Goal: Task Accomplishment & Management: Manage account settings

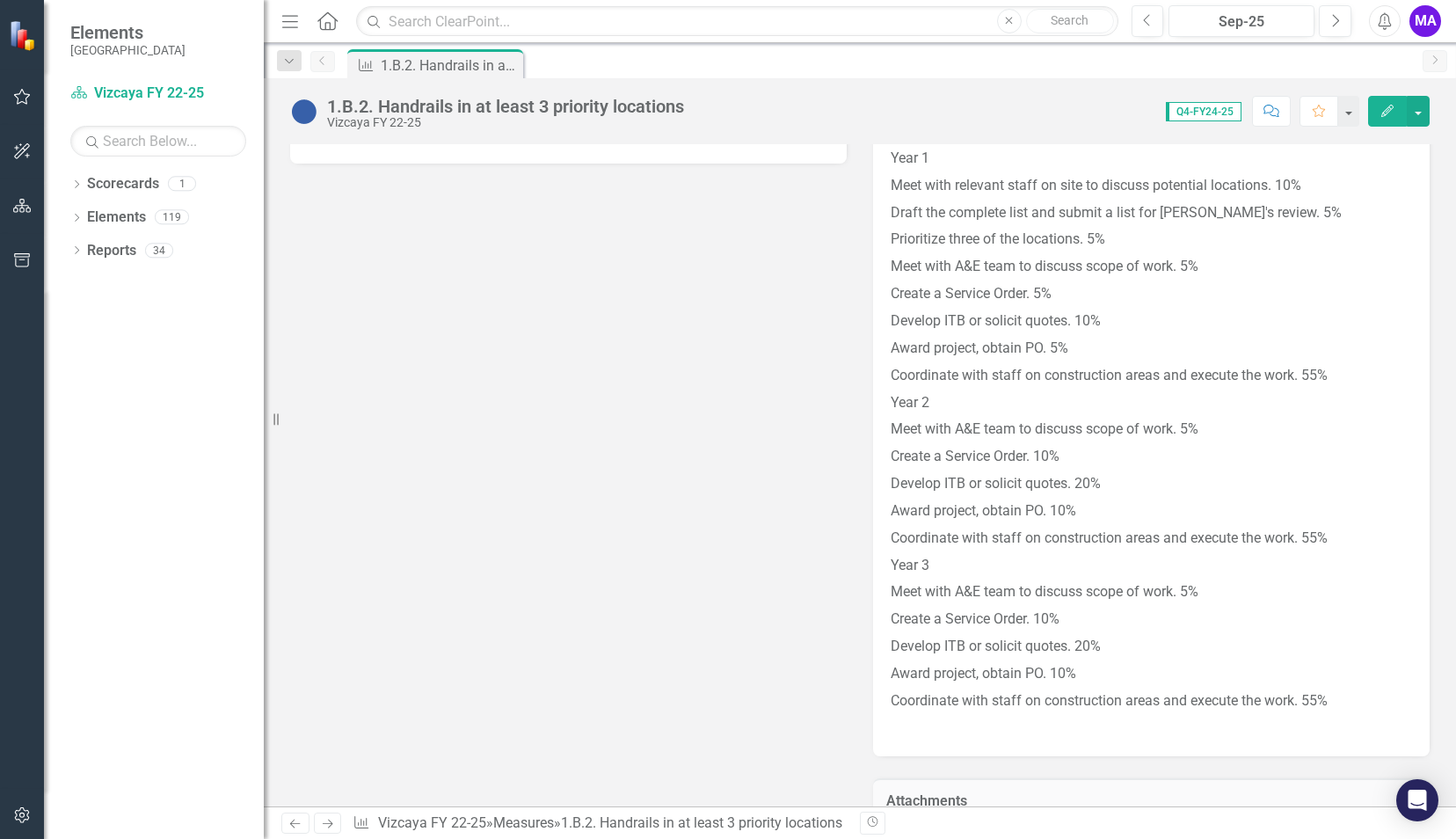
scroll to position [1598, 0]
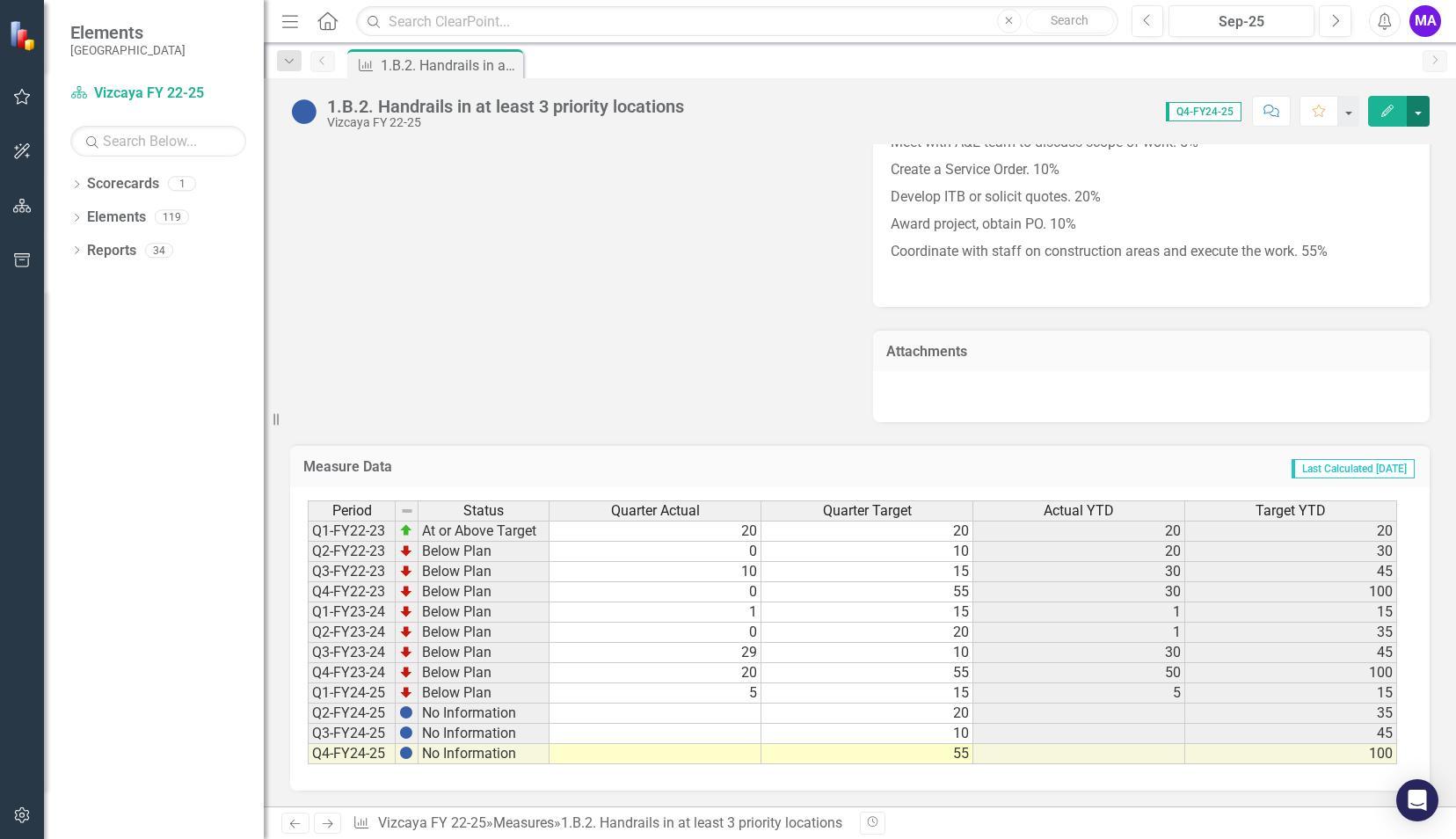
click at [1417, 117] on button "button" at bounding box center [1418, 111] width 23 height 31
click at [1289, 79] on div "1.B.2. Handrails in at least 3 priority locations [GEOGRAPHIC_DATA] FY 22-25 Sc…" at bounding box center [859, 105] width 1192 height 53
click at [1376, 118] on button "Edit" at bounding box center [1387, 111] width 39 height 31
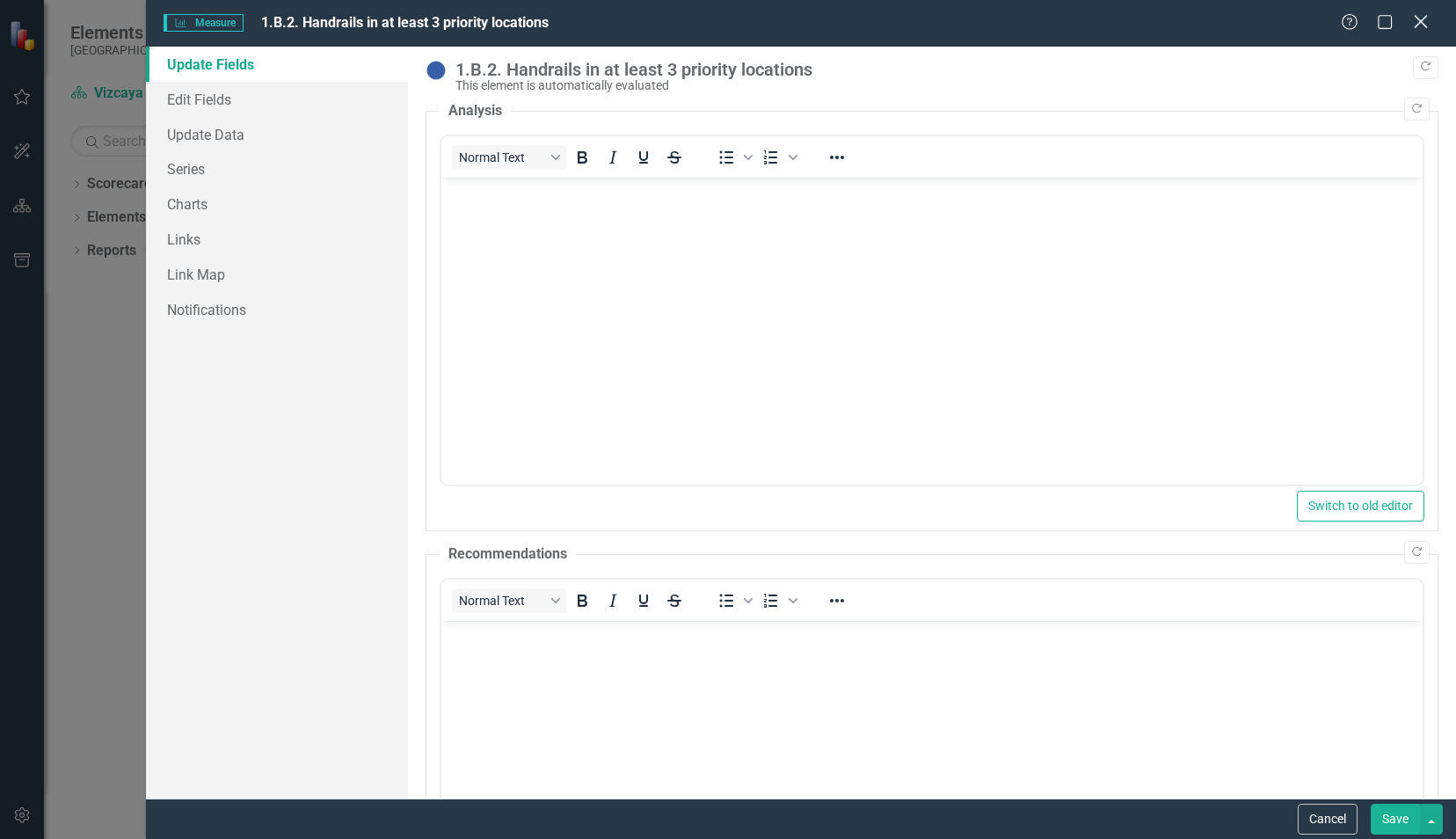
scroll to position [0, 0]
click at [1406, 115] on button "Copy Forward" at bounding box center [1417, 109] width 26 height 23
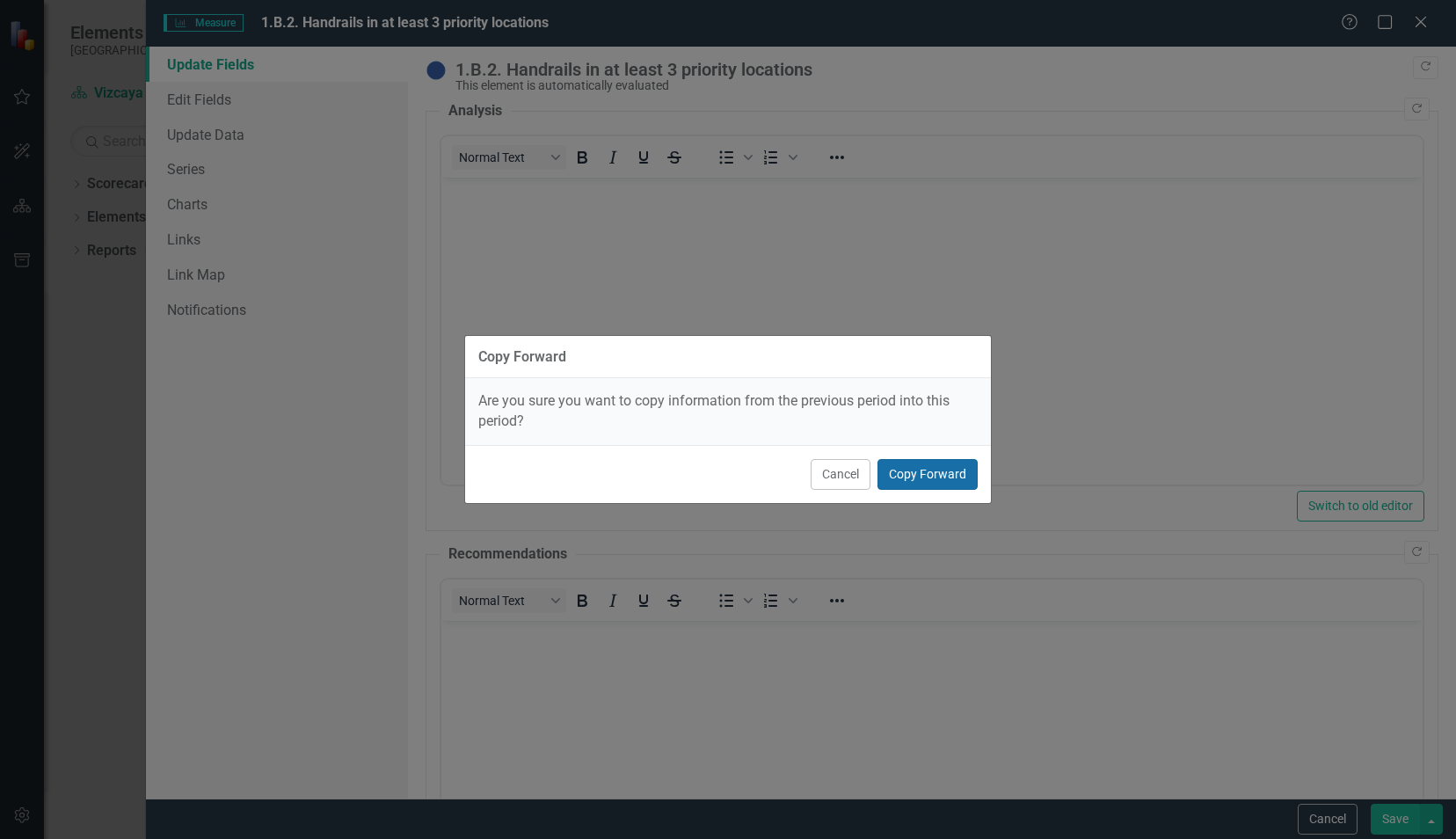
click at [923, 464] on button "Copy Forward" at bounding box center [927, 474] width 101 height 31
click at [923, 441] on html at bounding box center [930, 309] width 981 height 264
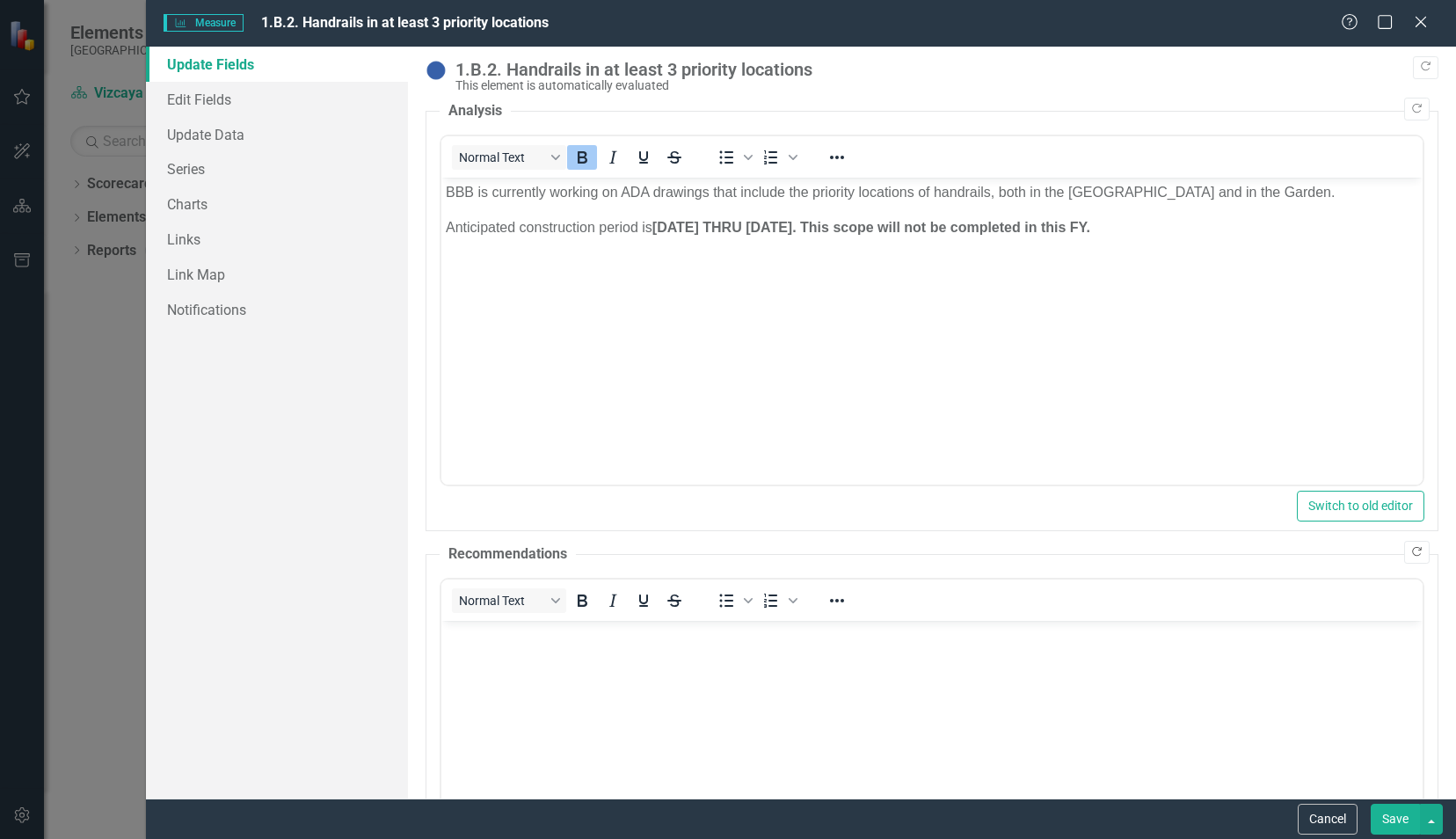
click at [1410, 553] on icon "Copy Forward" at bounding box center [1416, 552] width 13 height 11
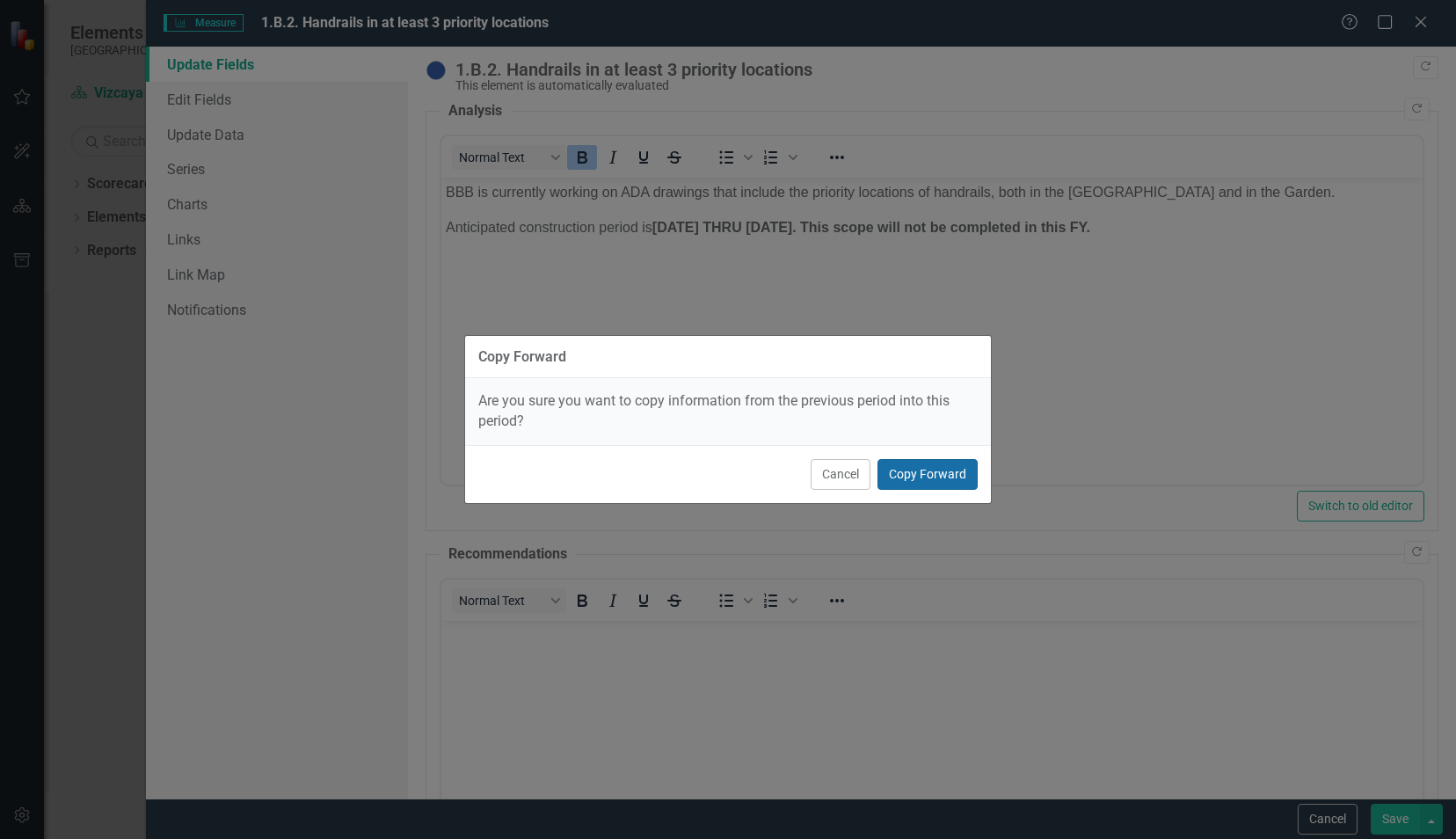
click at [925, 470] on button "Copy Forward" at bounding box center [927, 474] width 101 height 31
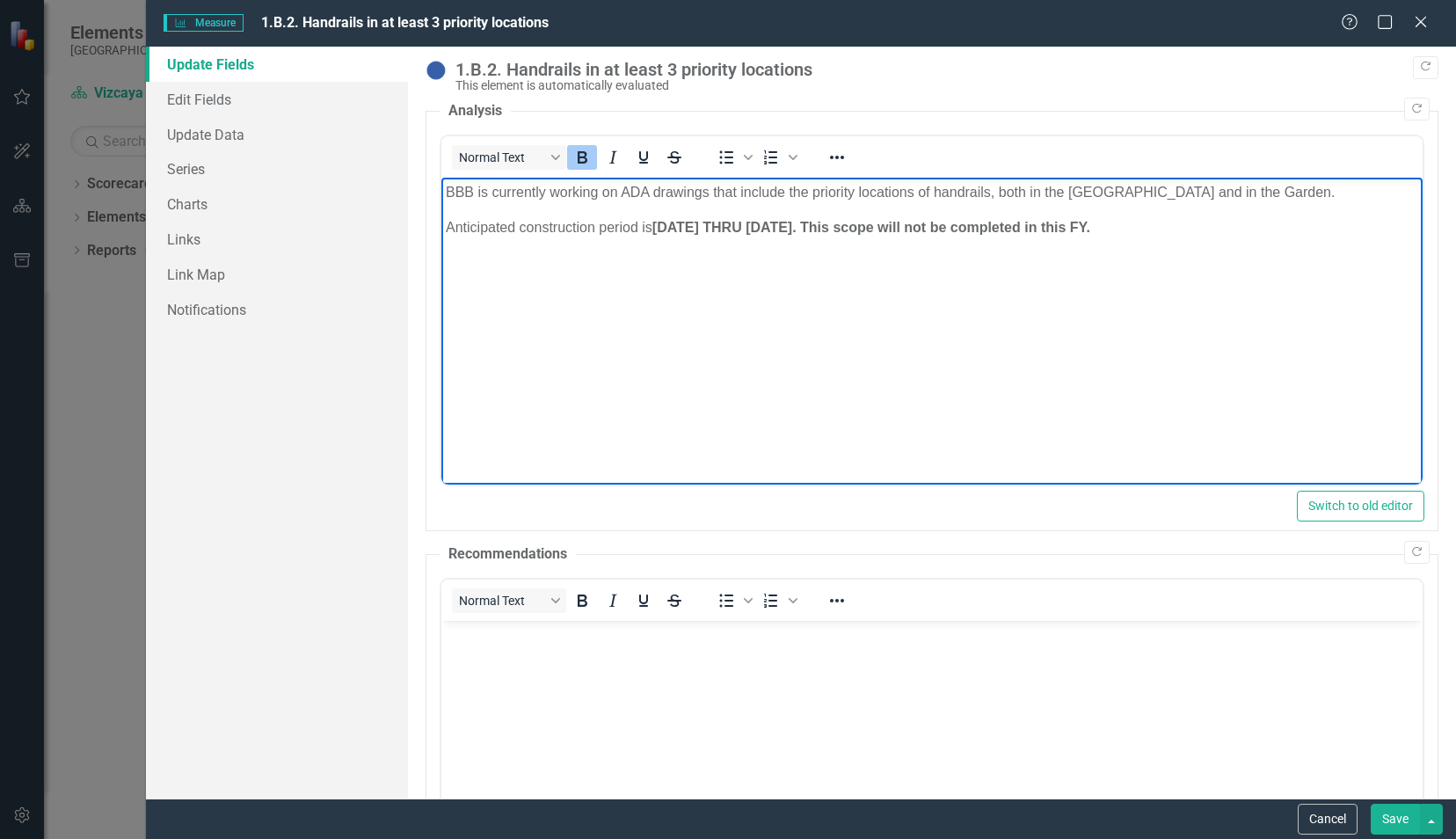
click at [1199, 226] on p "Anticipated construction period is [DATE] THRU [DATE]. This scope will not be c…" at bounding box center [931, 227] width 973 height 21
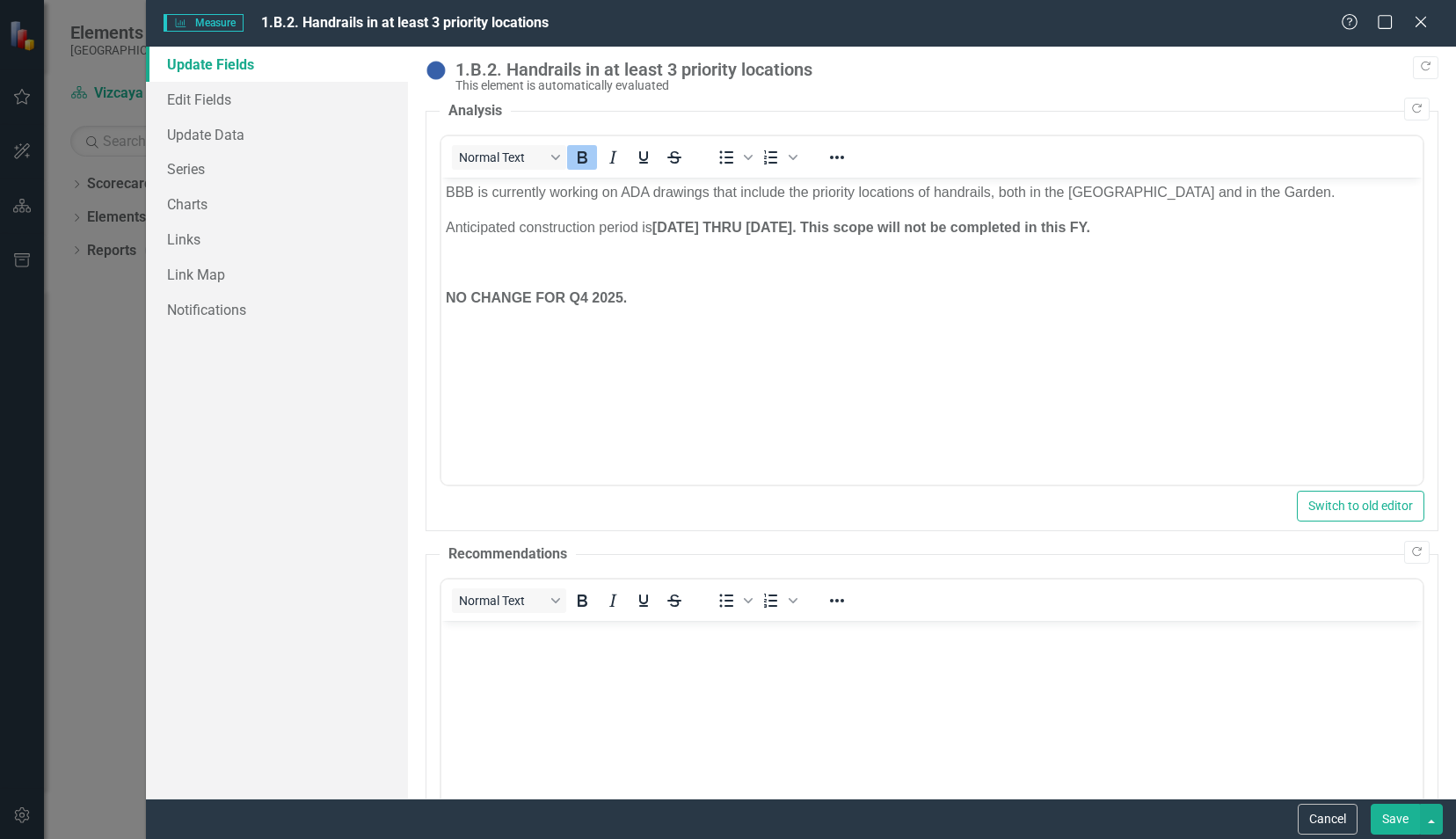
click at [1402, 813] on button "Save" at bounding box center [1395, 819] width 49 height 31
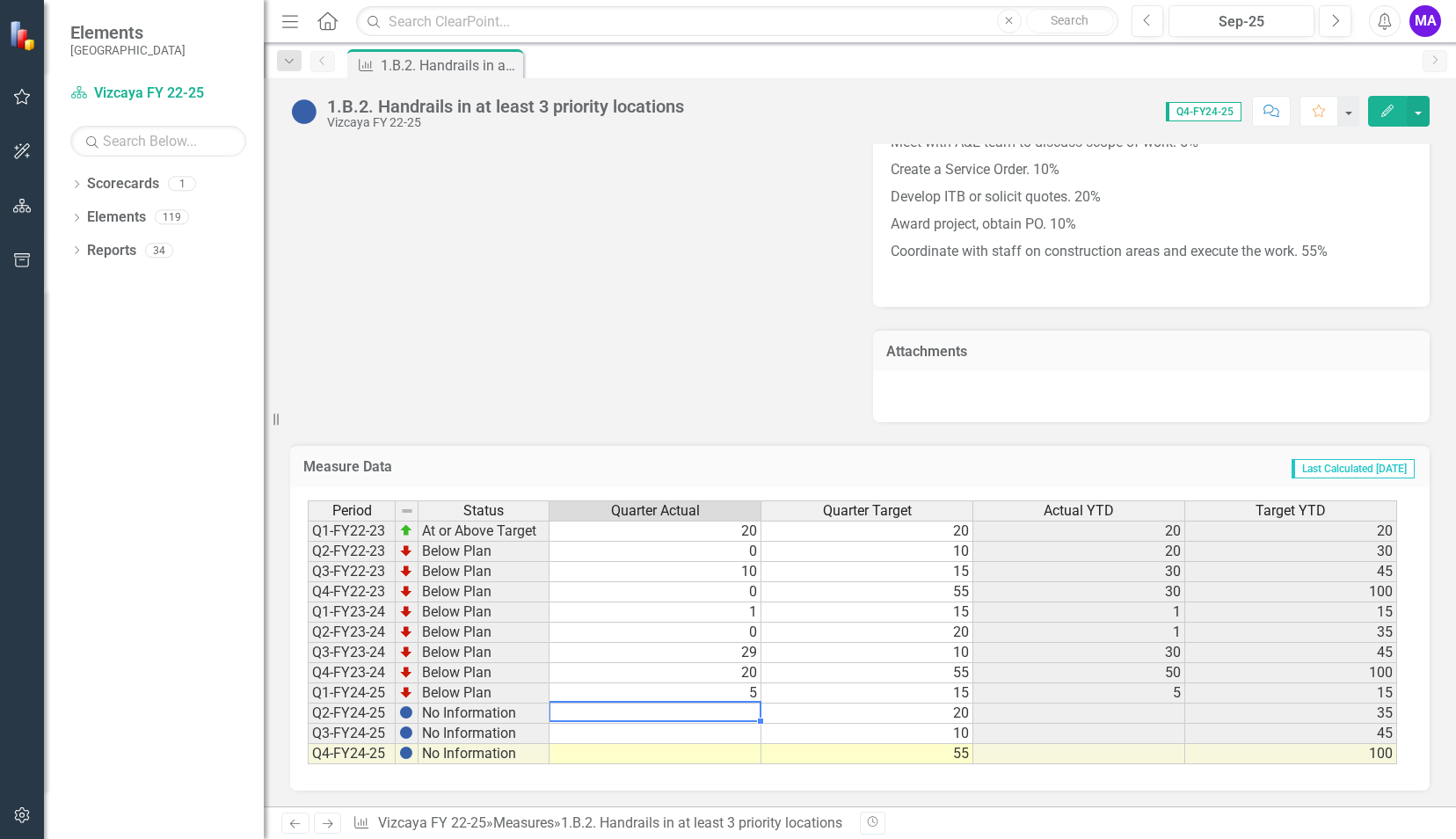
click at [741, 705] on td at bounding box center [655, 713] width 212 height 20
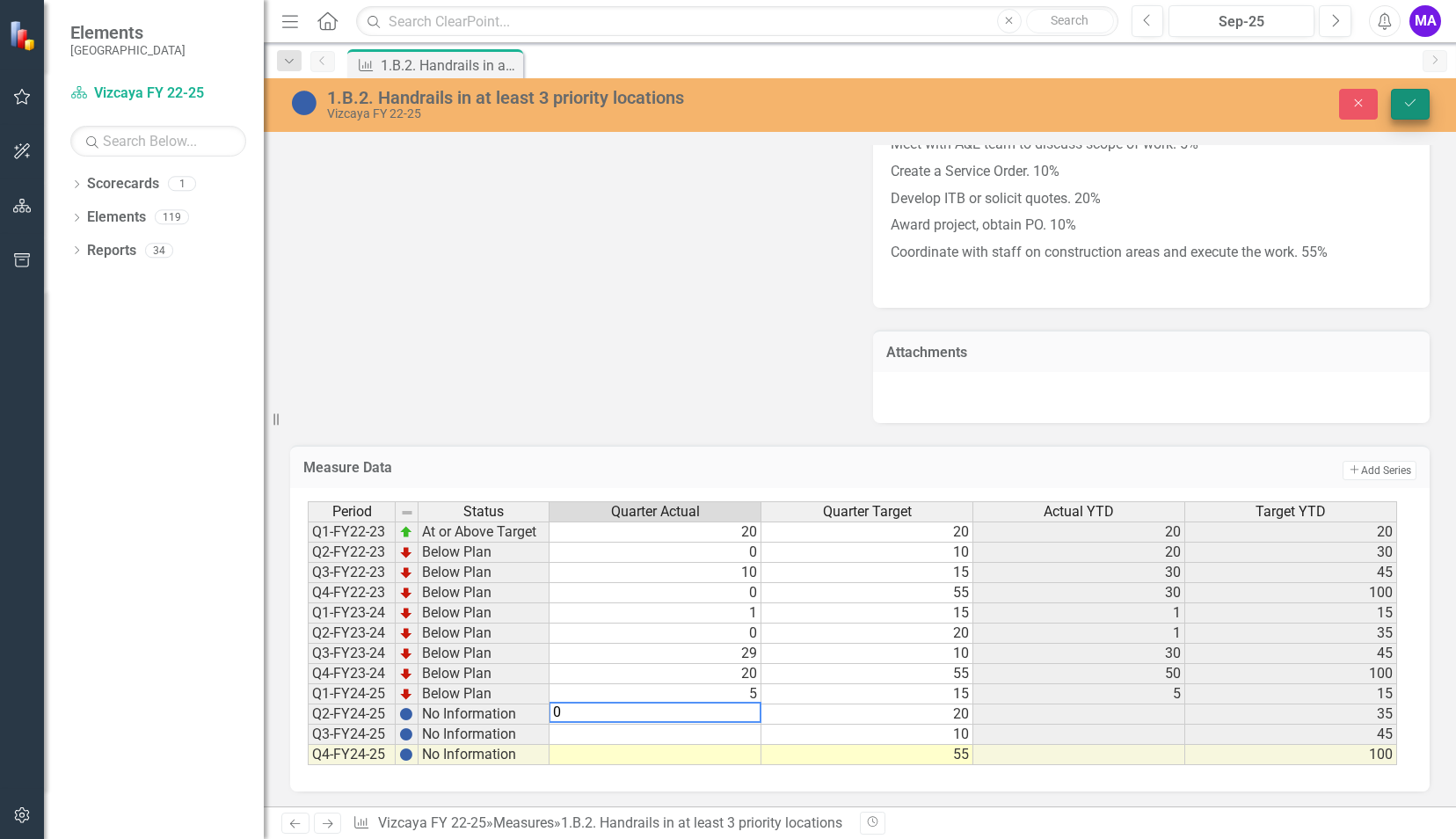
type textarea "0"
click at [1403, 115] on button "Save" at bounding box center [1410, 104] width 39 height 31
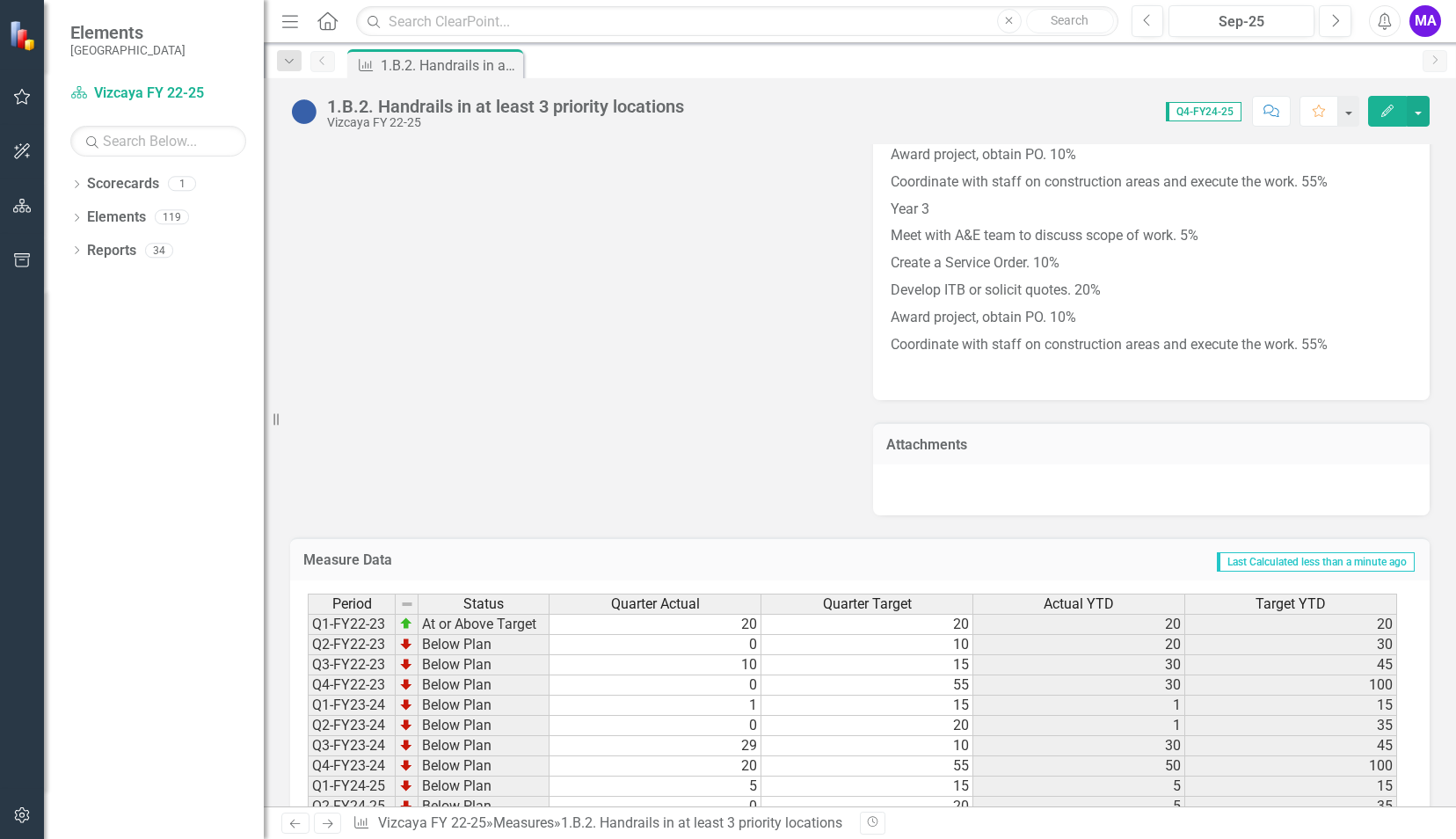
scroll to position [1598, 0]
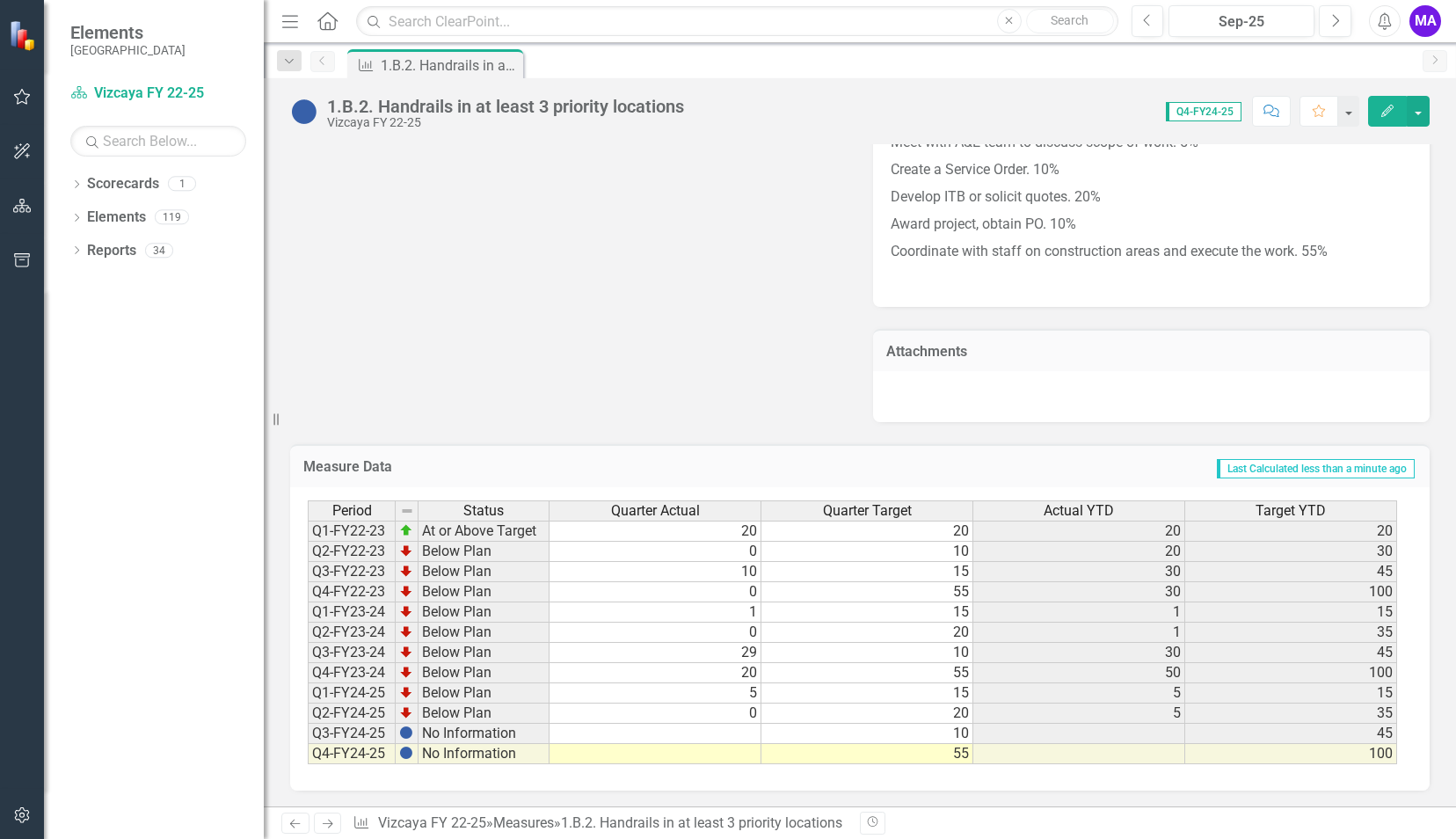
click at [746, 726] on td at bounding box center [655, 734] width 212 height 20
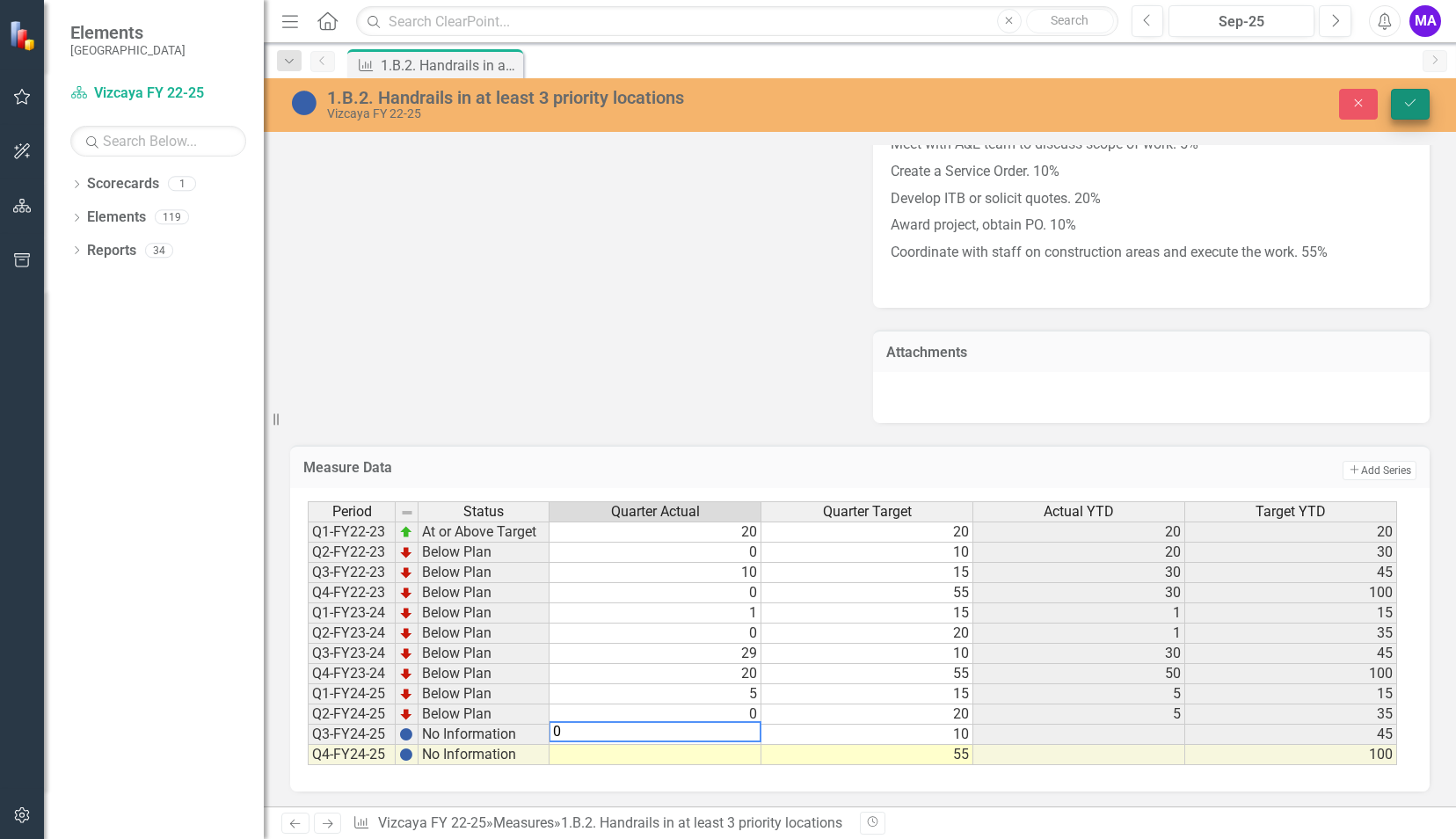
type textarea "0"
click at [1417, 107] on icon "Save" at bounding box center [1410, 103] width 16 height 12
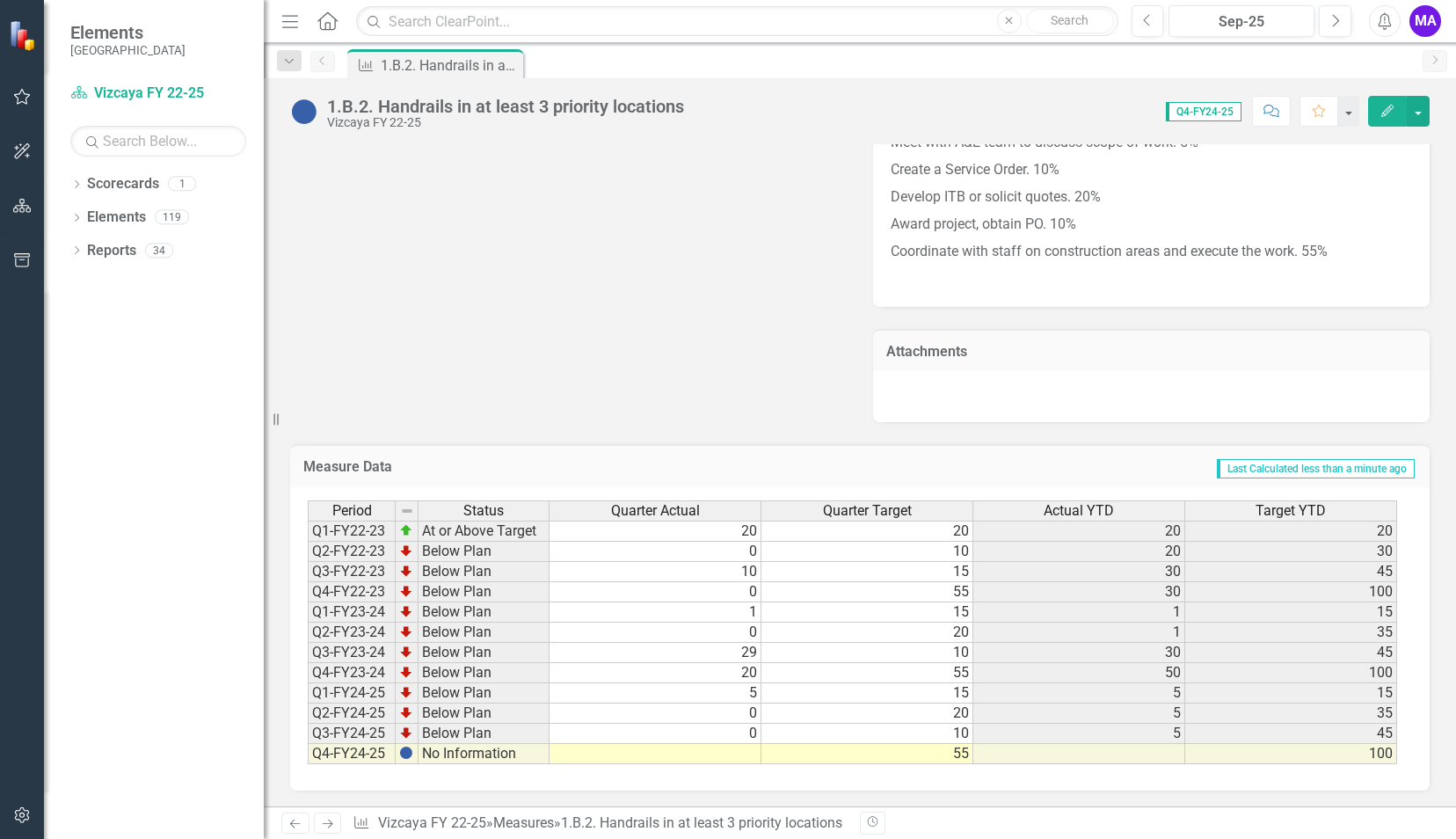
click at [736, 748] on td at bounding box center [655, 754] width 212 height 20
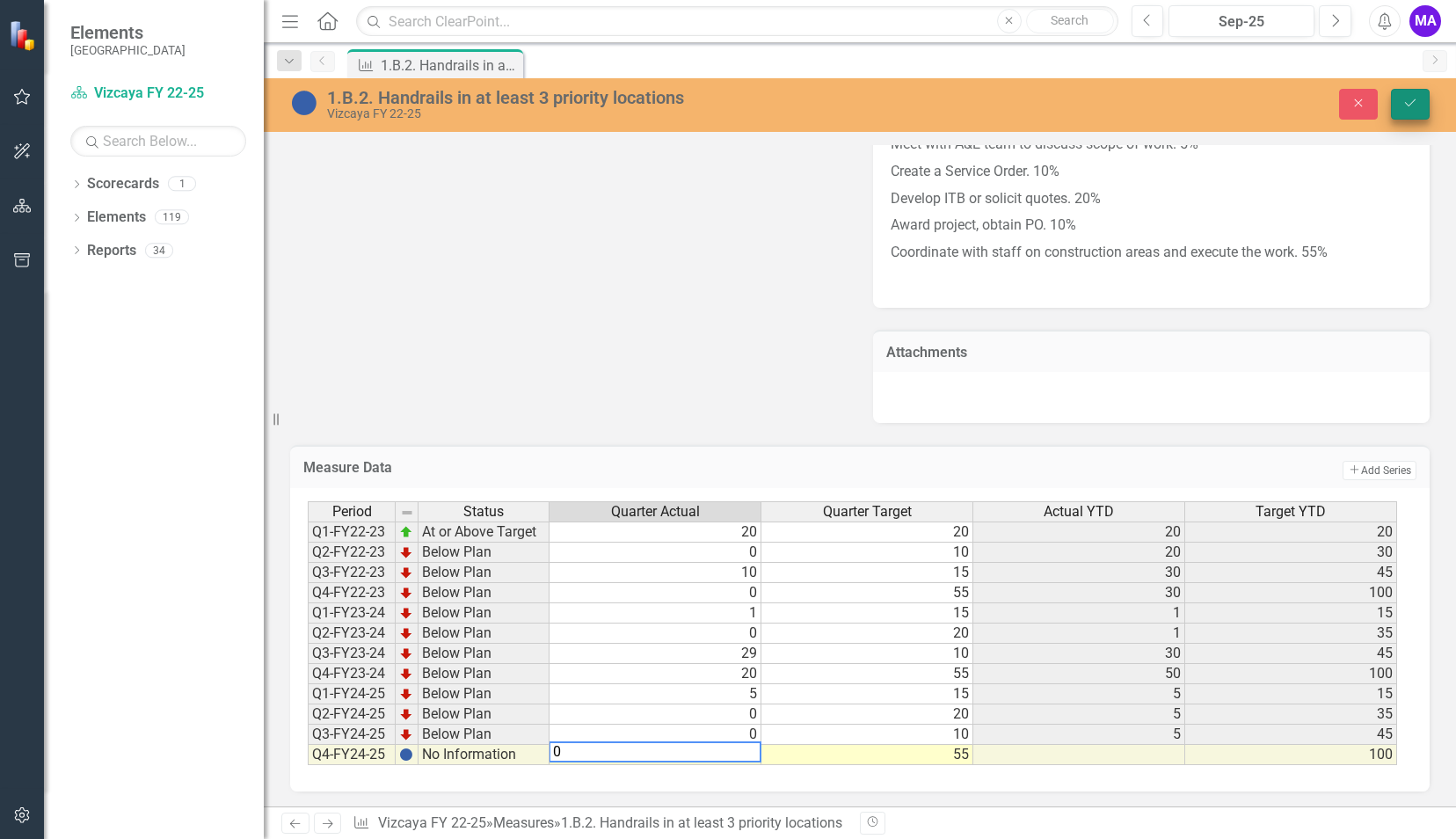
type textarea "0"
click at [1415, 115] on button "Save" at bounding box center [1410, 104] width 39 height 31
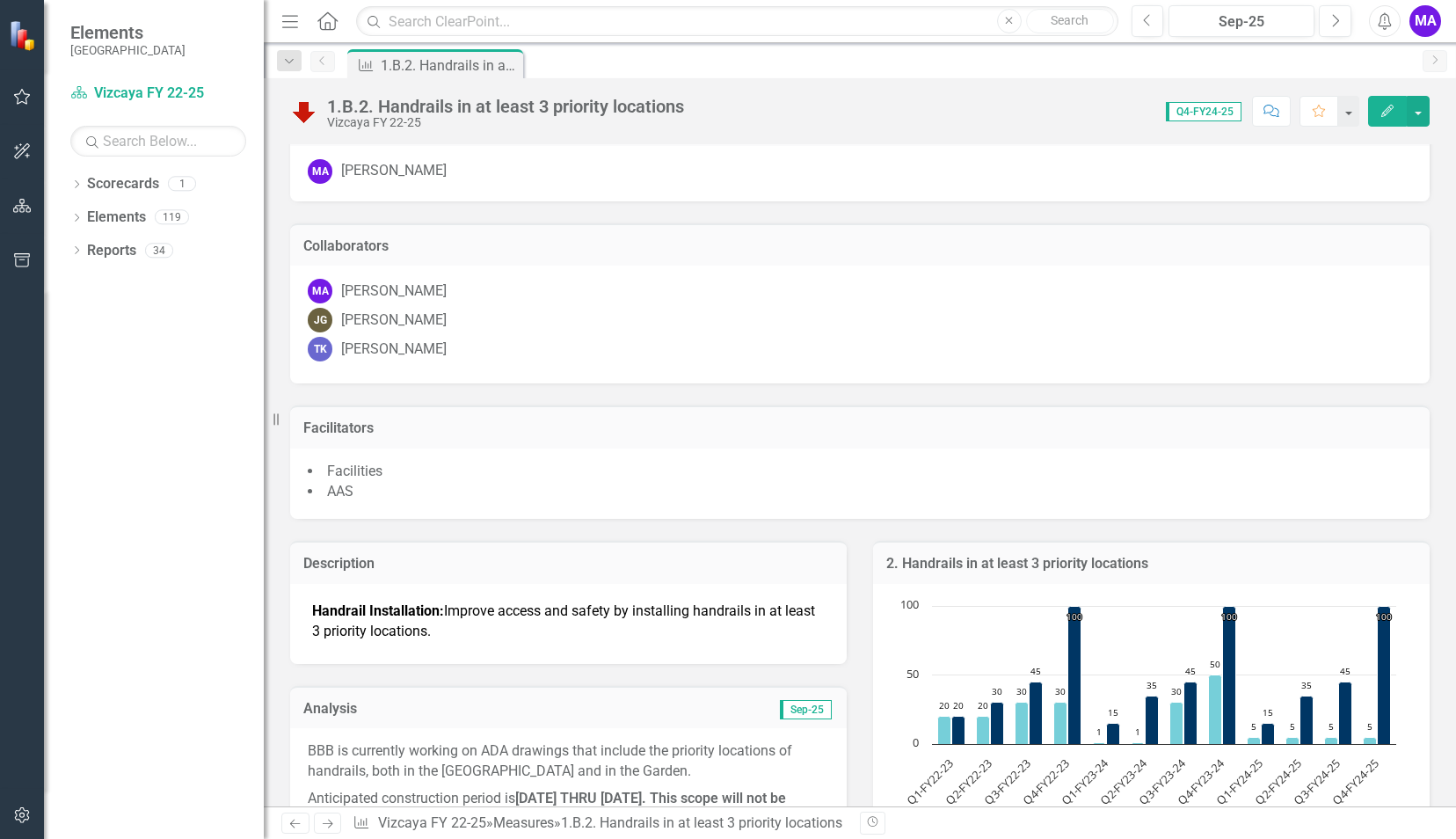
scroll to position [0, 0]
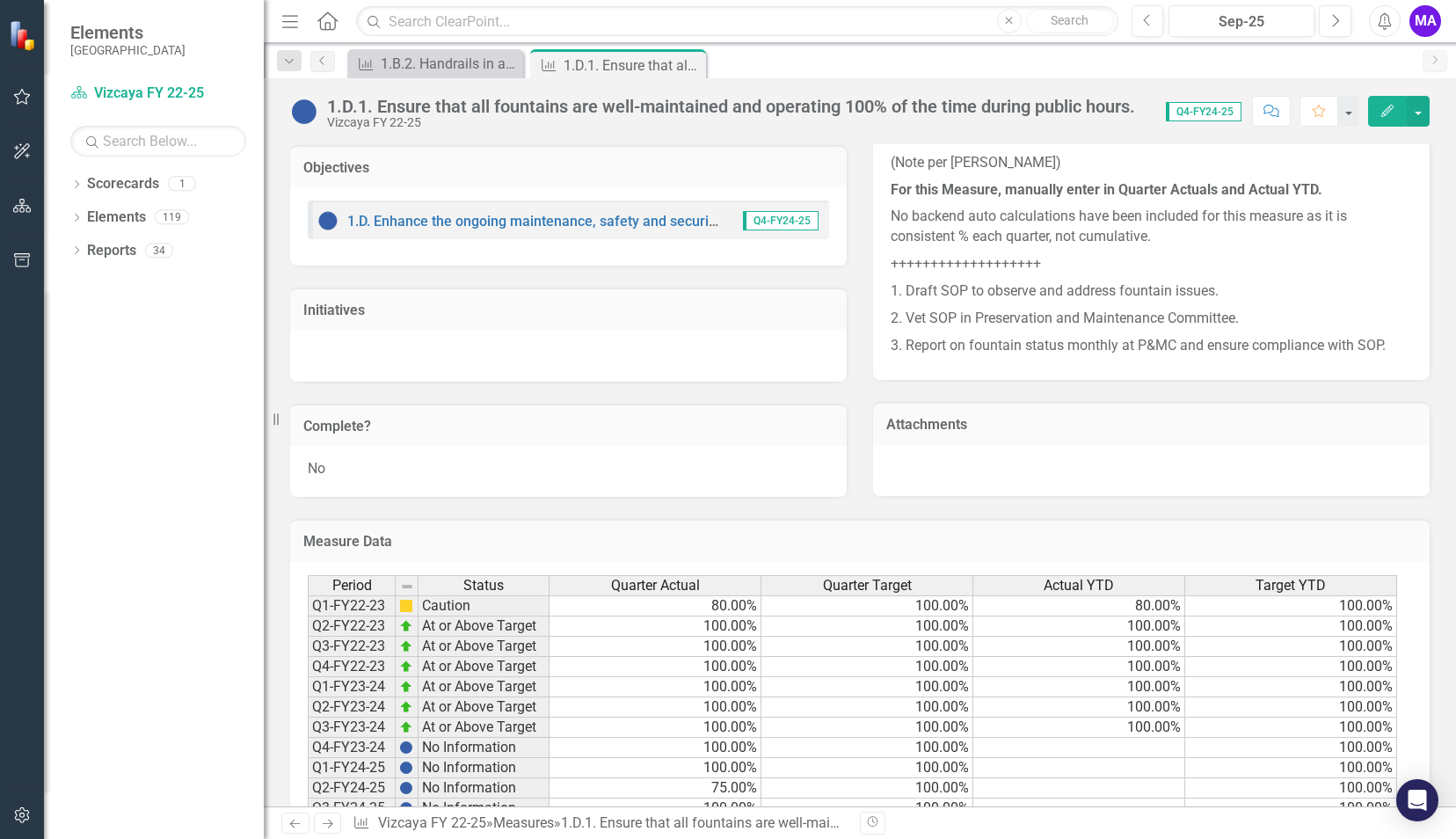
scroll to position [892, 0]
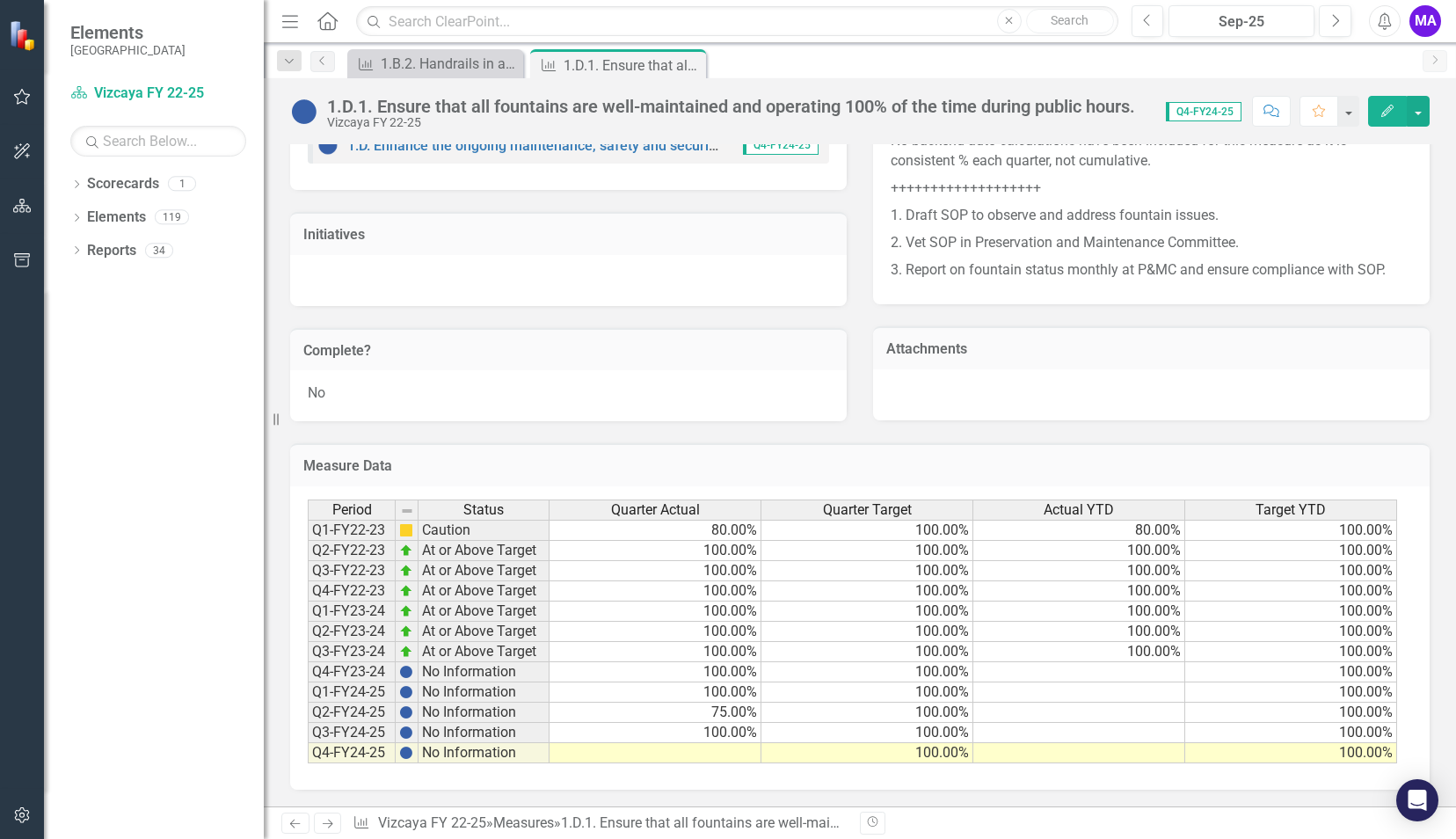
click at [674, 751] on td at bounding box center [655, 753] width 212 height 20
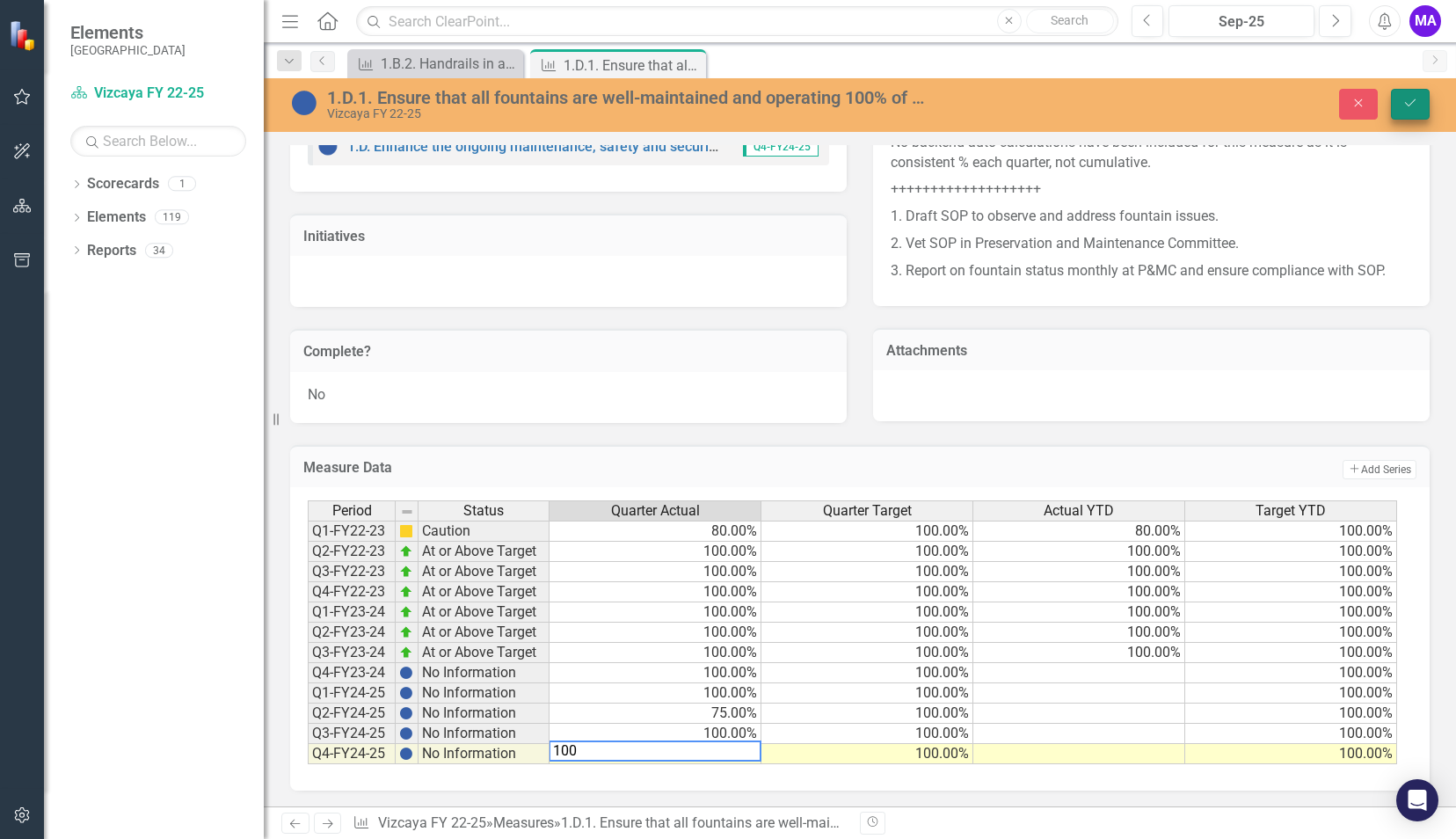
type textarea "100"
click at [1409, 106] on icon "submit" at bounding box center [1410, 103] width 11 height 7
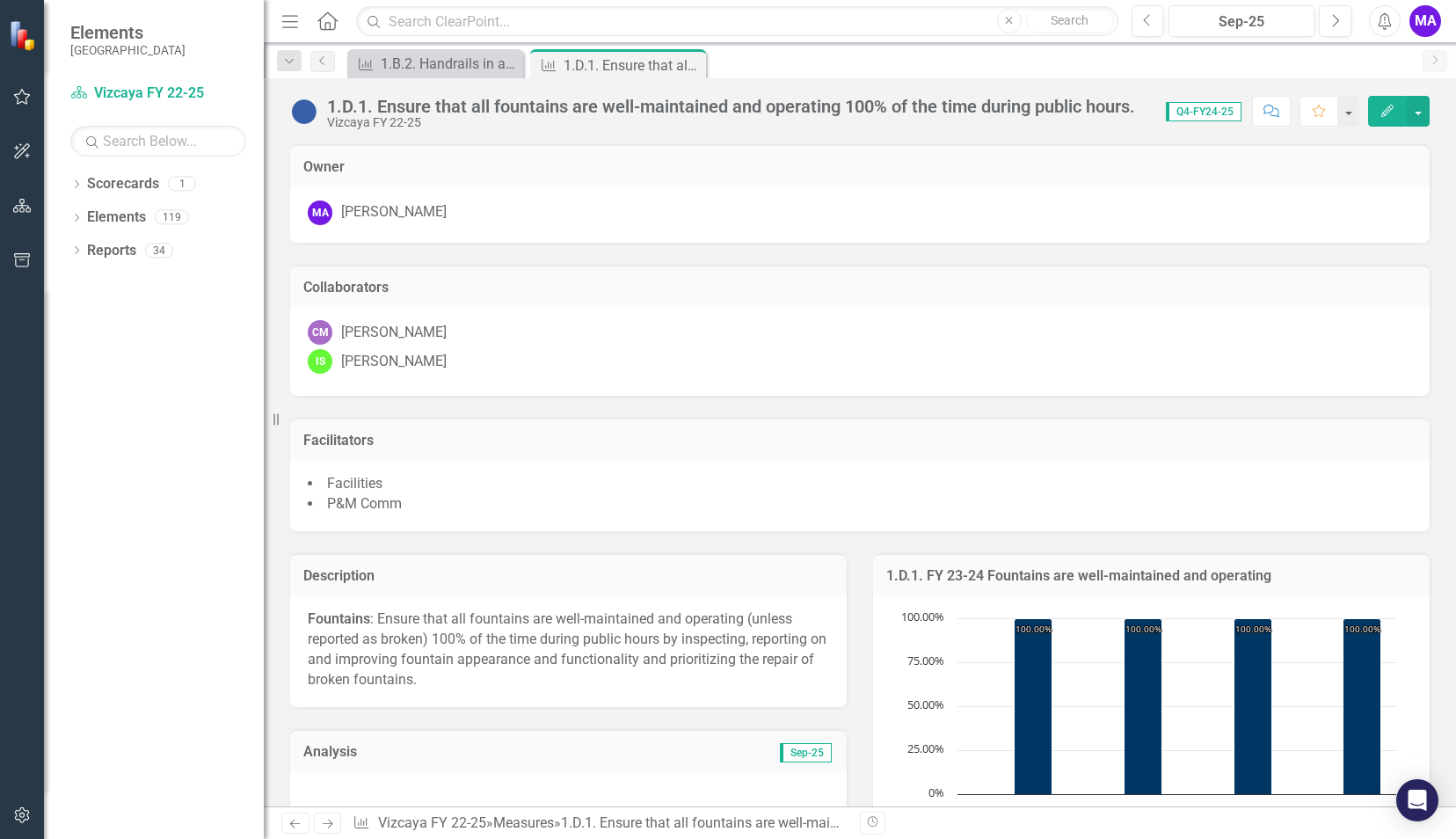
click at [1386, 109] on icon "button" at bounding box center [1387, 111] width 12 height 12
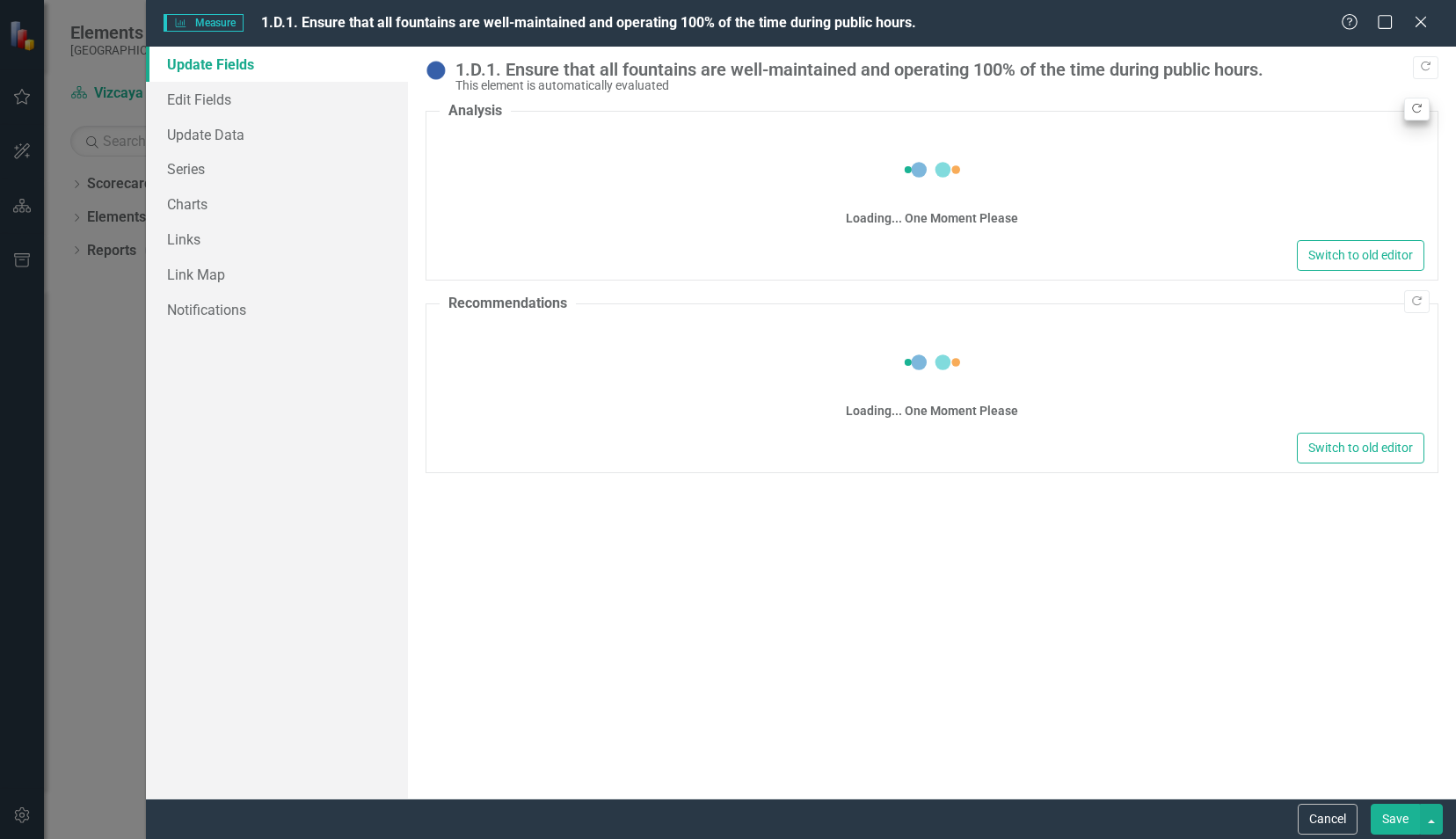
click at [1424, 143] on fieldset "Analysis Loading... One Moment Please Switch to old editor" at bounding box center [931, 191] width 1013 height 179
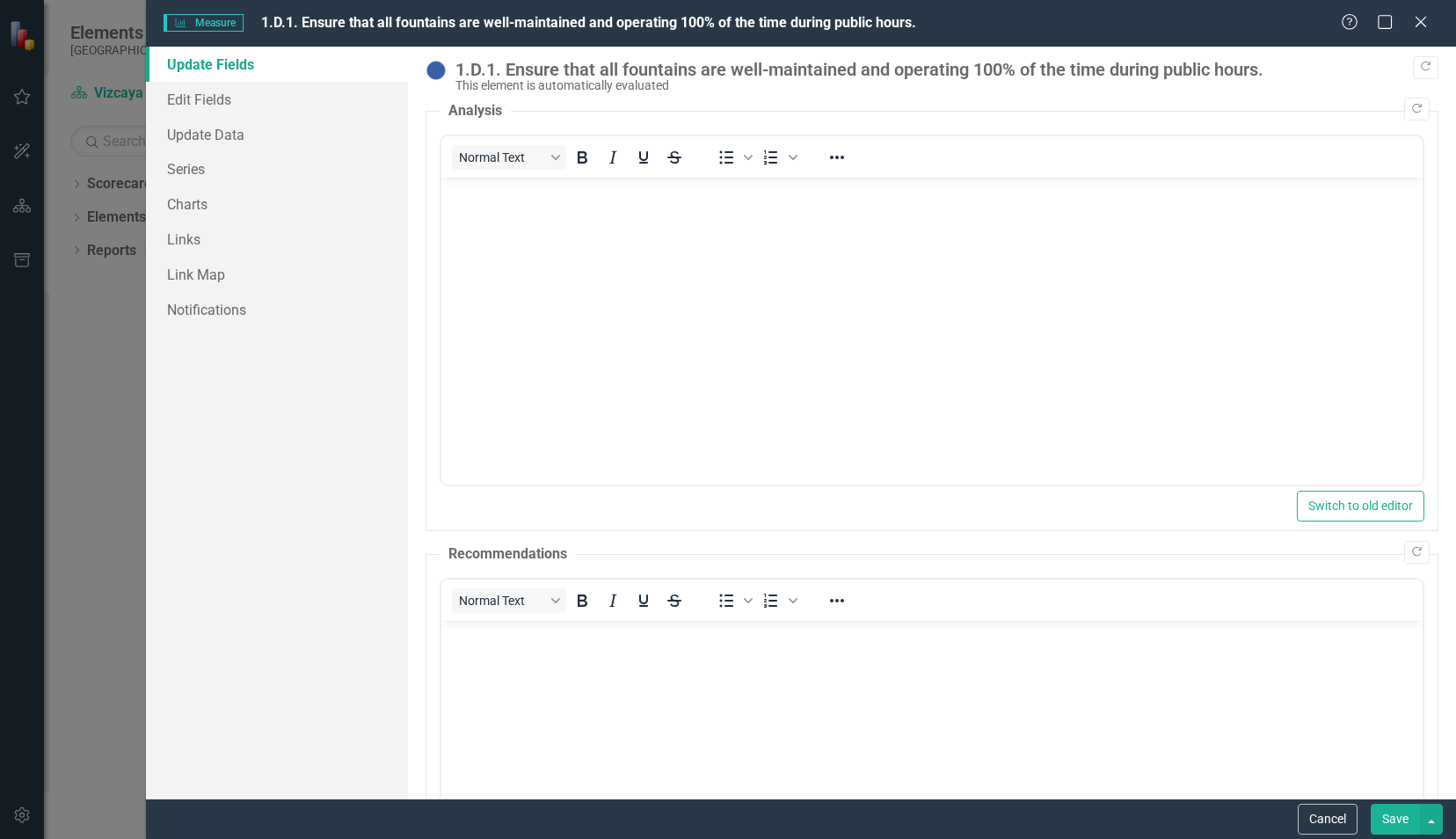
scroll to position [0, 0]
click at [1410, 553] on icon "Copy Forward" at bounding box center [1416, 552] width 13 height 11
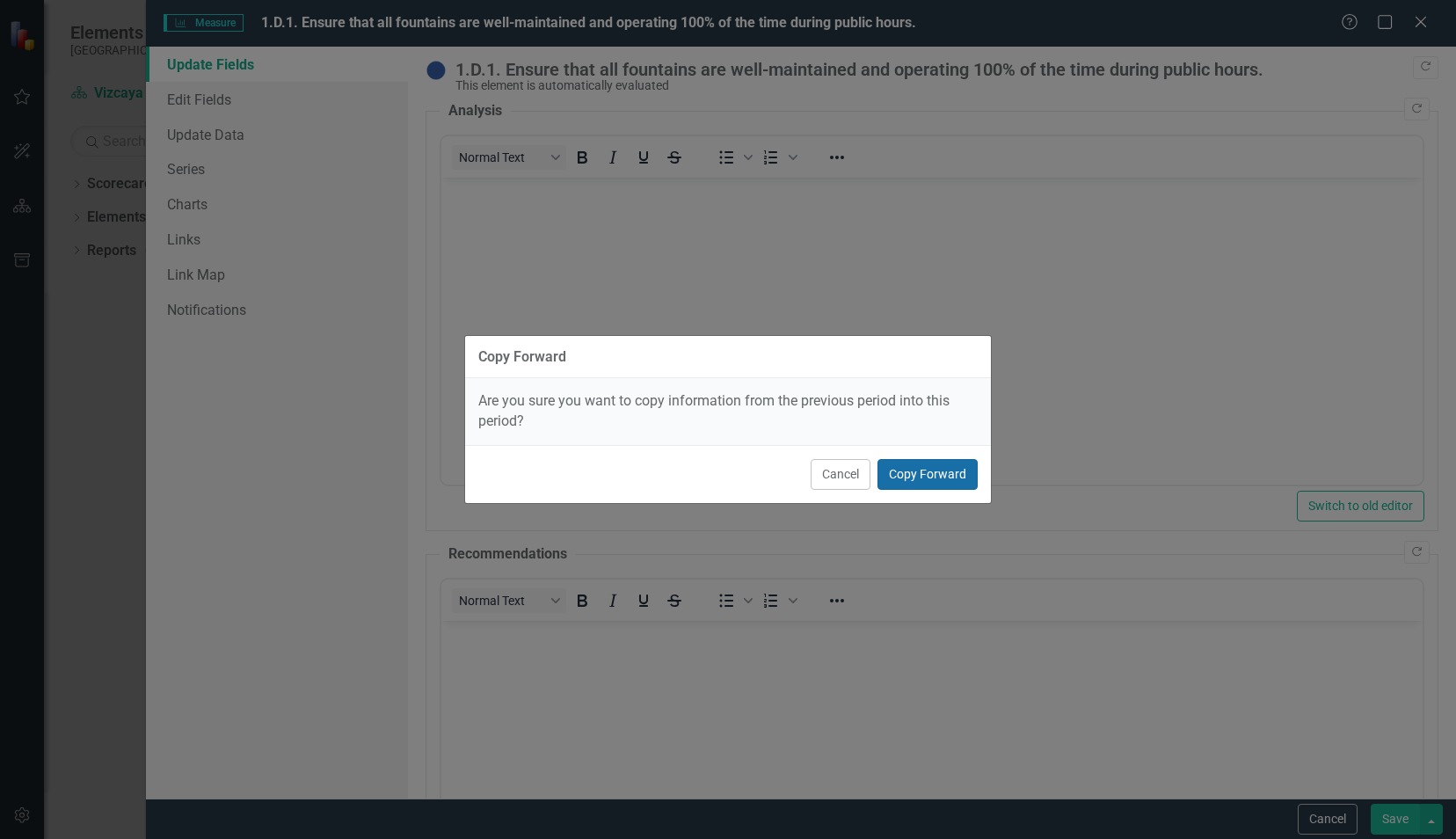
click at [904, 470] on button "Copy Forward" at bounding box center [927, 474] width 101 height 31
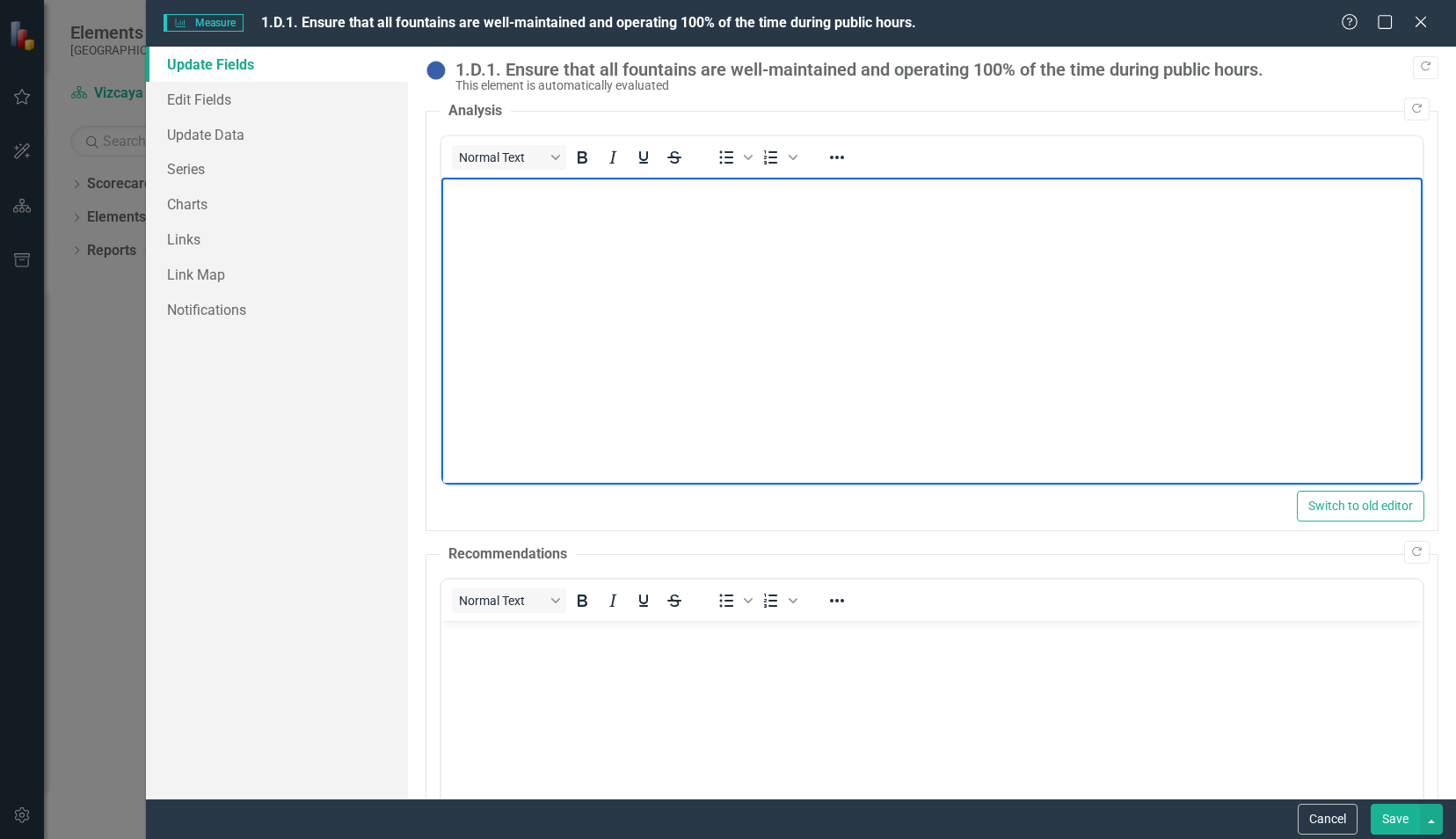
click at [904, 441] on html at bounding box center [930, 309] width 981 height 264
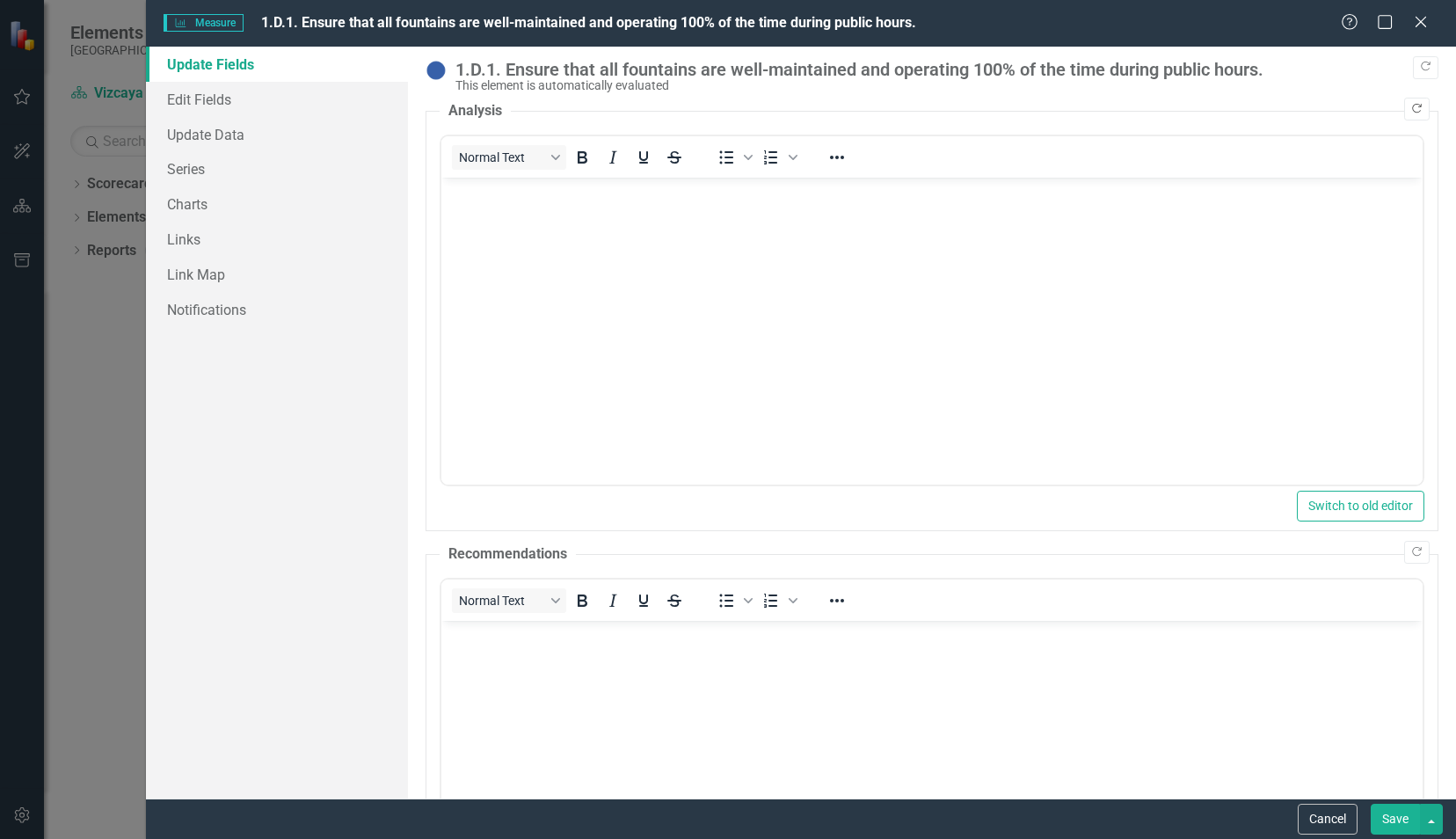
click at [1410, 112] on icon "Copy Forward" at bounding box center [1416, 109] width 13 height 11
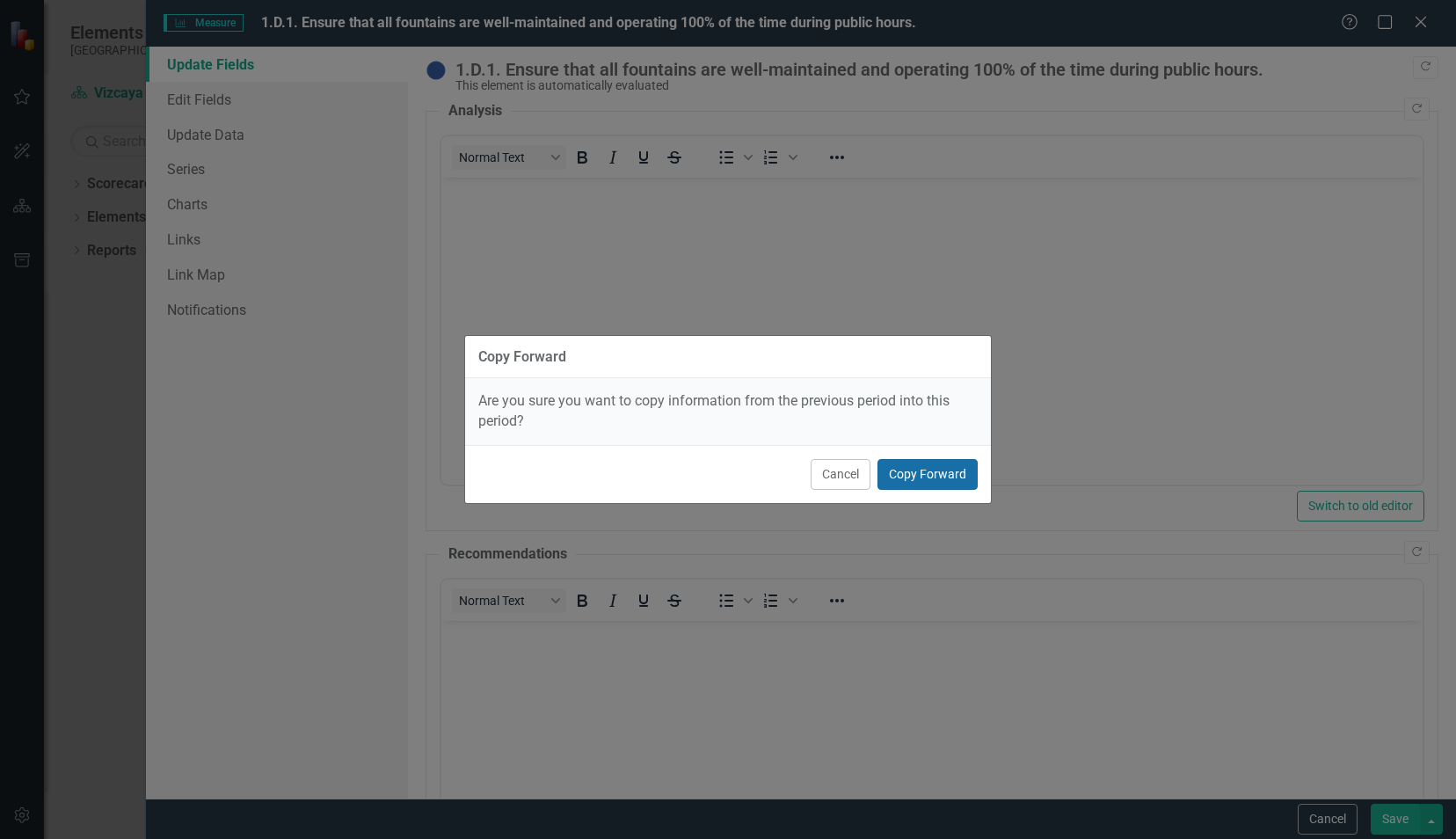
click at [948, 484] on button "Copy Forward" at bounding box center [927, 474] width 101 height 31
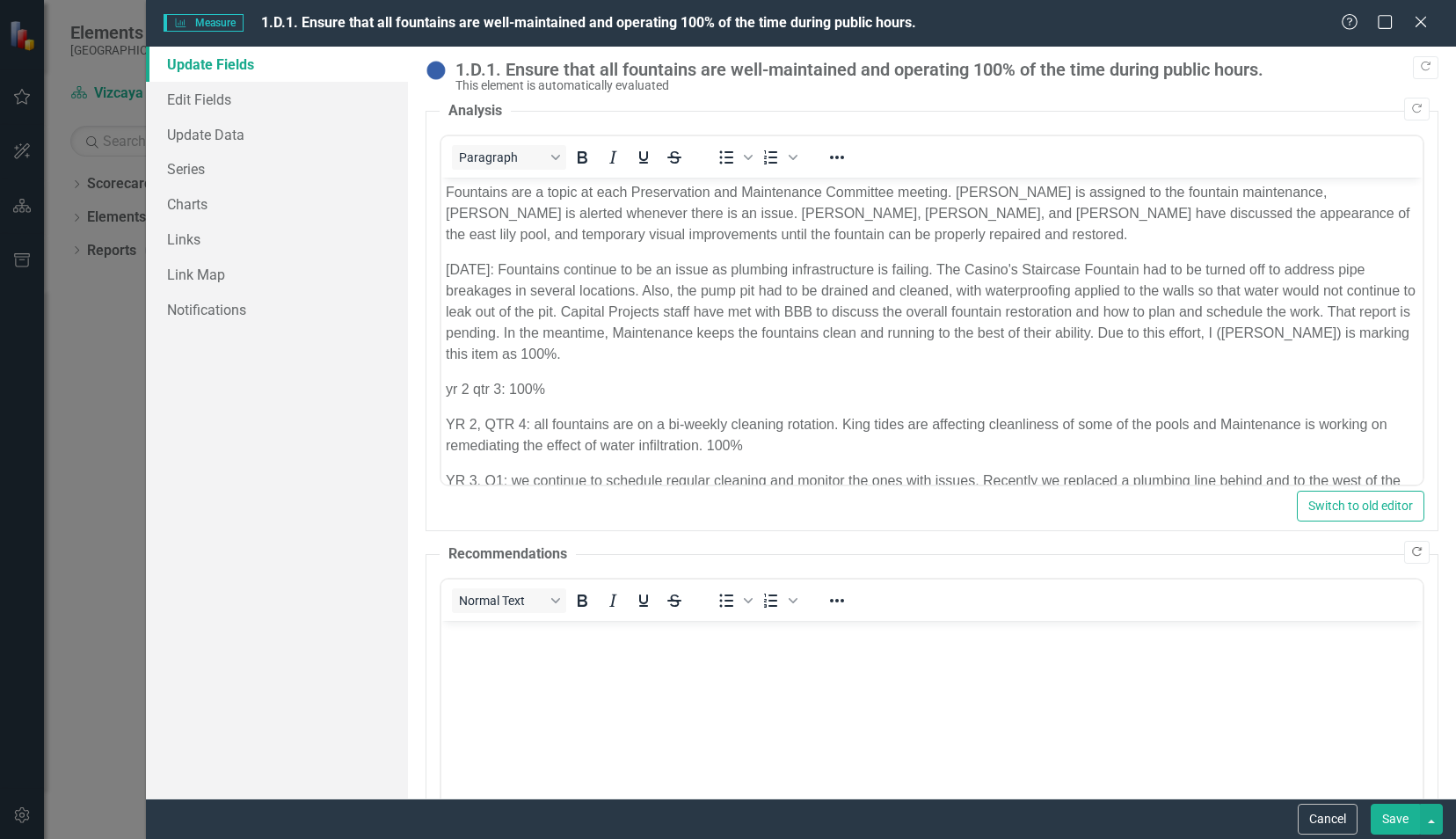
click at [1410, 554] on icon "Copy Forward" at bounding box center [1416, 552] width 13 height 11
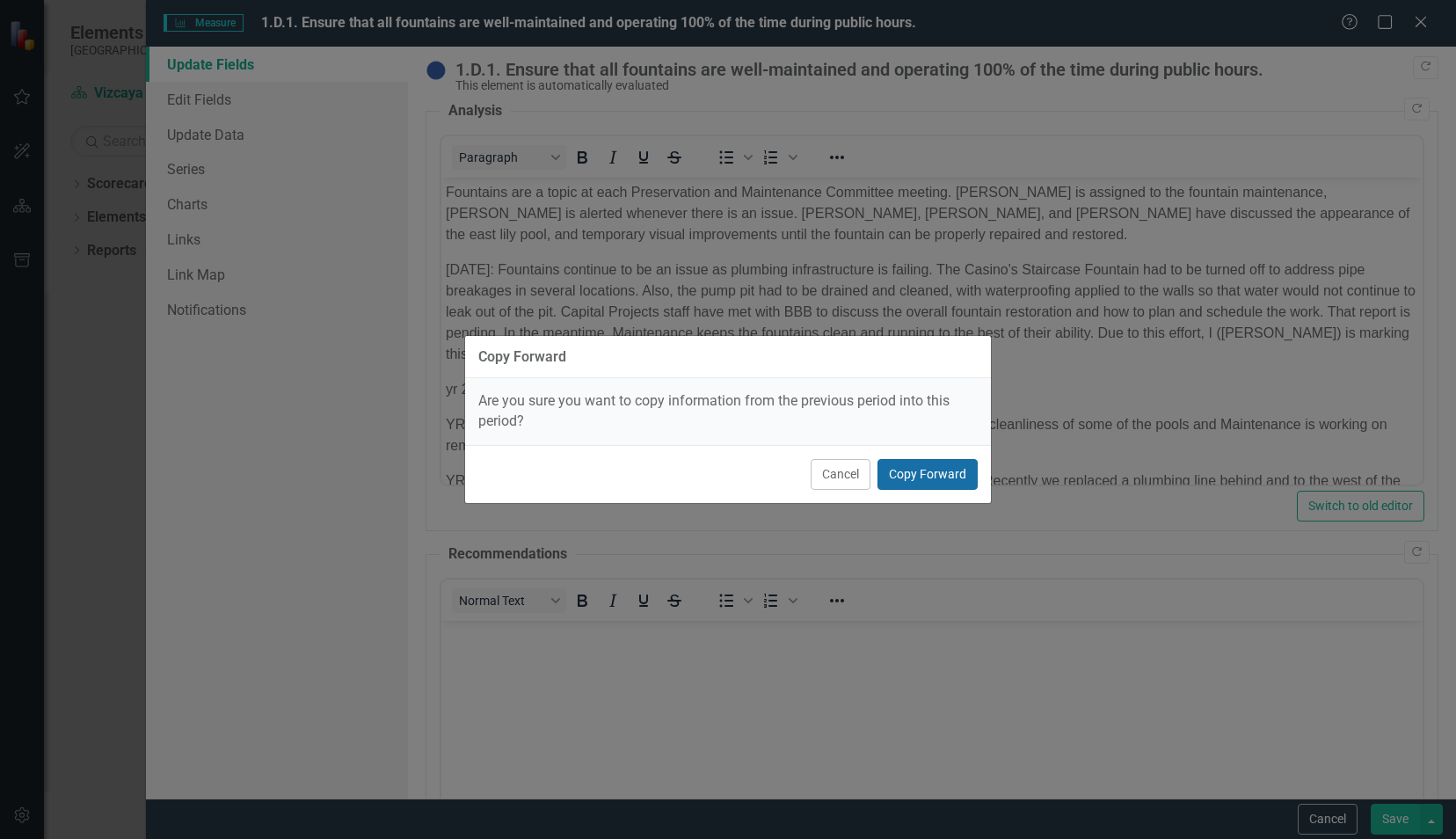
click at [939, 476] on button "Copy Forward" at bounding box center [927, 474] width 101 height 31
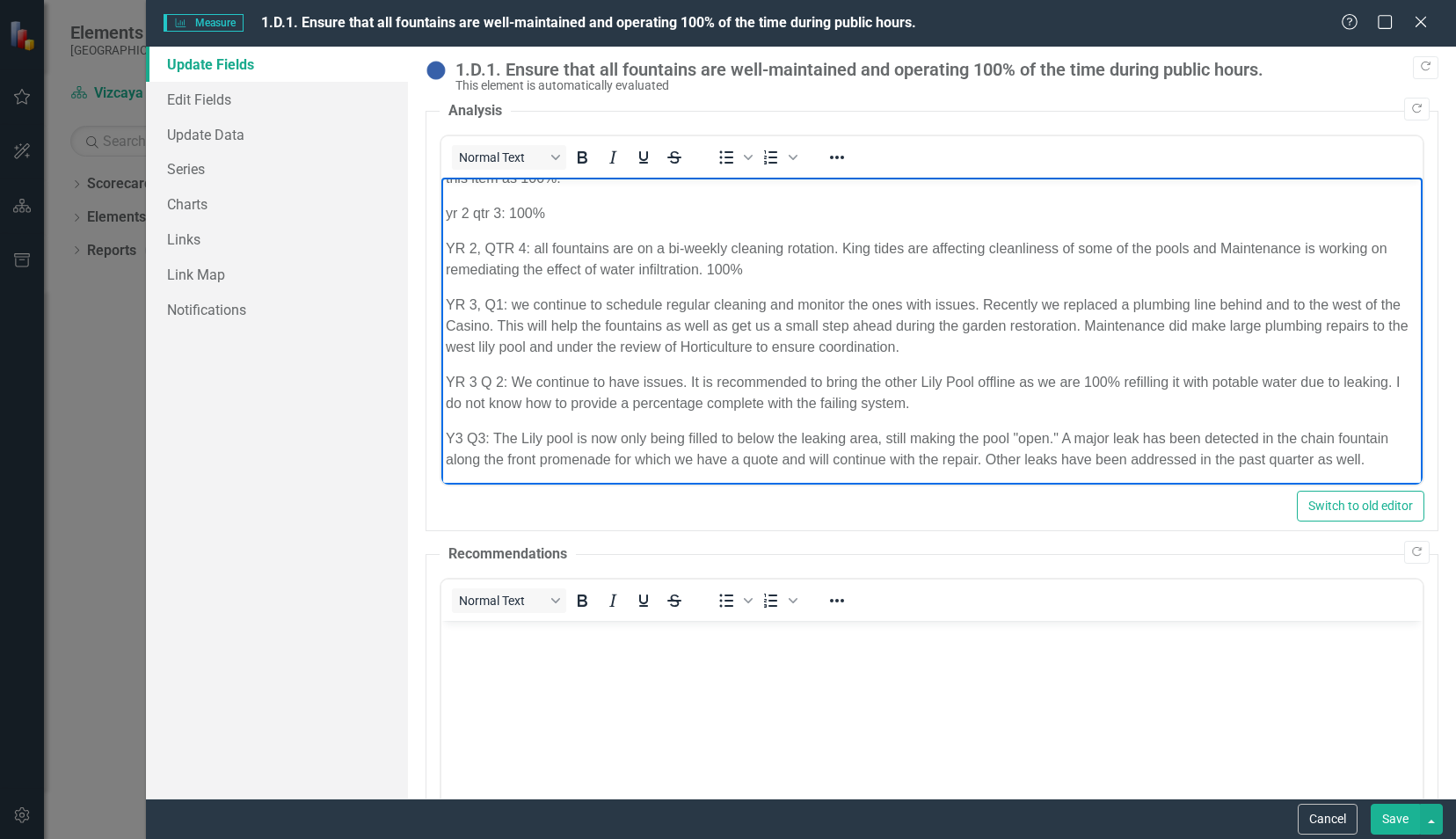
scroll to position [179, 0]
click at [1373, 465] on p "Y3 Q3: The Lily pool is now only being filled to below the leaking area, still …" at bounding box center [931, 445] width 973 height 42
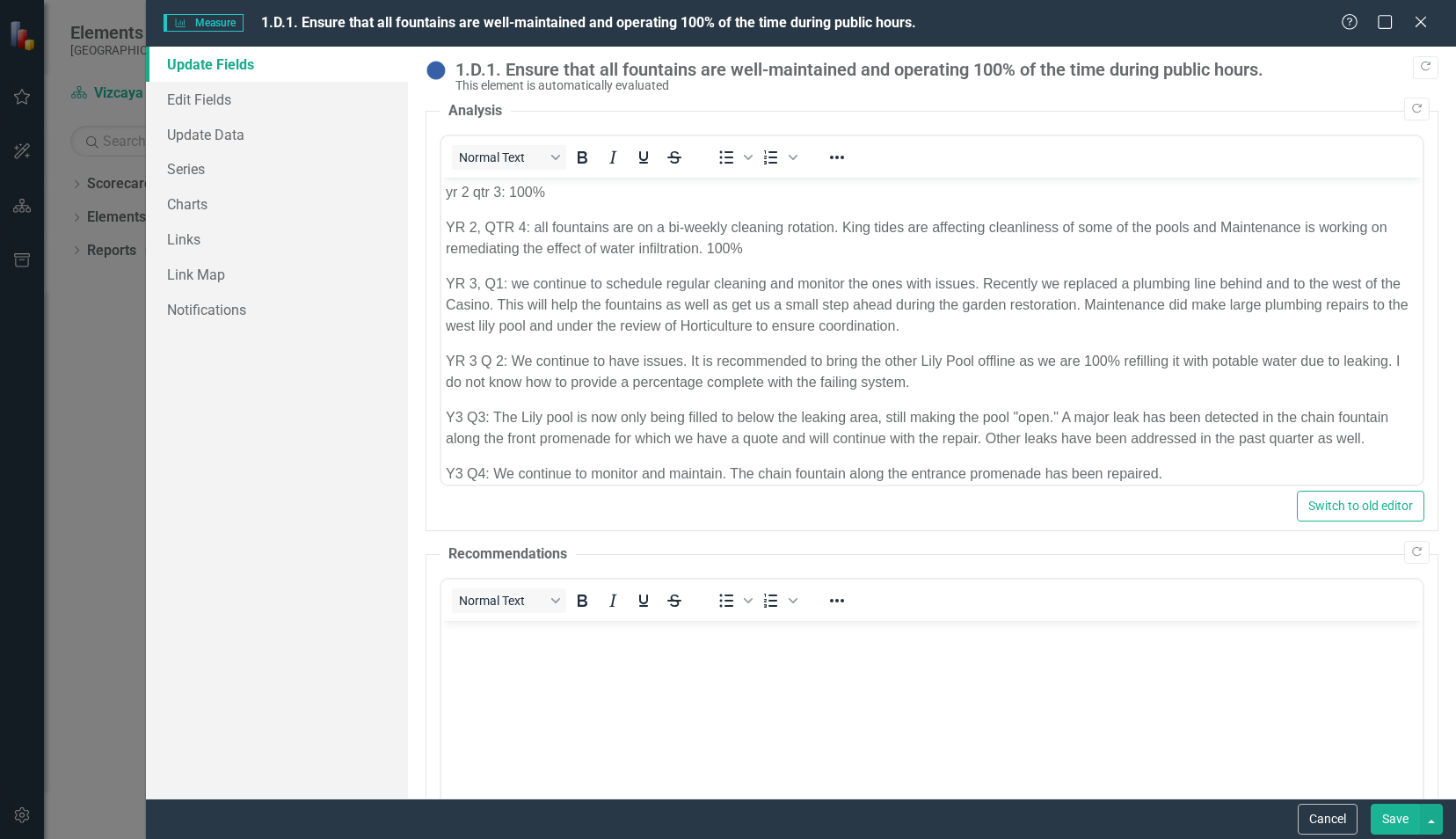
click at [1396, 822] on button "Save" at bounding box center [1395, 819] width 49 height 31
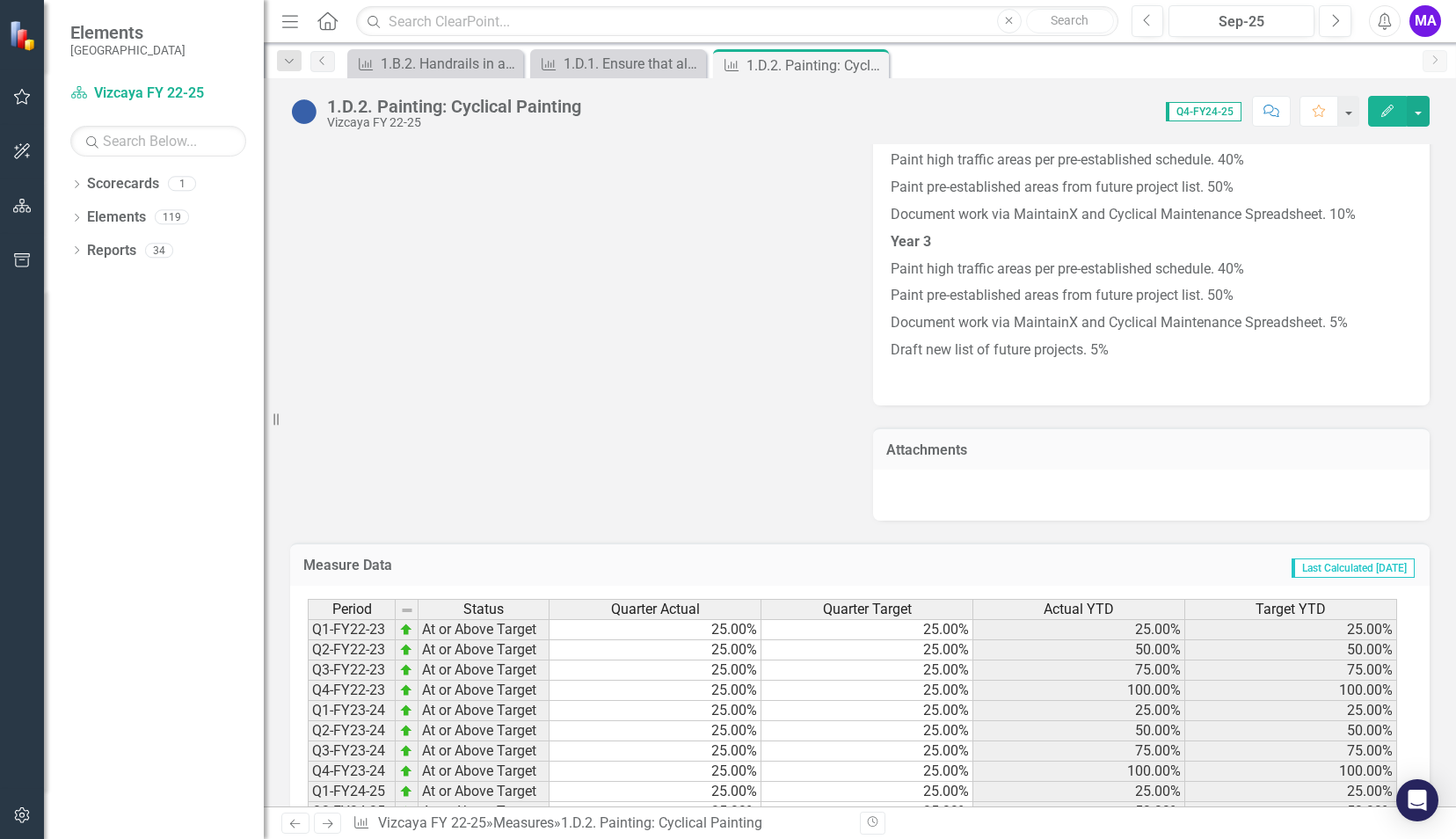
scroll to position [1334, 0]
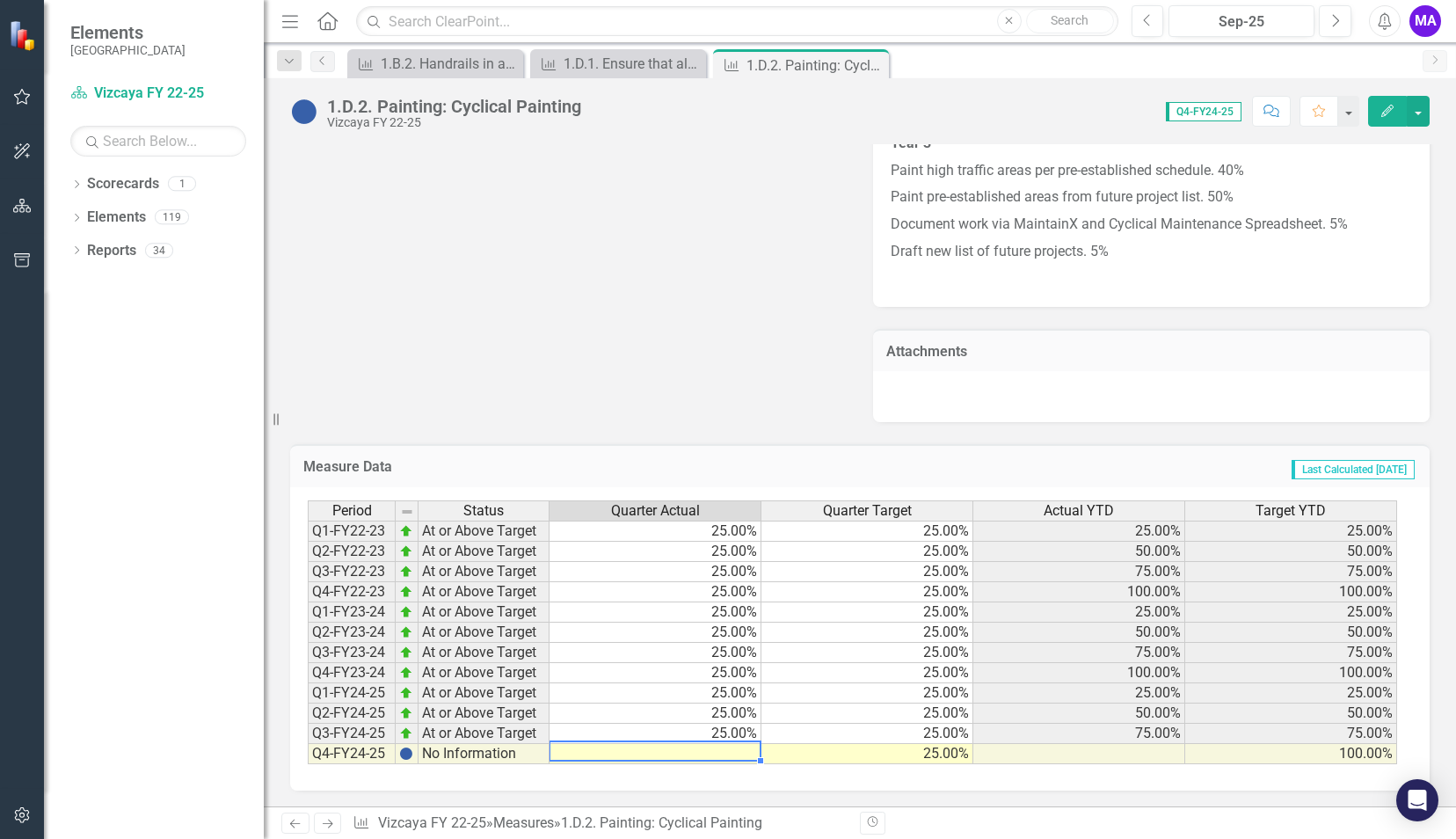
click at [739, 756] on td at bounding box center [655, 754] width 212 height 20
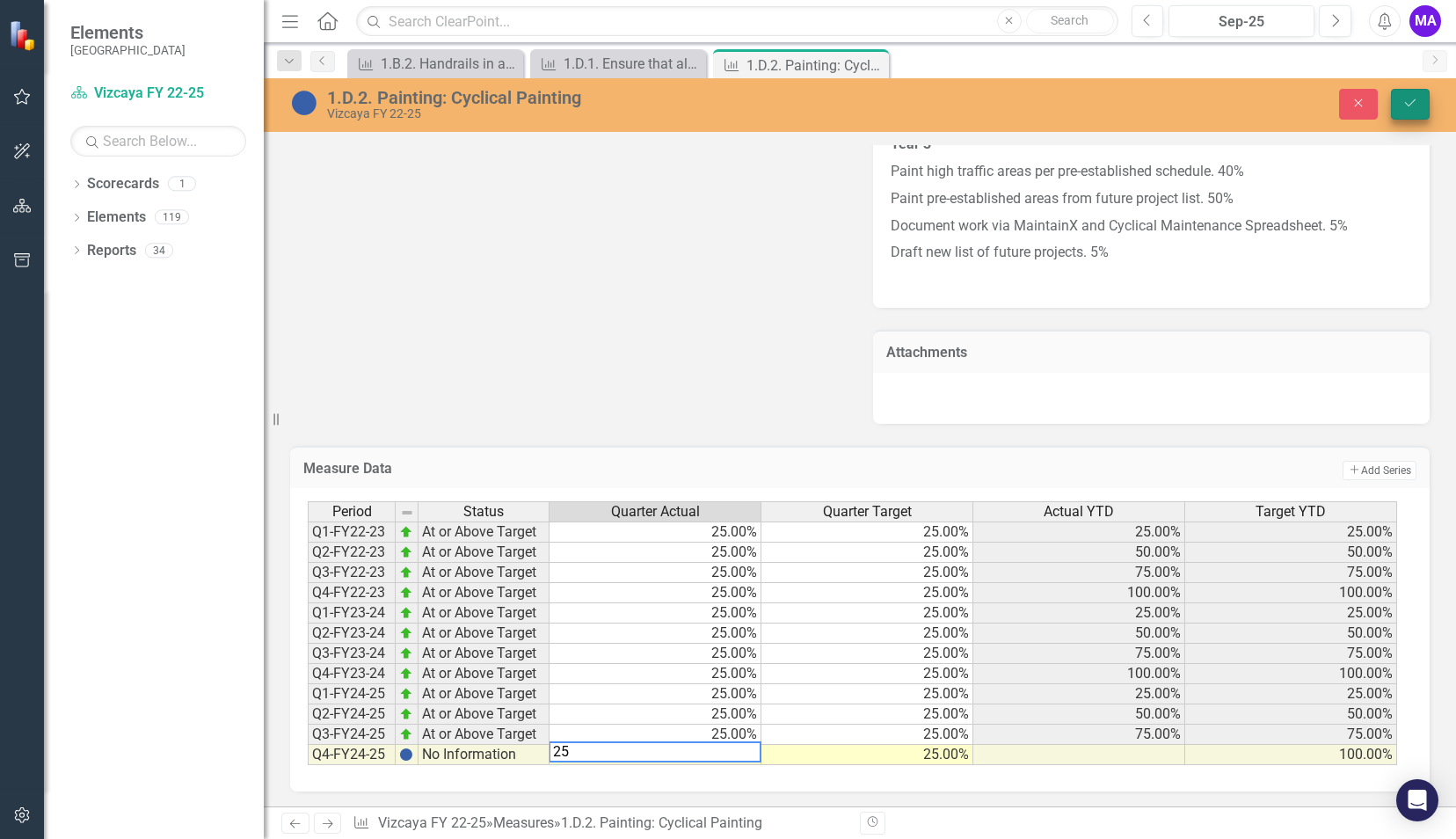
type textarea "25"
click at [1410, 115] on button "Save" at bounding box center [1410, 104] width 39 height 31
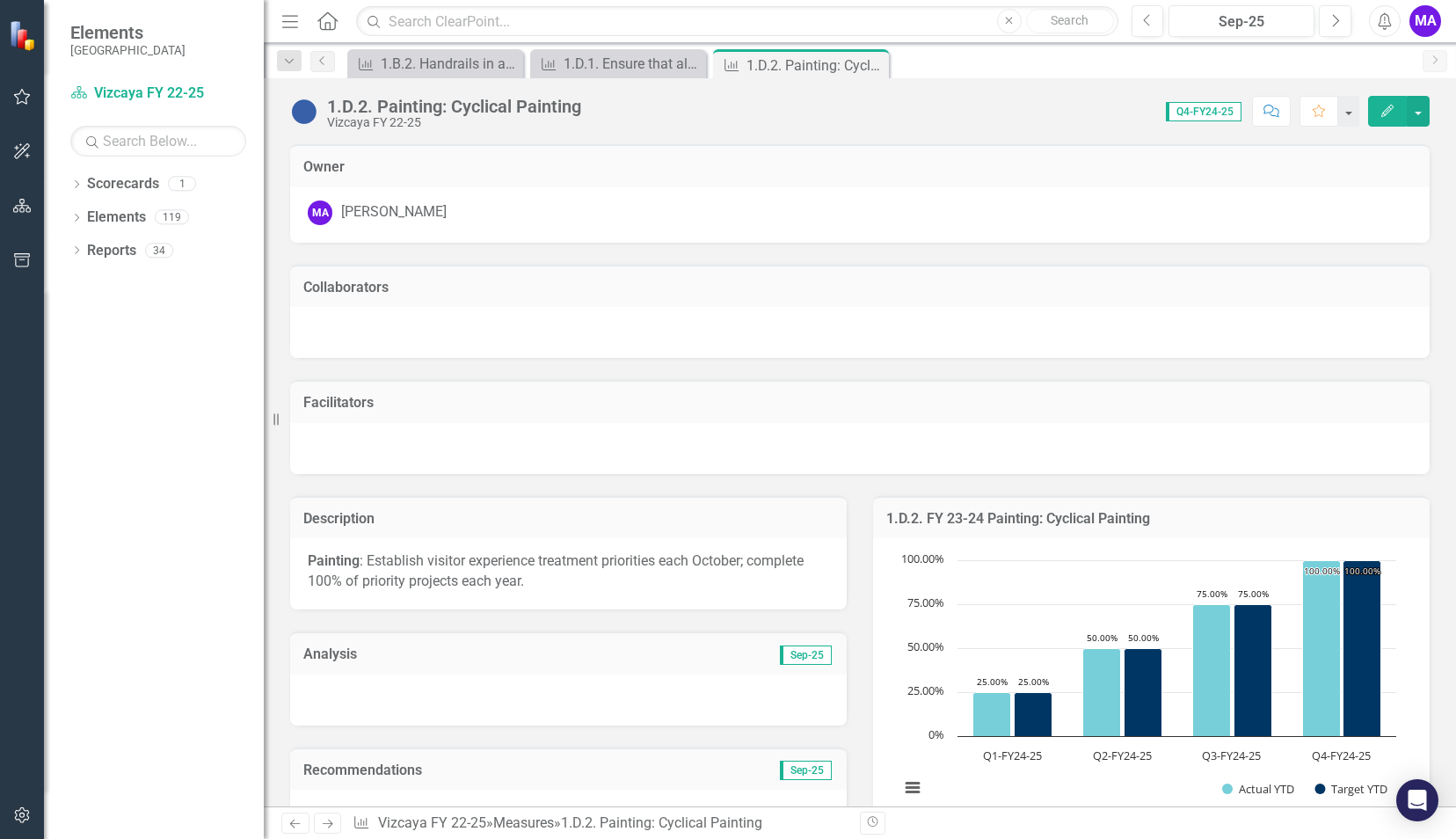
click at [644, 679] on div at bounding box center [568, 699] width 557 height 51
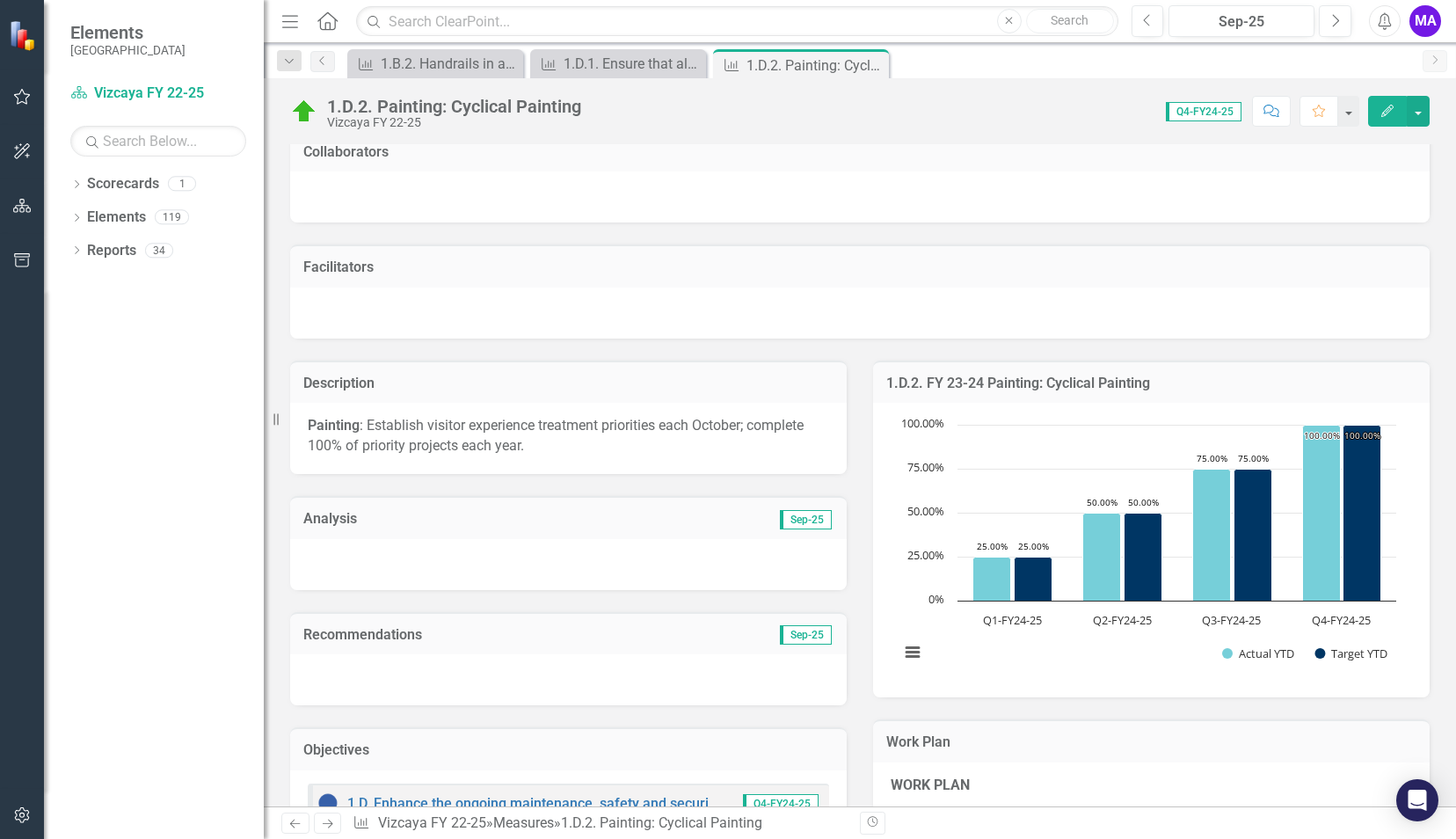
scroll to position [132, 0]
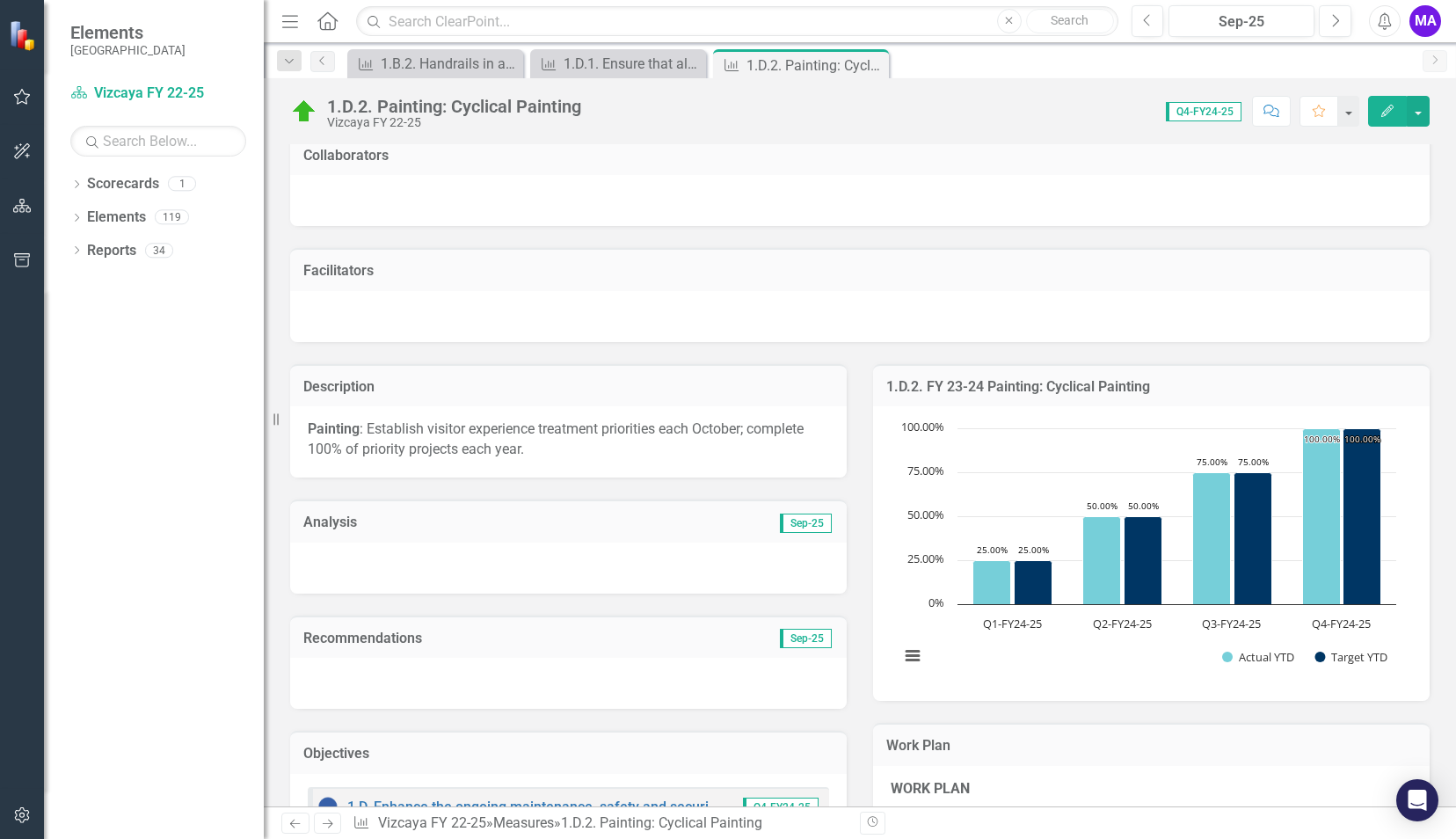
click at [1387, 115] on icon "Edit" at bounding box center [1387, 111] width 16 height 12
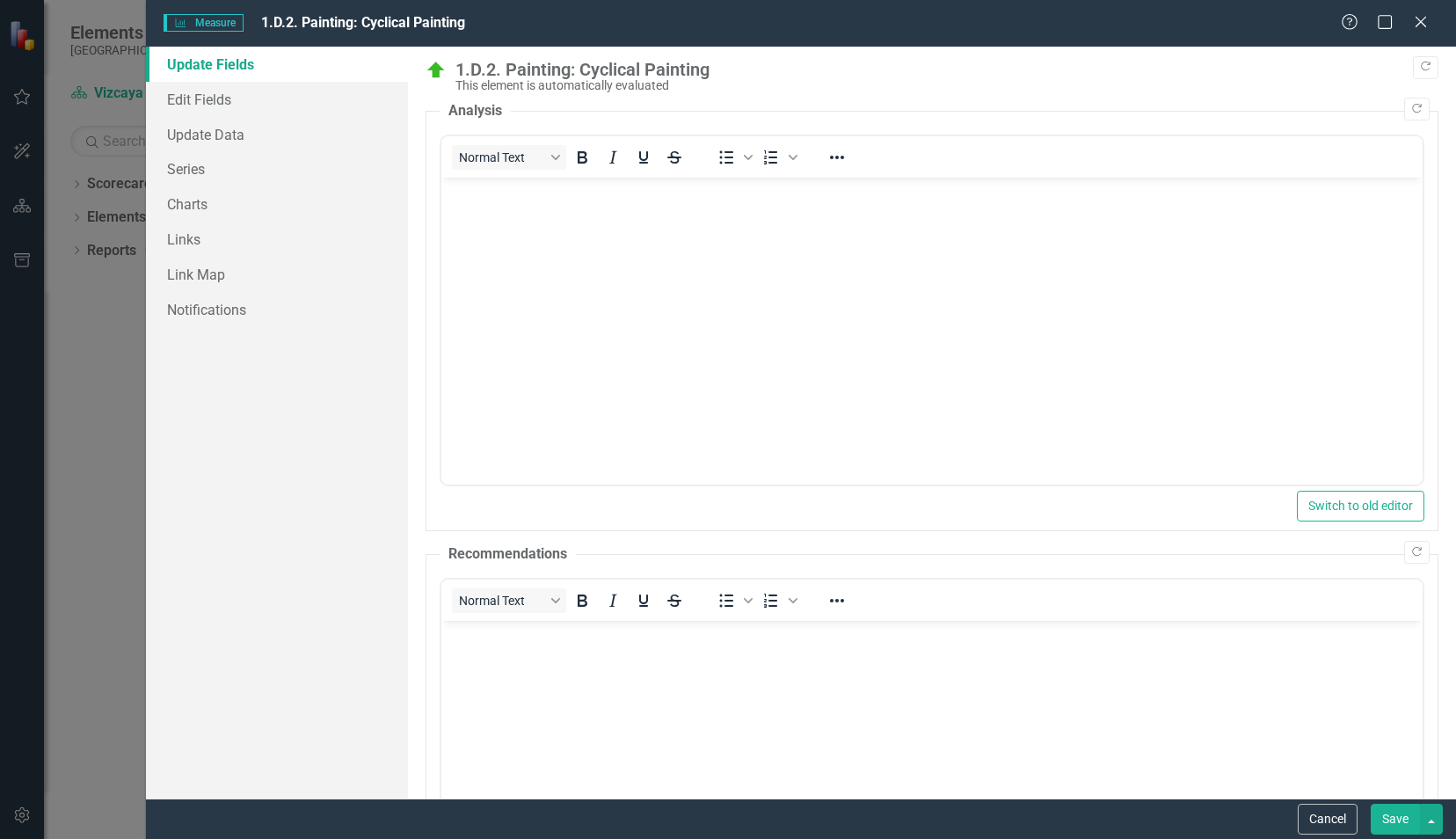
scroll to position [0, 0]
click at [1410, 106] on icon "Copy Forward" at bounding box center [1416, 109] width 13 height 11
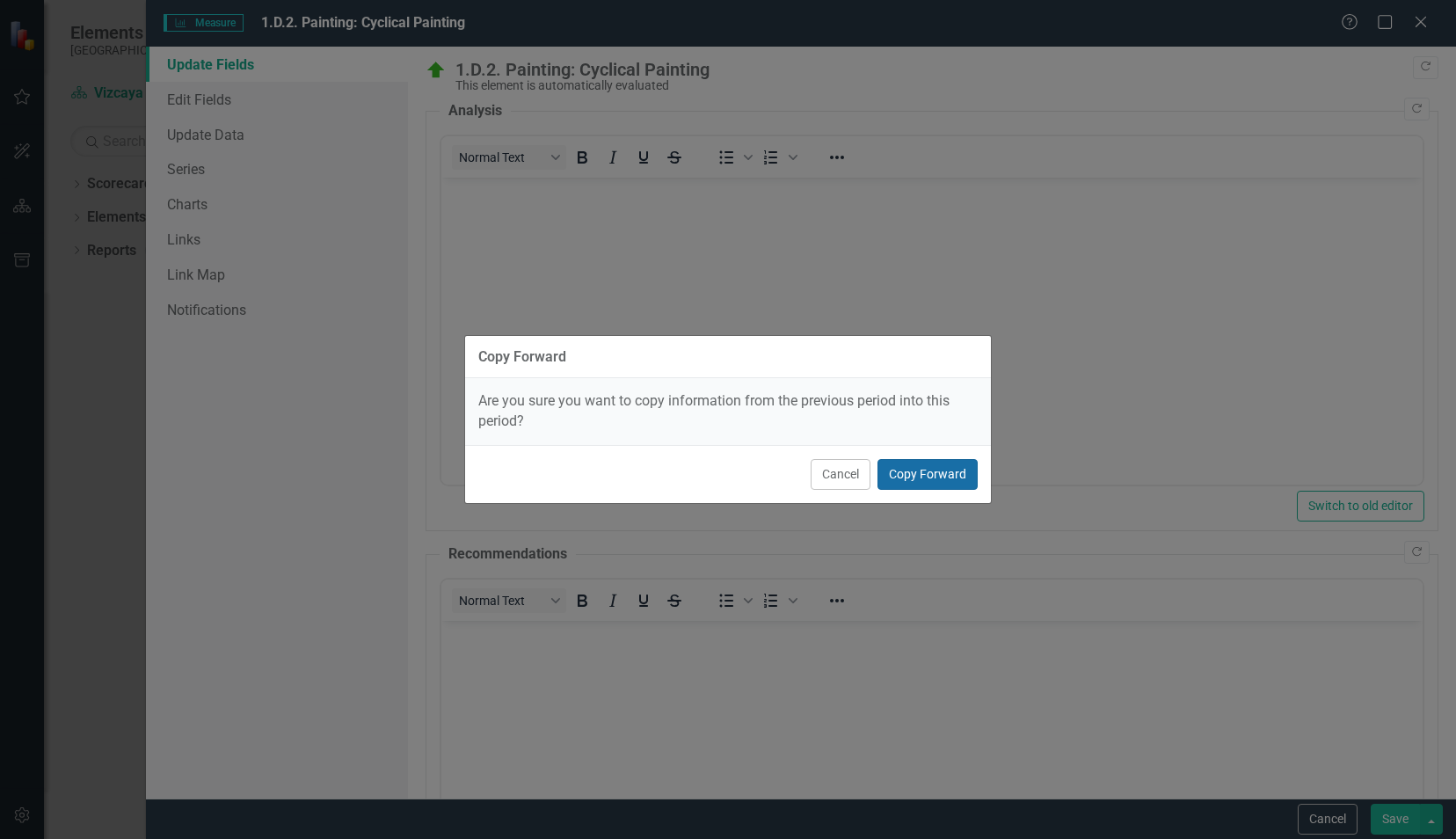
click at [943, 484] on button "Copy Forward" at bounding box center [927, 474] width 101 height 31
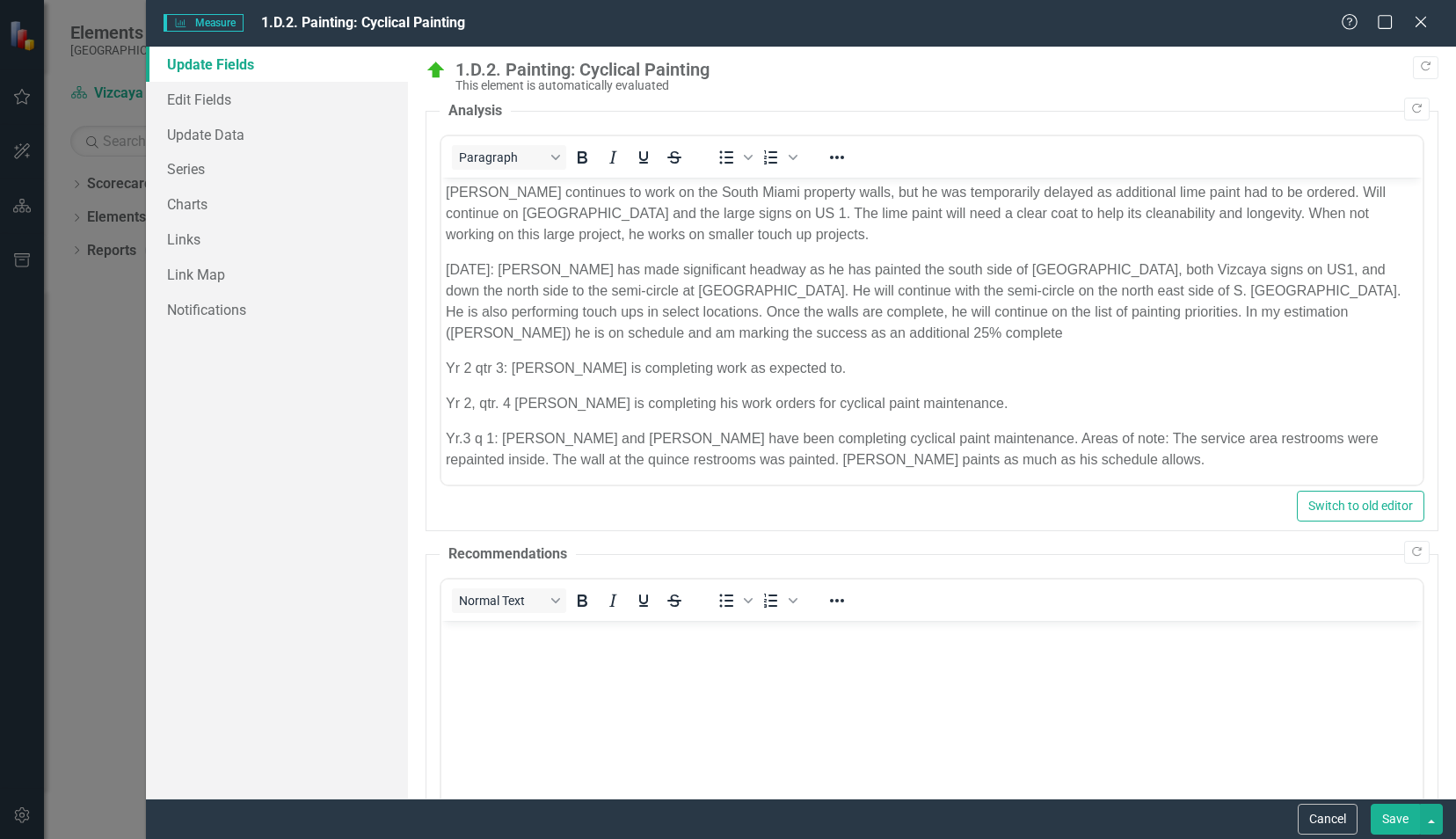
click at [988, 465] on p "Yr.3 q 1: Hernan and Leo have been completing cyclical paint maintenance. Areas…" at bounding box center [931, 449] width 973 height 42
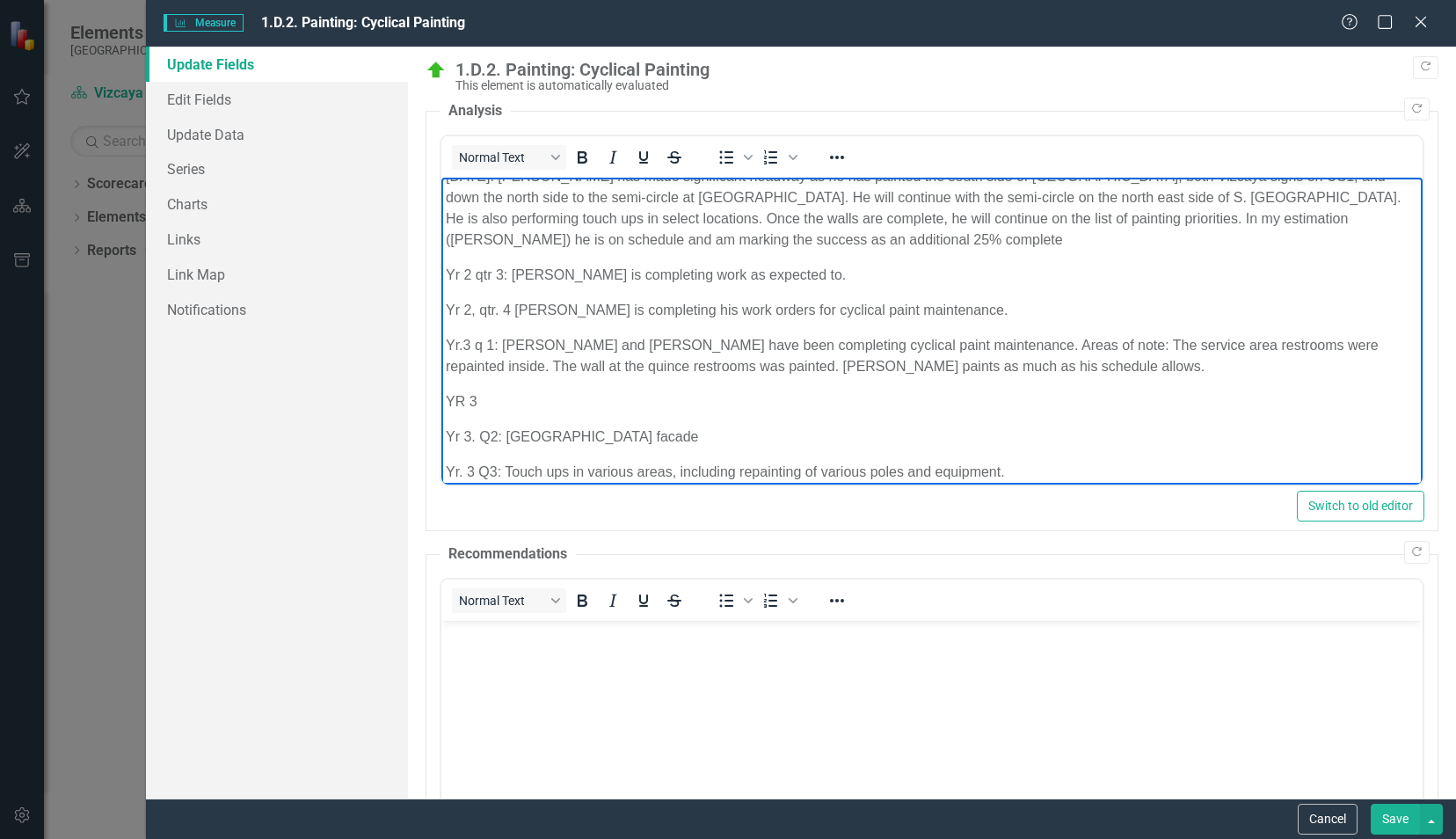
scroll to position [144, 0]
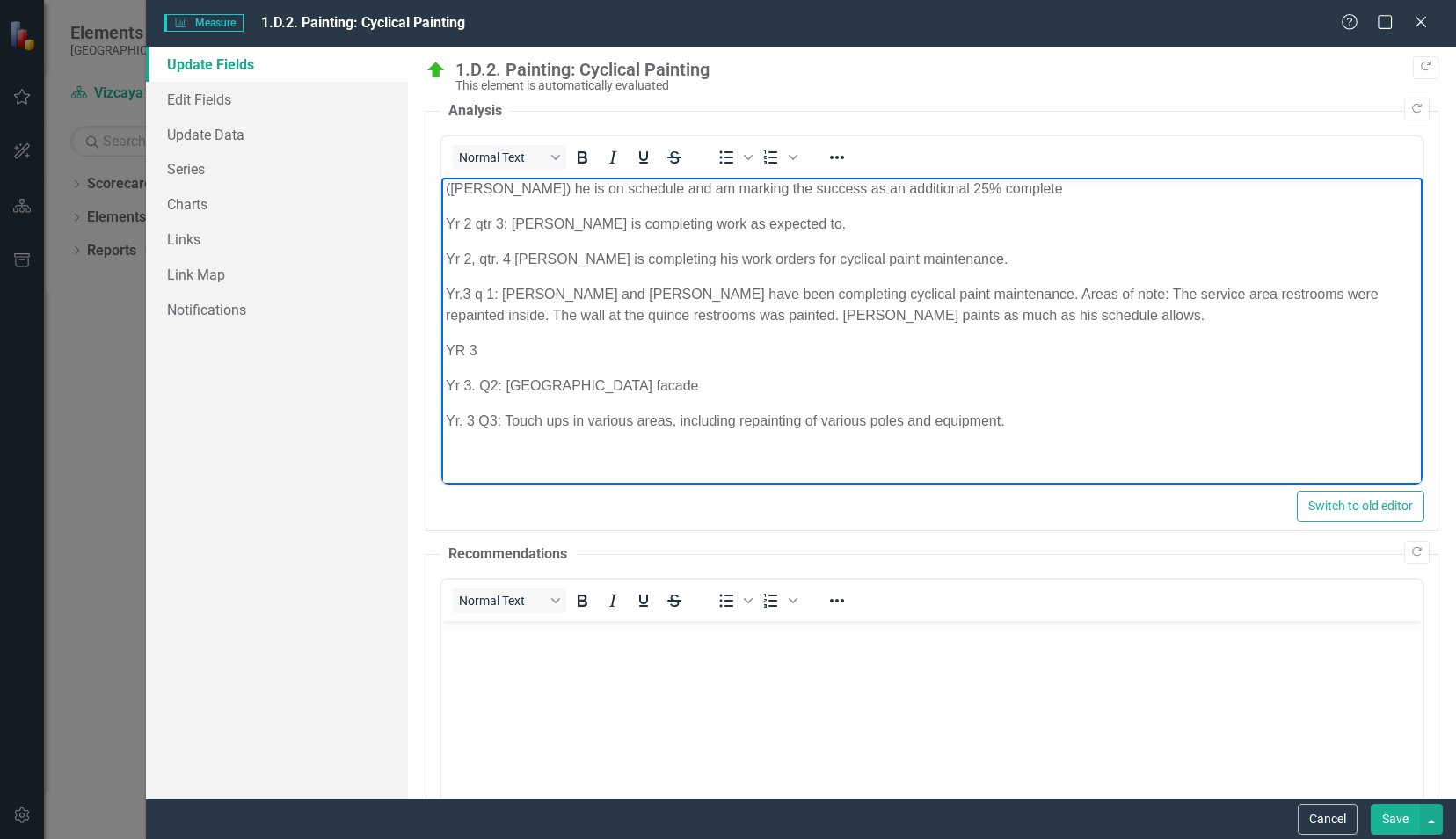
drag, startPoint x: 526, startPoint y: 342, endPoint x: 436, endPoint y: 342, distance: 90.0
click at [440, 342] on html "Hernan Brugnoni continues to work on the South Miami property walls, but he was…" at bounding box center [930, 260] width 981 height 452
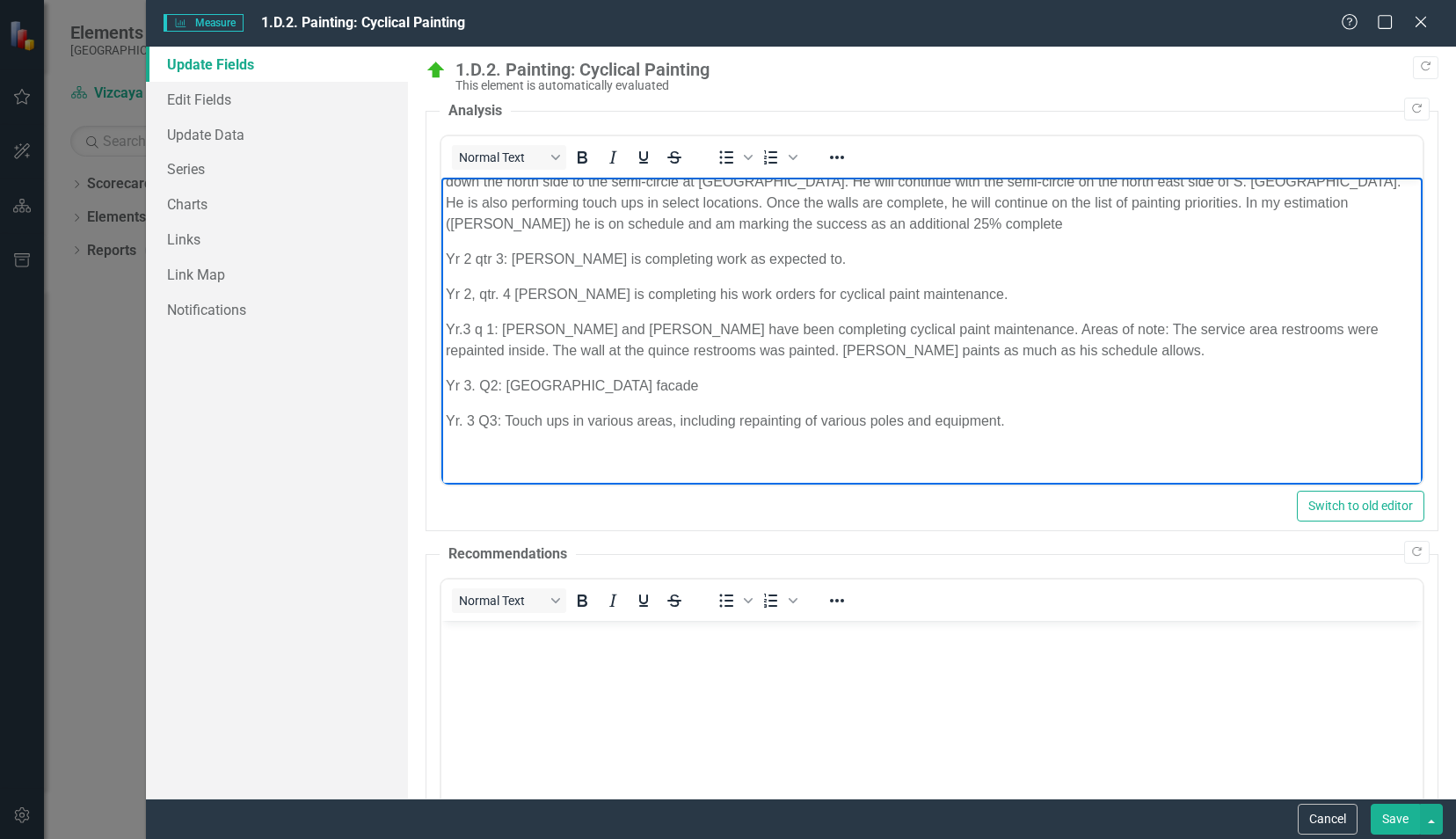
click at [1050, 421] on p "Yr. 3 Q3: Touch ups in various areas, including repainting of various poles and…" at bounding box center [931, 420] width 973 height 21
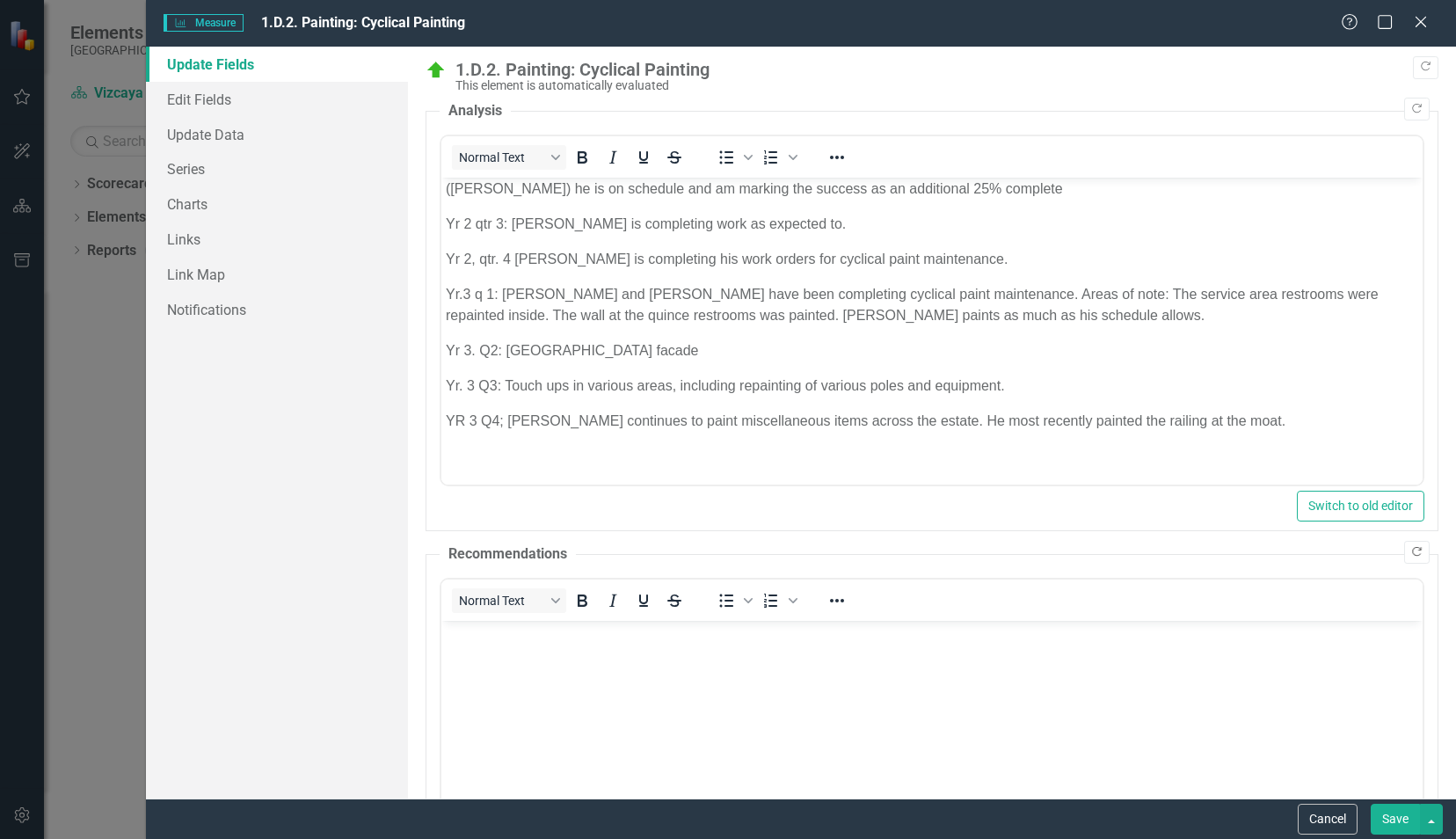
click at [1412, 549] on icon "button" at bounding box center [1417, 552] width 10 height 10
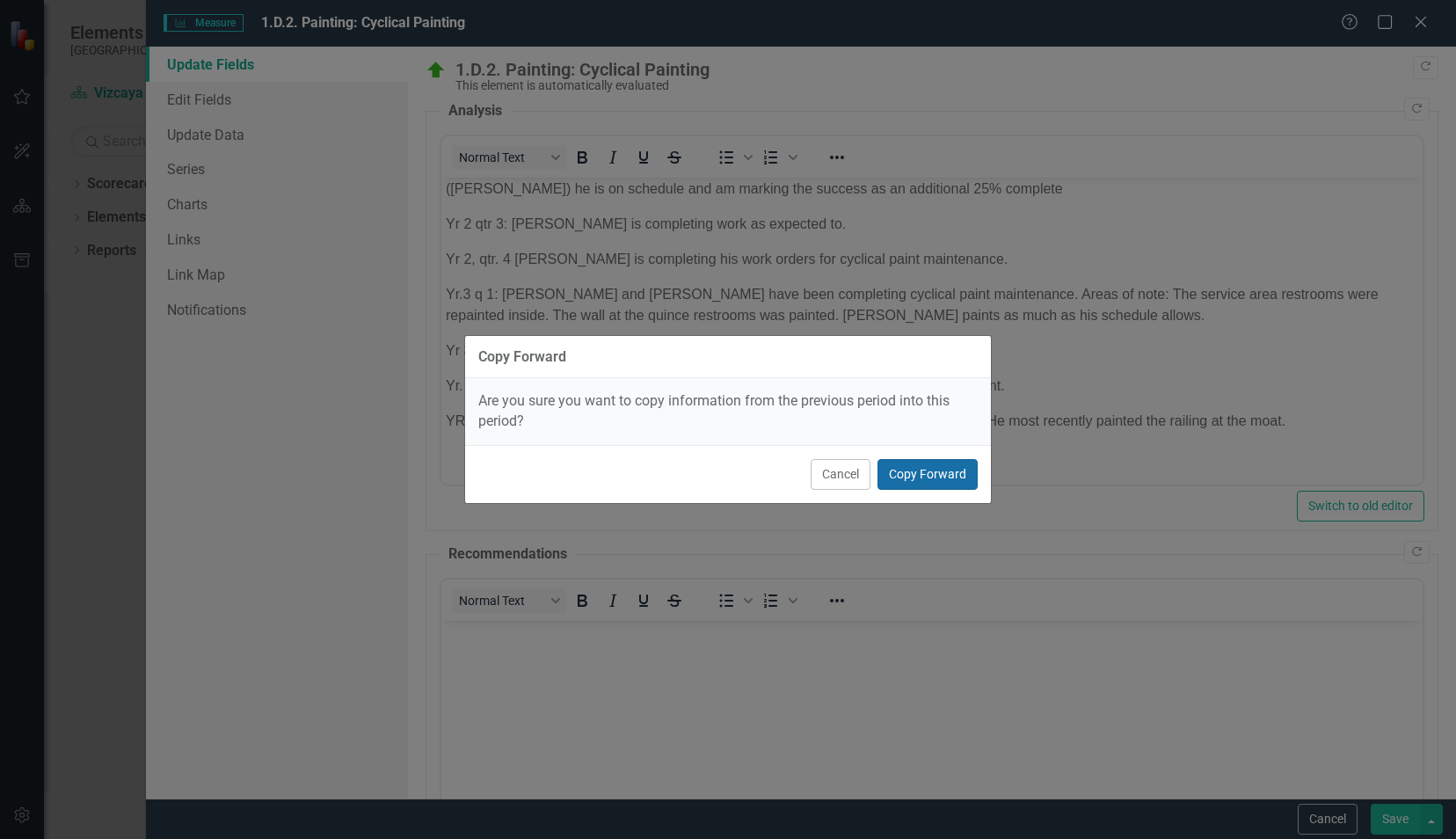
click at [956, 478] on button "Copy Forward" at bounding box center [927, 474] width 101 height 31
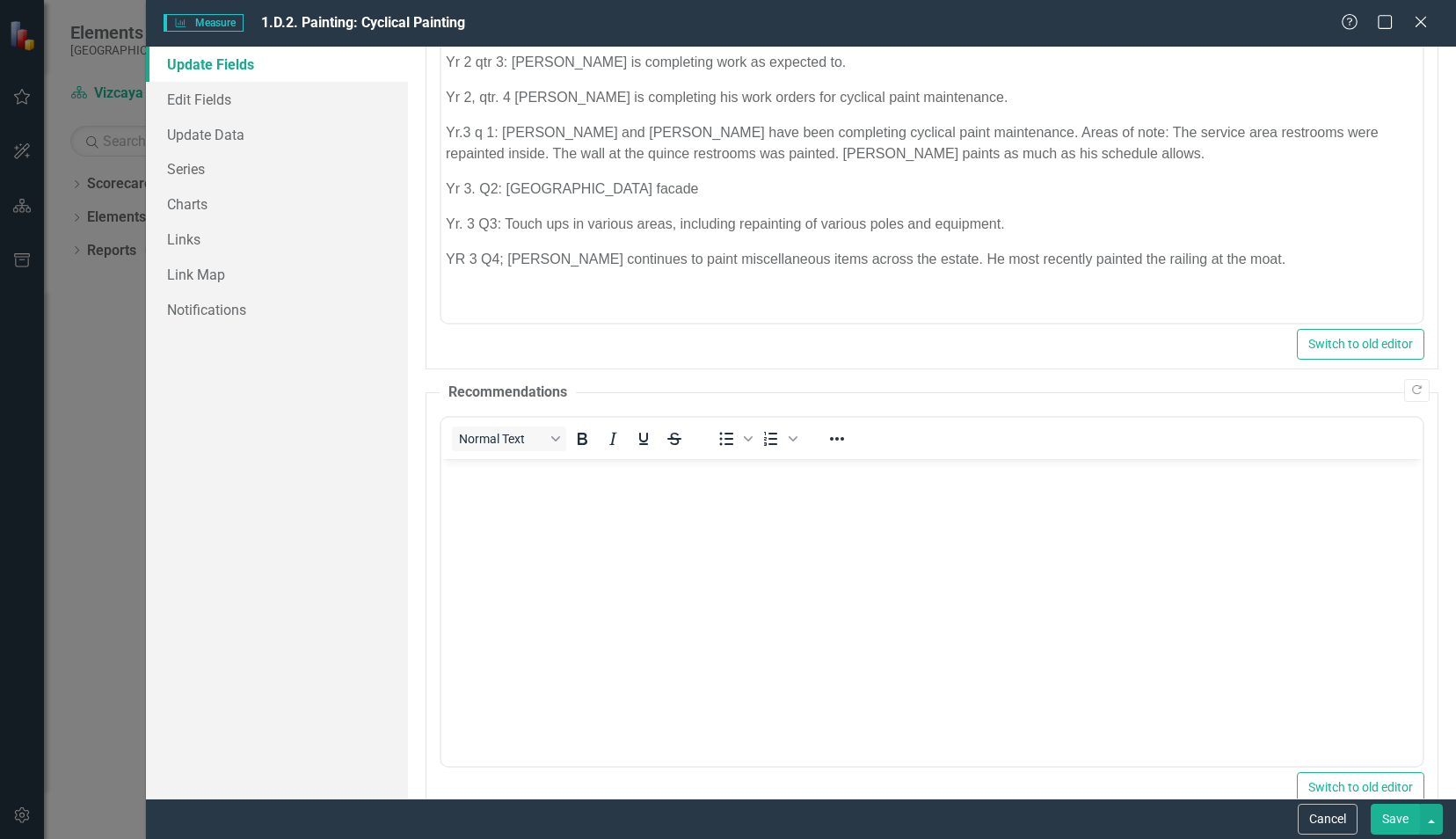
scroll to position [200, 0]
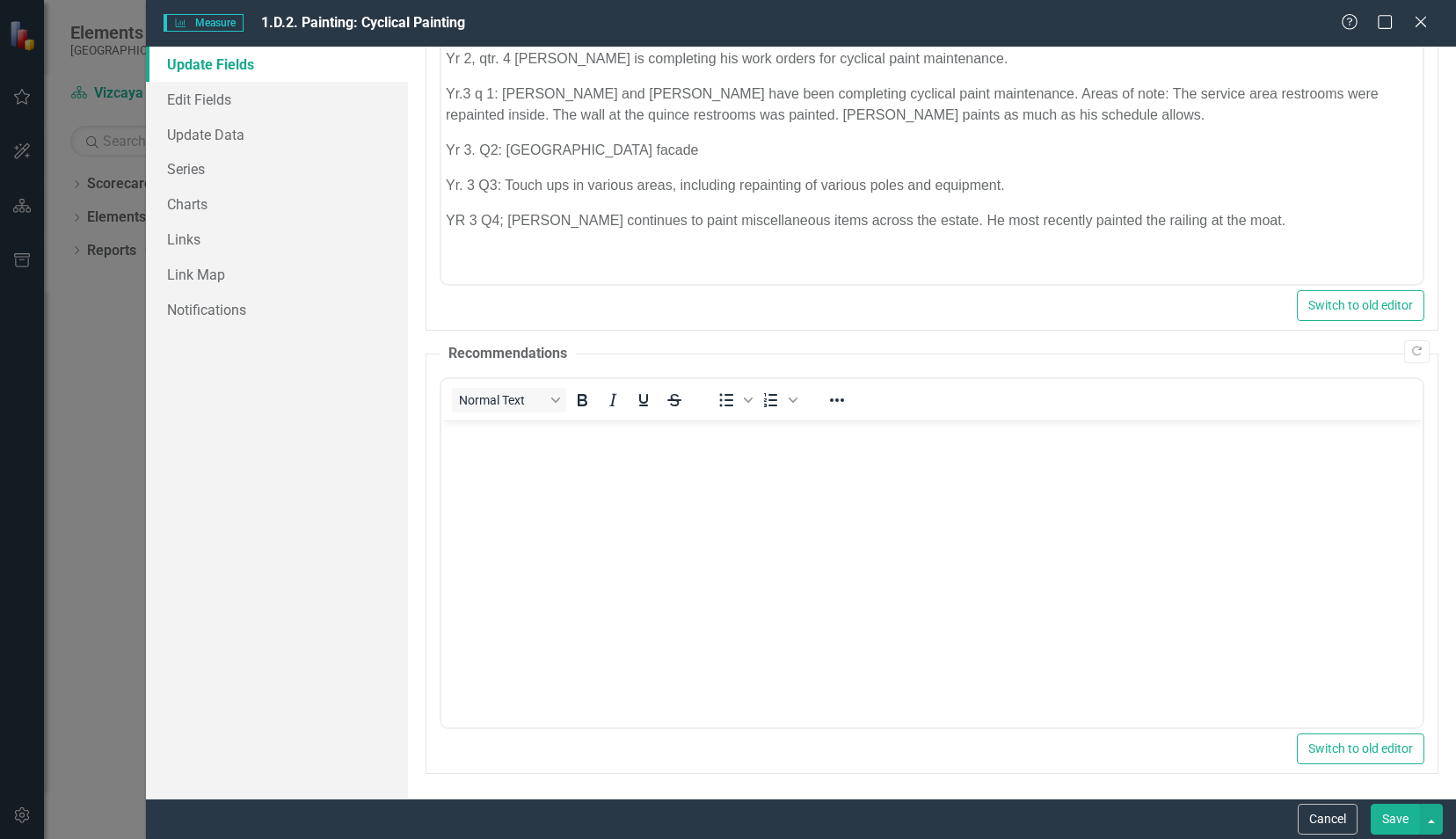
click at [1394, 829] on button "Save" at bounding box center [1395, 819] width 49 height 31
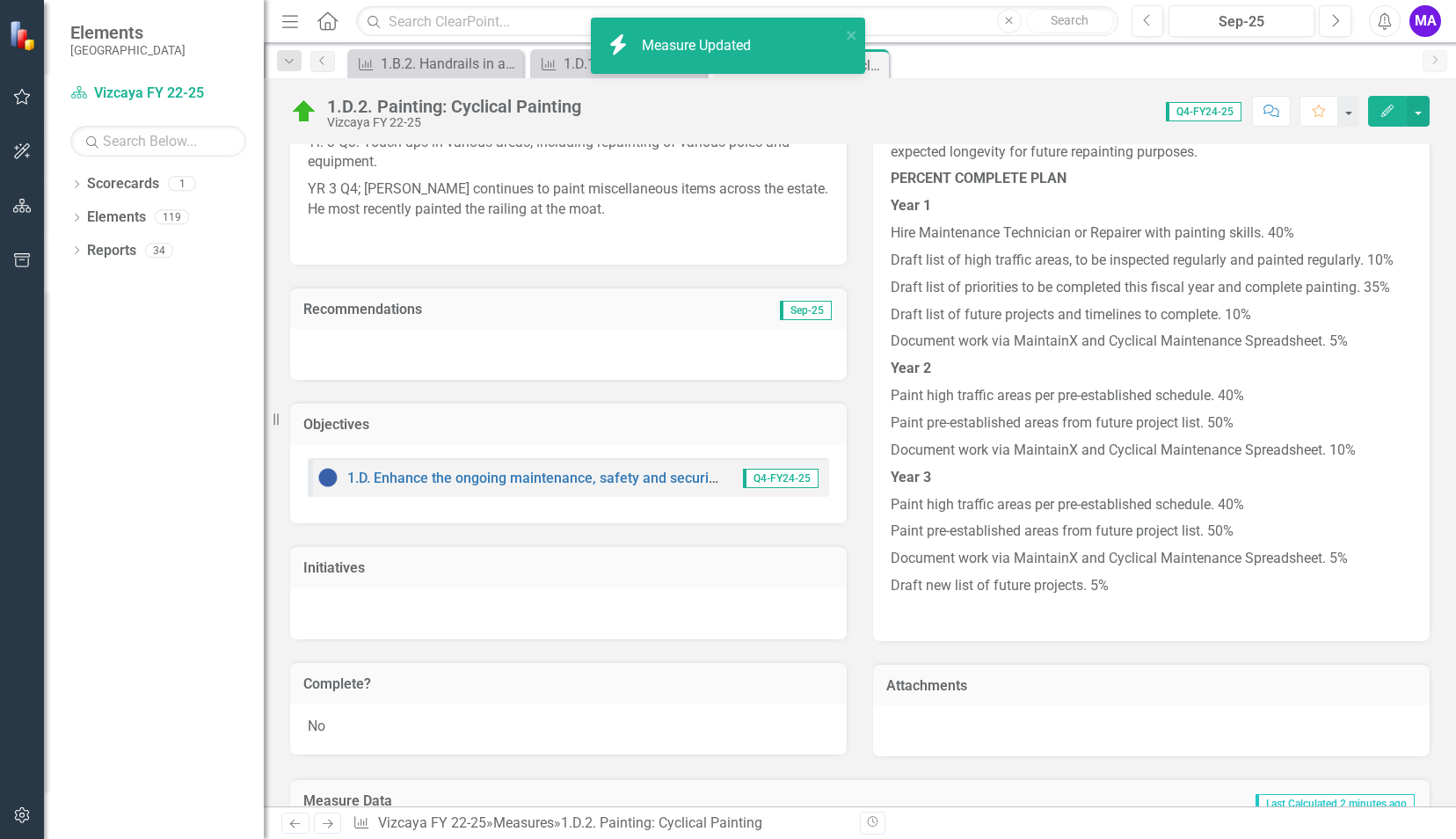
scroll to position [1335, 0]
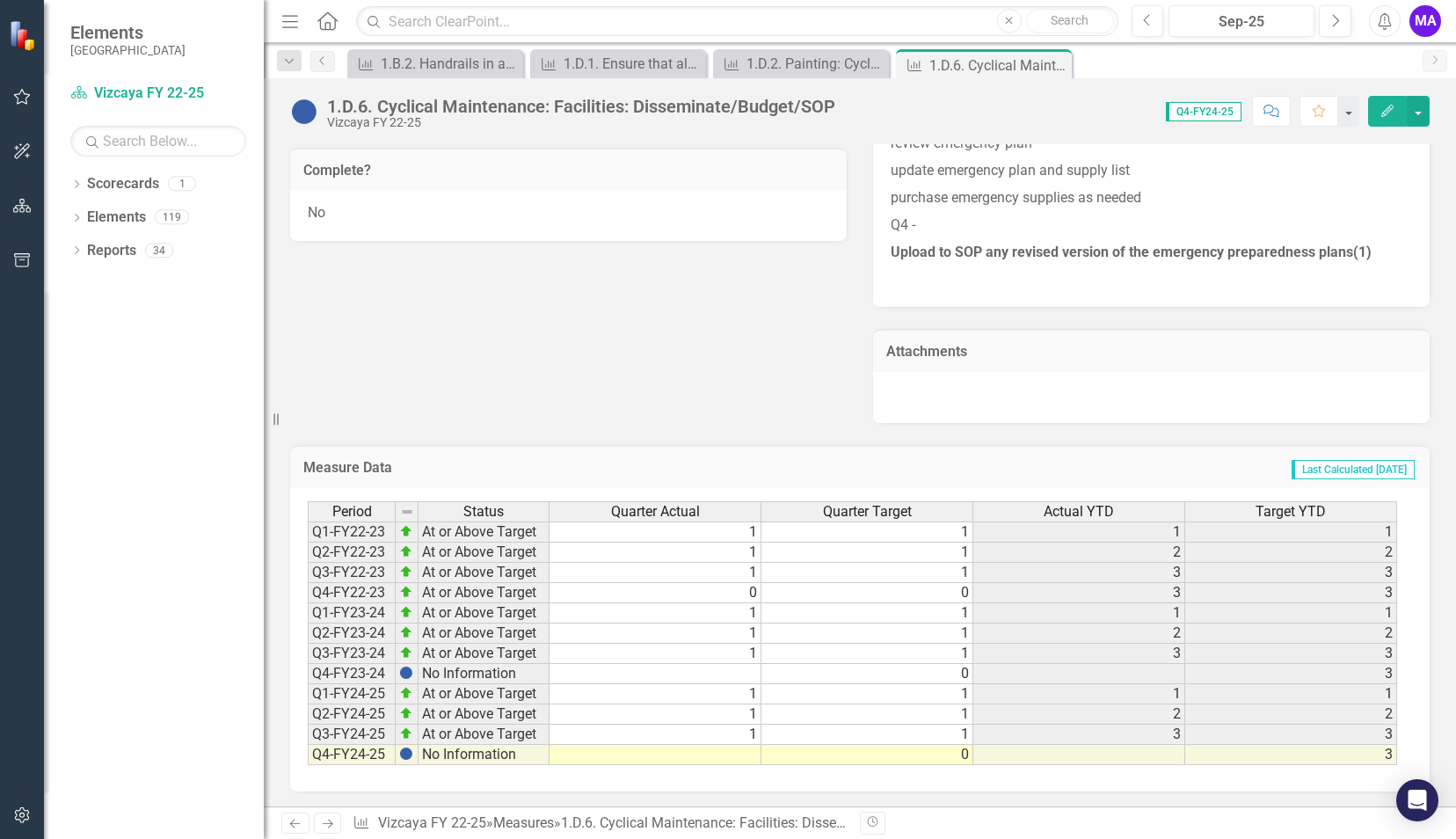
scroll to position [1035, 0]
click at [733, 748] on td at bounding box center [655, 754] width 212 height 20
click at [734, 659] on td "1" at bounding box center [655, 653] width 212 height 20
click at [731, 669] on td at bounding box center [655, 674] width 212 height 20
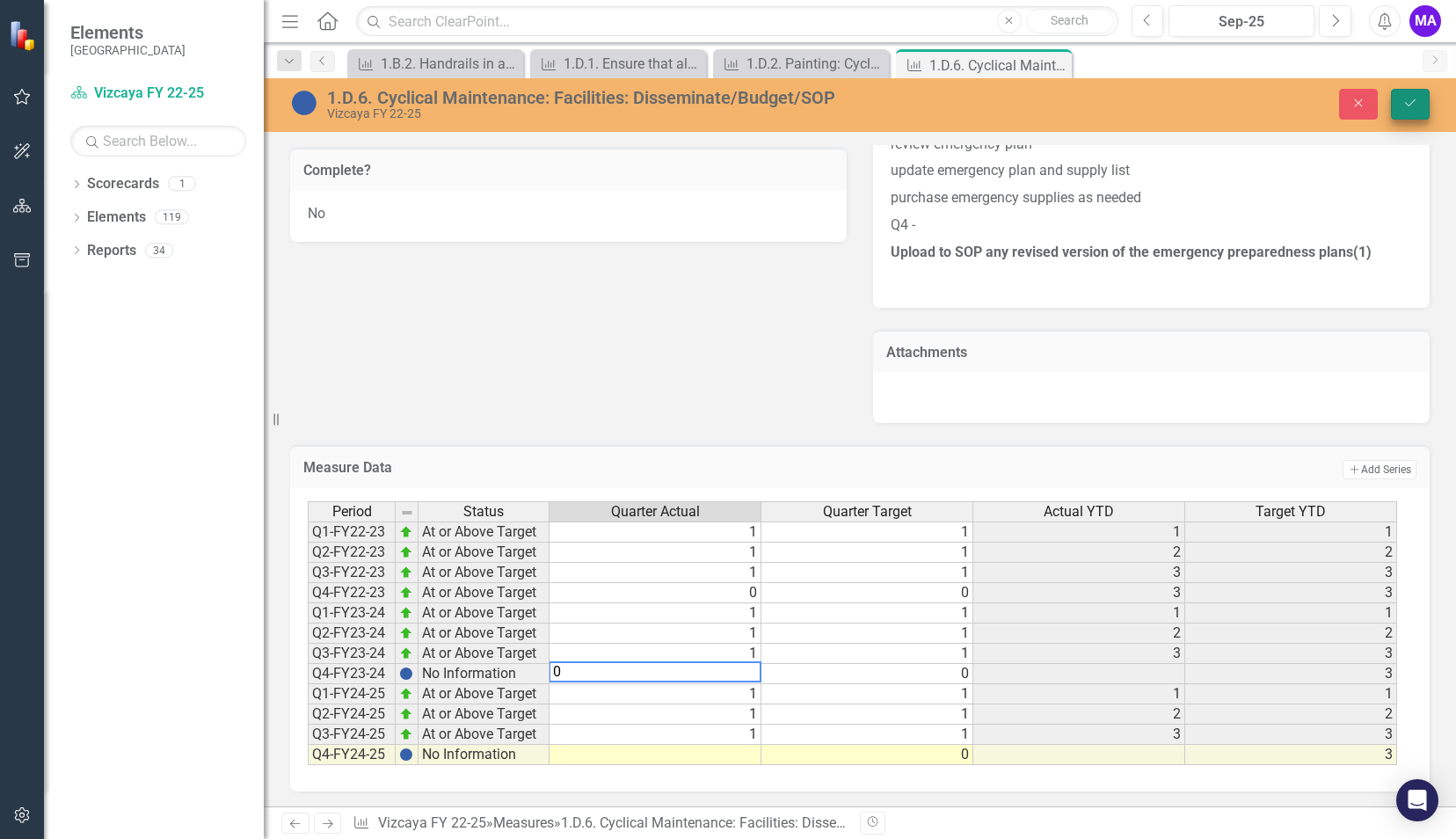
type textarea "0"
click at [1396, 111] on button "Save" at bounding box center [1410, 104] width 39 height 31
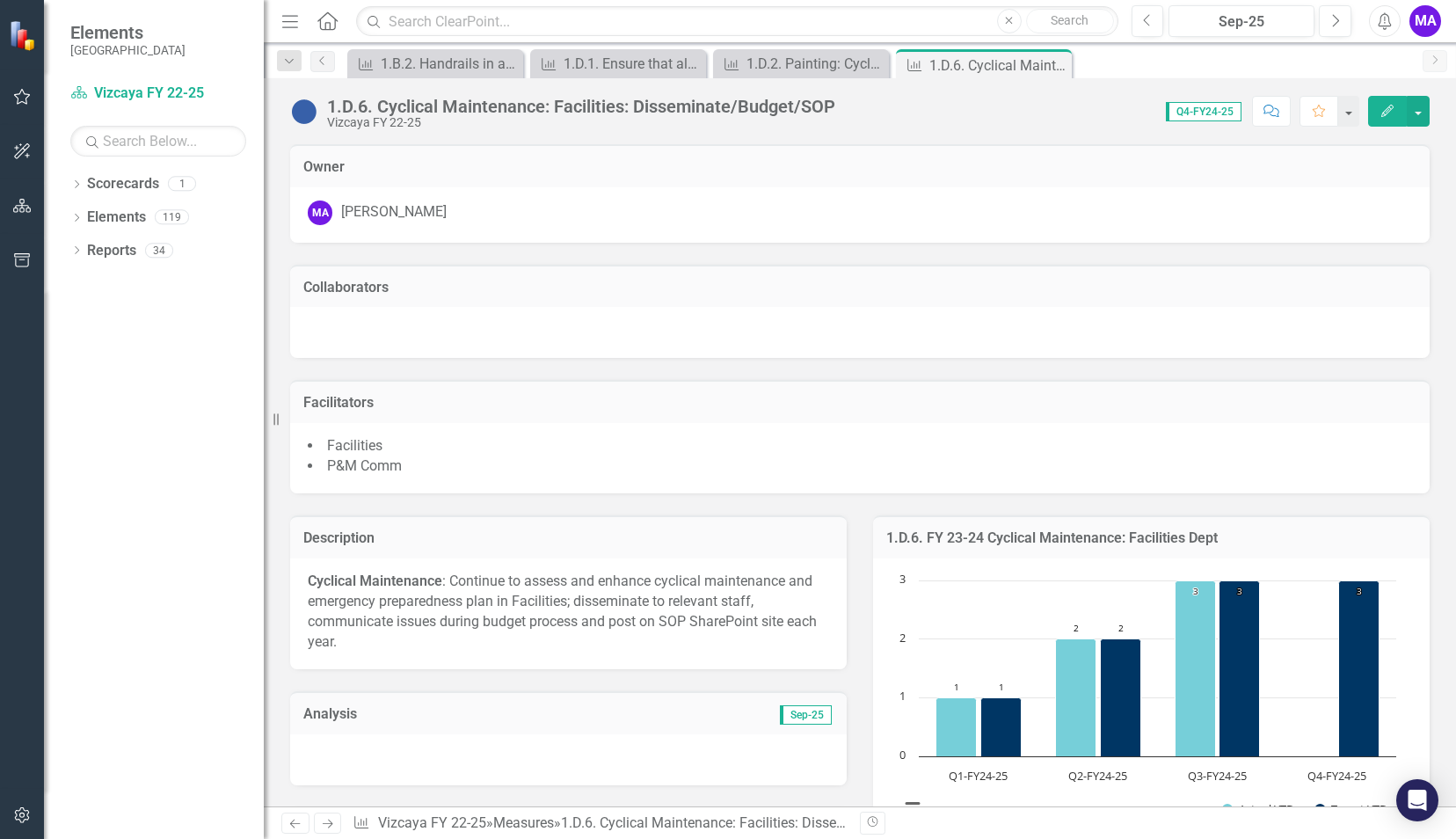
scroll to position [1028, 0]
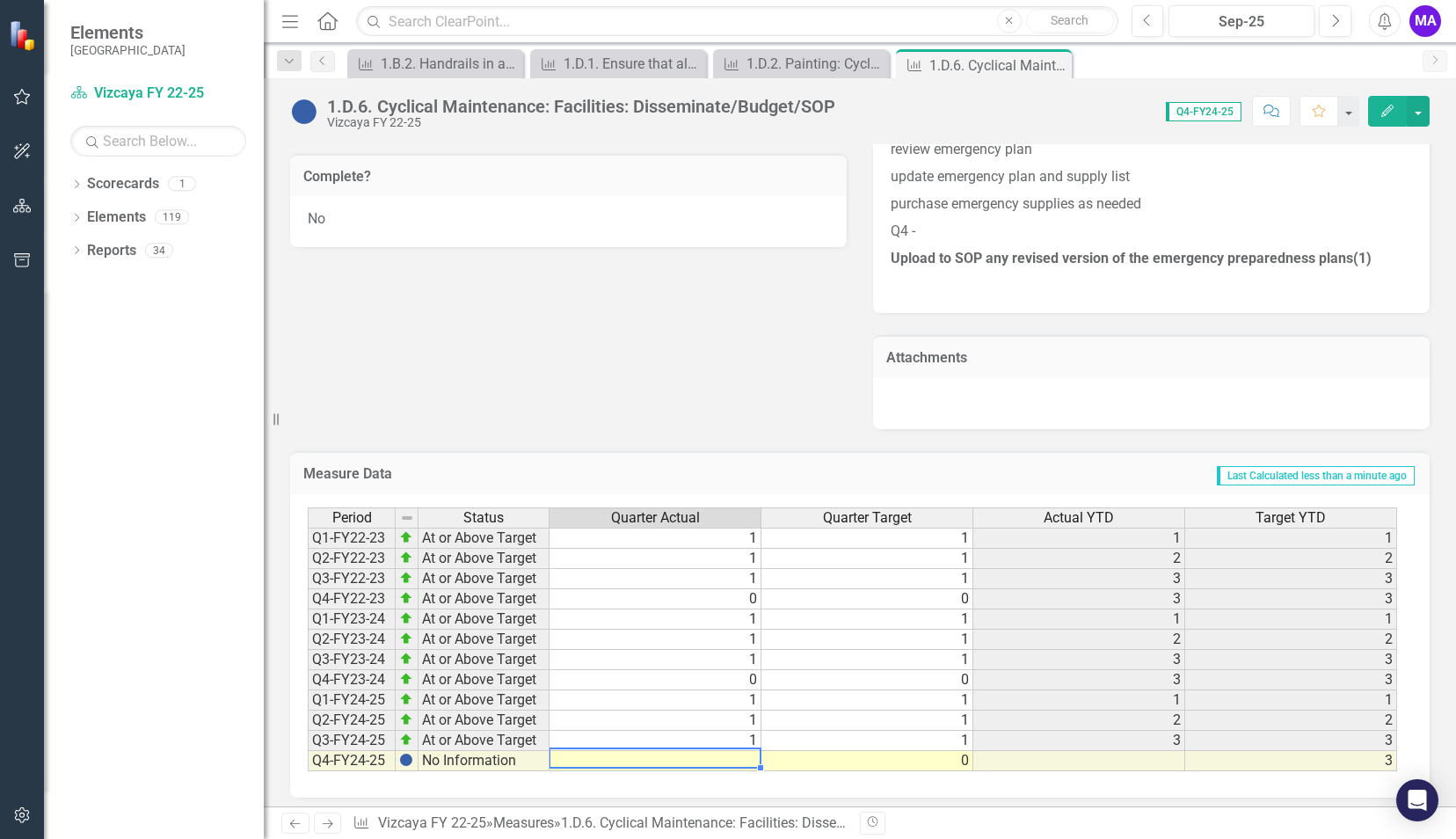
click at [748, 753] on td at bounding box center [655, 761] width 212 height 20
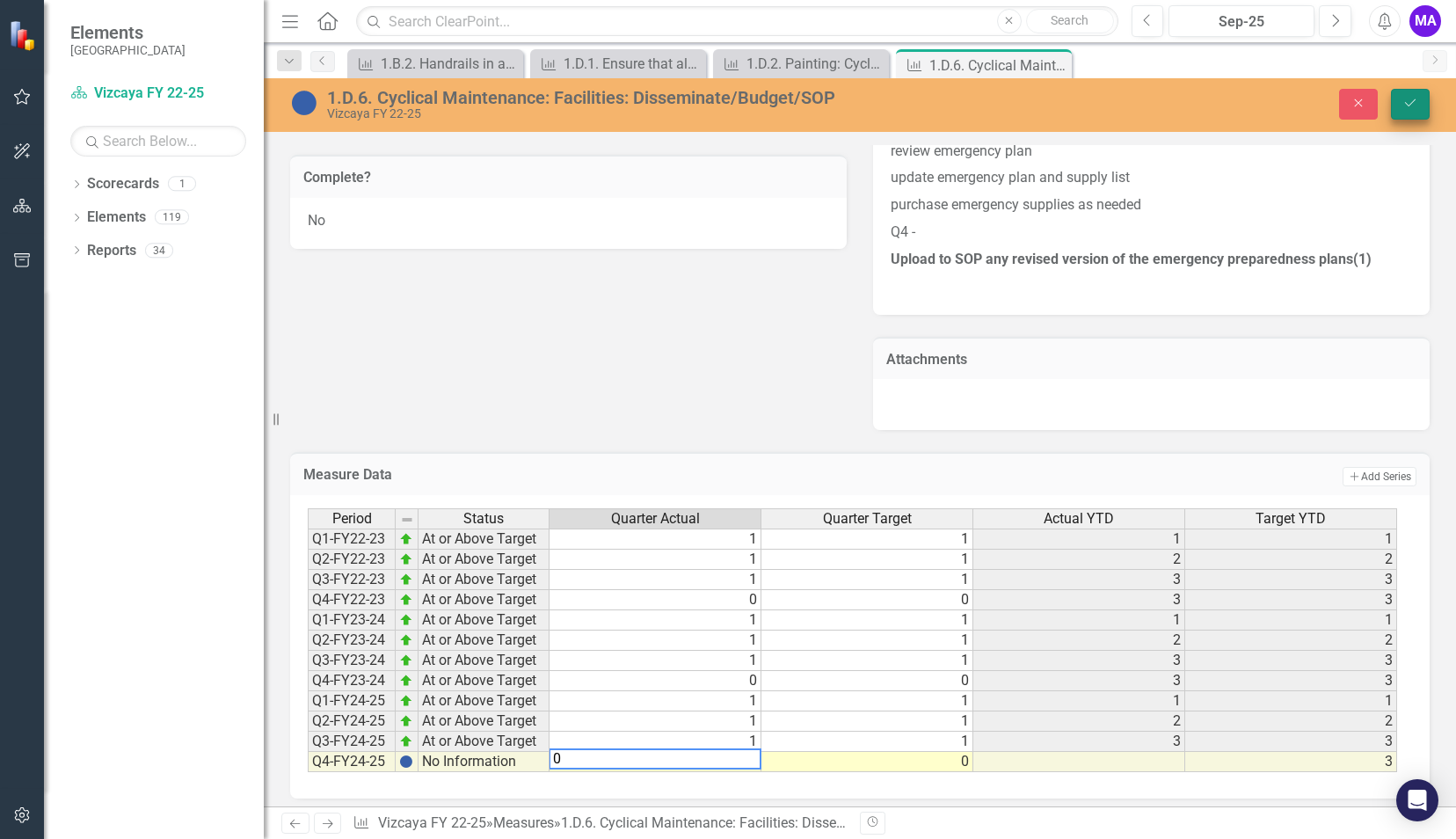
type textarea "0"
click at [1415, 108] on icon "Save" at bounding box center [1410, 103] width 16 height 12
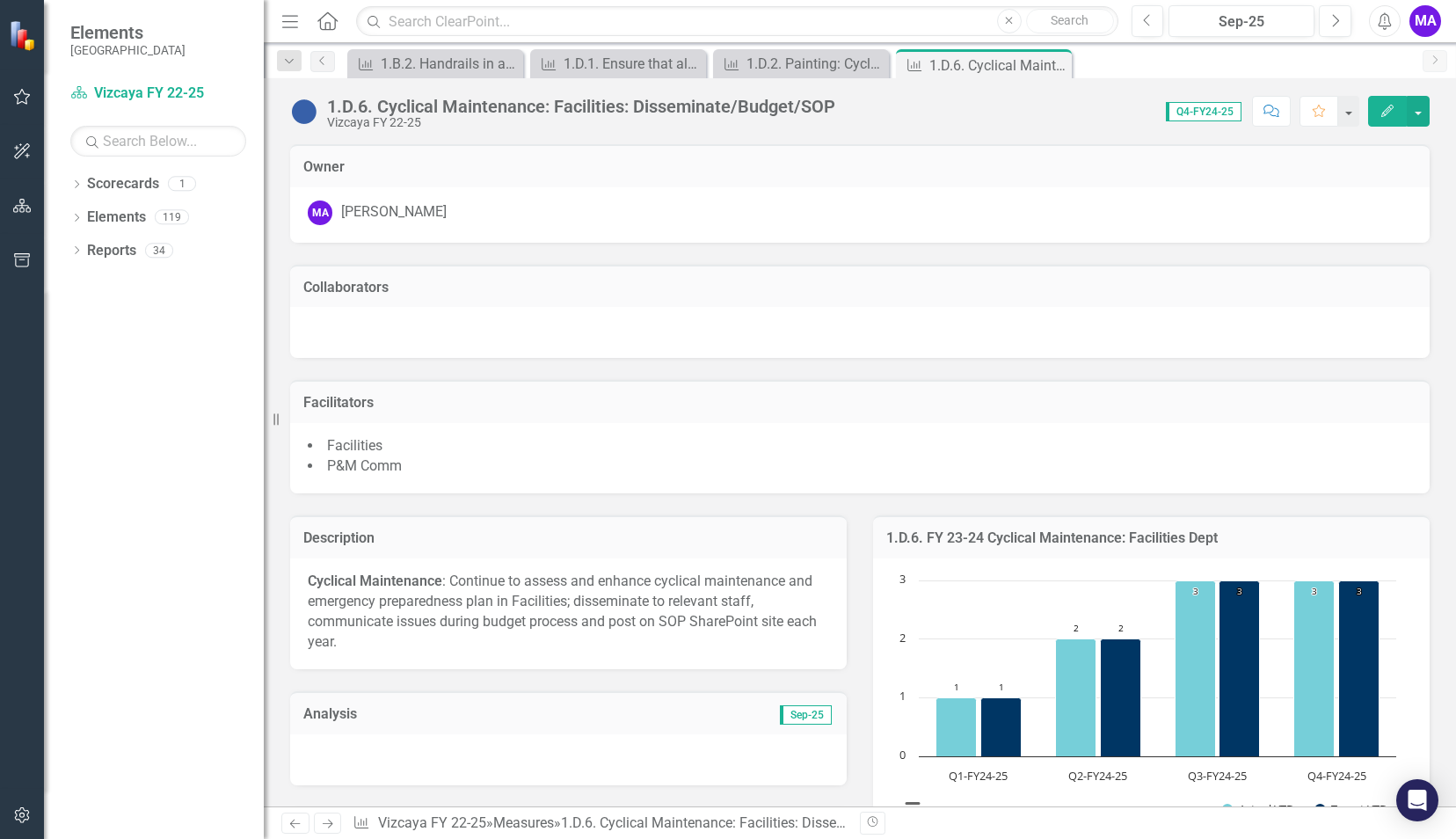
click at [1387, 108] on icon "Edit" at bounding box center [1387, 111] width 16 height 12
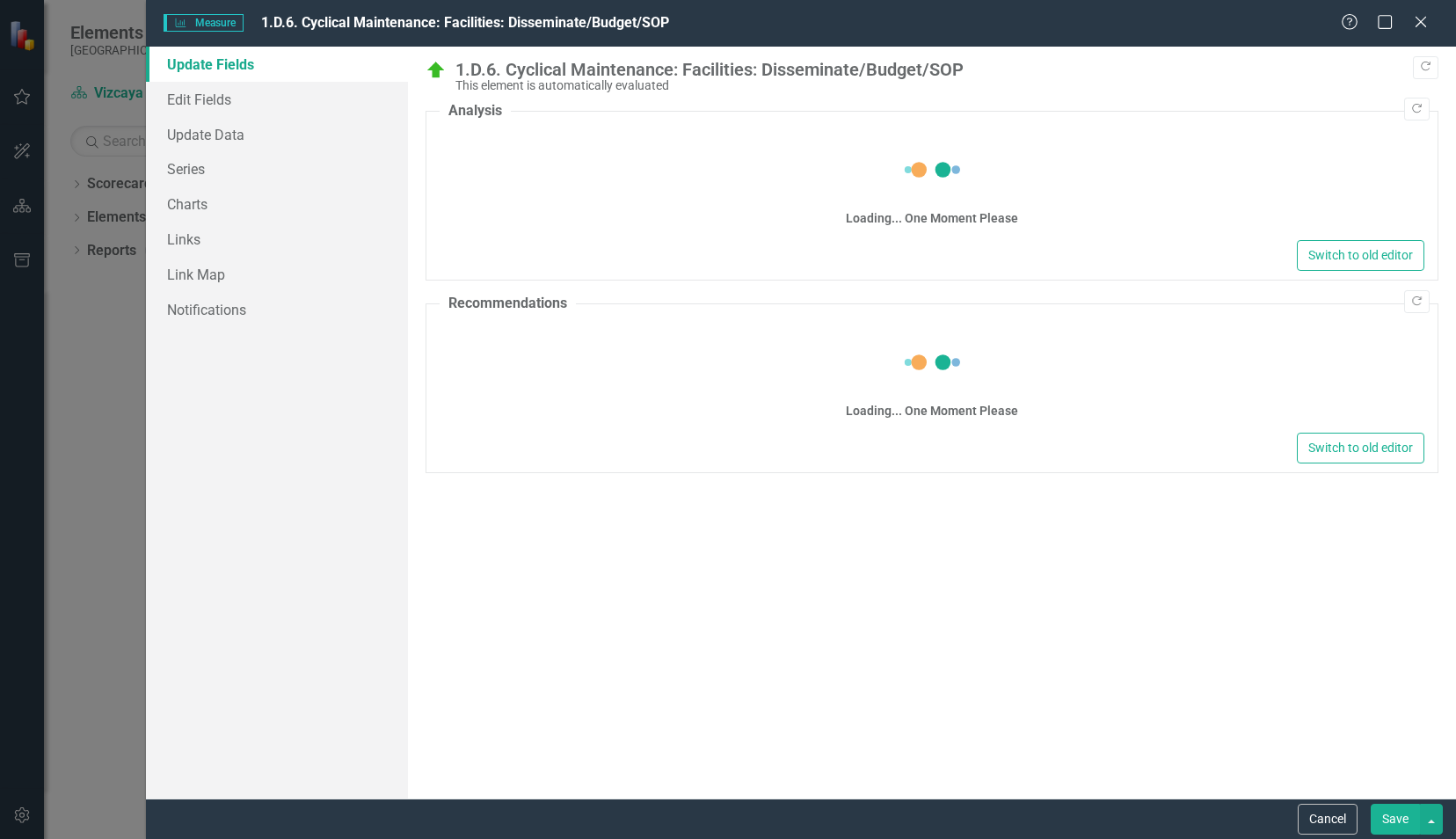
click at [644, 299] on fieldset "Recommendations Loading... One Moment Please Switch to old editor" at bounding box center [931, 384] width 1013 height 179
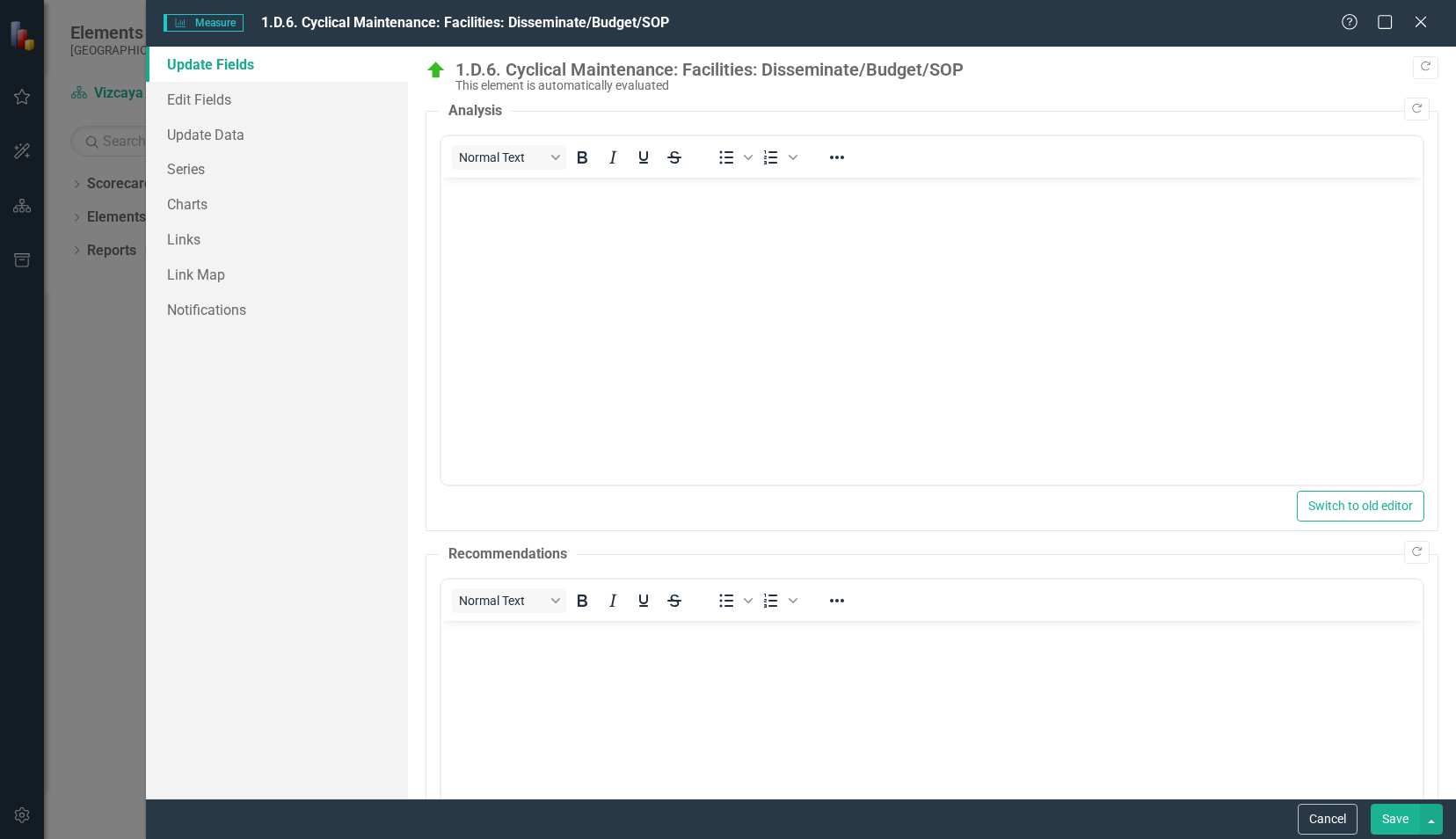
scroll to position [0, 0]
click at [1408, 102] on button "Copy Forward" at bounding box center [1417, 109] width 26 height 23
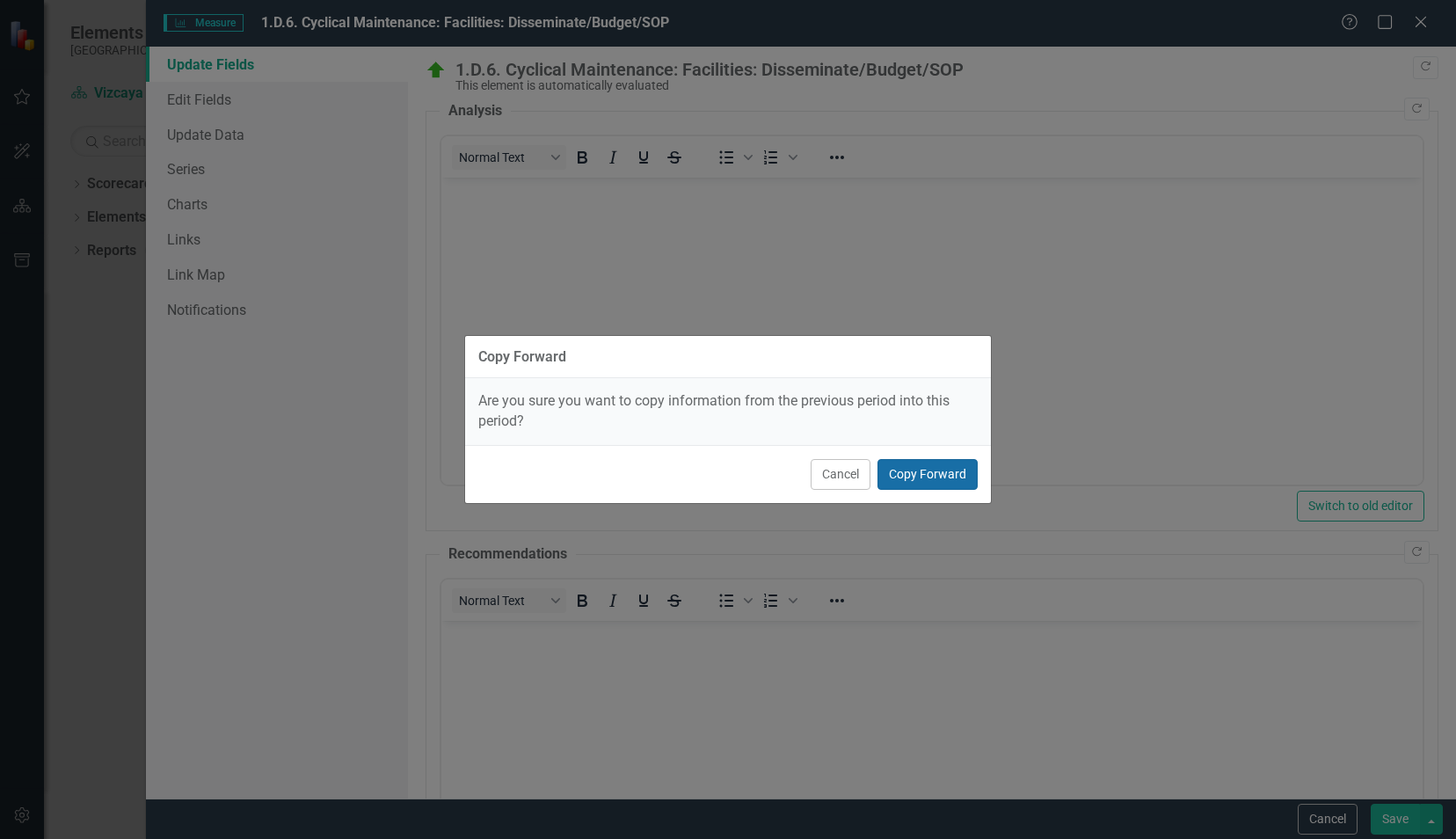
click at [934, 467] on button "Copy Forward" at bounding box center [927, 474] width 101 height 31
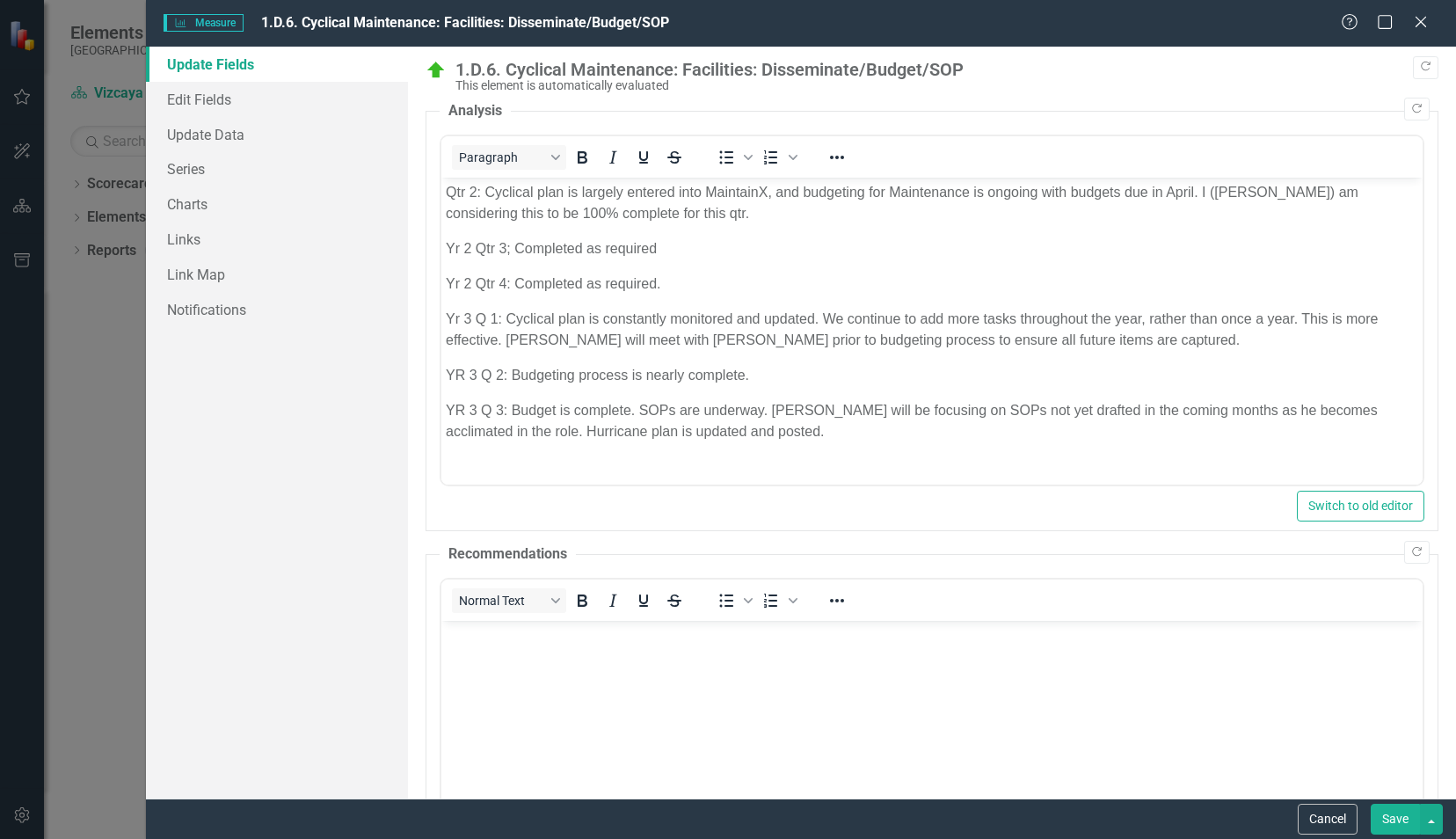
click at [1123, 431] on p "YR 3 Q 3: Budget is complete. SOPs are underway. Jan will be focusing on SOPs n…" at bounding box center [931, 421] width 973 height 42
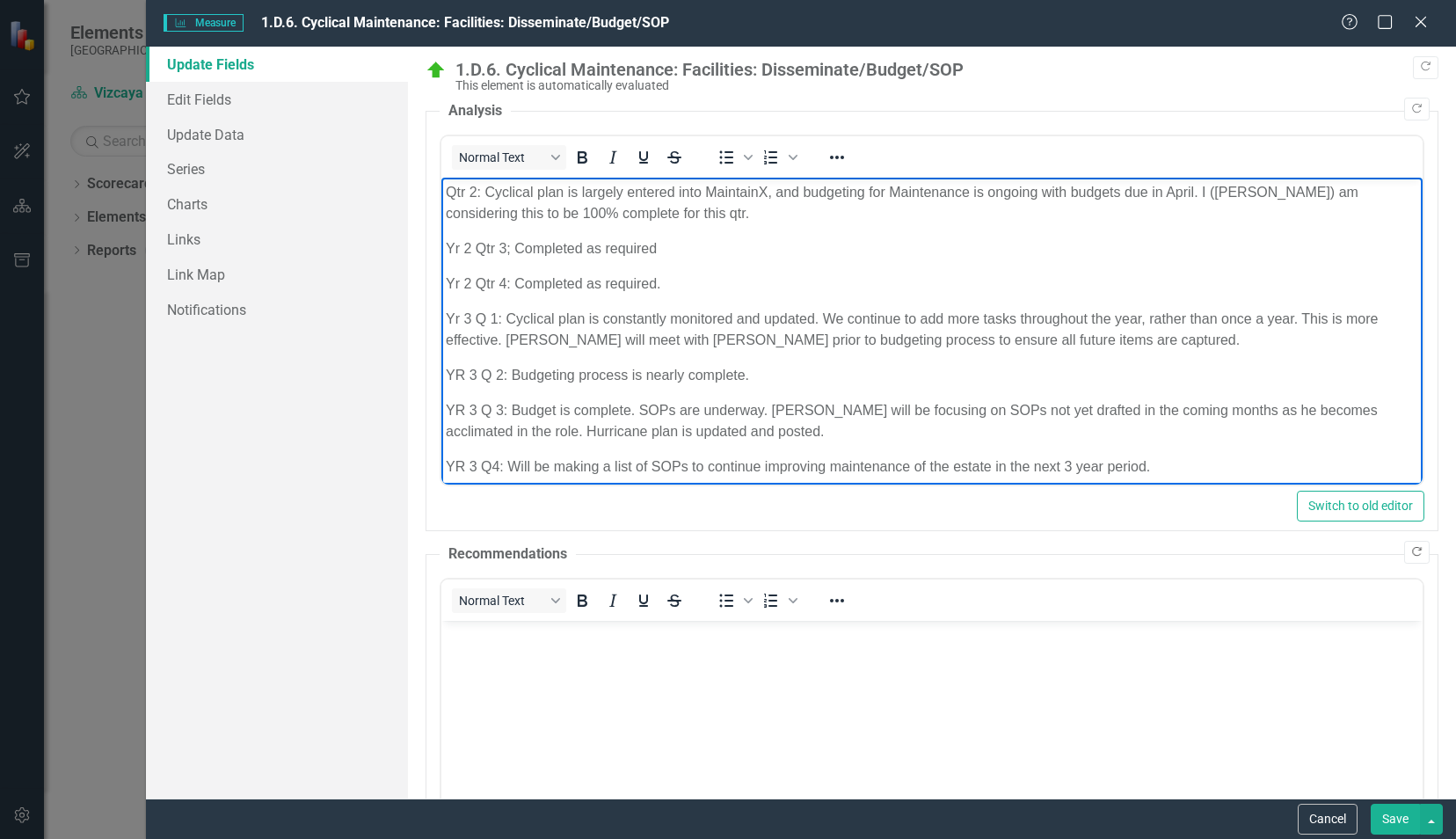
click at [1407, 544] on button "Copy Forward" at bounding box center [1417, 552] width 26 height 23
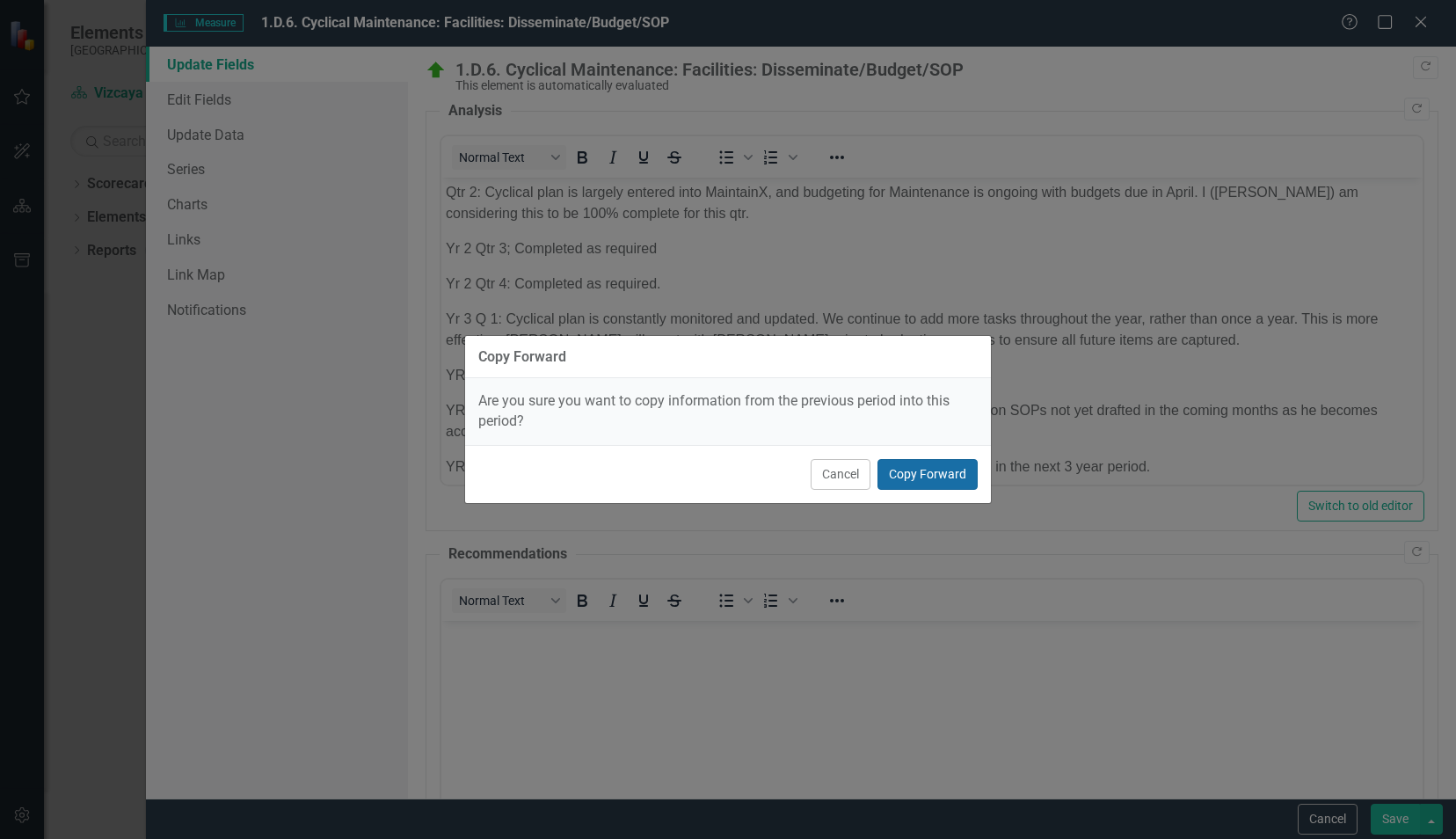
click at [951, 470] on button "Copy Forward" at bounding box center [927, 474] width 101 height 31
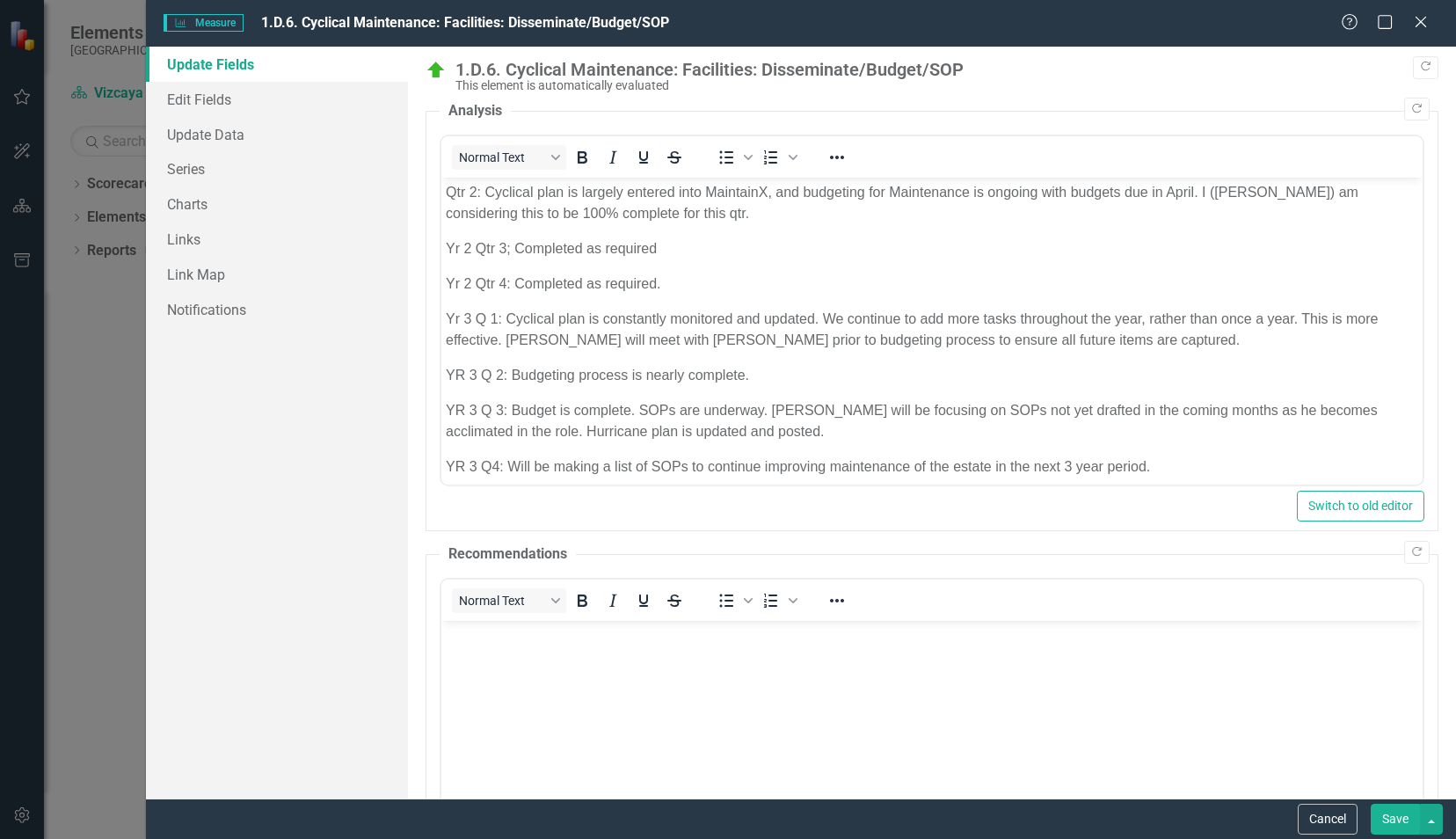
click at [1385, 827] on button "Save" at bounding box center [1395, 819] width 49 height 31
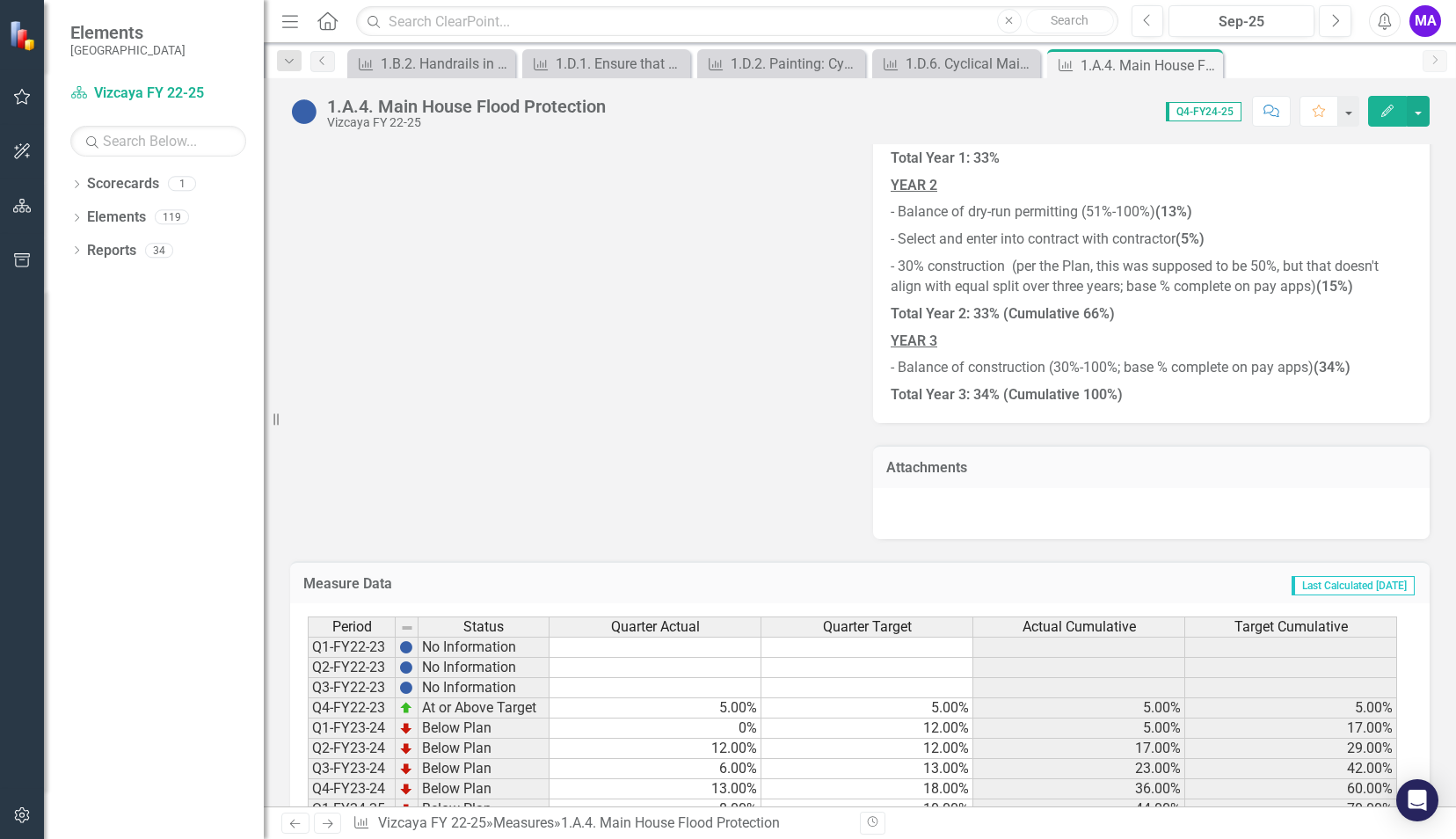
scroll to position [1474, 0]
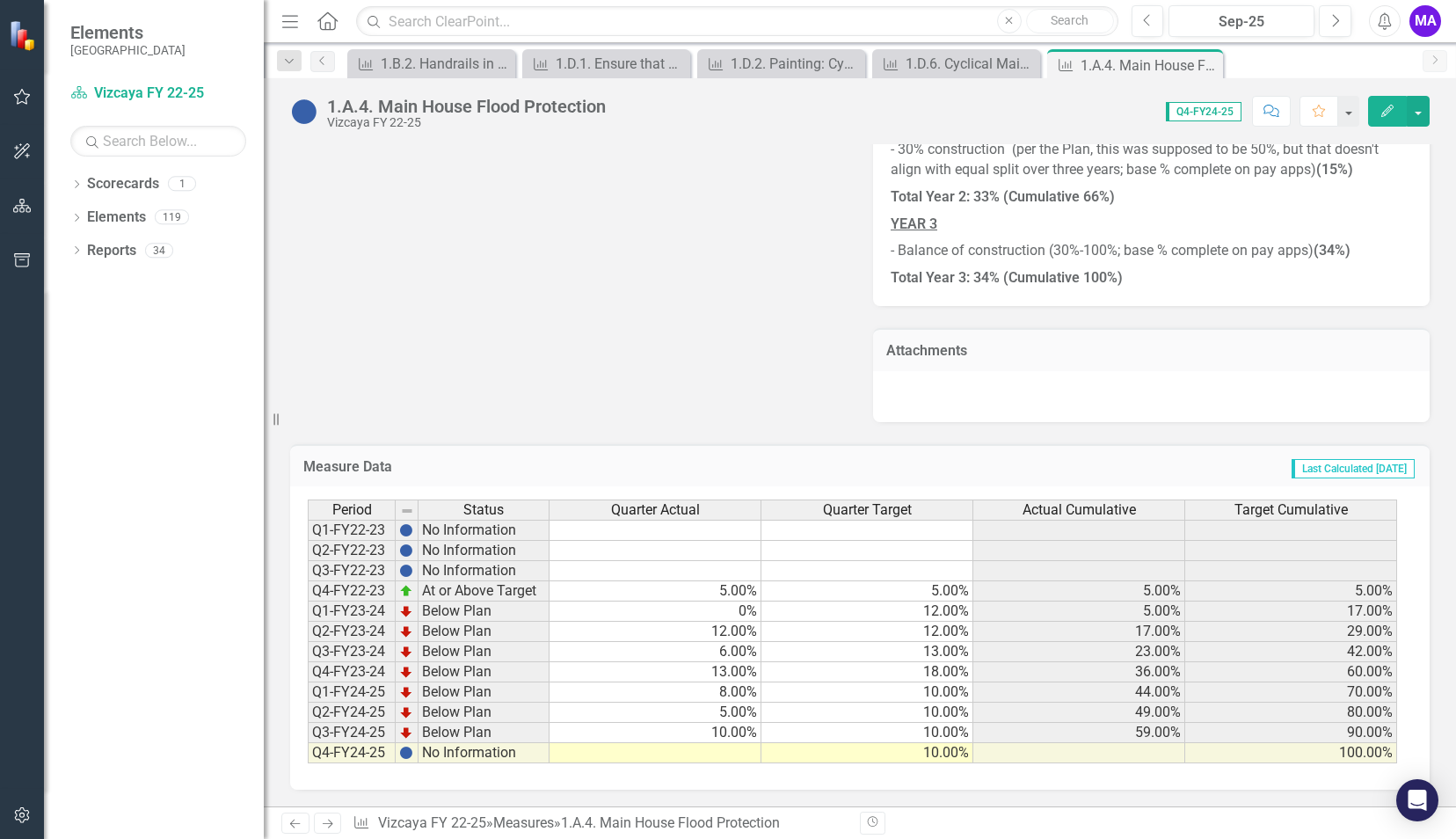
click at [739, 754] on td at bounding box center [655, 753] width 212 height 20
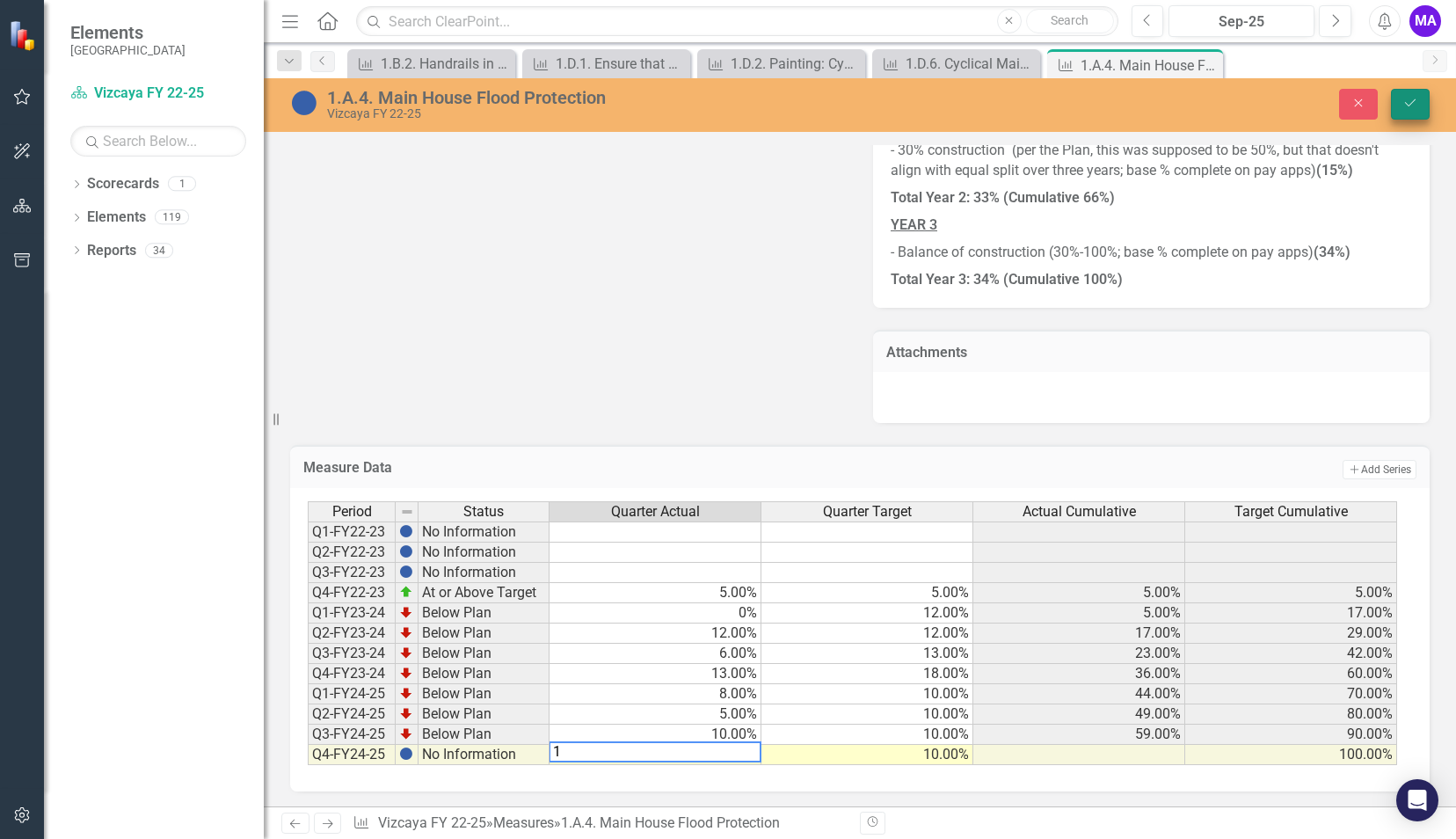
type textarea "1"
click at [1409, 98] on icon "Save" at bounding box center [1410, 103] width 16 height 12
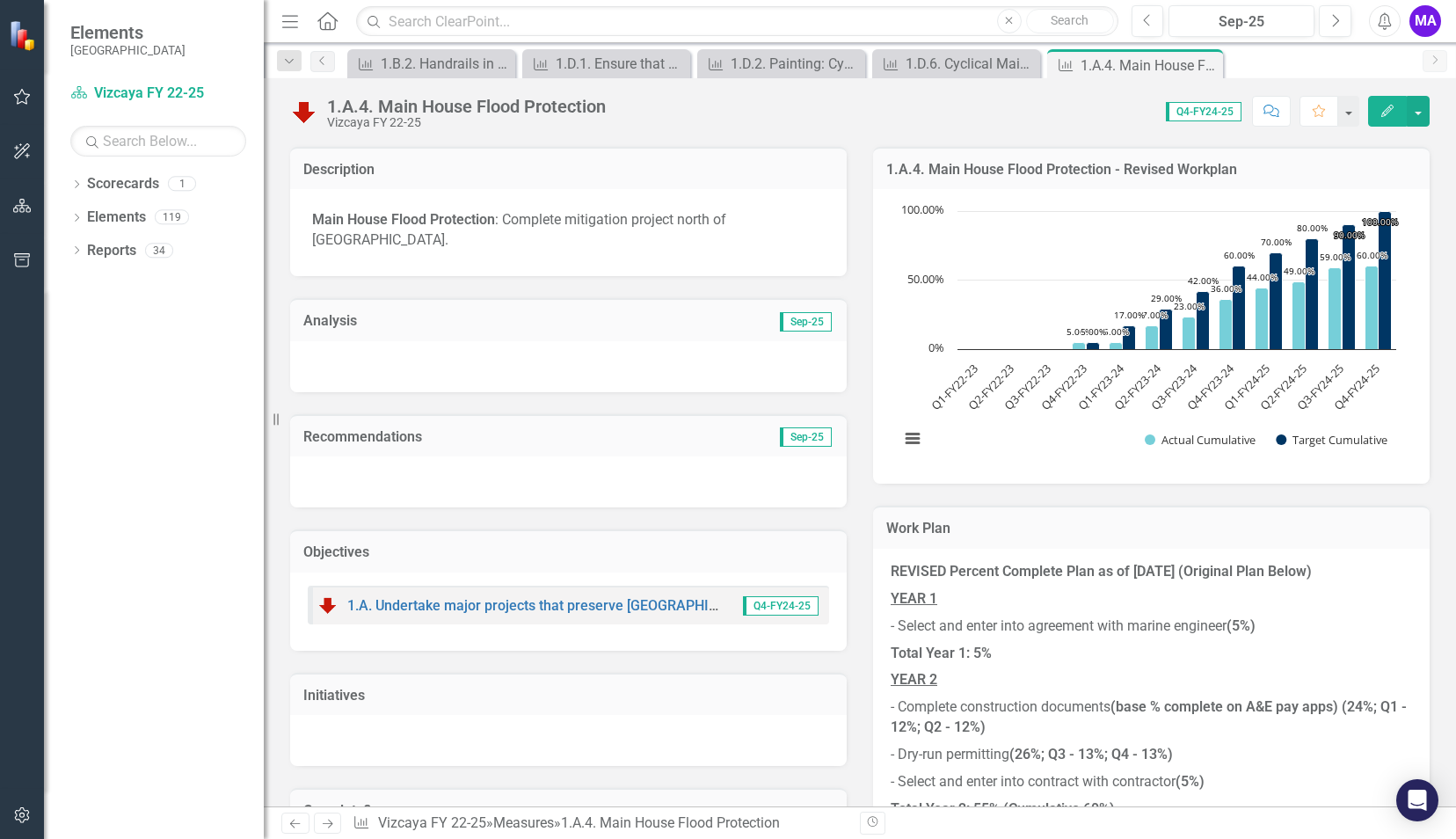
scroll to position [287, 0]
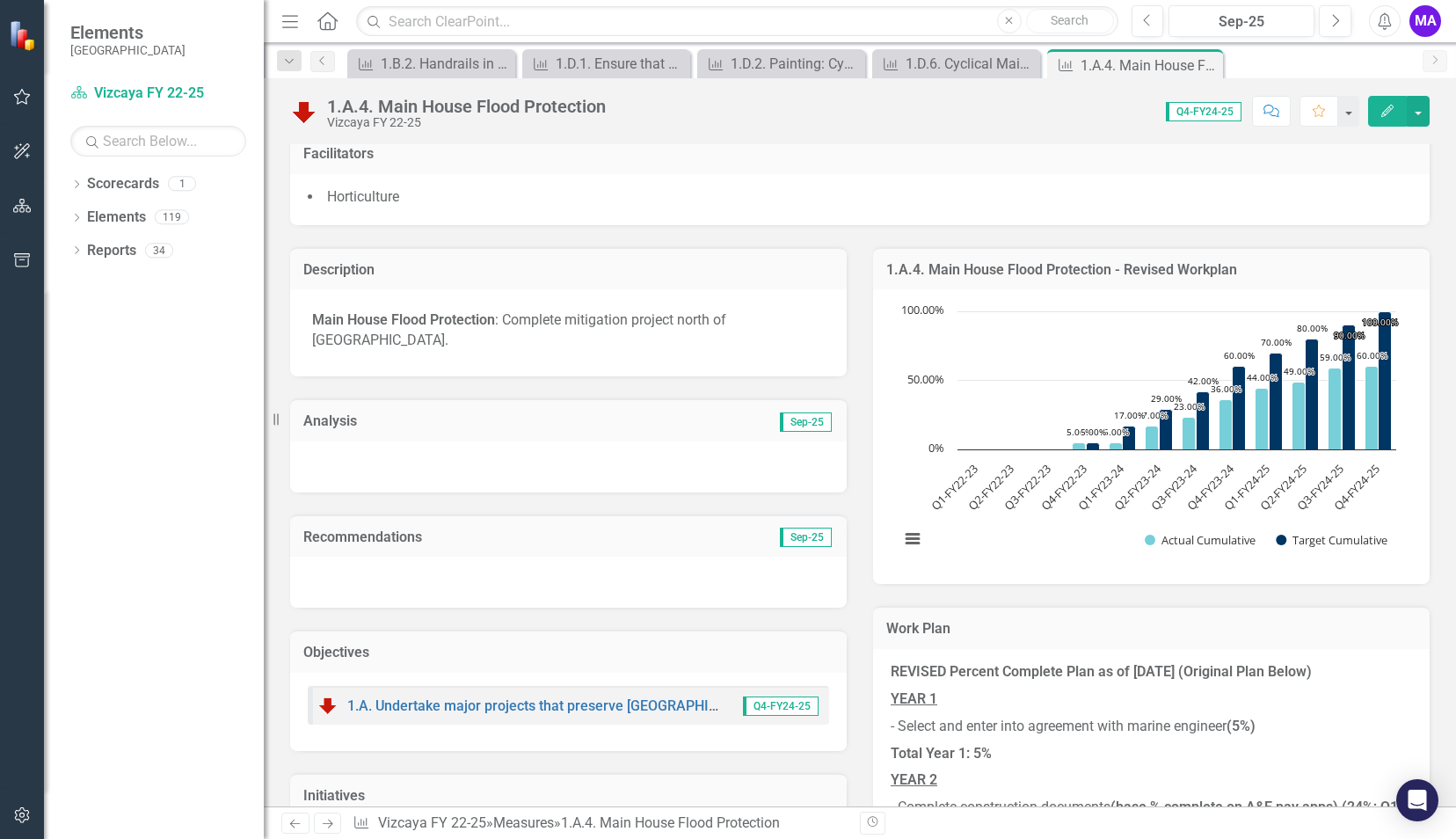
click at [627, 492] on div "Recommendations Sep-25" at bounding box center [568, 550] width 583 height 117
click at [636, 459] on div at bounding box center [568, 466] width 557 height 51
click at [691, 441] on div at bounding box center [568, 466] width 557 height 51
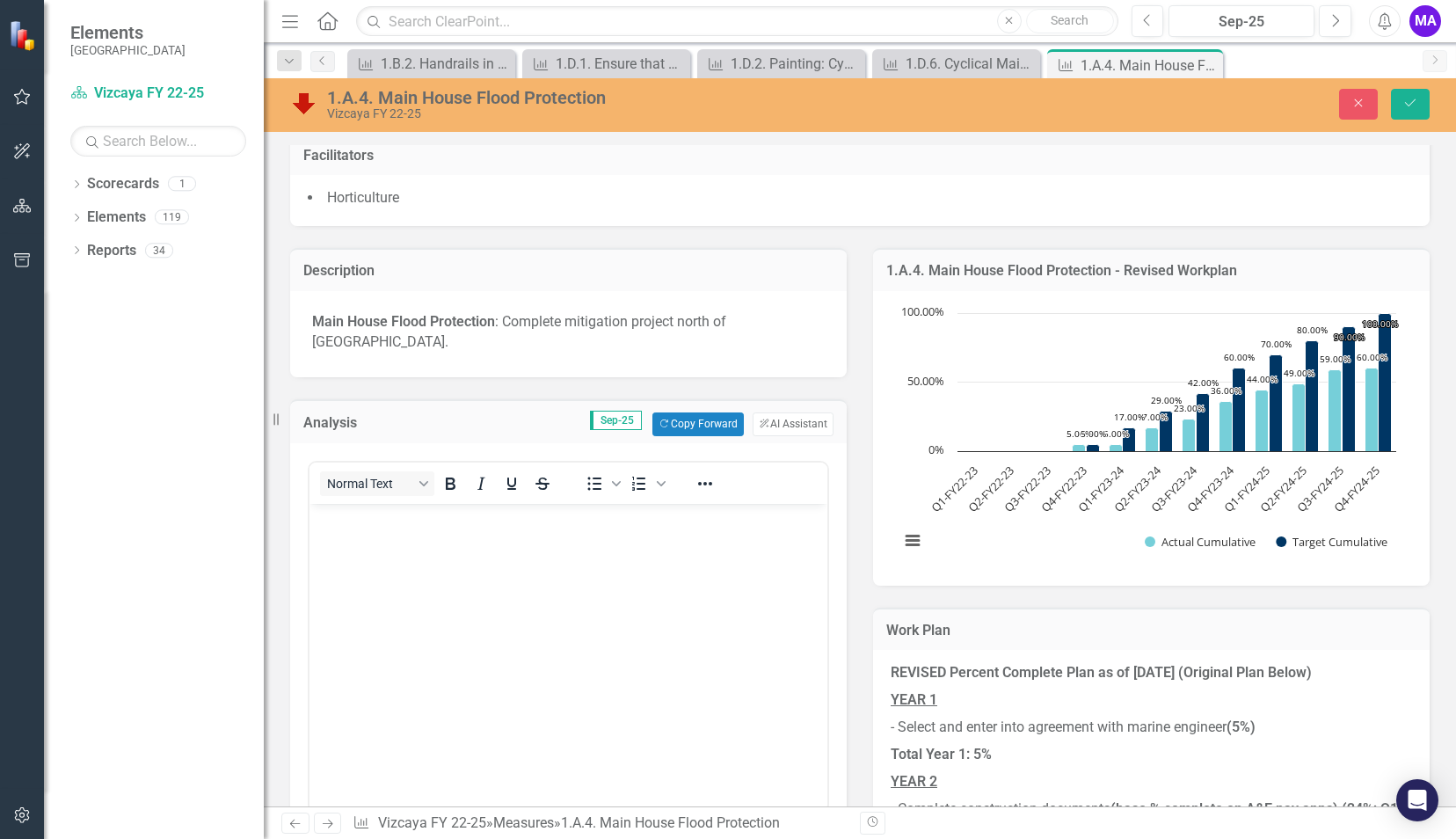
scroll to position [0, 0]
click at [673, 413] on button "Copy Forward Copy Forward" at bounding box center [697, 423] width 91 height 23
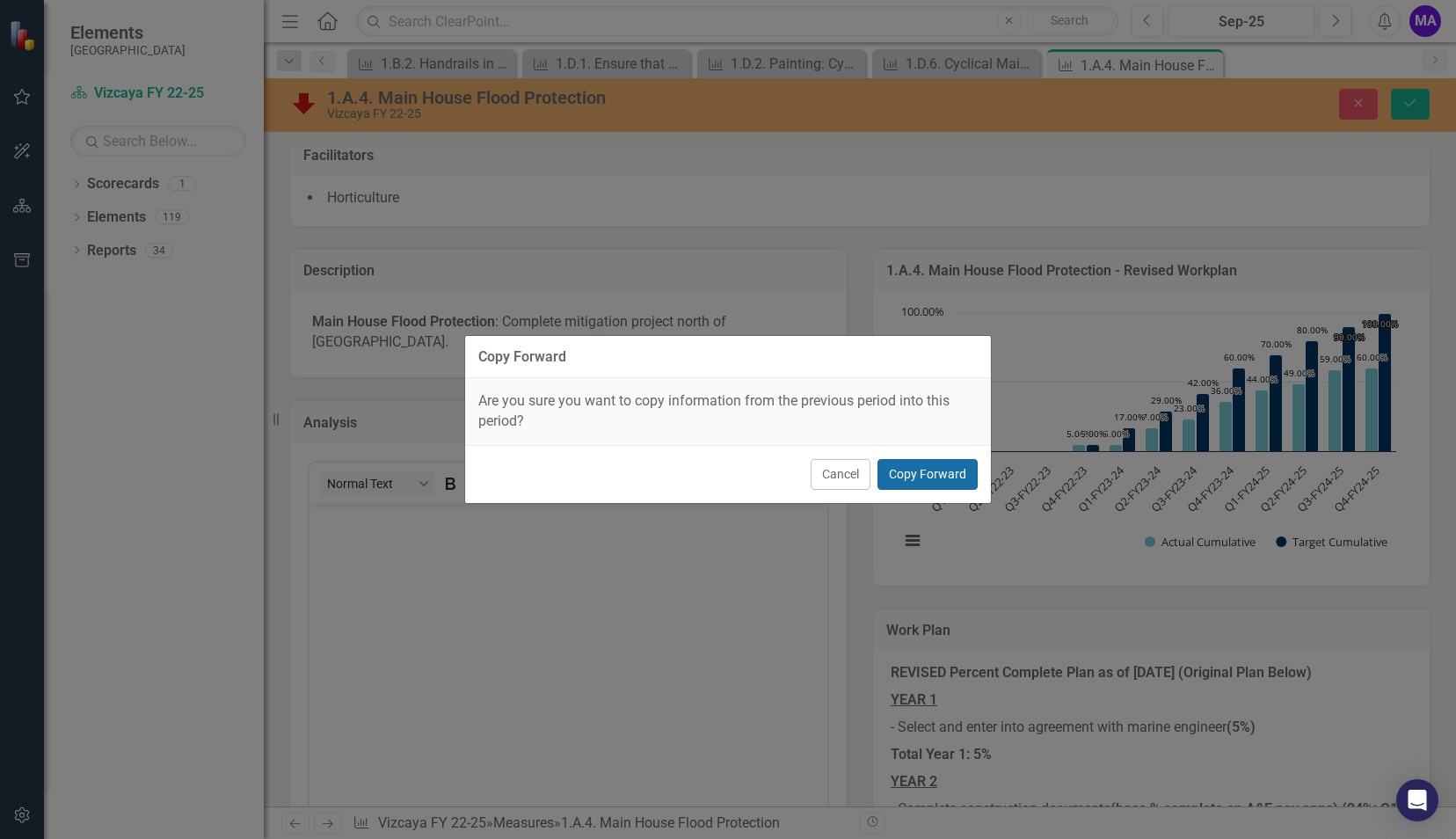
click at [891, 475] on button "Copy Forward" at bounding box center [927, 474] width 101 height 31
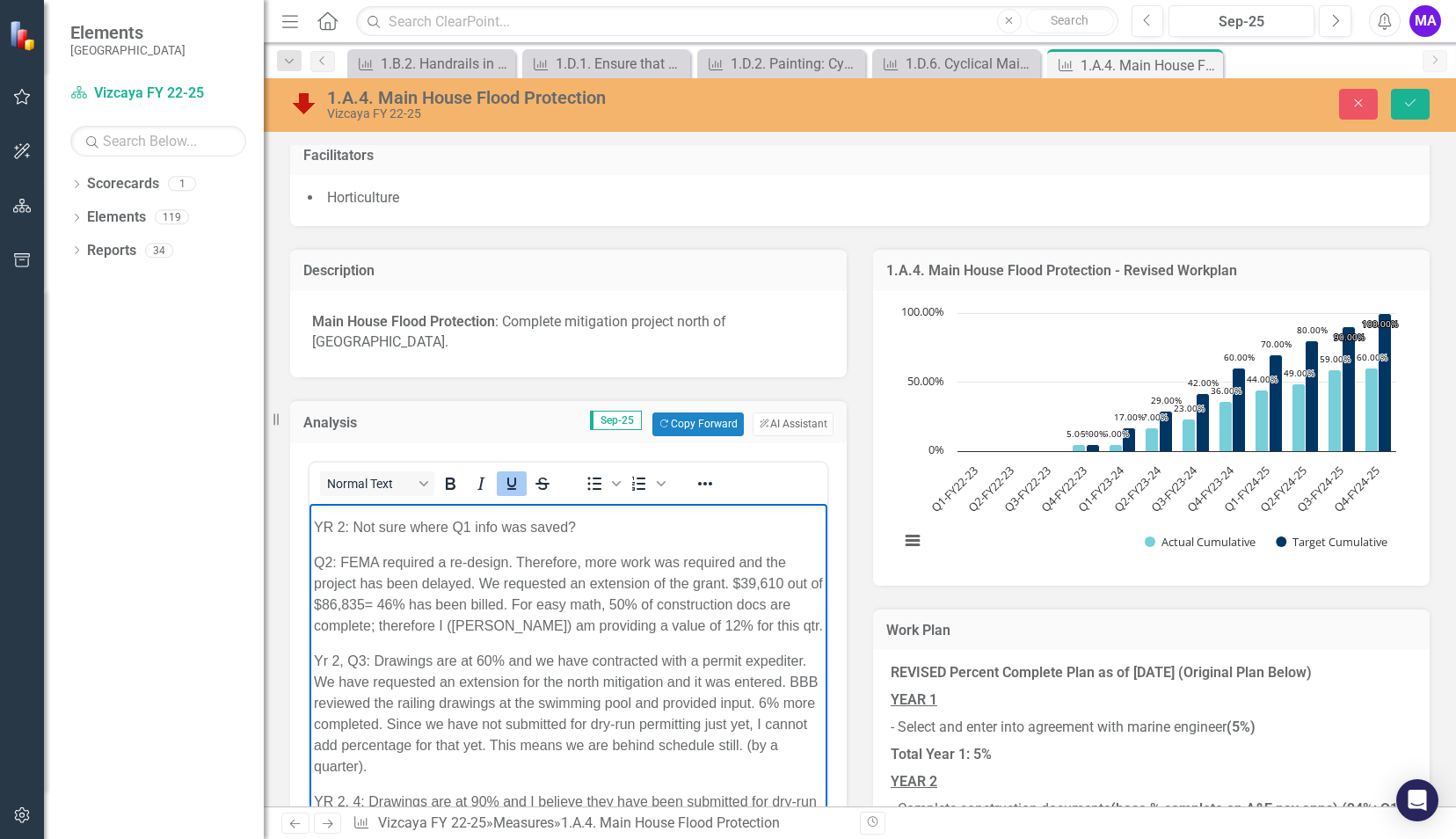
scroll to position [771, 0]
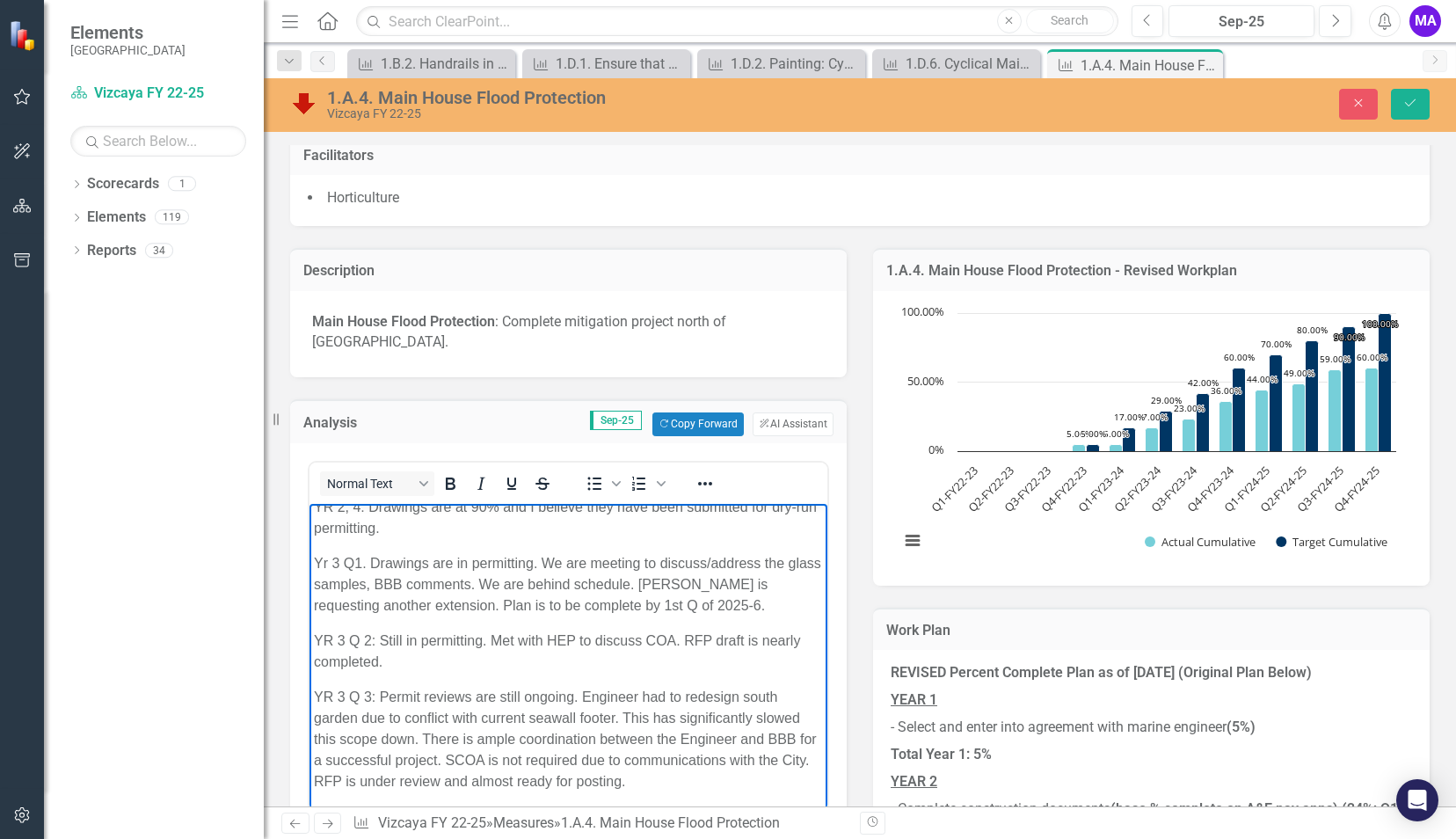
click at [686, 795] on body "YR 1 Q1&2: The selection of a marine engineer was advanced but not completed du…" at bounding box center [569, 281] width 518 height 1057
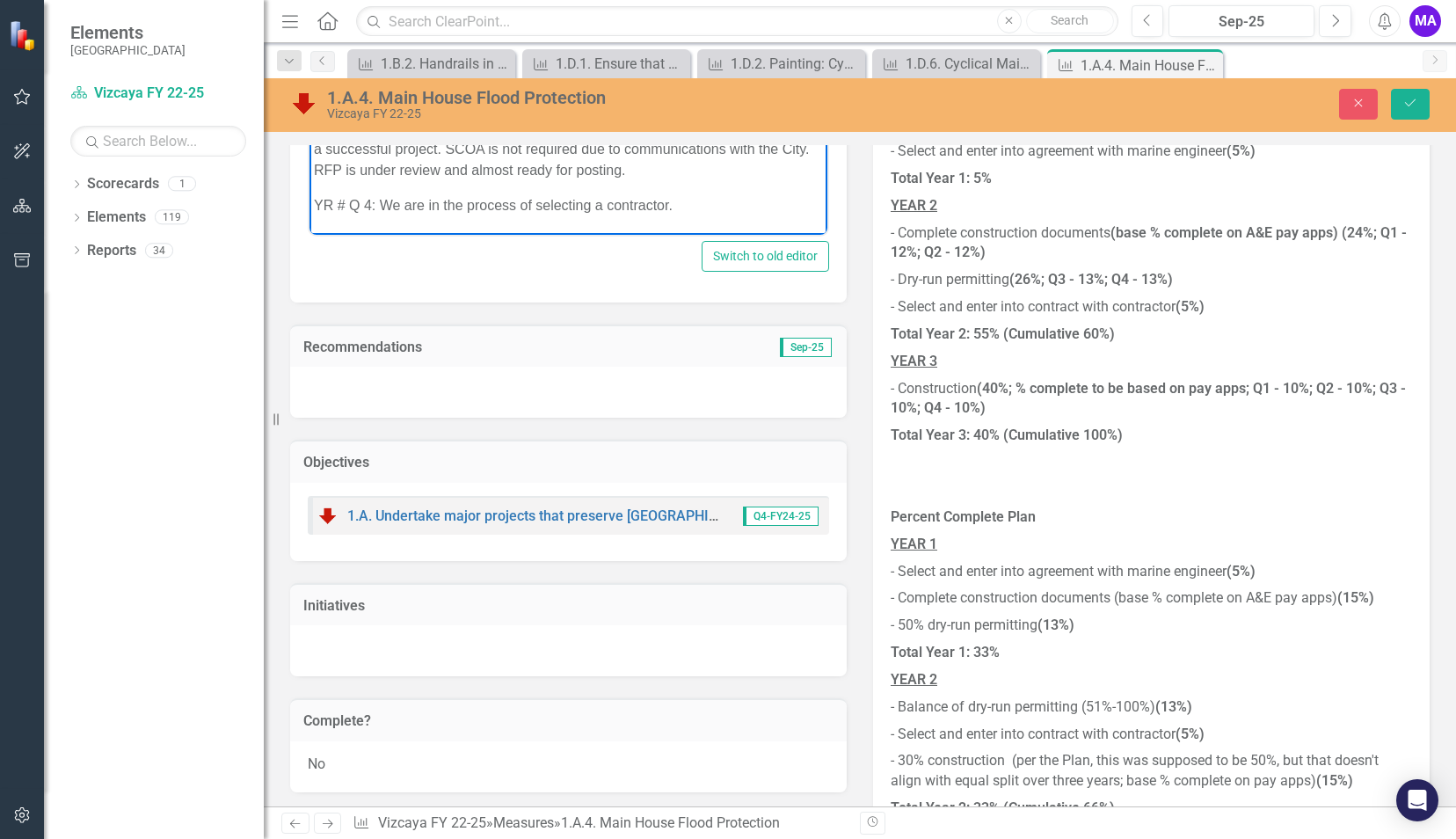
scroll to position [884, 0]
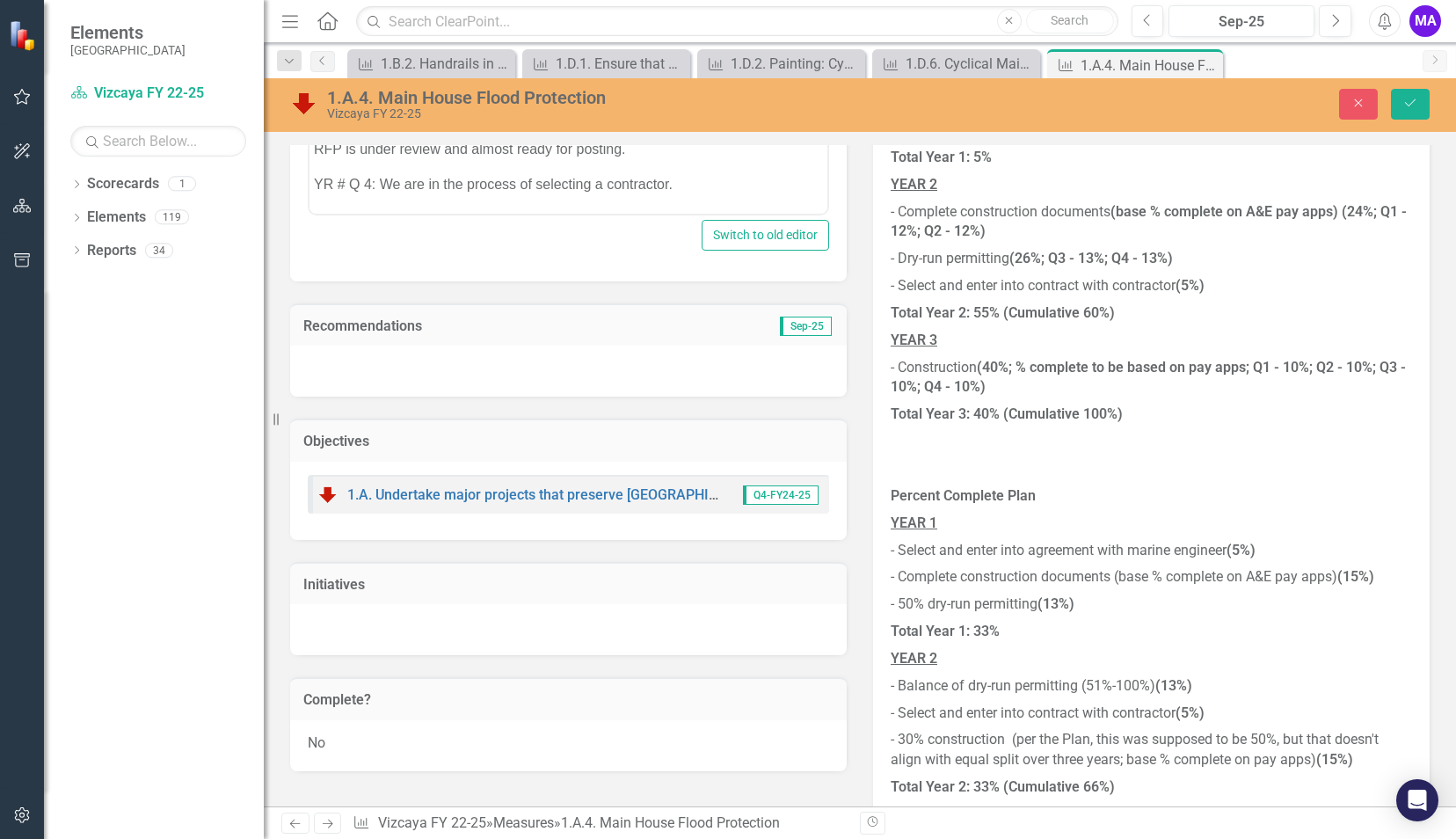
click at [688, 346] on div at bounding box center [568, 371] width 557 height 51
click at [622, 346] on div at bounding box center [568, 371] width 557 height 51
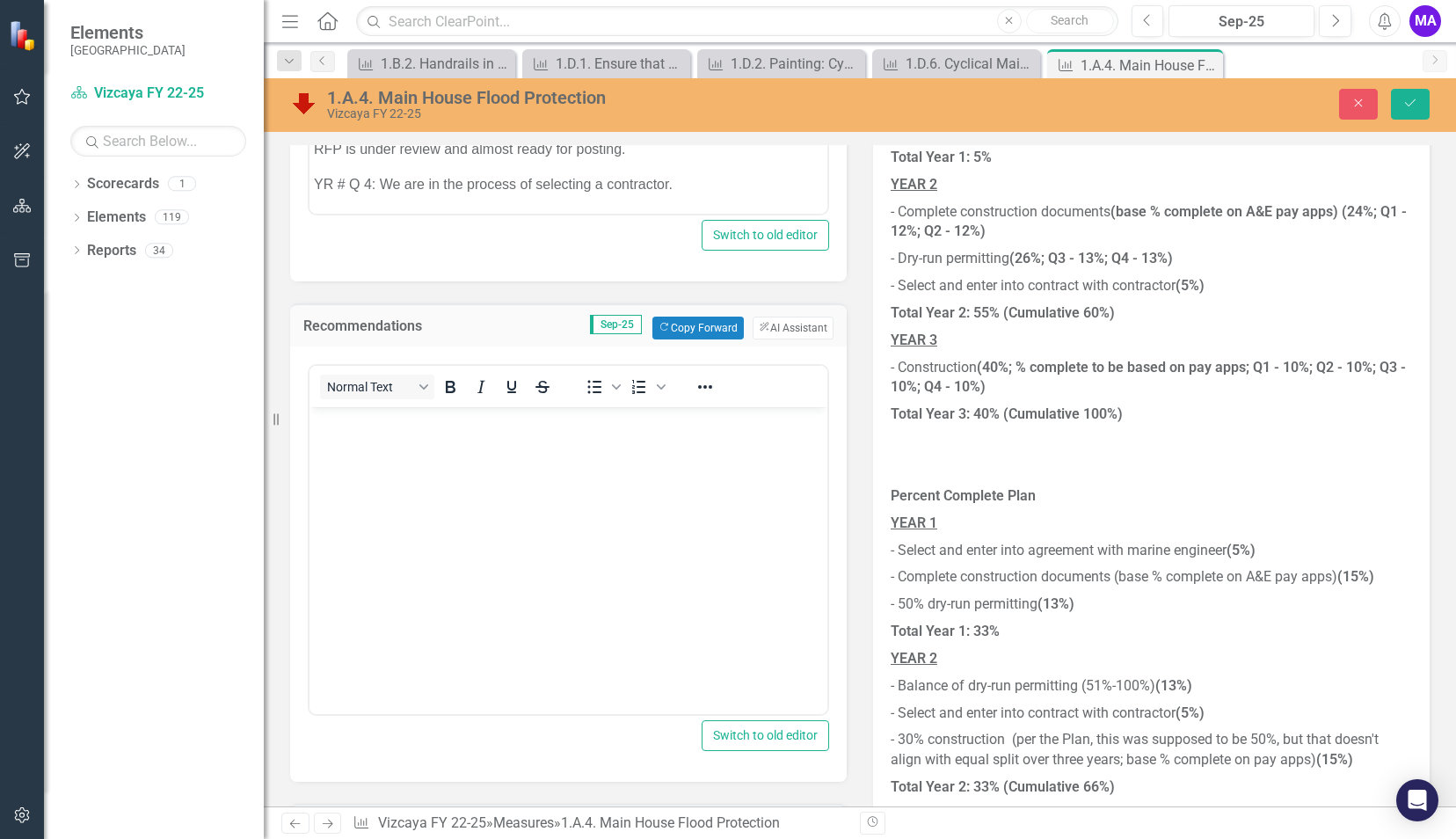
scroll to position [0, 0]
click at [691, 317] on button "Copy Forward Copy Forward" at bounding box center [697, 328] width 91 height 23
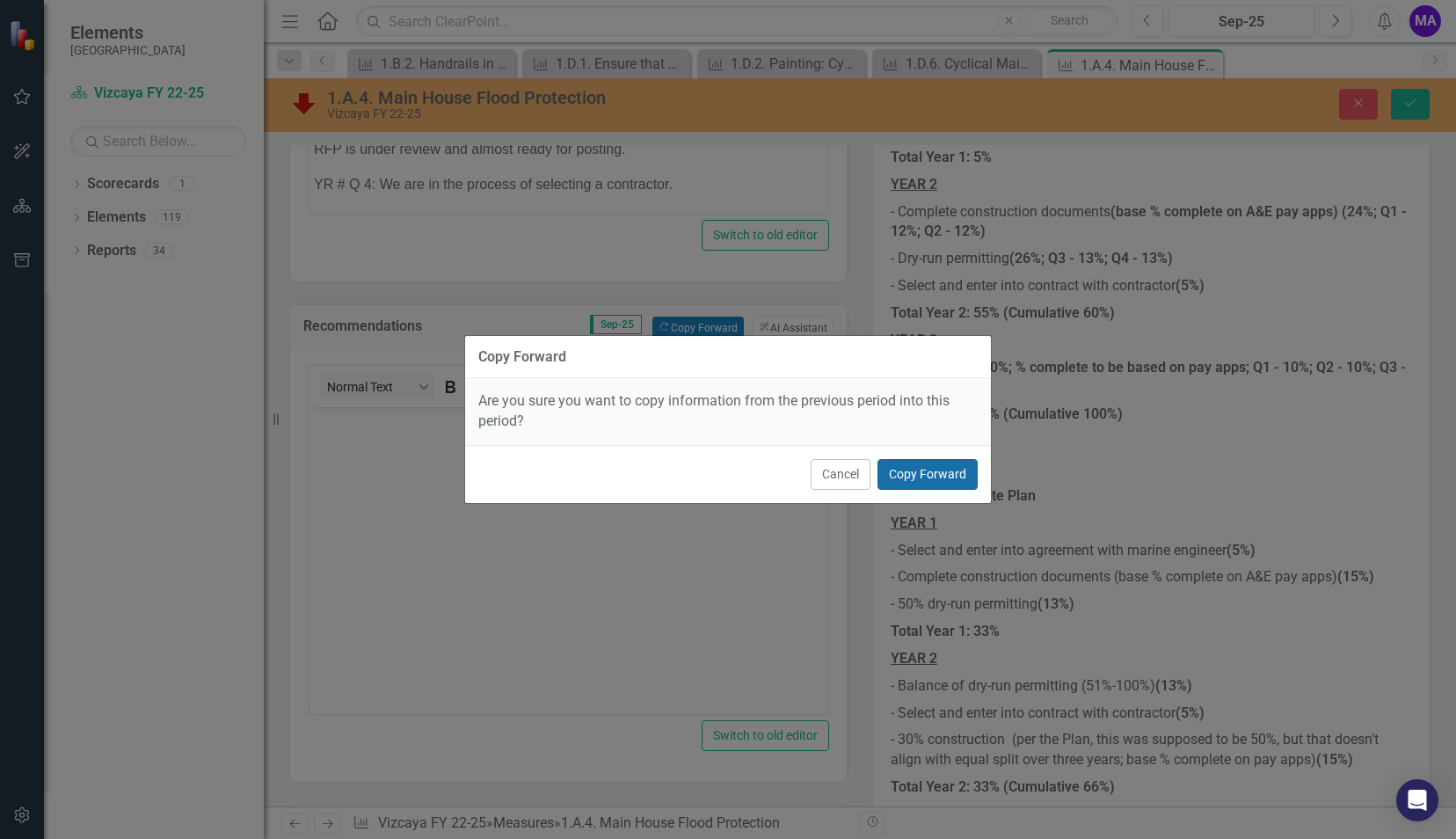
click at [896, 475] on button "Copy Forward" at bounding box center [927, 474] width 101 height 31
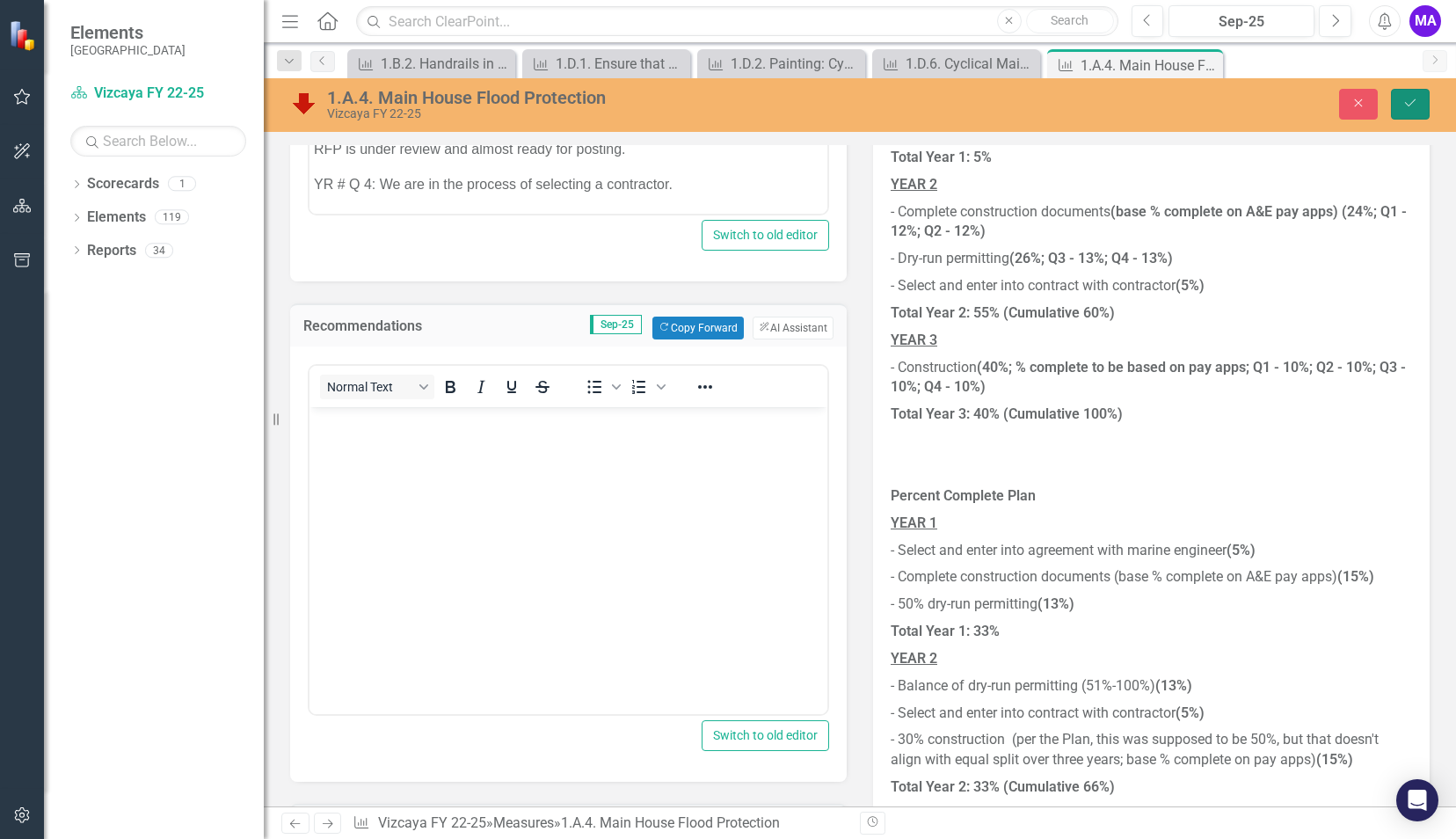
click at [1409, 104] on icon "Save" at bounding box center [1410, 103] width 16 height 12
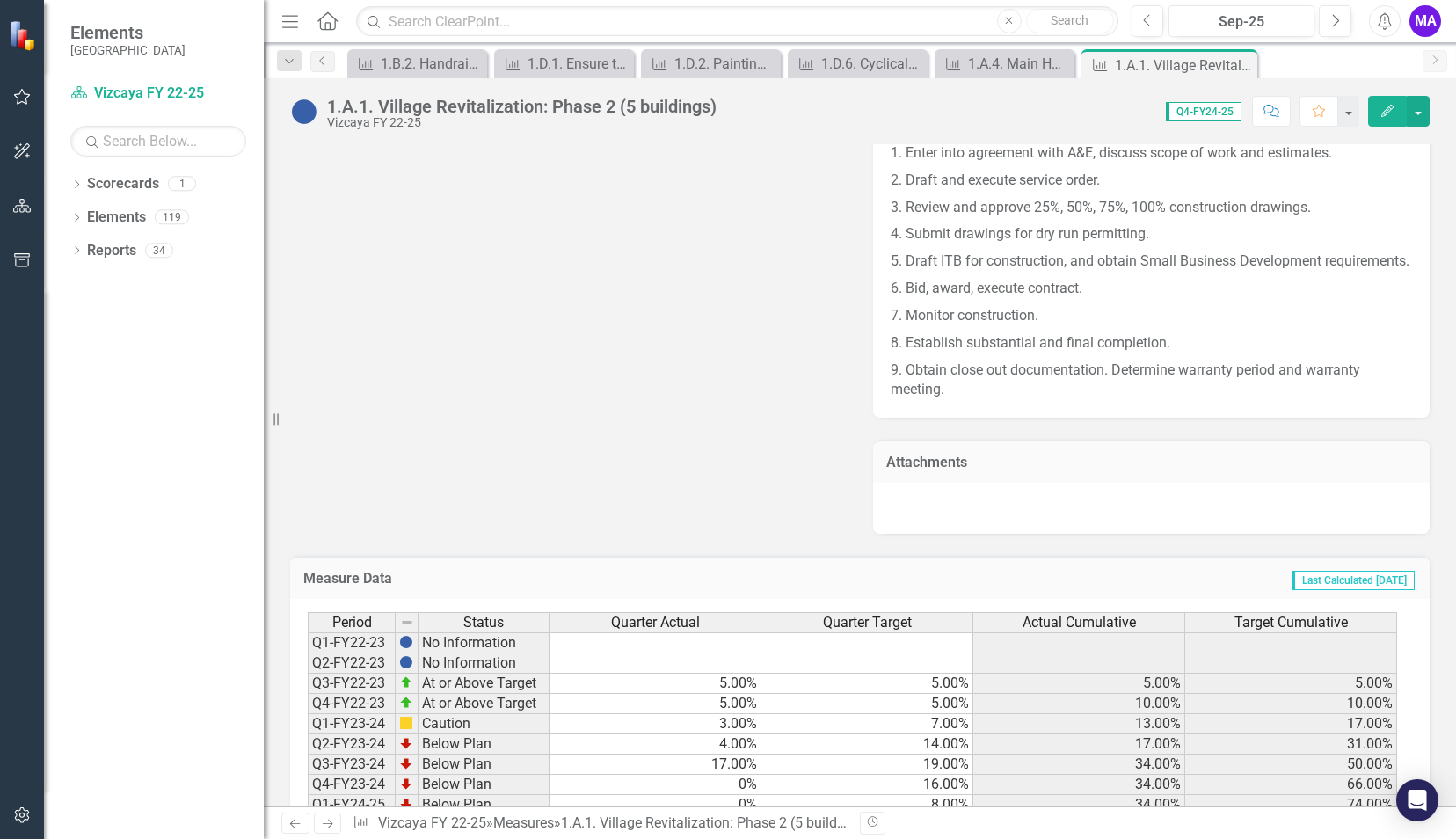
scroll to position [2062, 0]
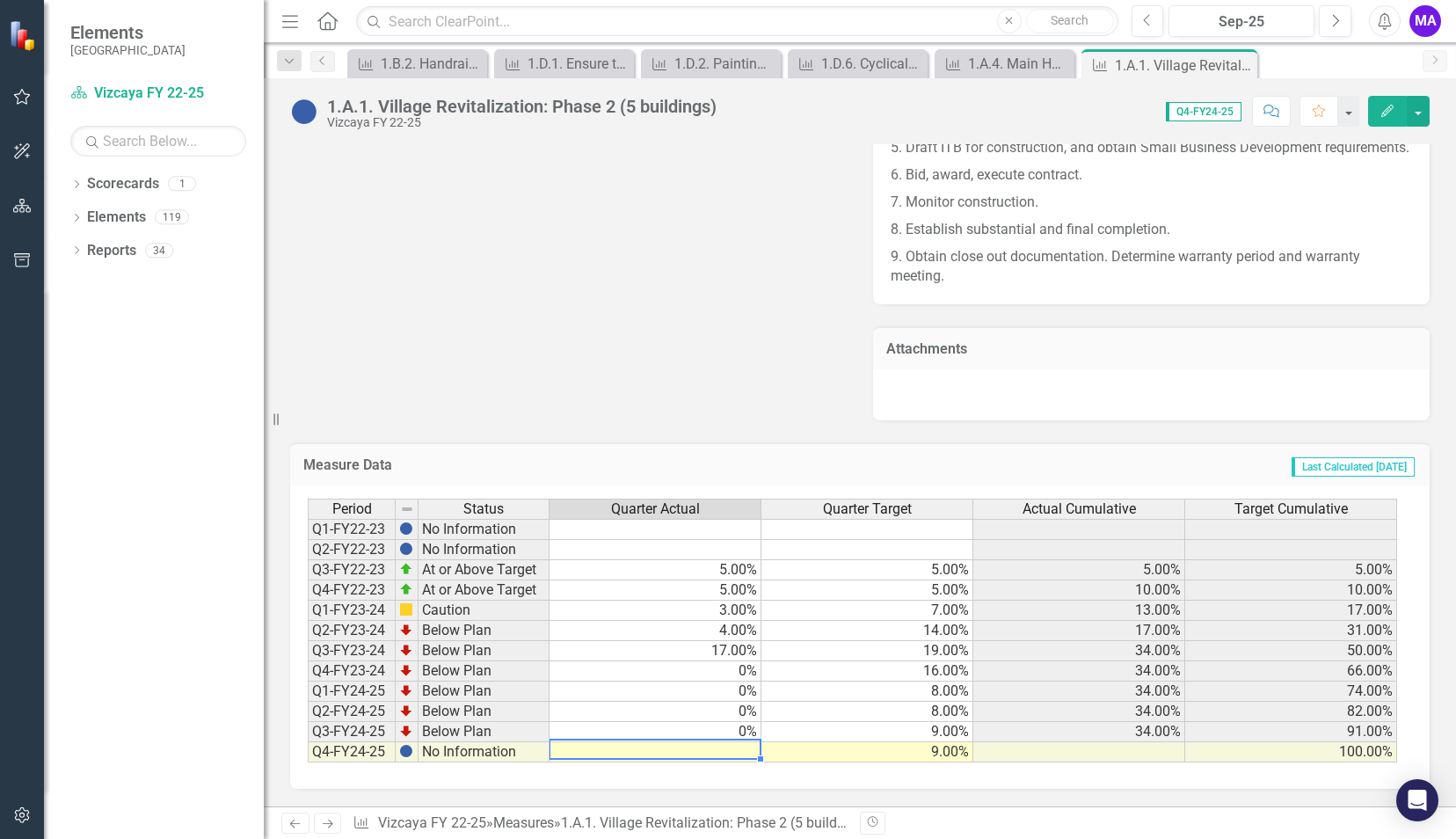
click at [668, 755] on td at bounding box center [655, 752] width 212 height 20
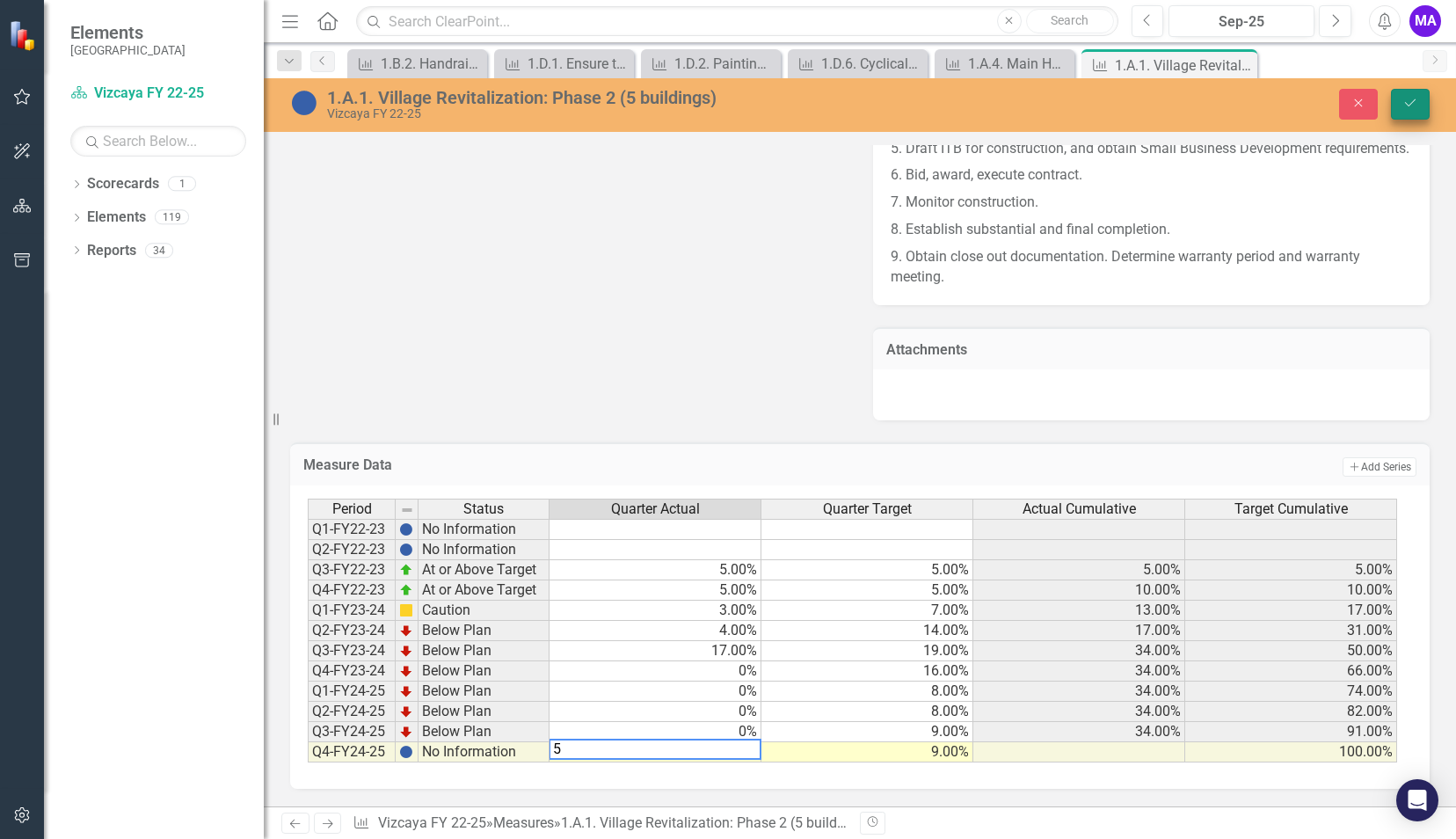
type textarea "5"
click at [1394, 109] on button "Save" at bounding box center [1410, 104] width 39 height 31
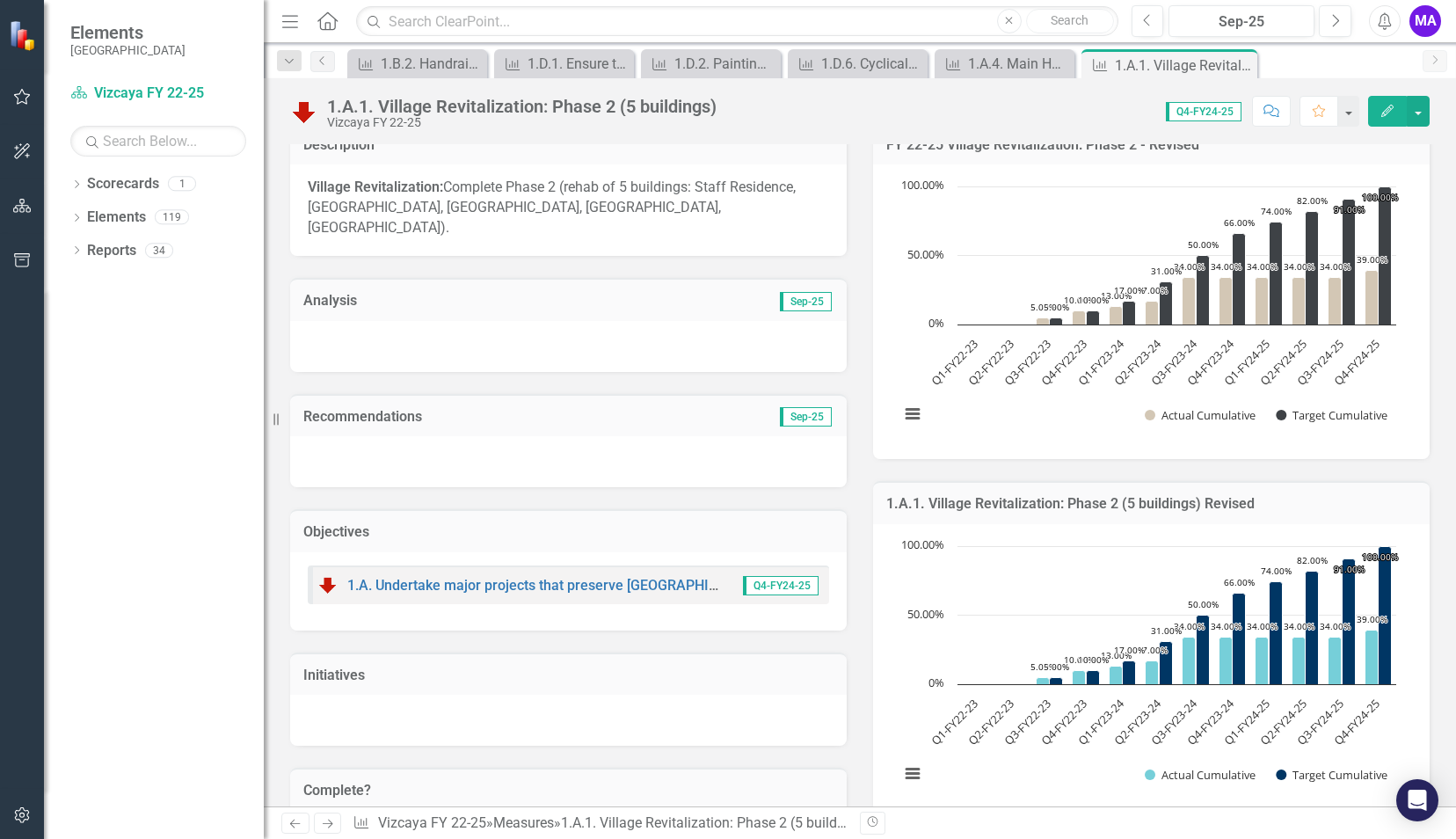
scroll to position [388, 0]
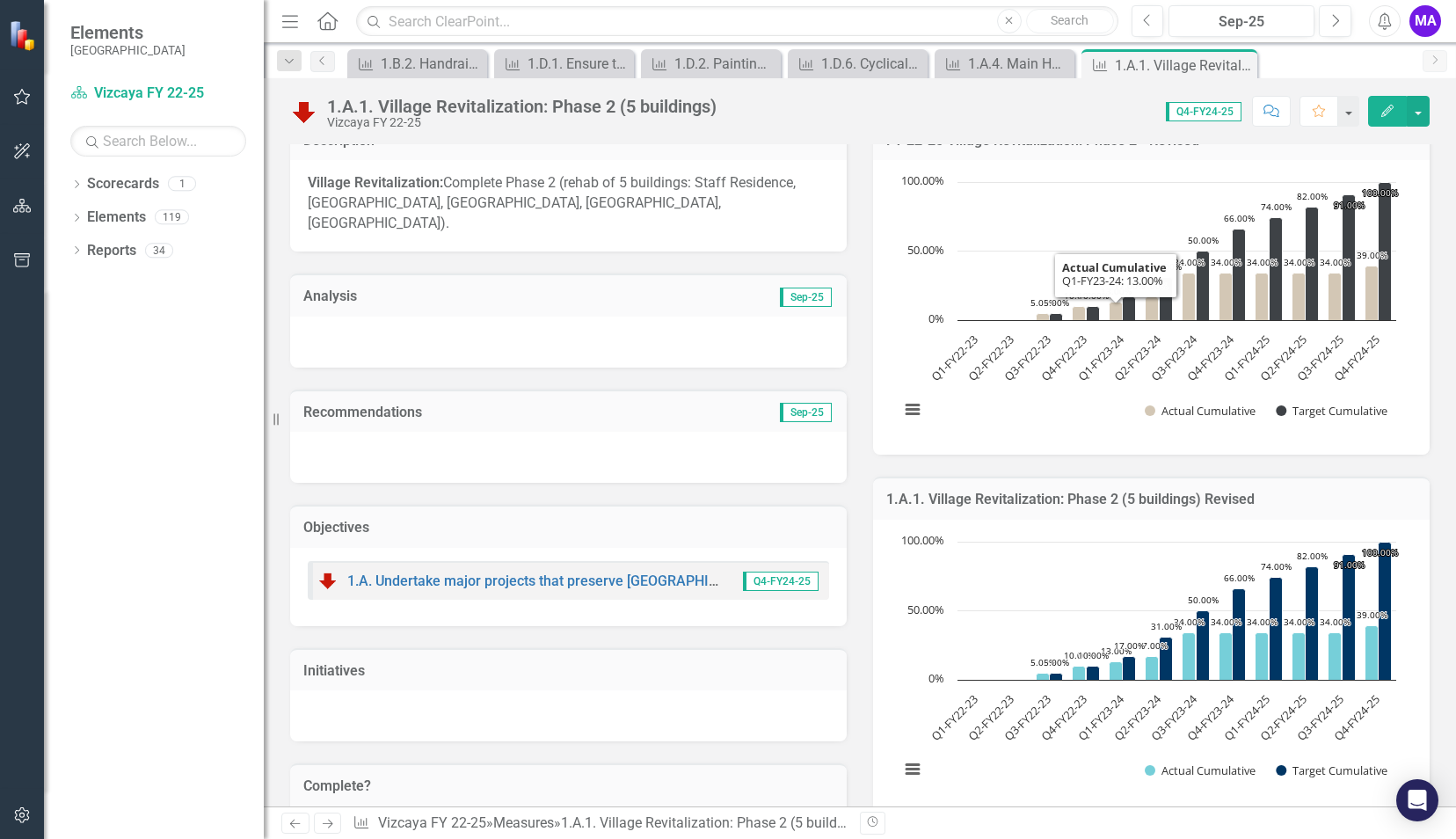
click at [740, 317] on div at bounding box center [568, 342] width 557 height 51
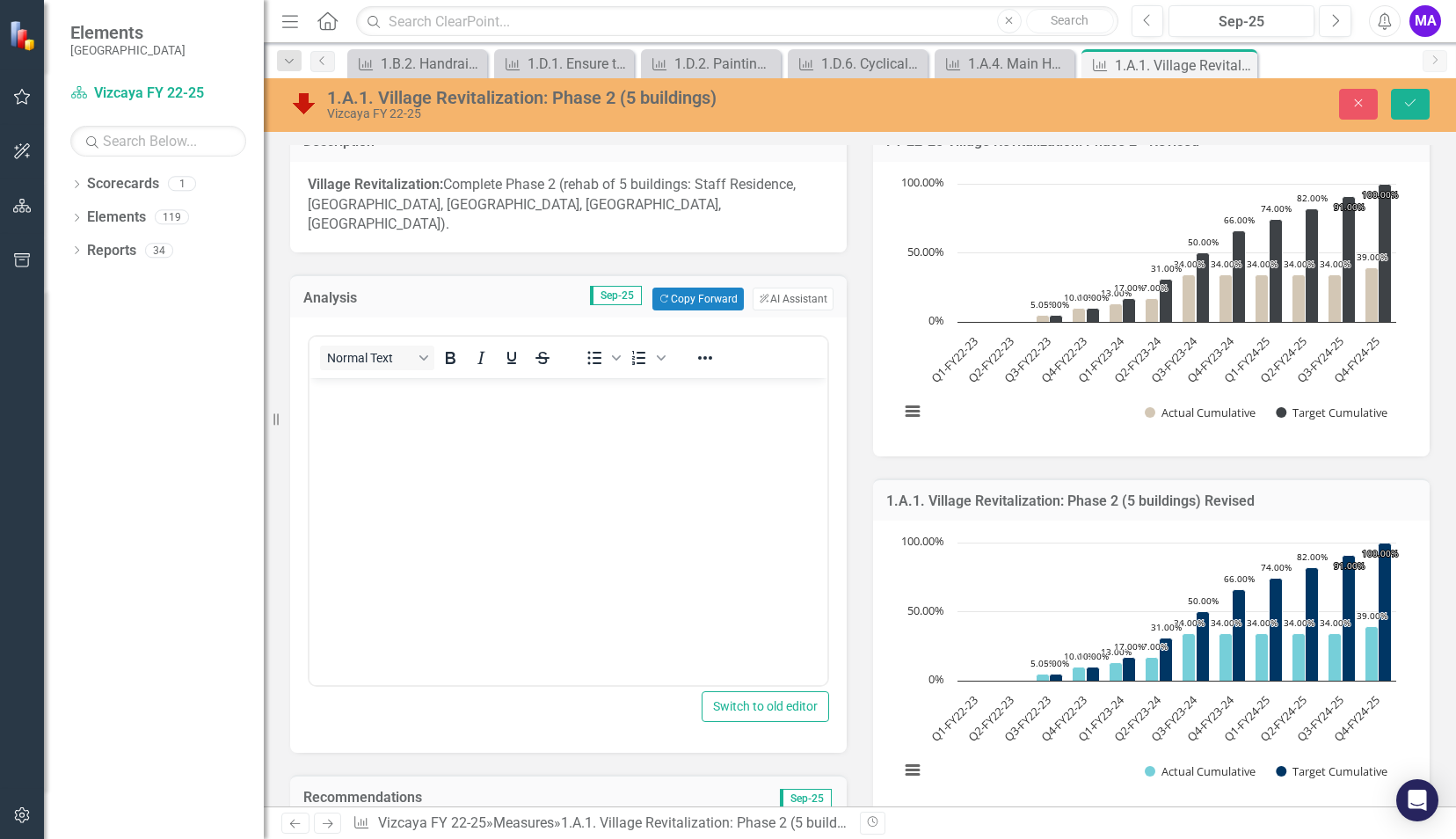
scroll to position [0, 0]
click at [688, 288] on button "Copy Forward Copy Forward" at bounding box center [697, 299] width 91 height 23
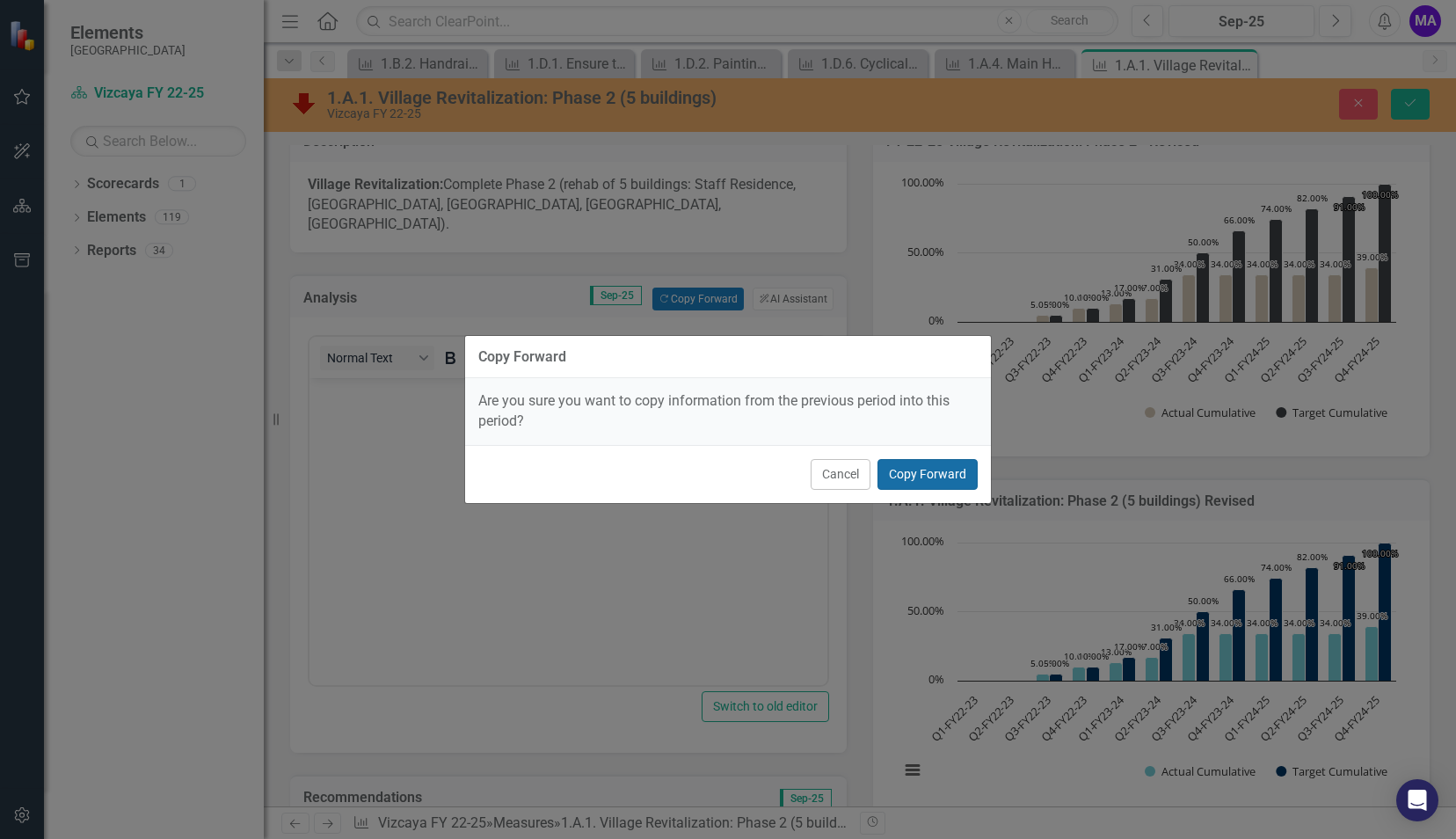
click at [923, 465] on button "Copy Forward" at bounding box center [927, 474] width 101 height 31
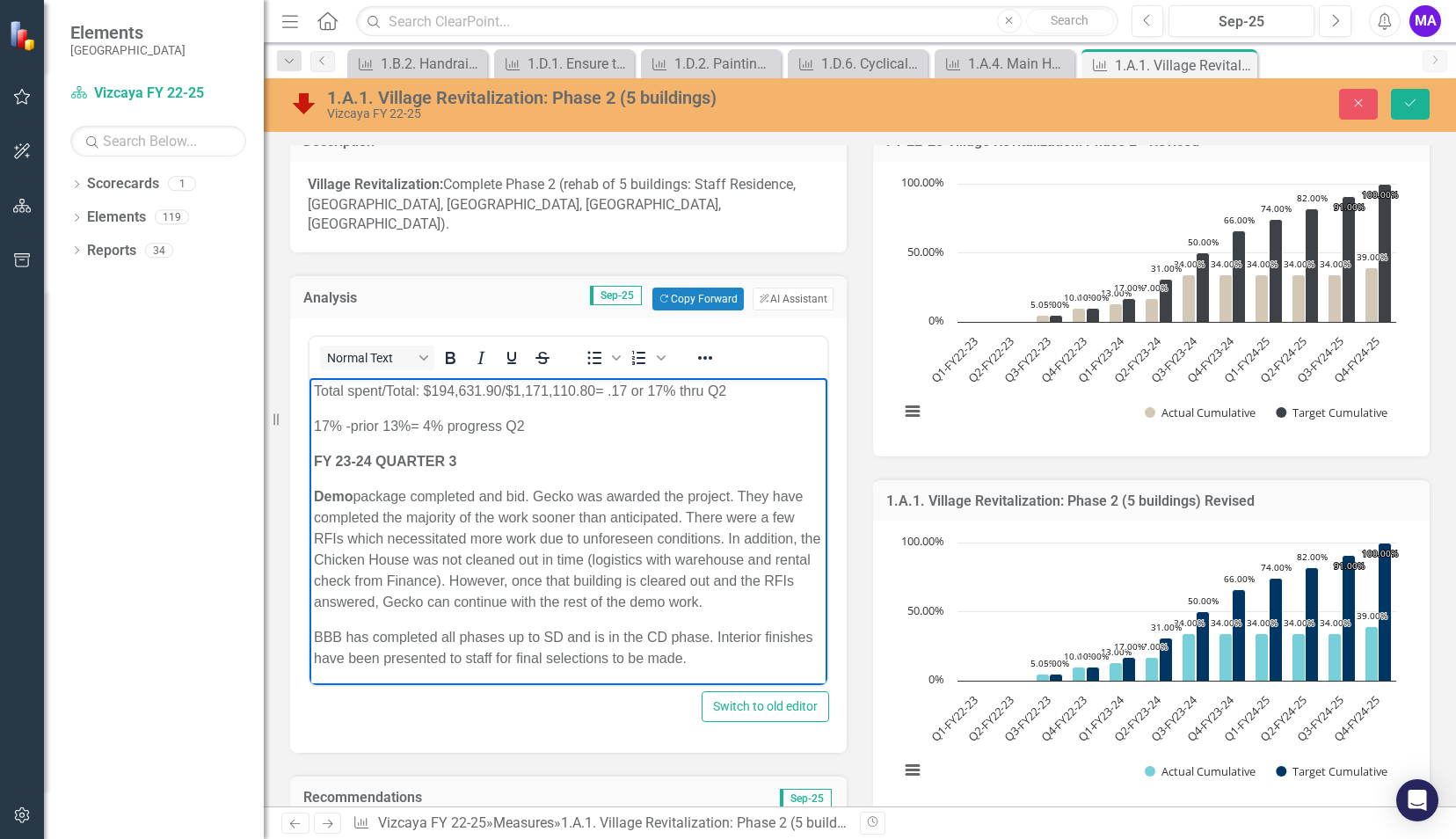
scroll to position [2432, 0]
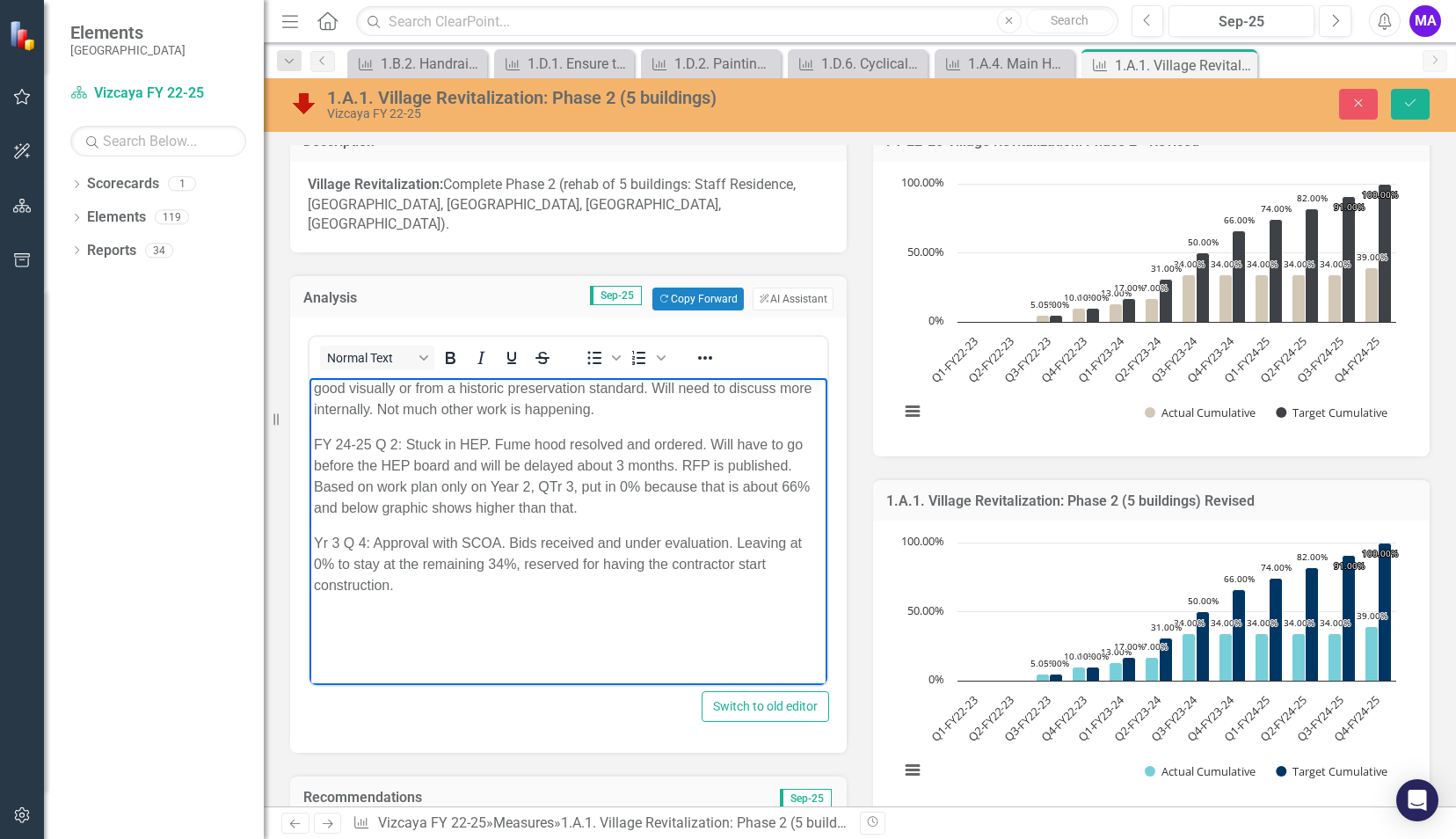
click at [365, 544] on p "Yr 3 Q 4: Approval with SCOA. Bids received and under evaluation. Leaving at 0%…" at bounding box center [568, 565] width 509 height 64
click at [420, 587] on p "Yr 3 Q 3: Approval with SCOA. Bids received and under evaluation. Leaving at 0%…" at bounding box center [568, 565] width 509 height 64
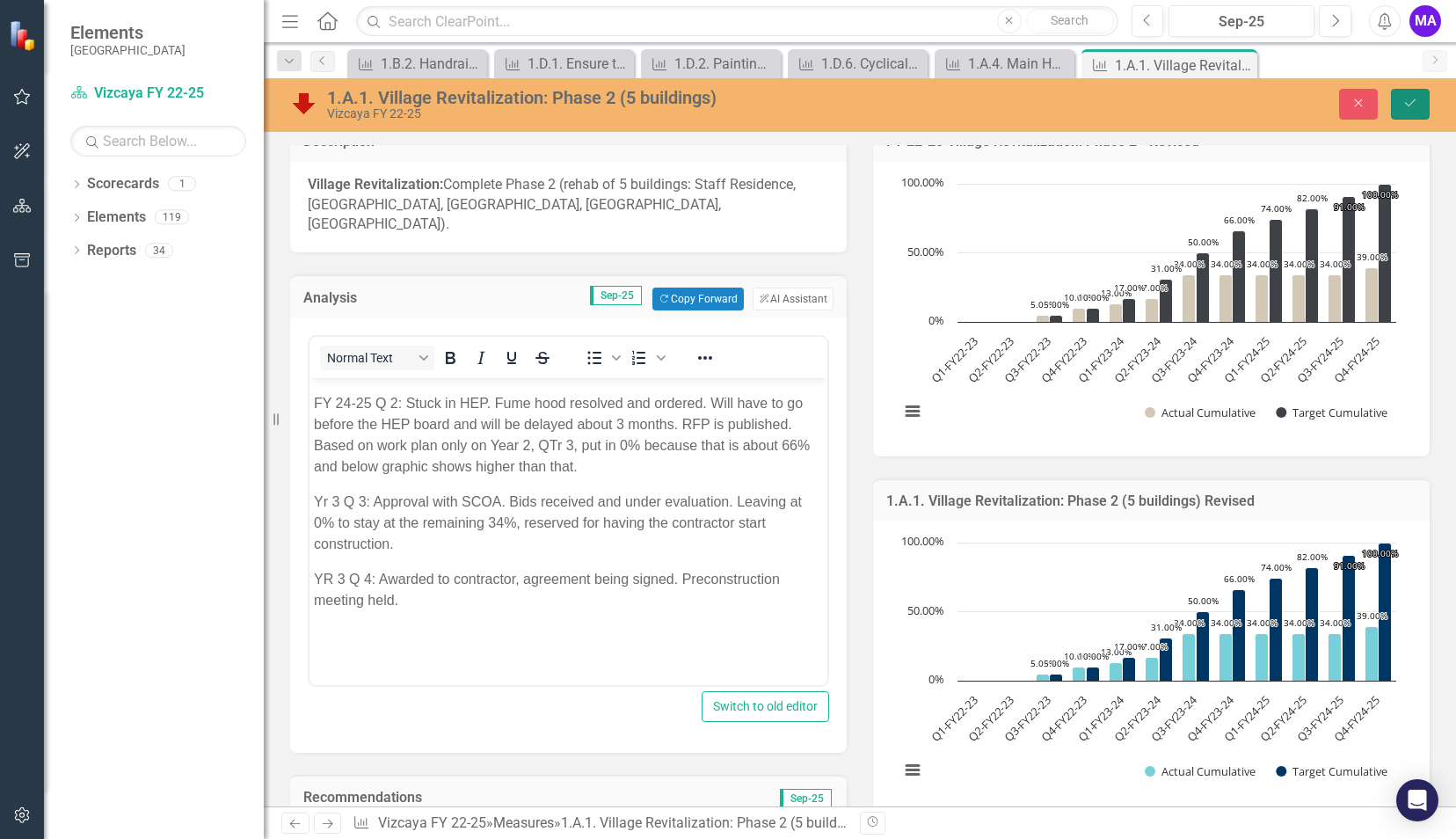
click at [1396, 108] on button "Save" at bounding box center [1410, 104] width 39 height 31
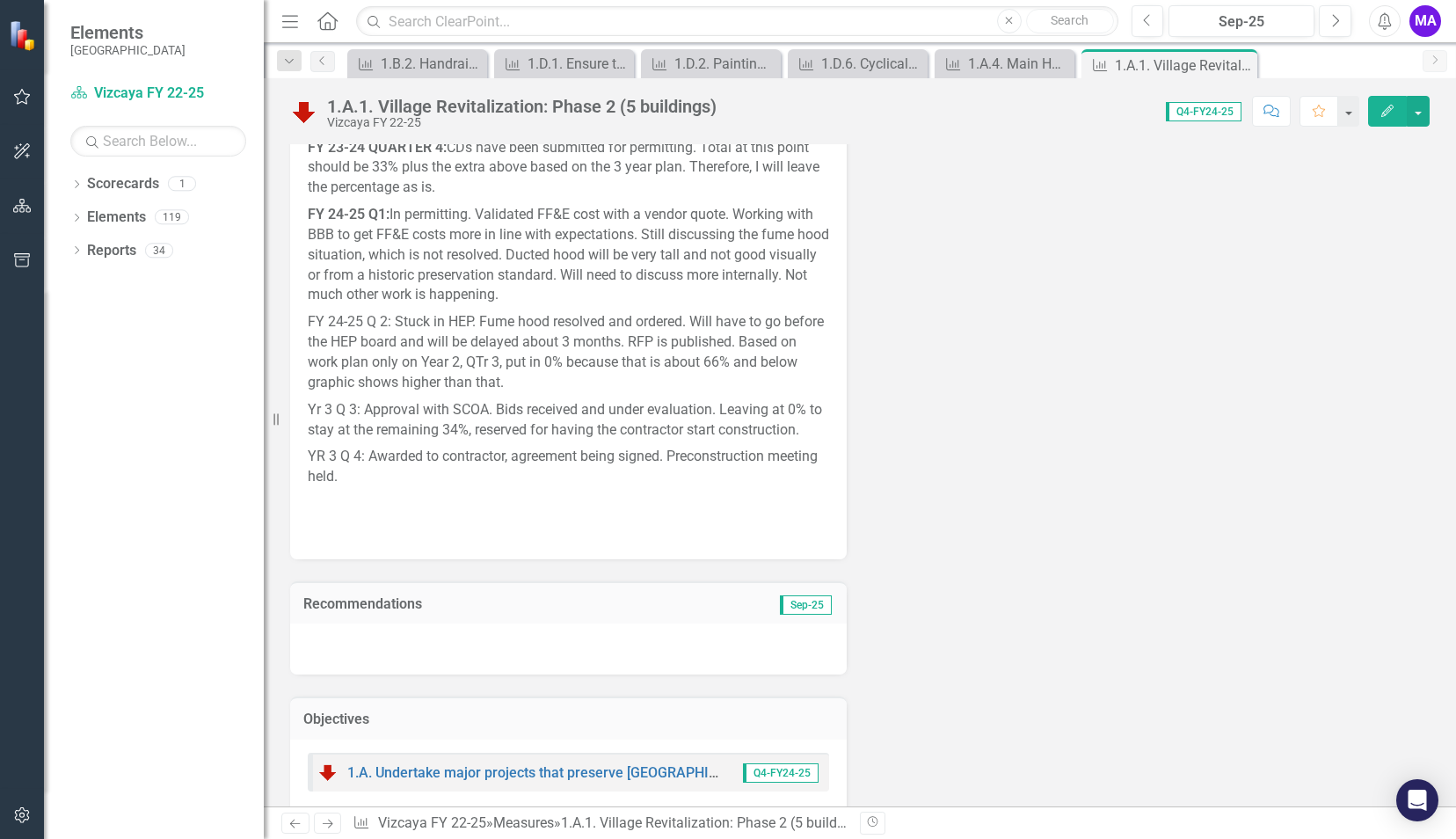
scroll to position [2496, 0]
click at [711, 592] on td "Sep-25" at bounding box center [751, 603] width 165 height 23
click at [723, 592] on td "Sep-25" at bounding box center [751, 603] width 165 height 23
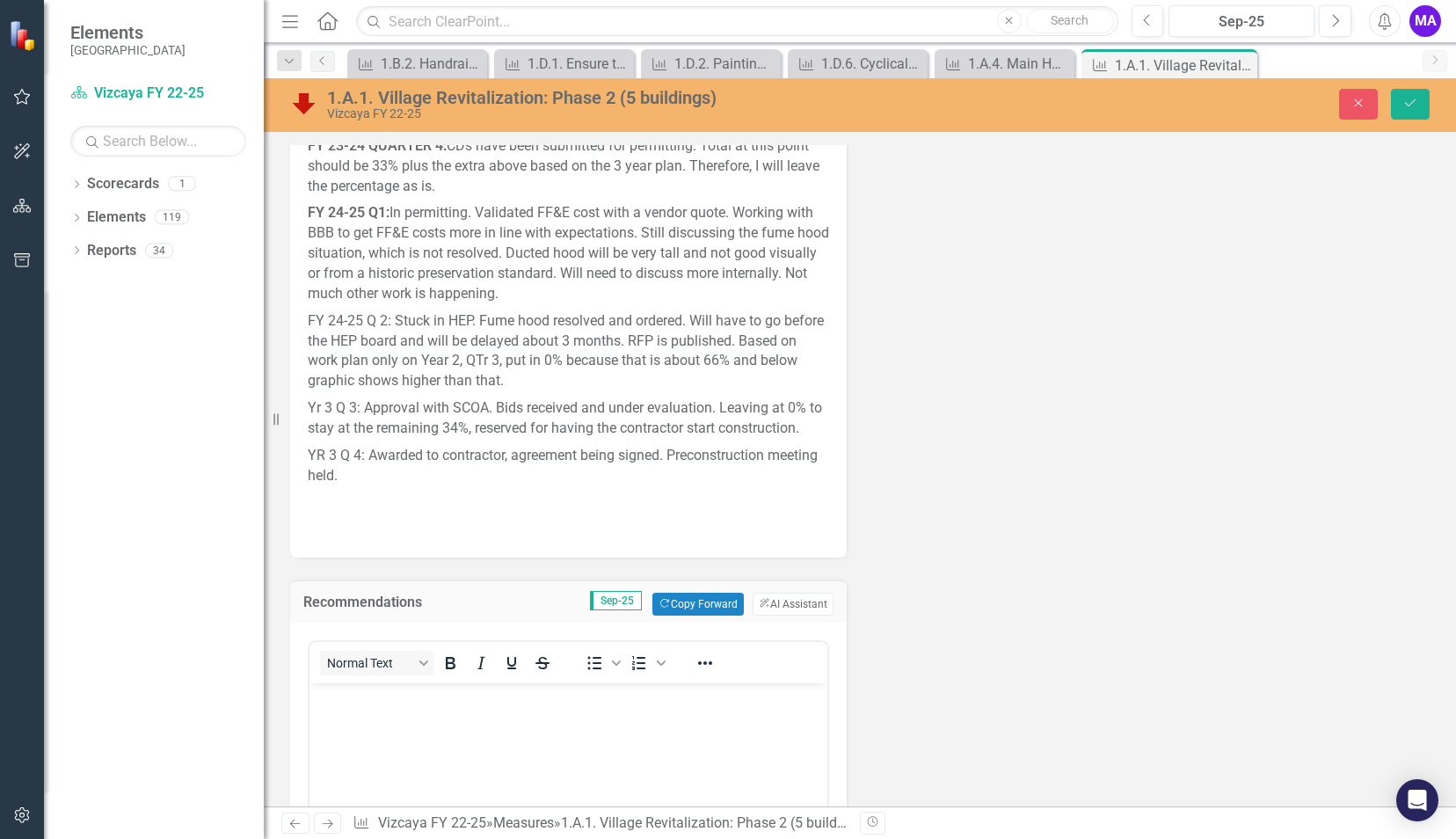
scroll to position [0, 0]
click at [710, 593] on button "Copy Forward Copy Forward" at bounding box center [697, 604] width 91 height 23
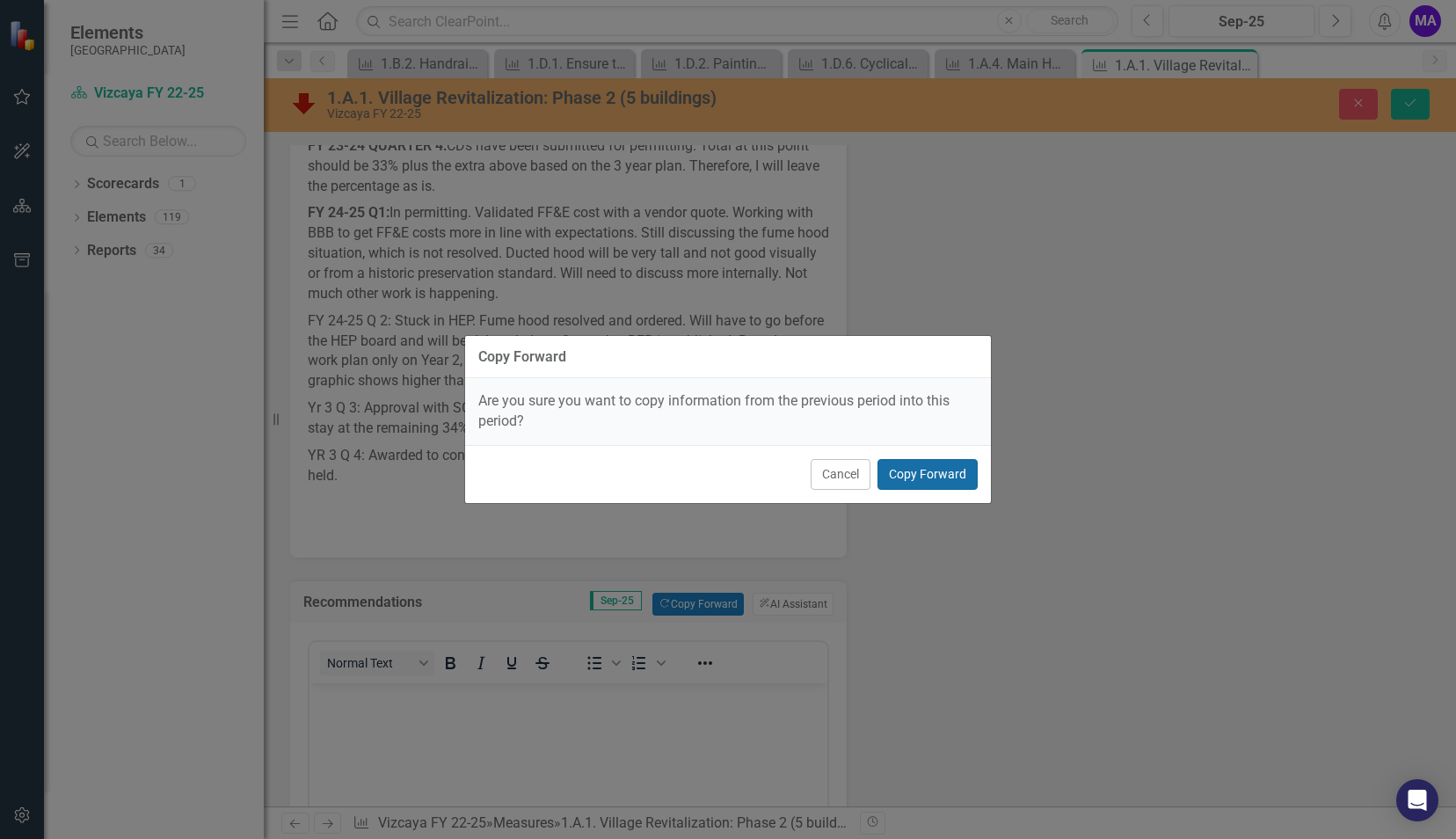
click at [902, 474] on button "Copy Forward" at bounding box center [927, 474] width 101 height 31
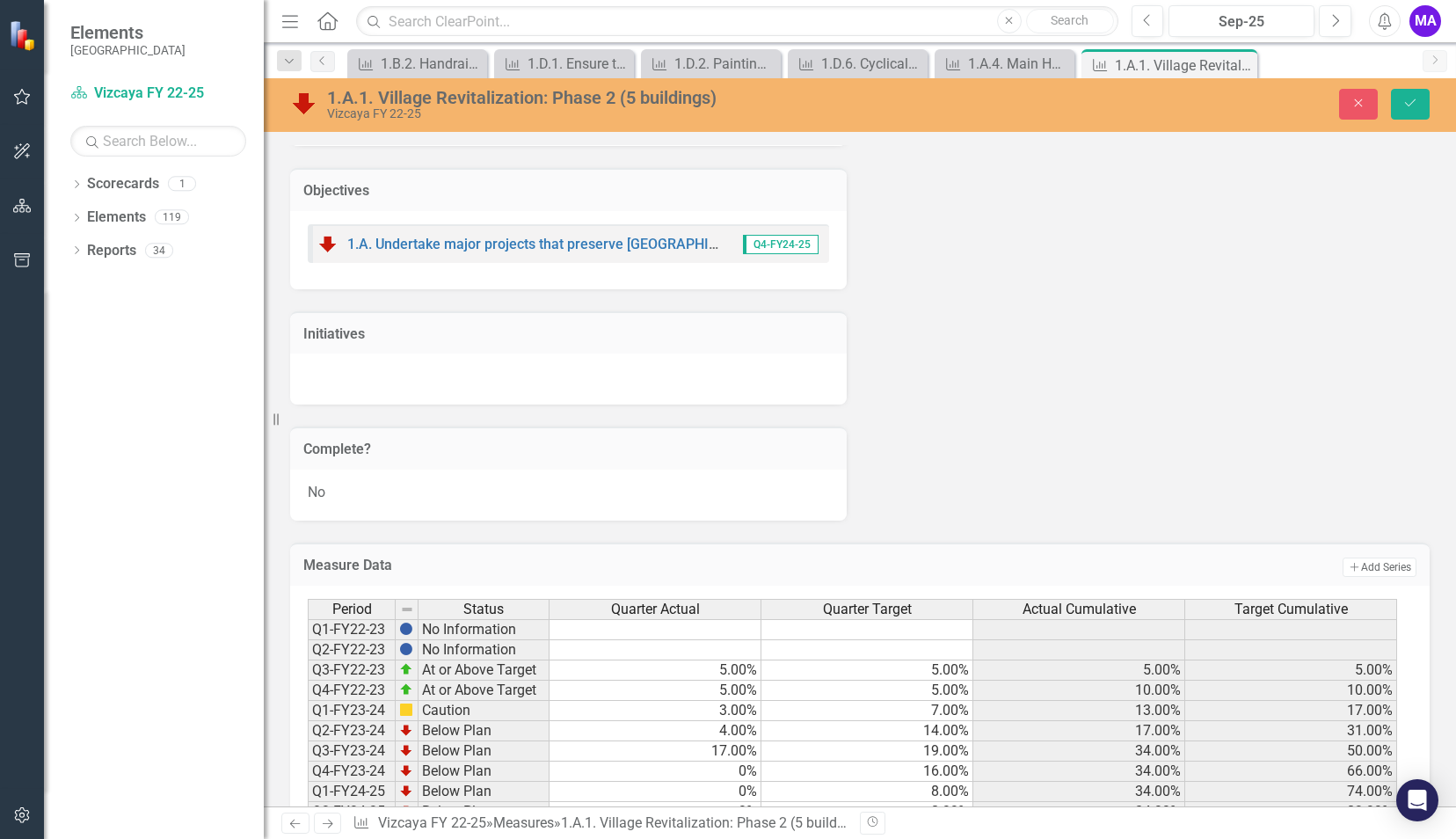
scroll to position [3467, 0]
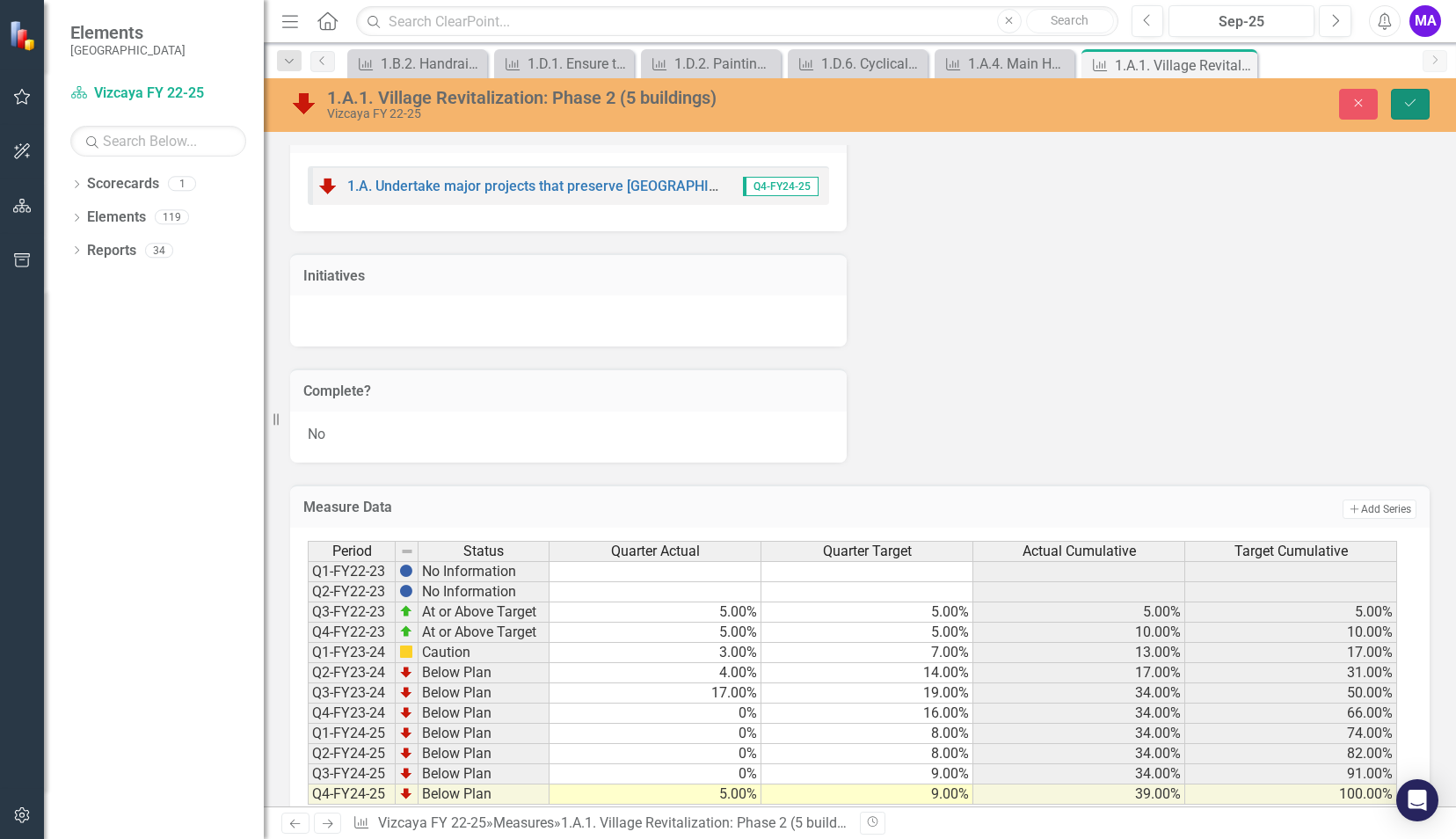
click at [1397, 105] on button "Save" at bounding box center [1410, 104] width 39 height 31
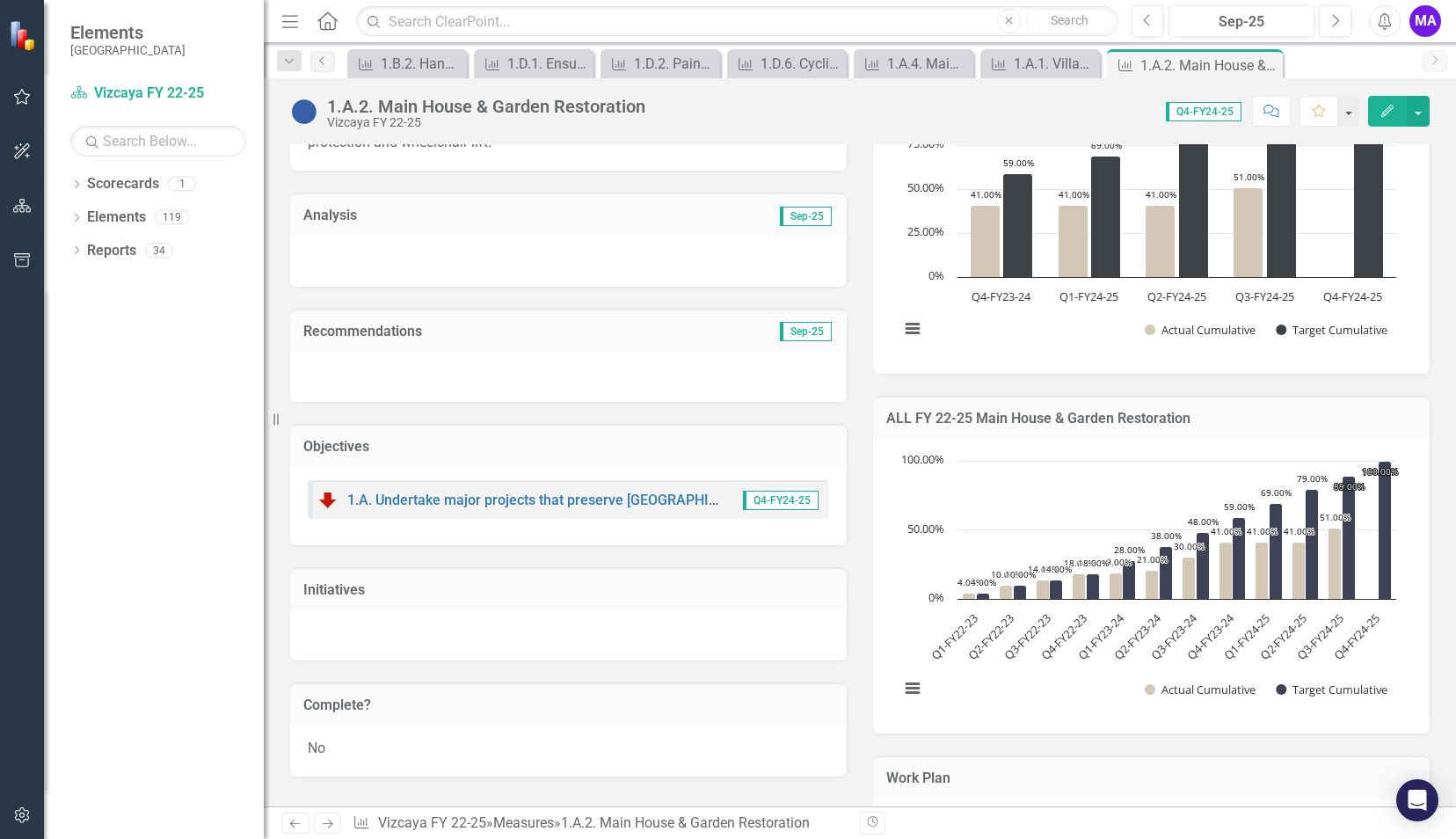
scroll to position [269, 0]
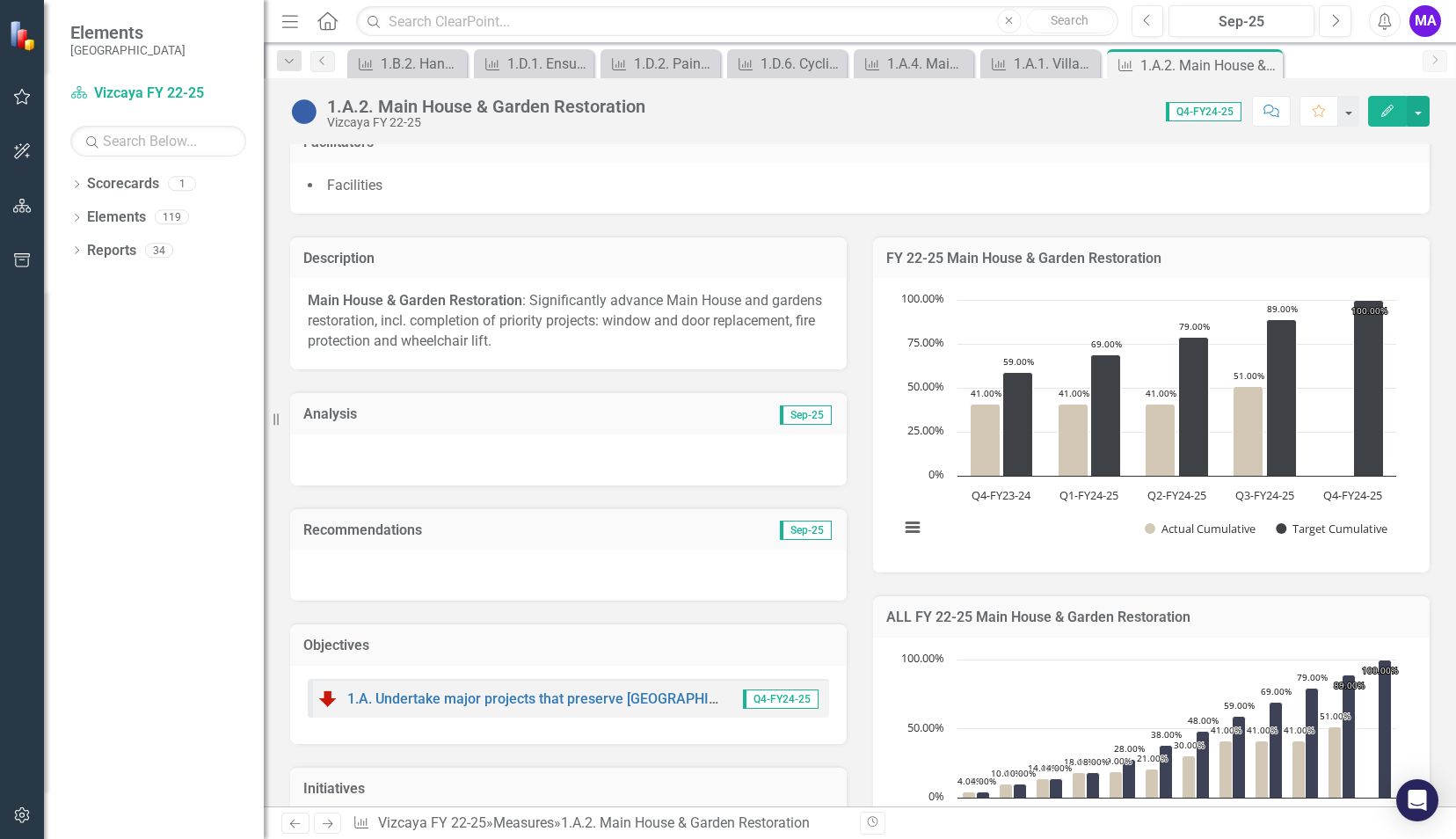
click at [707, 416] on td "Sep-25" at bounding box center [701, 416] width 266 height 23
click at [705, 424] on td "Sep-25" at bounding box center [701, 416] width 266 height 23
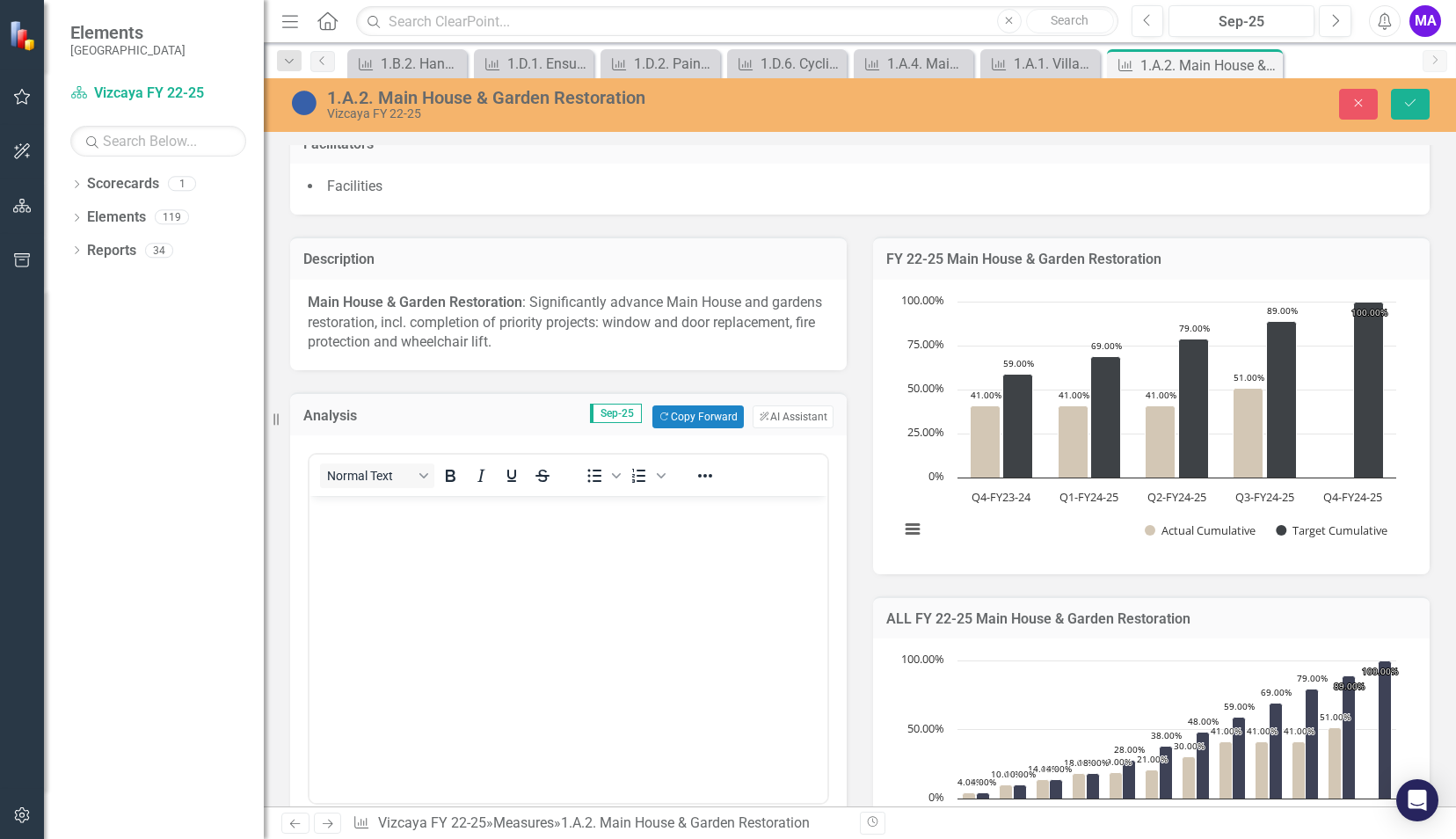
scroll to position [0, 0]
click at [689, 410] on button "Copy Forward Copy Forward" at bounding box center [697, 417] width 91 height 23
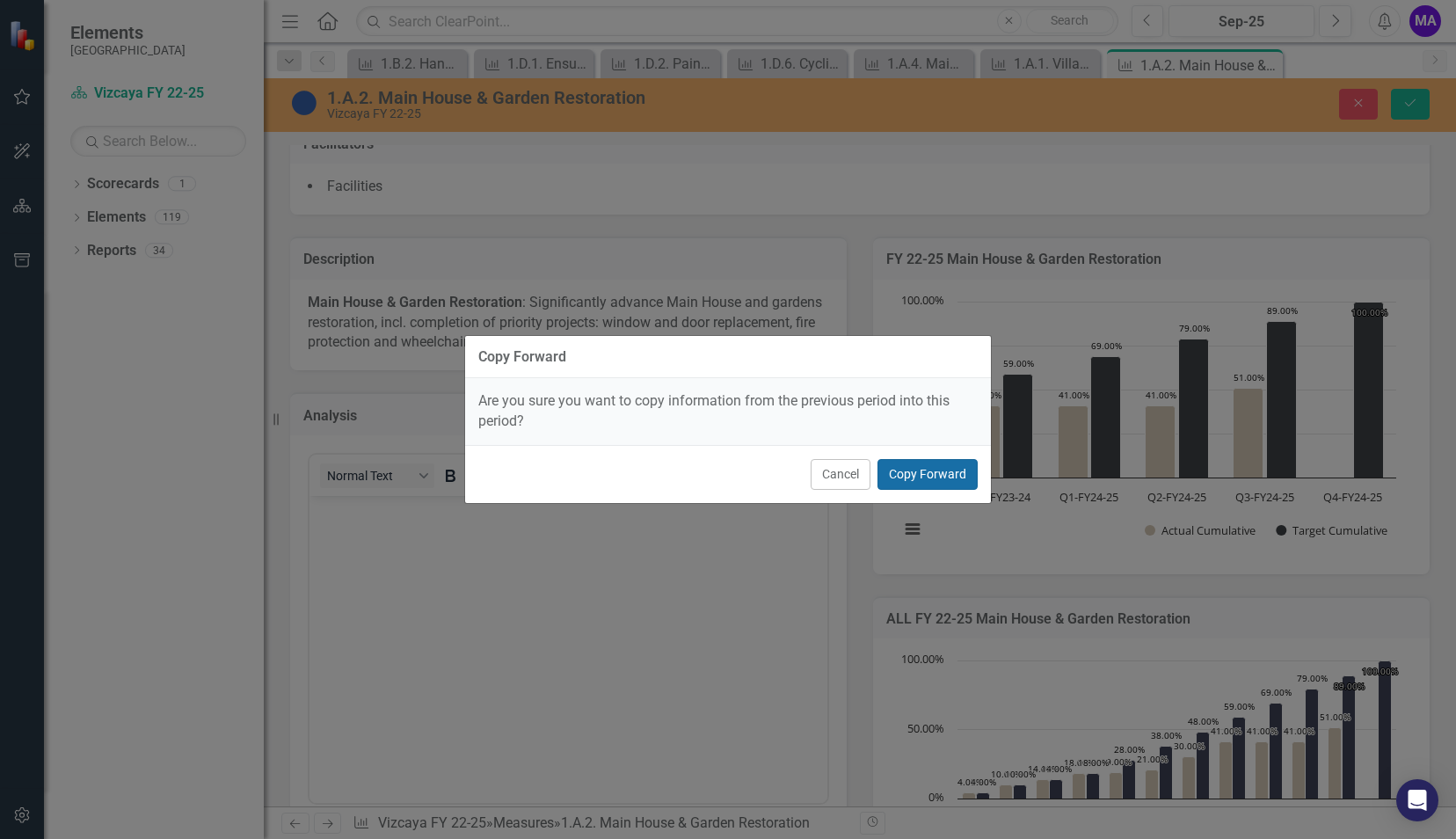
click at [896, 470] on button "Copy Forward" at bounding box center [927, 474] width 101 height 31
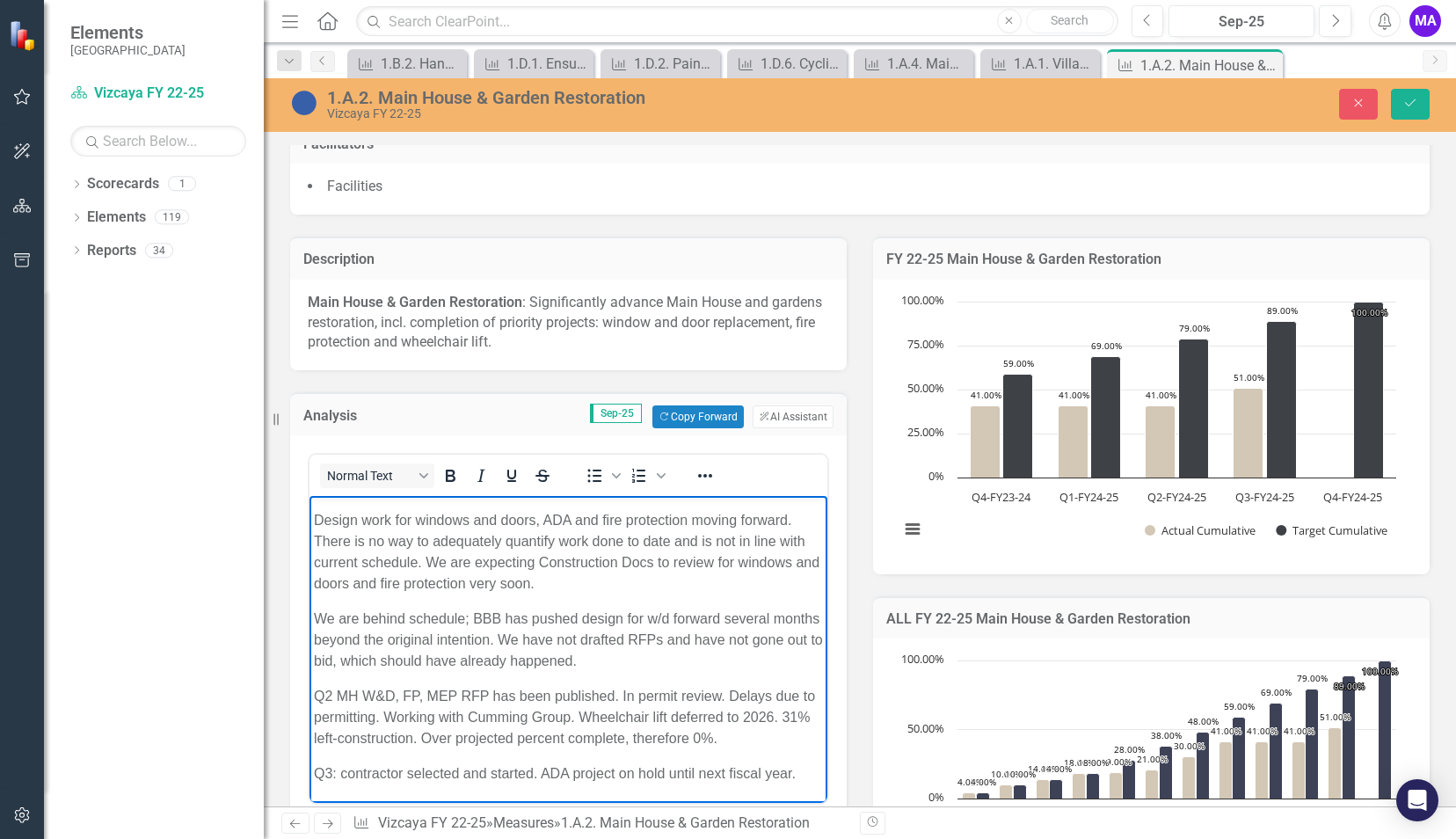
scroll to position [2284, 0]
drag, startPoint x: 814, startPoint y: 532, endPoint x: 1132, endPoint y: 1289, distance: 821.1
click at [796, 774] on p "Q3: contractor selected and started. ADA project on hold until next fiscal year." at bounding box center [568, 773] width 509 height 21
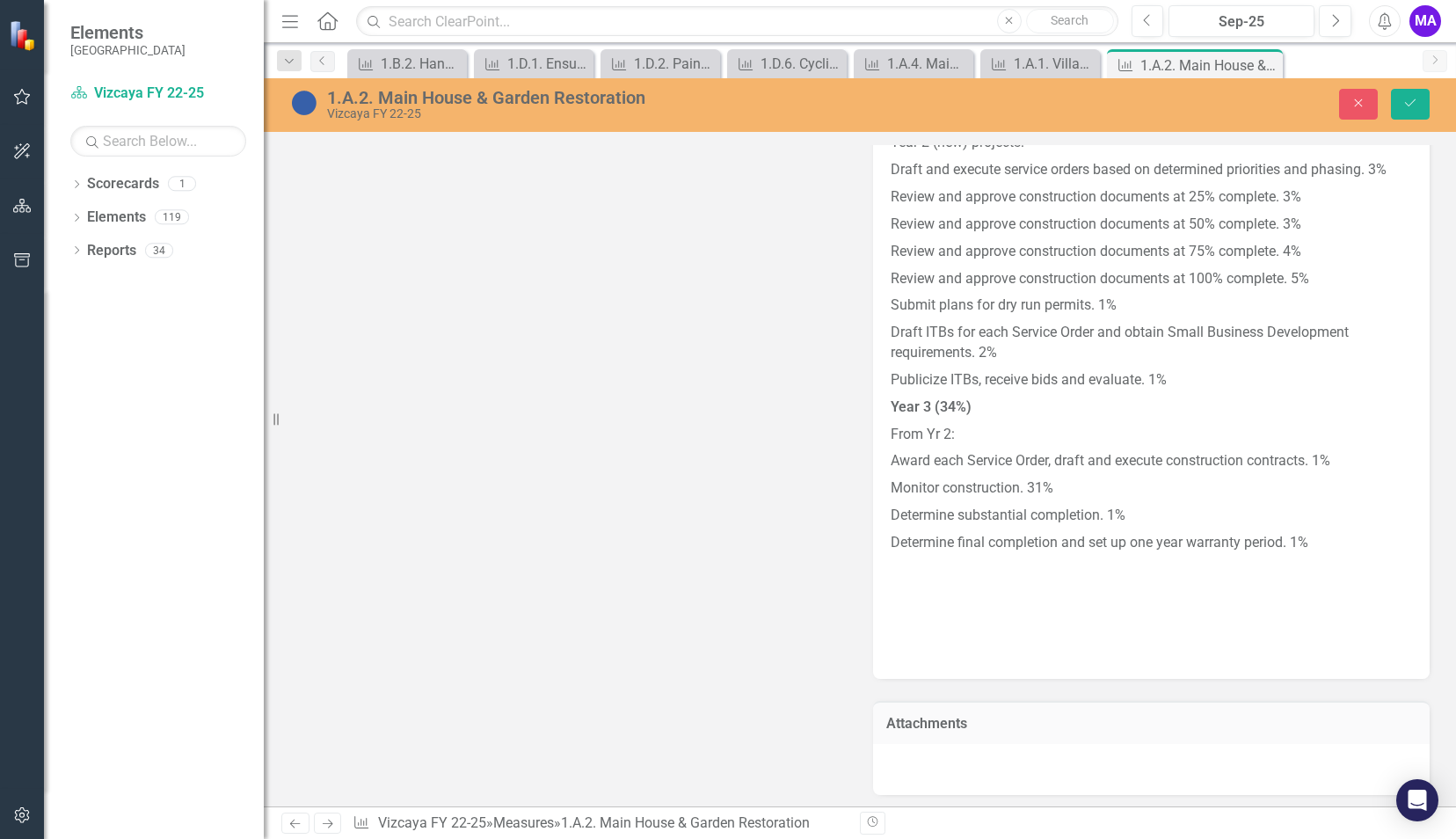
scroll to position [3826, 0]
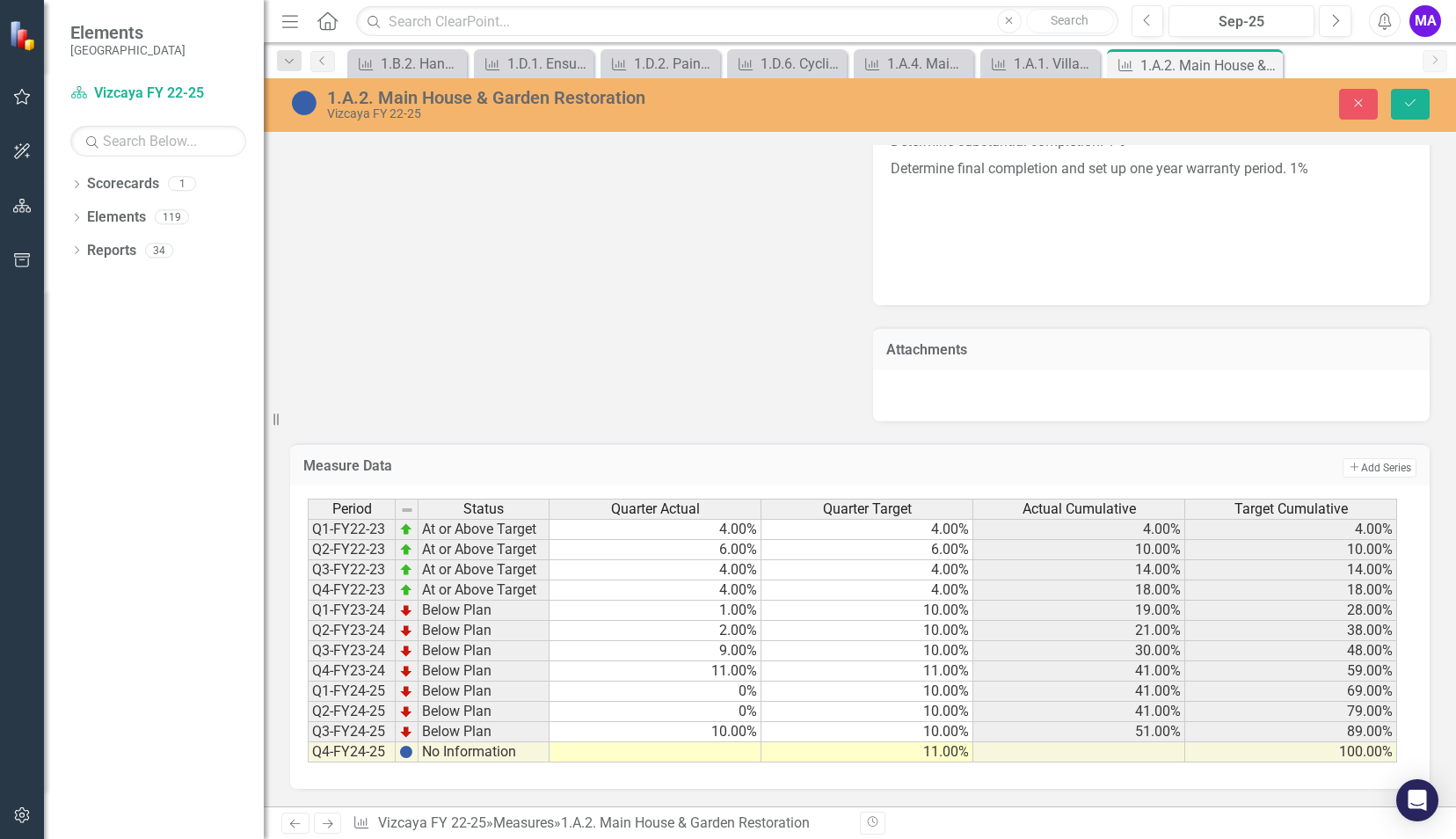
click at [710, 756] on td at bounding box center [655, 752] width 212 height 20
type textarea "4"
click at [1409, 101] on icon "Save" at bounding box center [1410, 103] width 16 height 12
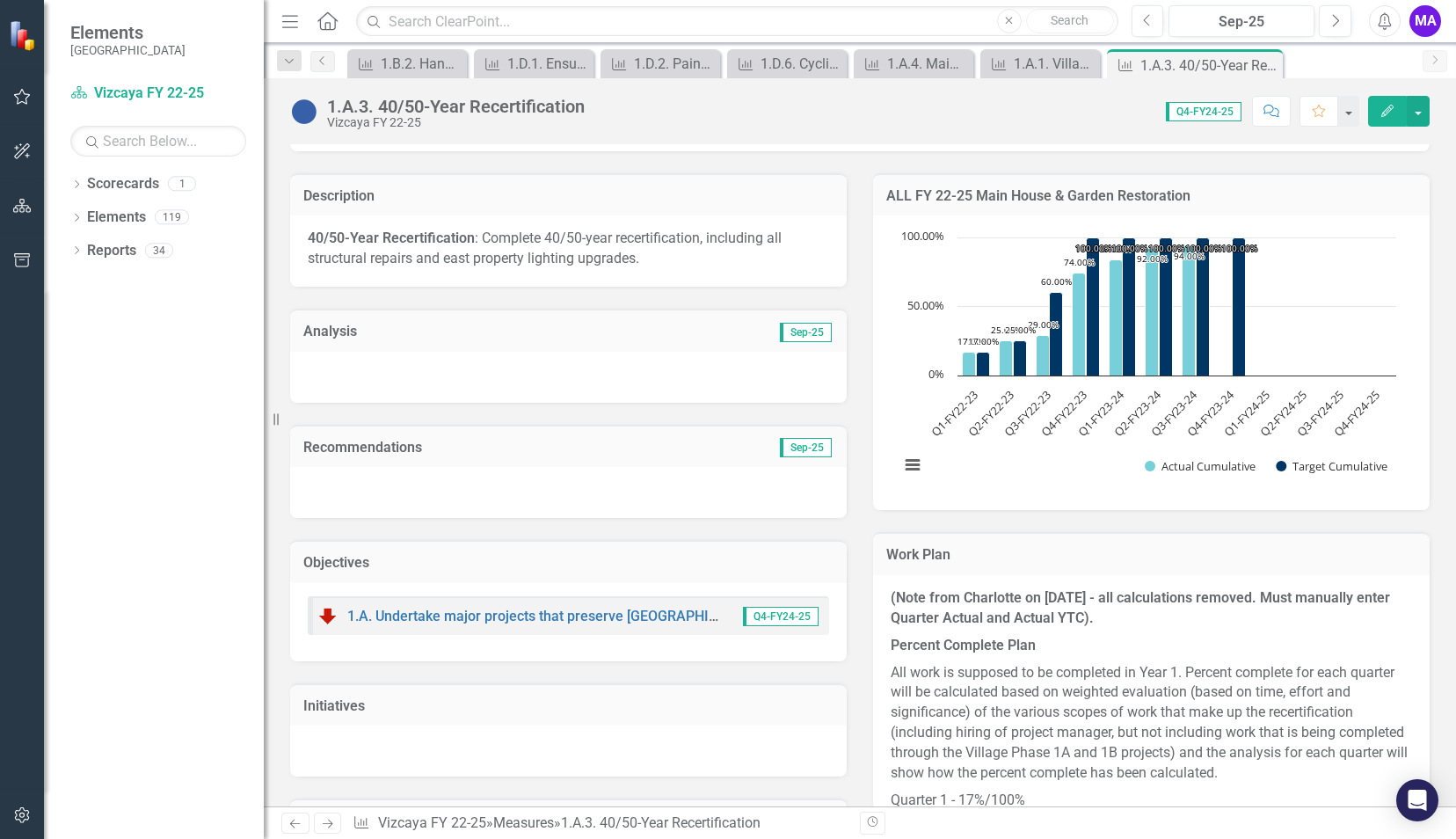
scroll to position [306, 0]
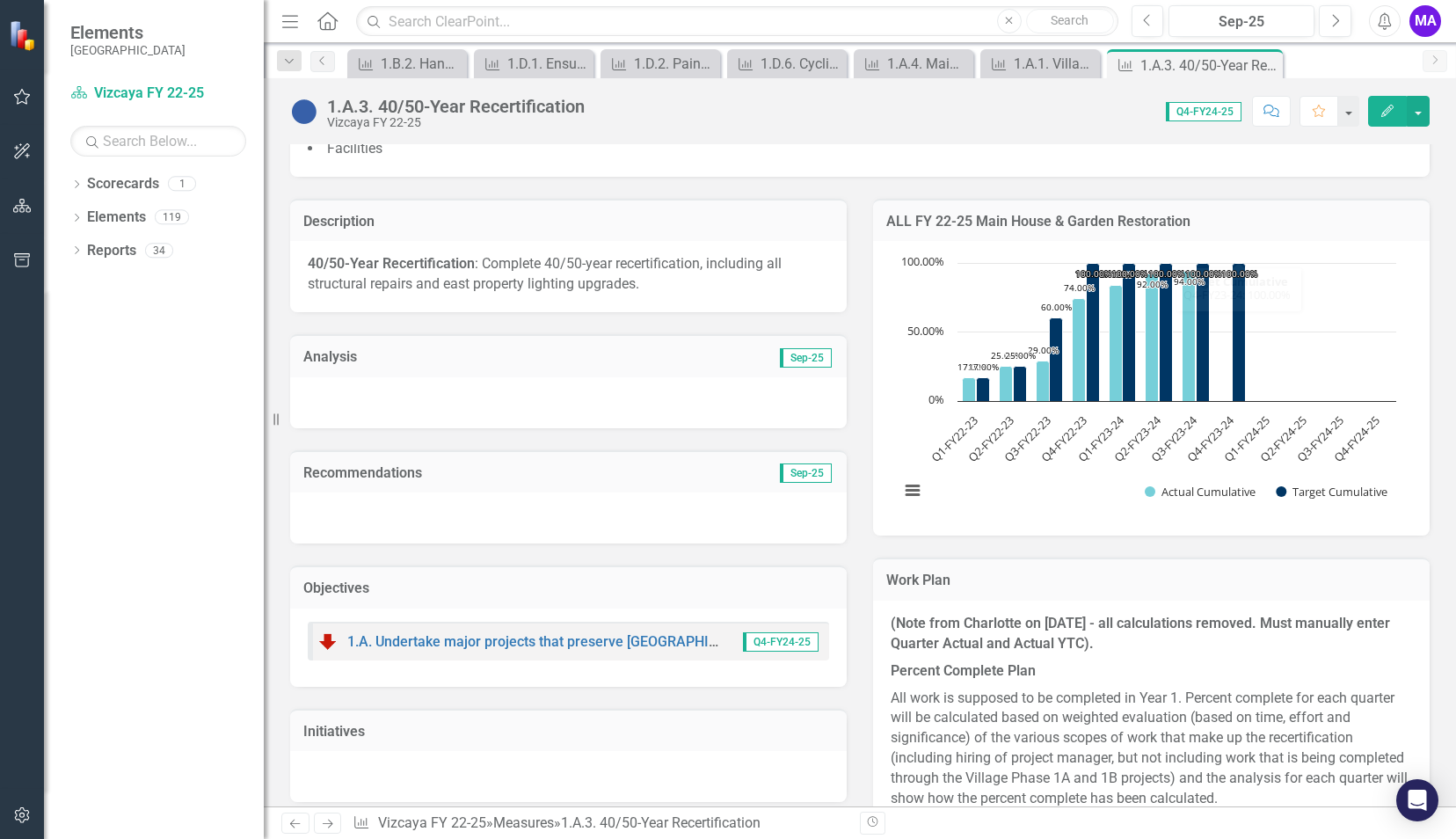
click at [659, 353] on td "Sep-25" at bounding box center [701, 359] width 266 height 23
click at [809, 358] on span "Sep-25" at bounding box center [806, 358] width 52 height 19
click at [759, 379] on div at bounding box center [568, 403] width 557 height 51
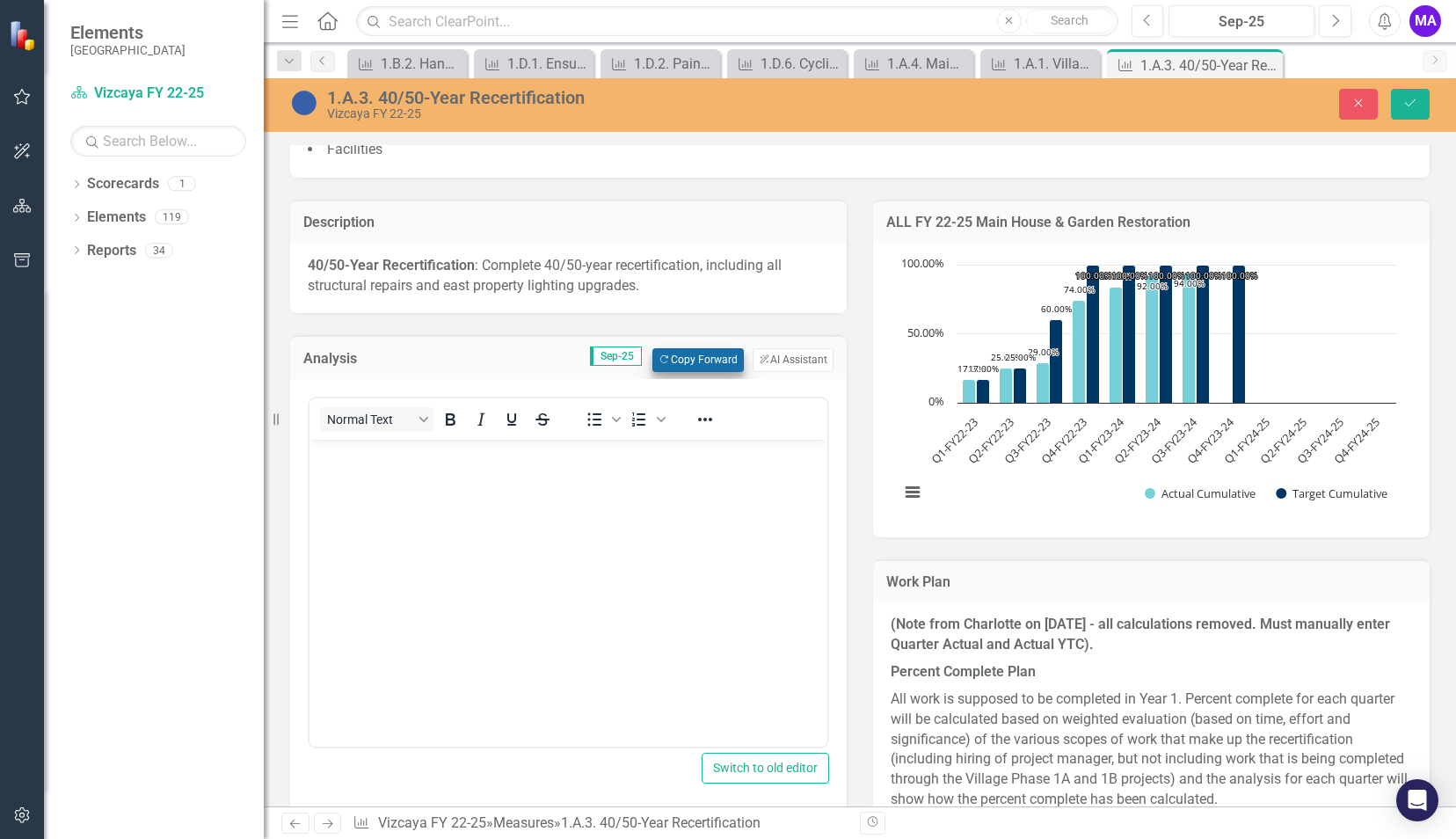
scroll to position [0, 0]
click at [680, 364] on button "Copy Forward Copy Forward" at bounding box center [697, 360] width 91 height 23
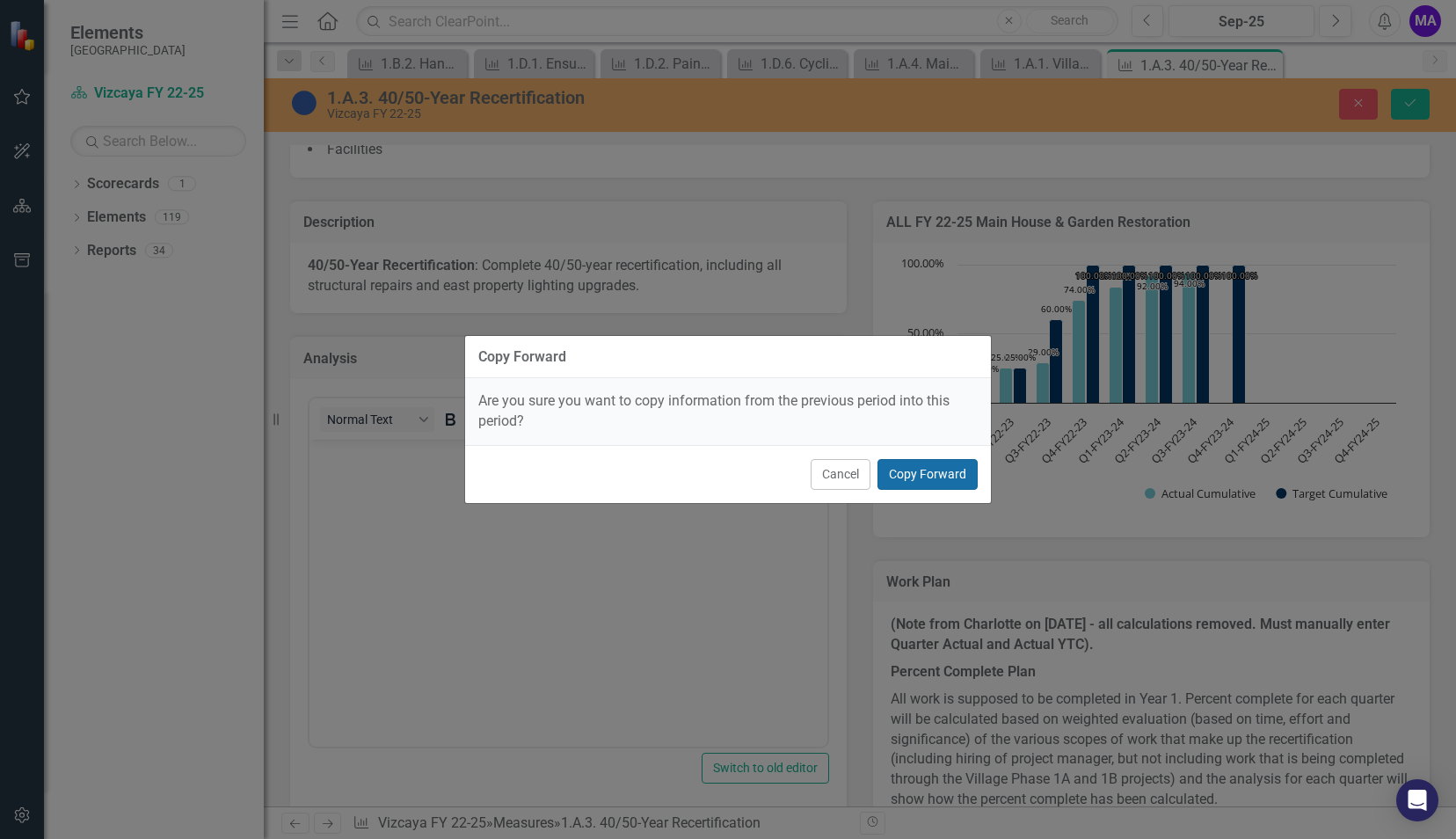
click at [934, 471] on button "Copy Forward" at bounding box center [927, 474] width 101 height 31
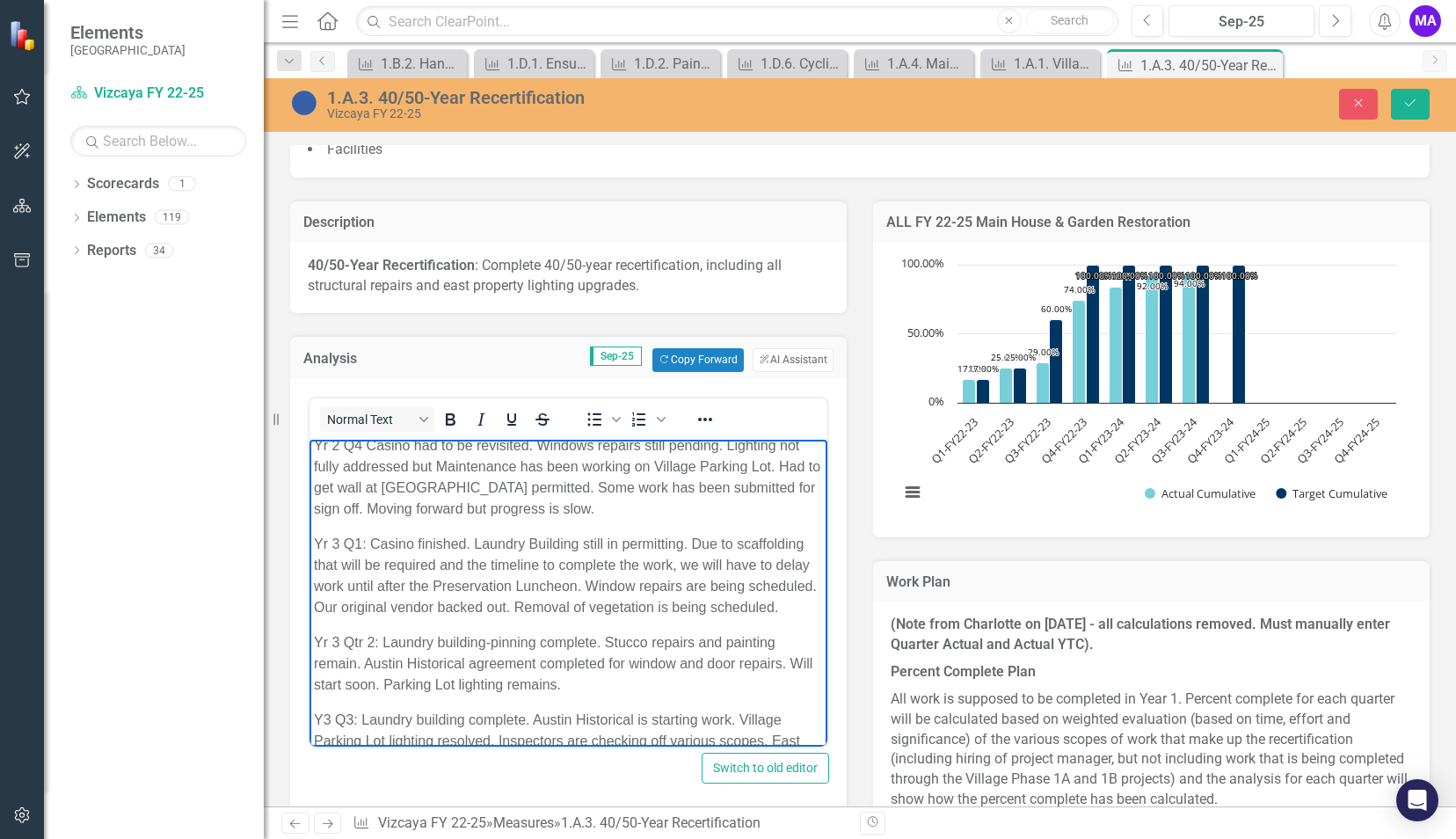
scroll to position [1116, 0]
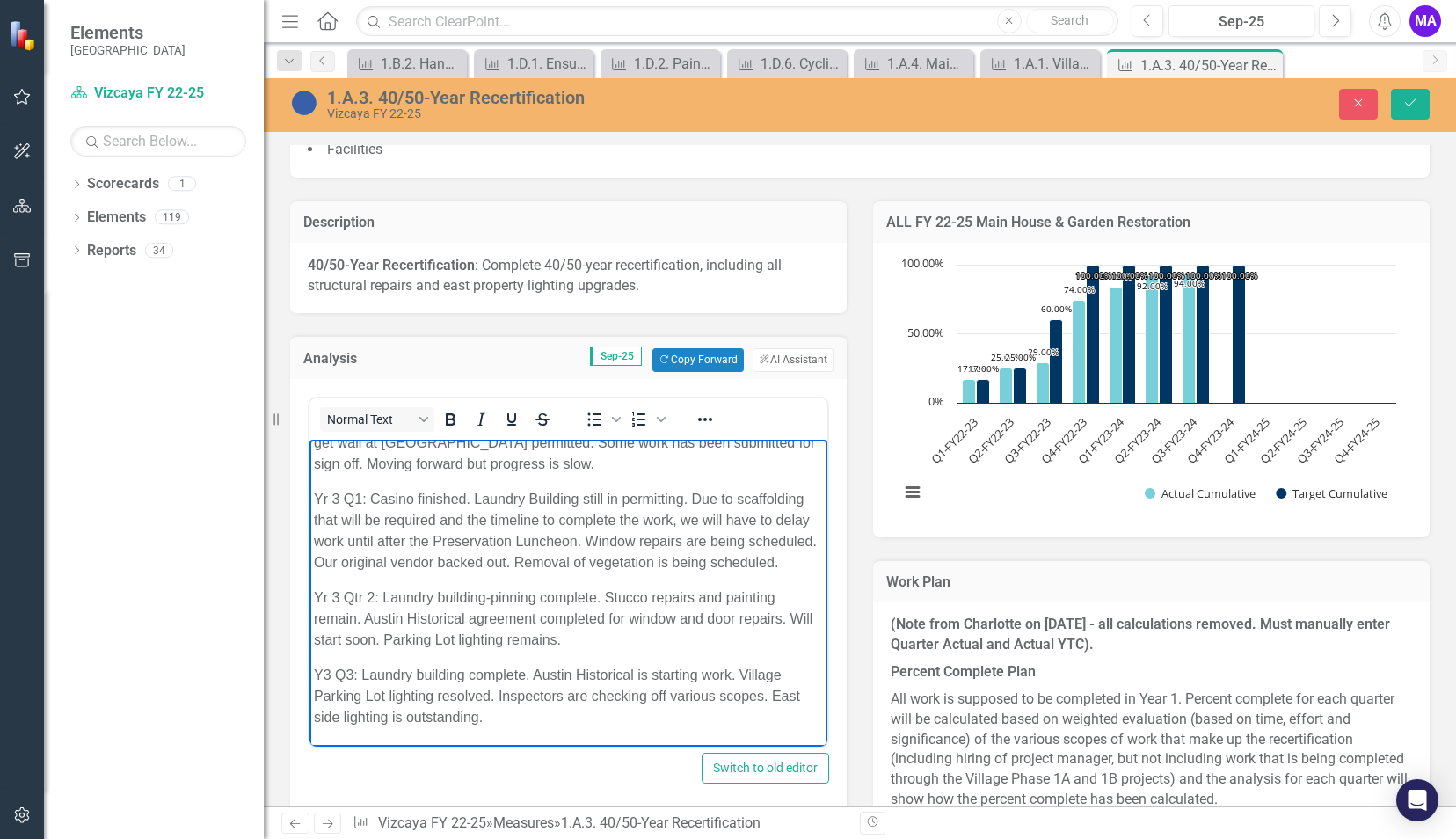
click at [595, 710] on p "Y3 Q3: Laundry building complete. Austin Historical is starting work. Village P…" at bounding box center [568, 697] width 509 height 64
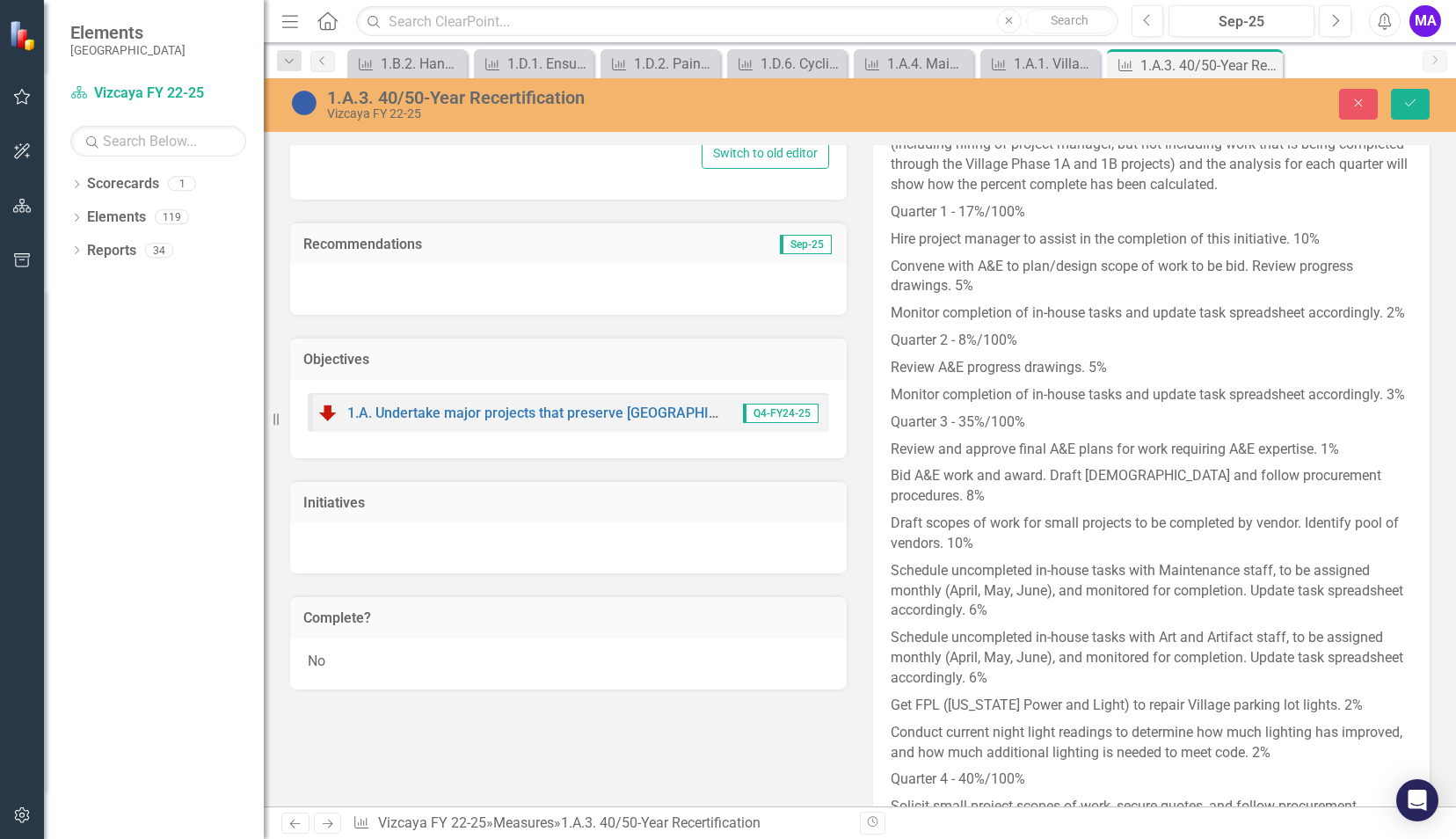
scroll to position [928, 0]
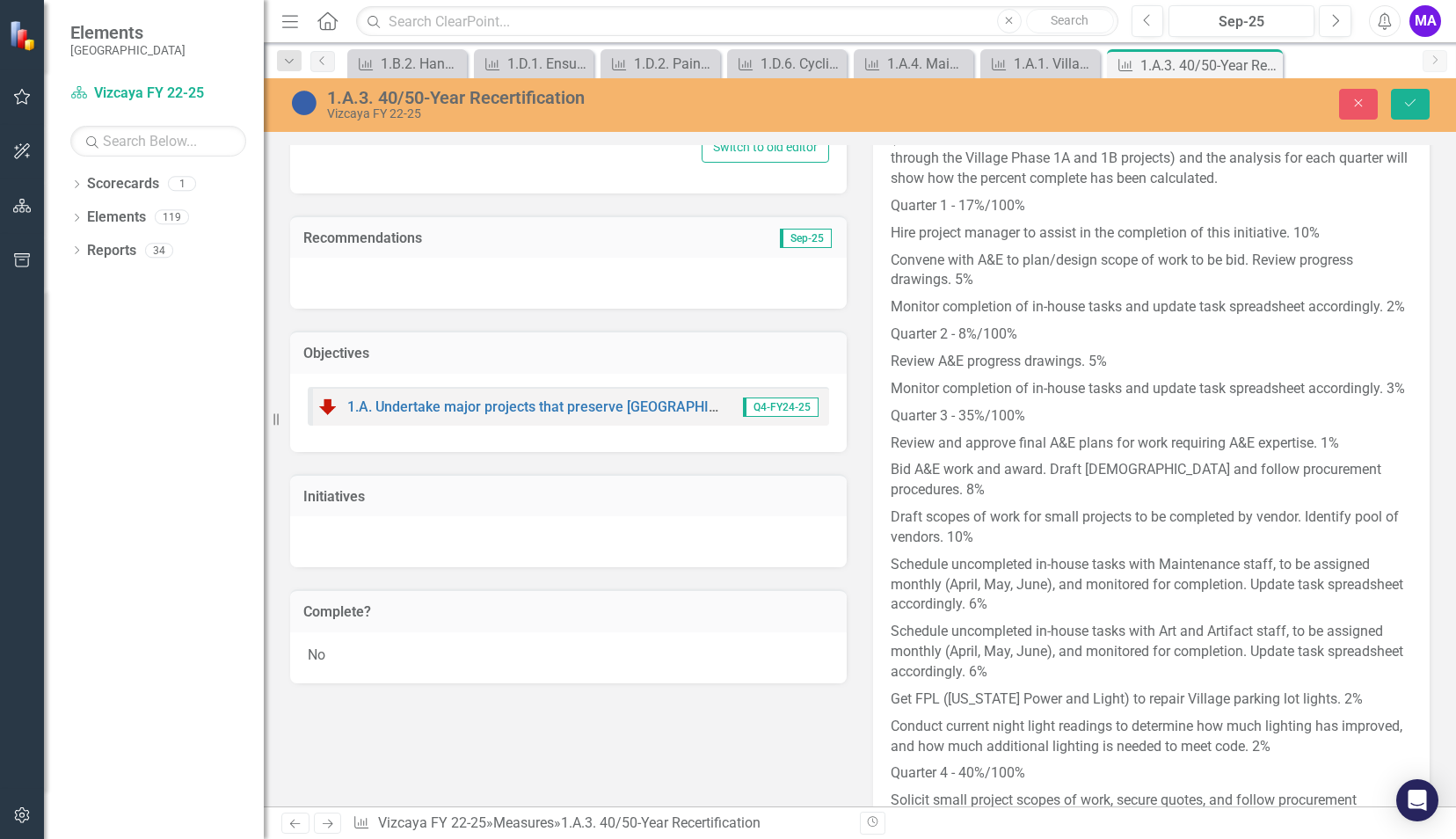
click at [710, 252] on div "Recommendations Sep-25" at bounding box center [568, 236] width 557 height 43
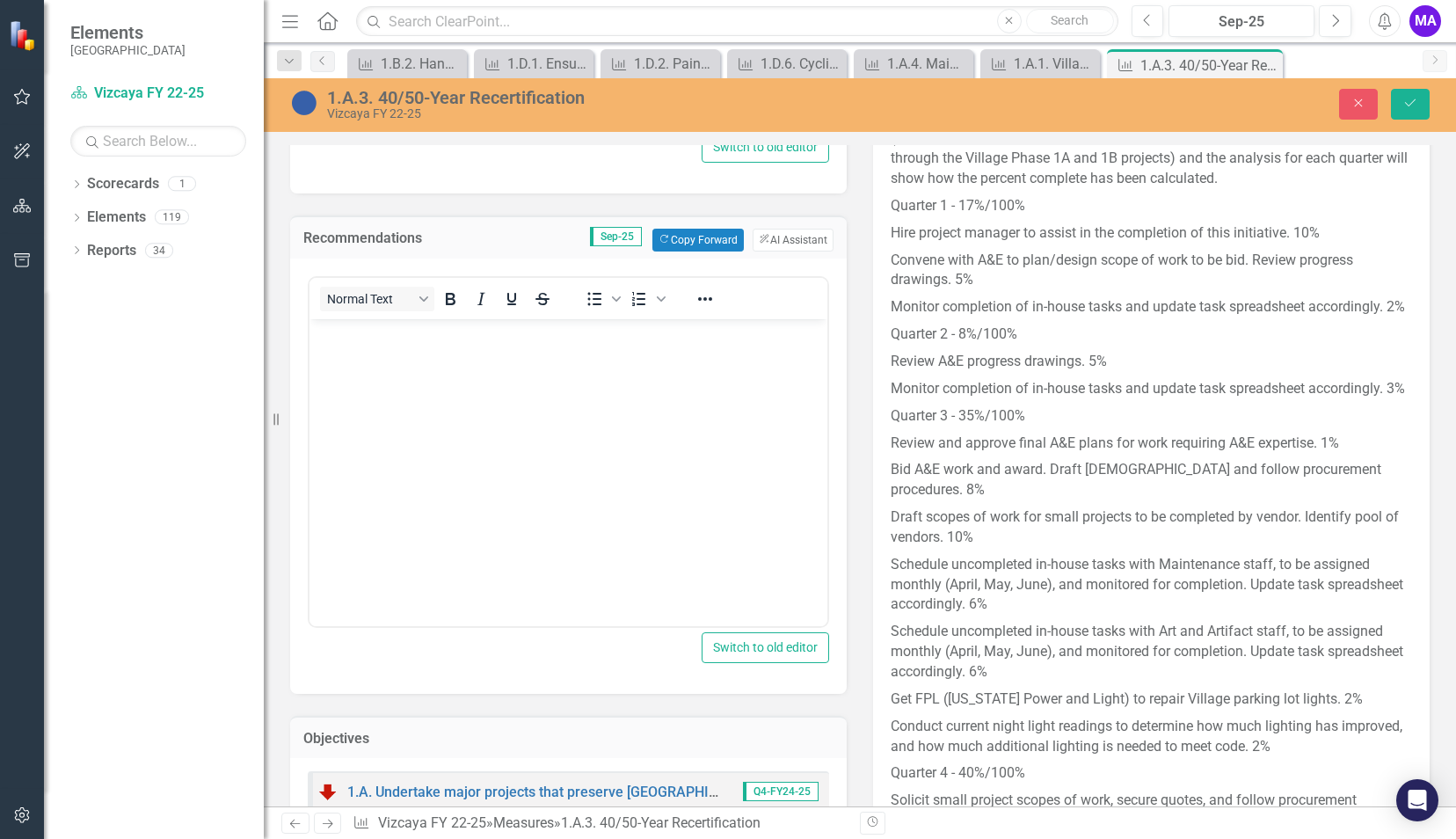
scroll to position [0, 0]
click at [710, 229] on button "Copy Forward Copy Forward" at bounding box center [697, 240] width 91 height 23
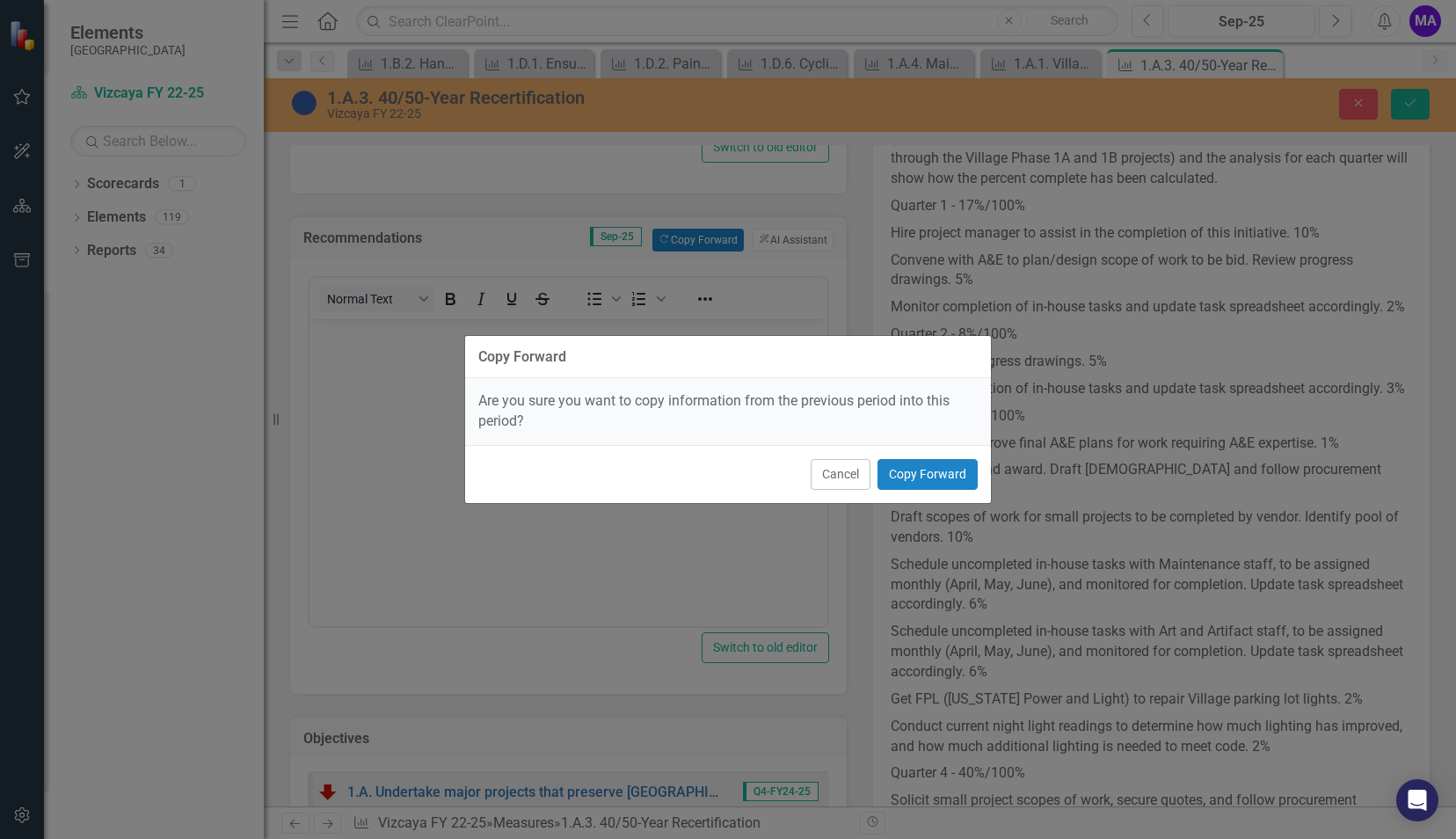
click at [915, 448] on div "Cancel Copy Forward" at bounding box center [728, 474] width 526 height 58
click at [914, 460] on button "Copy Forward" at bounding box center [927, 474] width 101 height 31
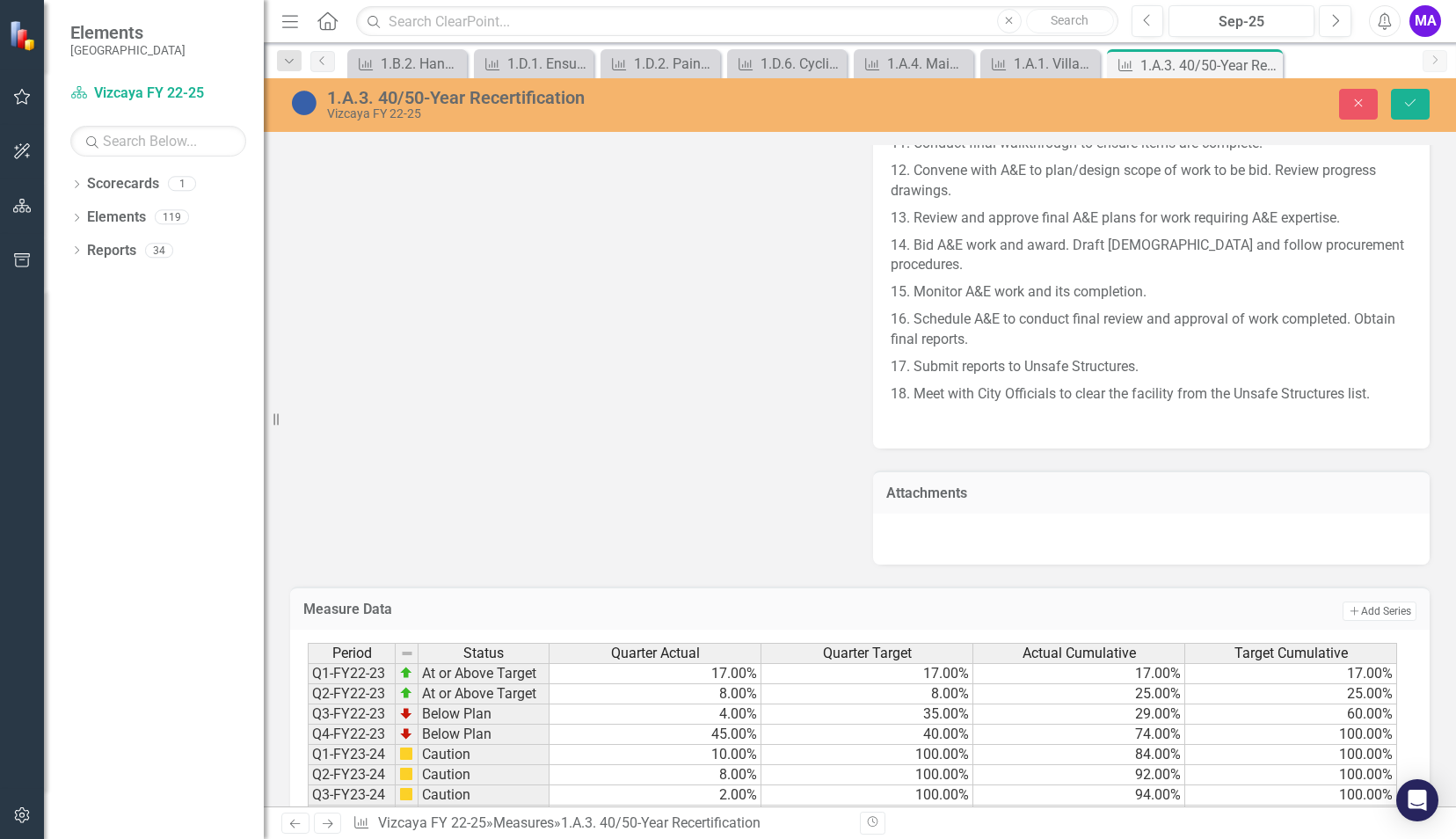
scroll to position [2518, 0]
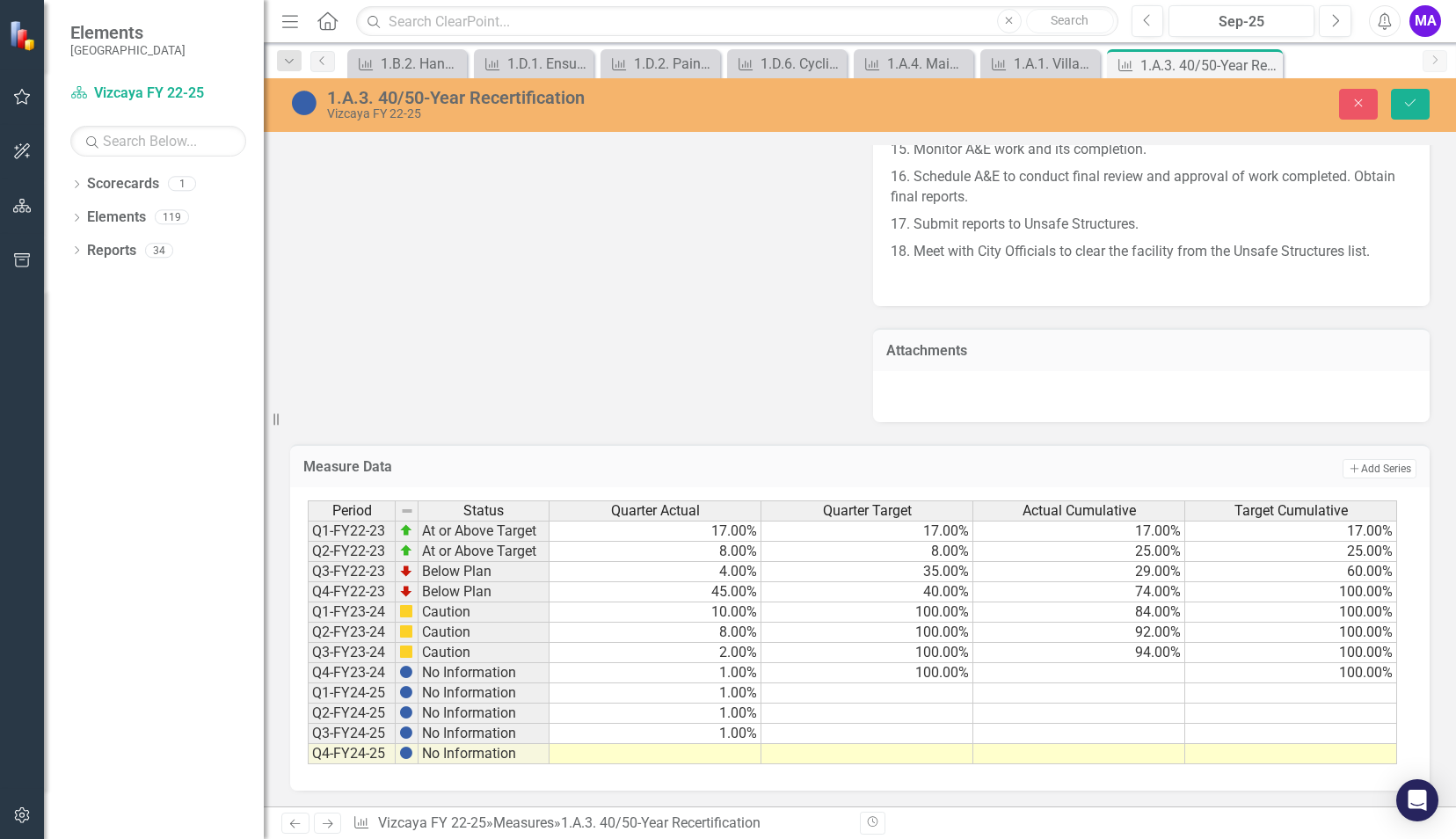
click at [735, 748] on td at bounding box center [655, 754] width 212 height 20
type textarea "1"
click at [954, 732] on td at bounding box center [867, 734] width 212 height 20
click at [1405, 105] on icon "Save" at bounding box center [1410, 103] width 16 height 12
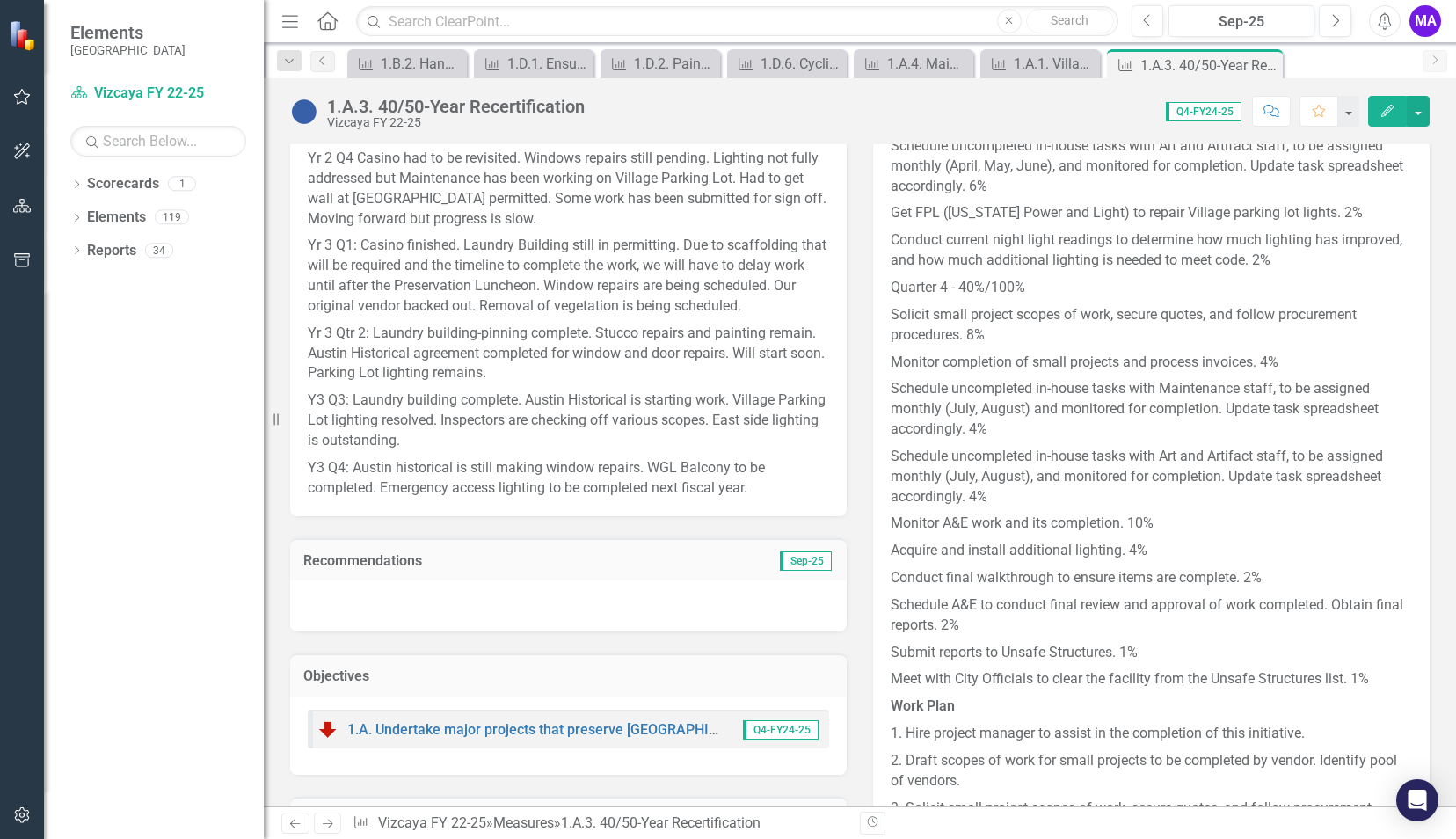
scroll to position [1494, 0]
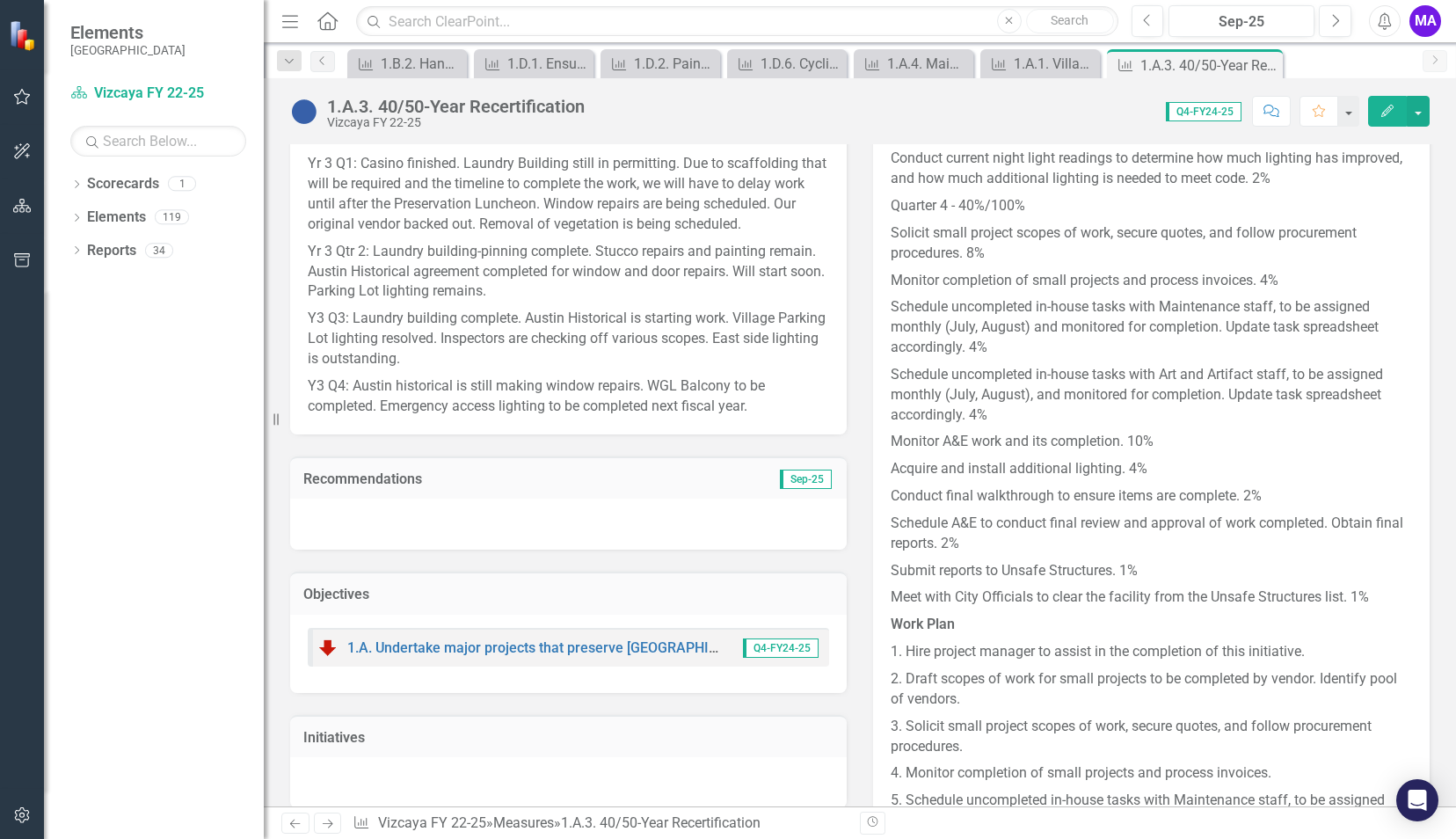
click at [723, 373] on p "Y3 Q4: Austin historical is still making window repairs. WGL Balcony to be comp…" at bounding box center [569, 395] width 522 height 44
click at [760, 373] on p "Y3 Q4: Austin historical is still making window repairs. WGL Balcony to be comp…" at bounding box center [569, 395] width 522 height 44
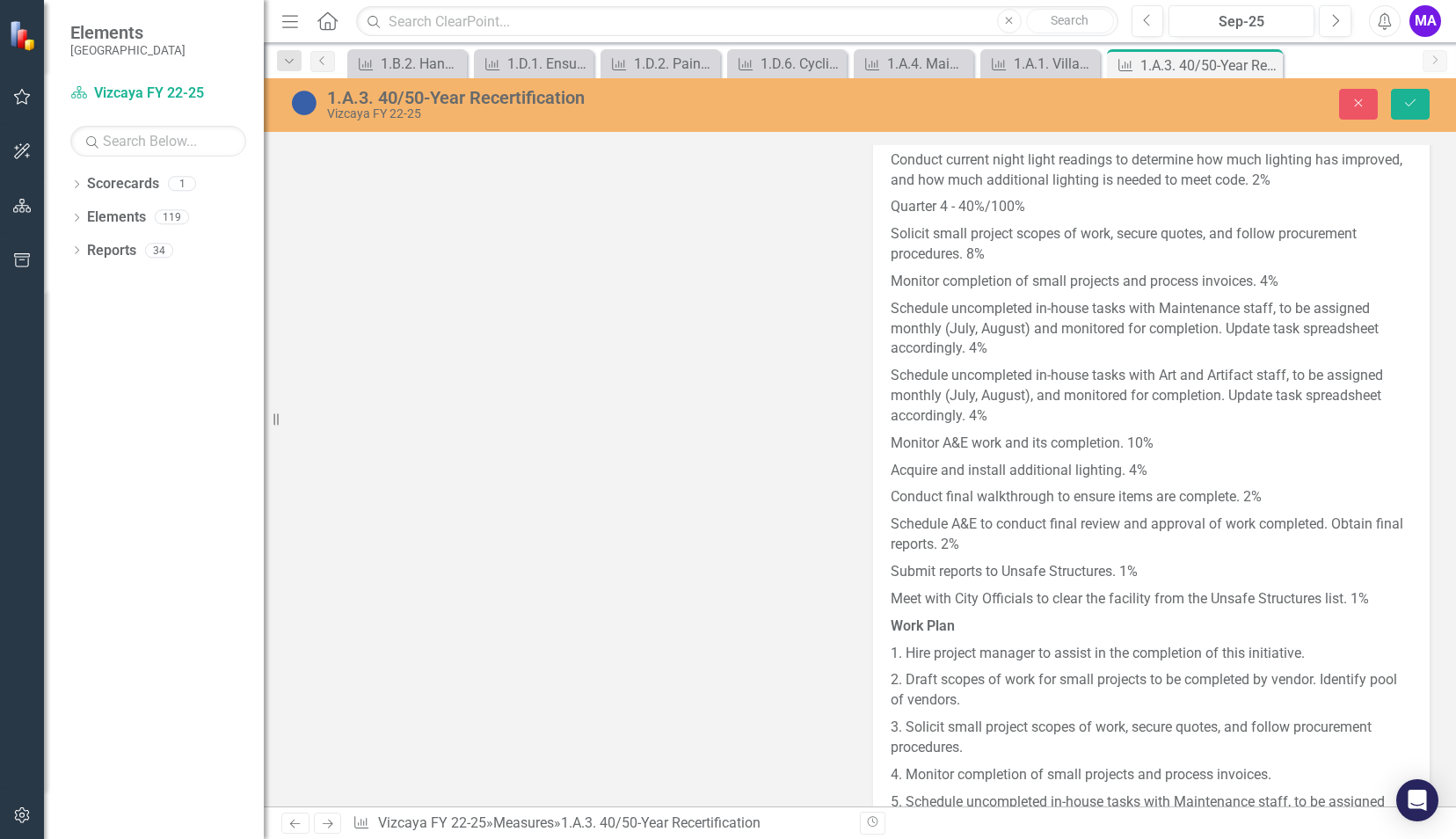
scroll to position [0, 0]
click at [1407, 95] on button "Save" at bounding box center [1410, 104] width 39 height 31
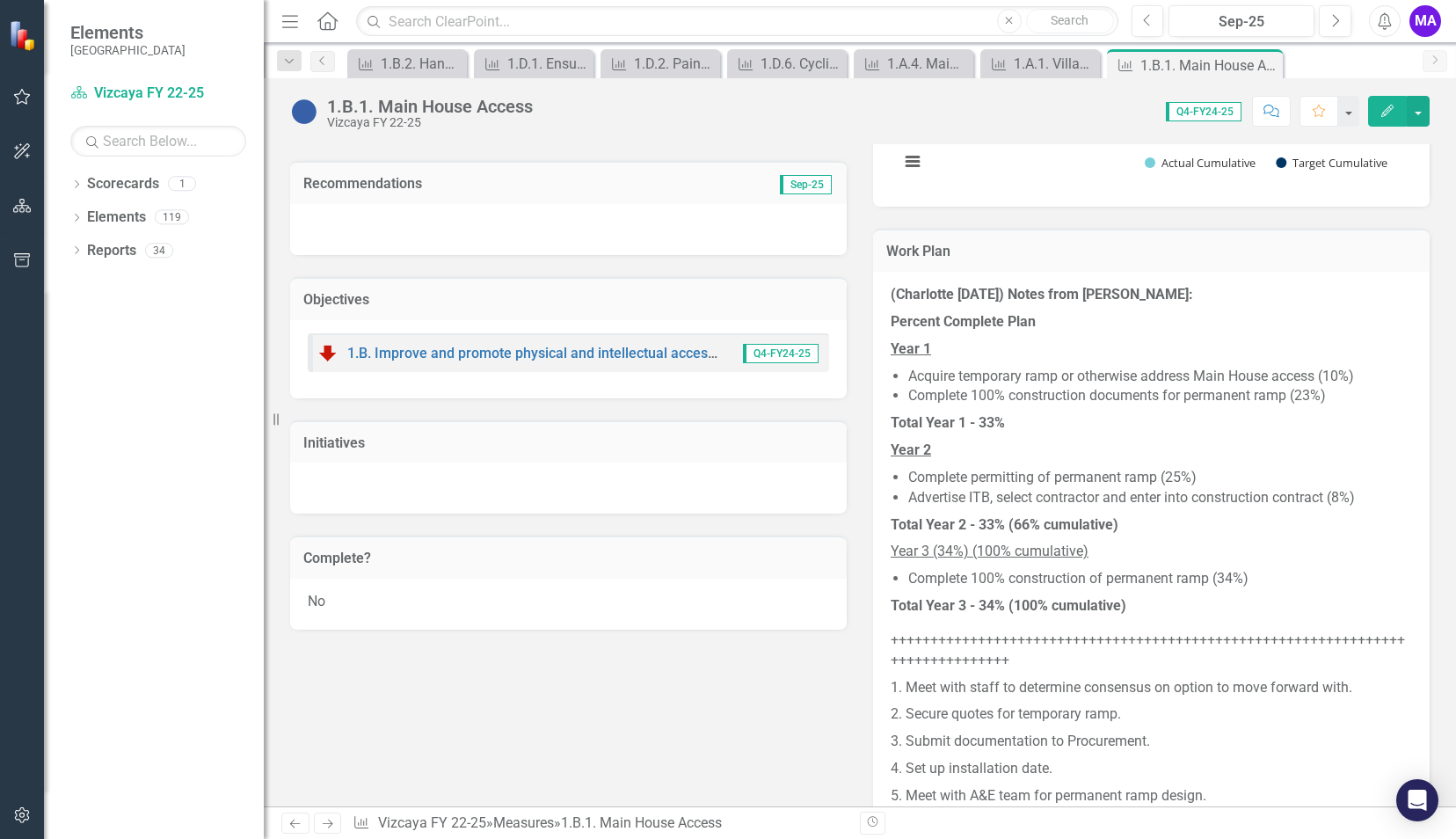
scroll to position [573, 0]
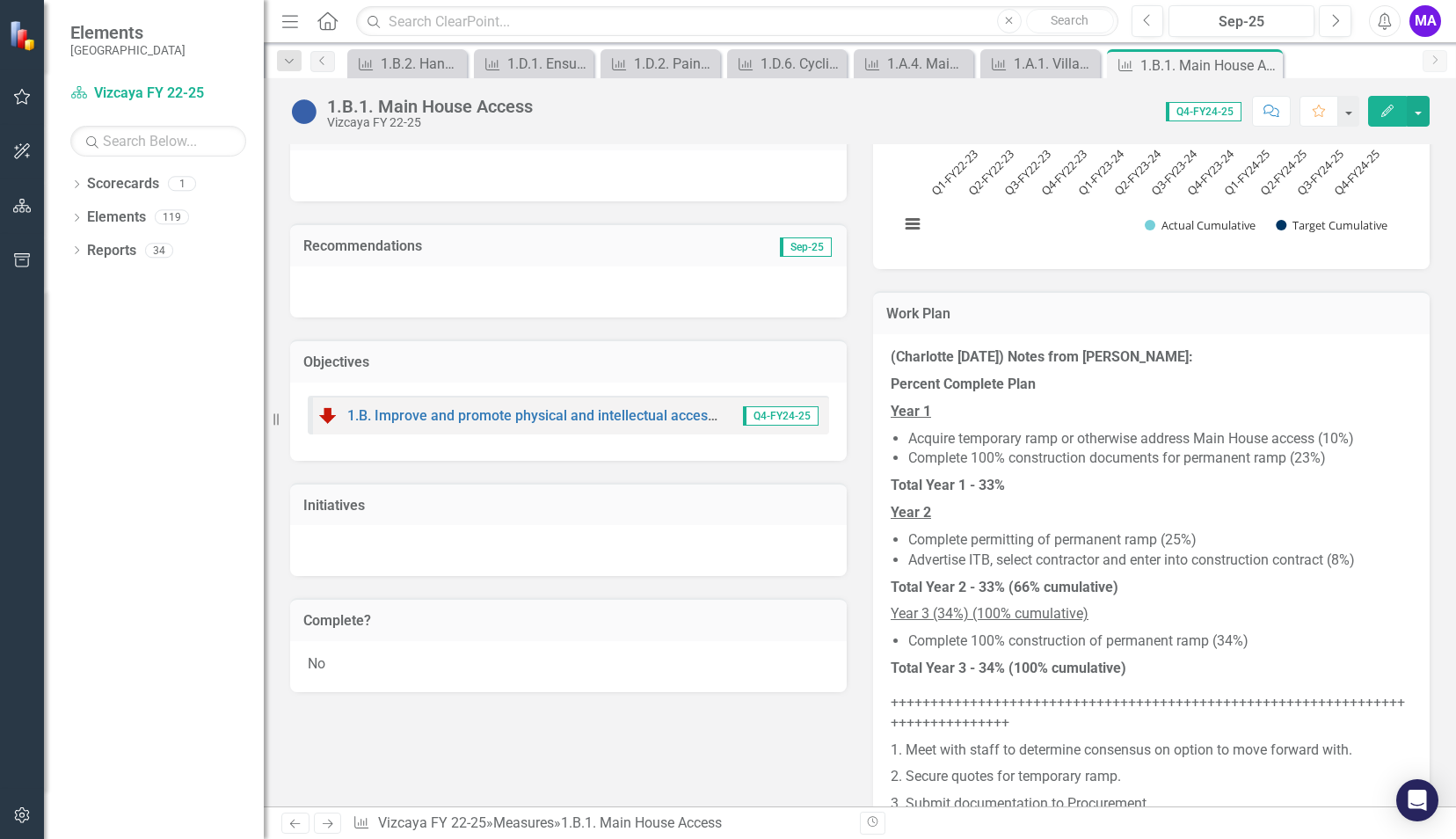
click at [686, 386] on div "1.B. Improve and promote physical and intellectual access to Vizcaya's cultural…" at bounding box center [568, 421] width 557 height 79
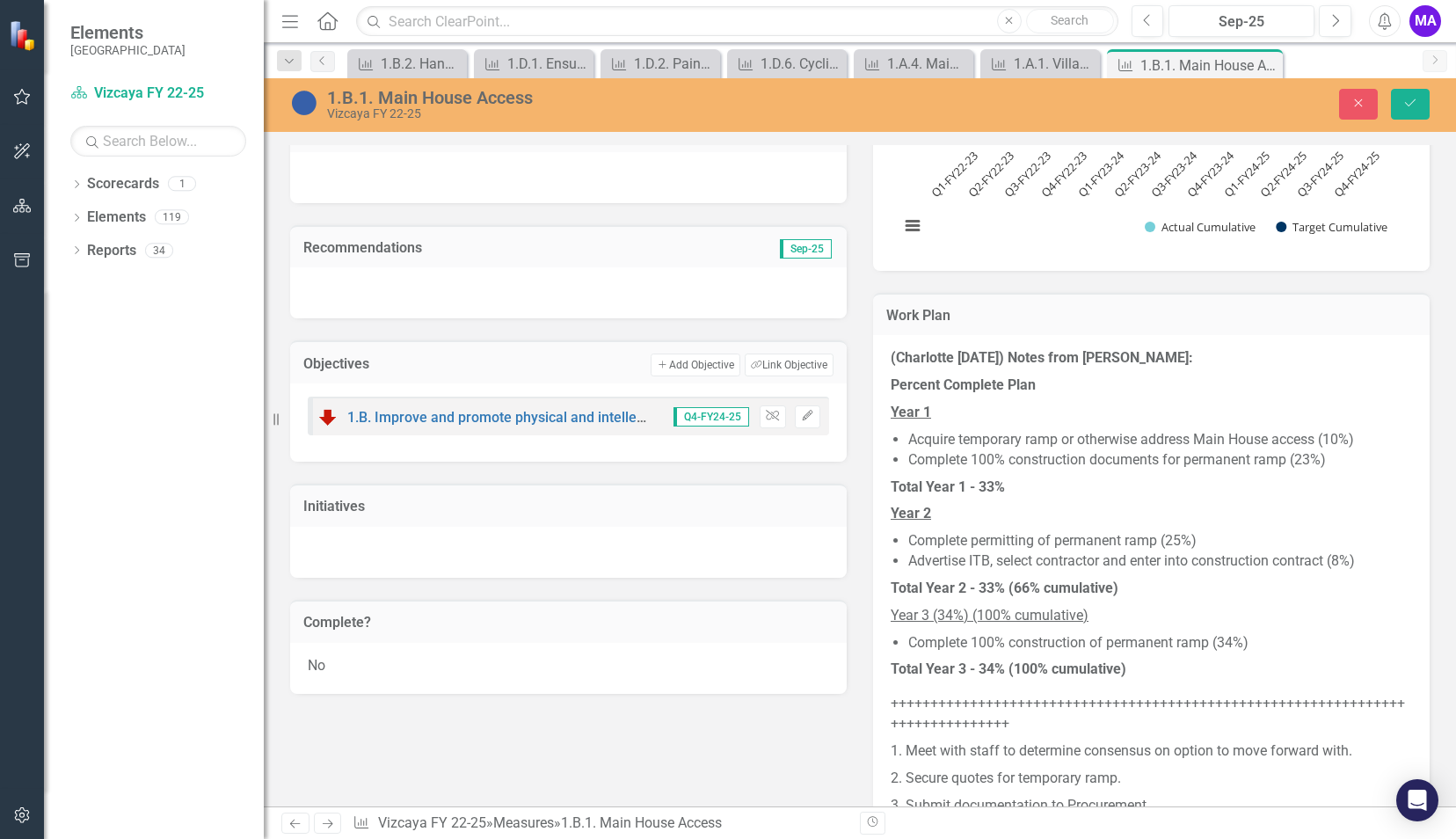
click at [606, 175] on div at bounding box center [568, 177] width 557 height 51
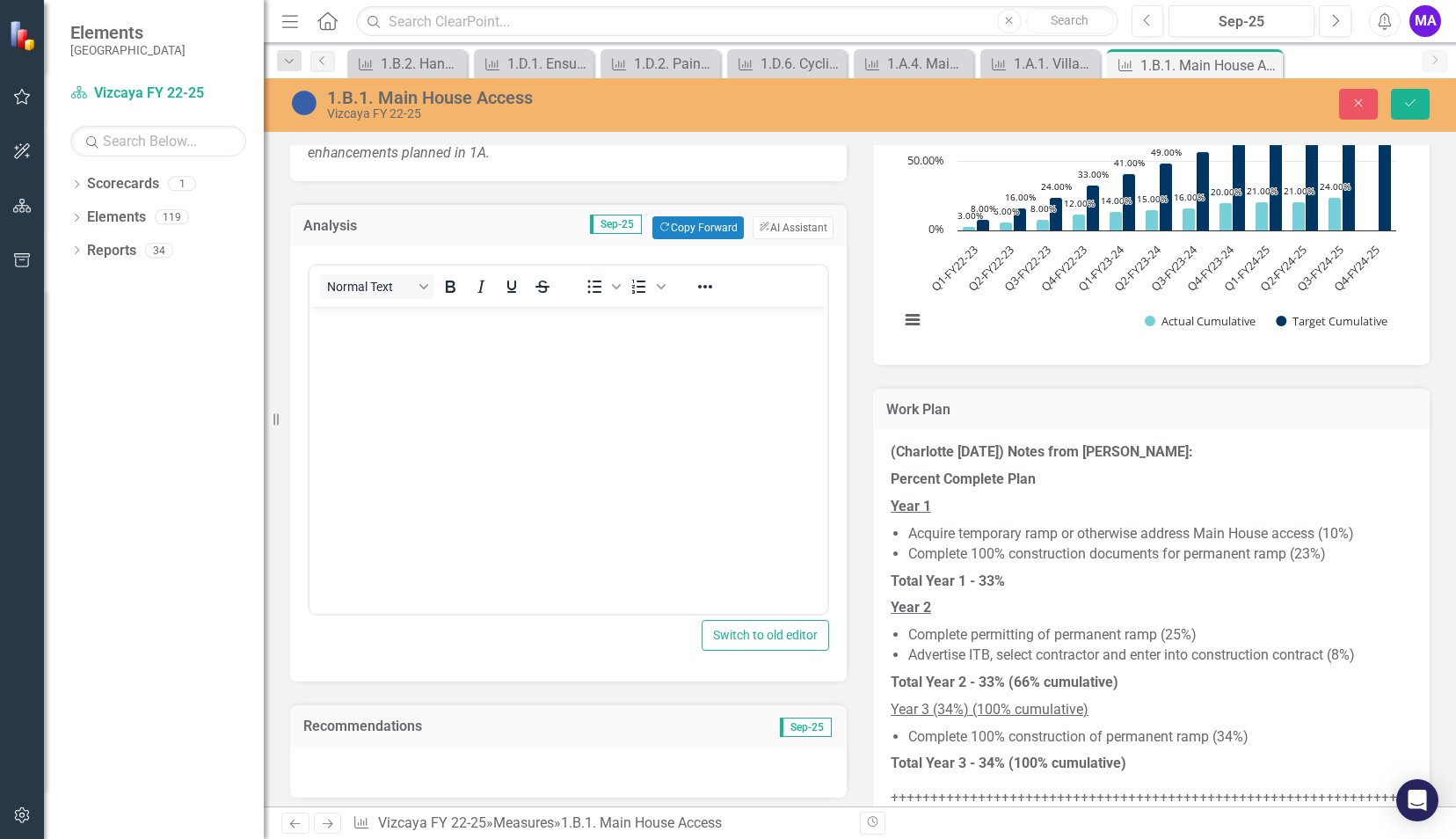
scroll to position [470, 0]
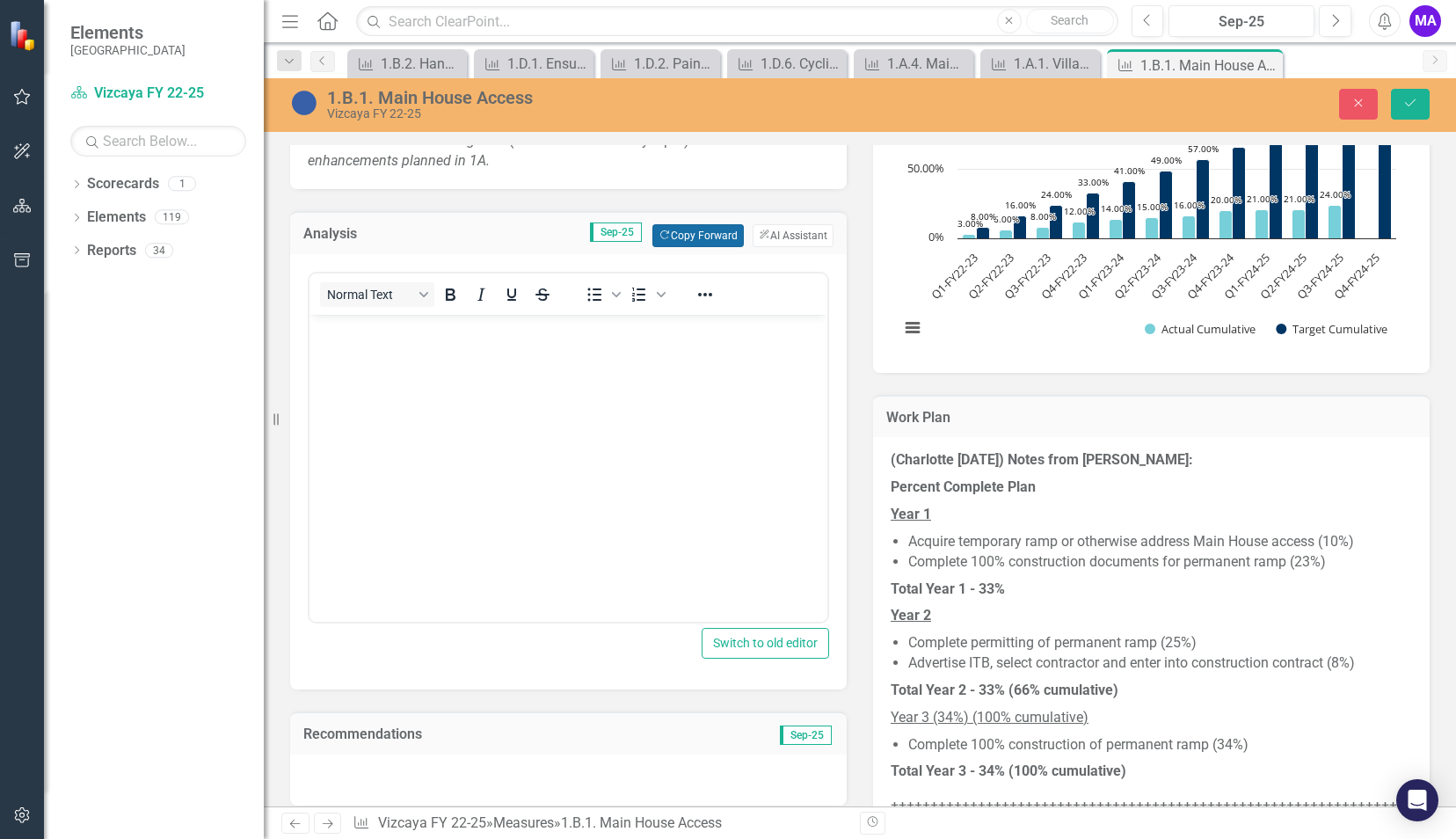
click at [695, 230] on button "Copy Forward Copy Forward" at bounding box center [697, 235] width 91 height 23
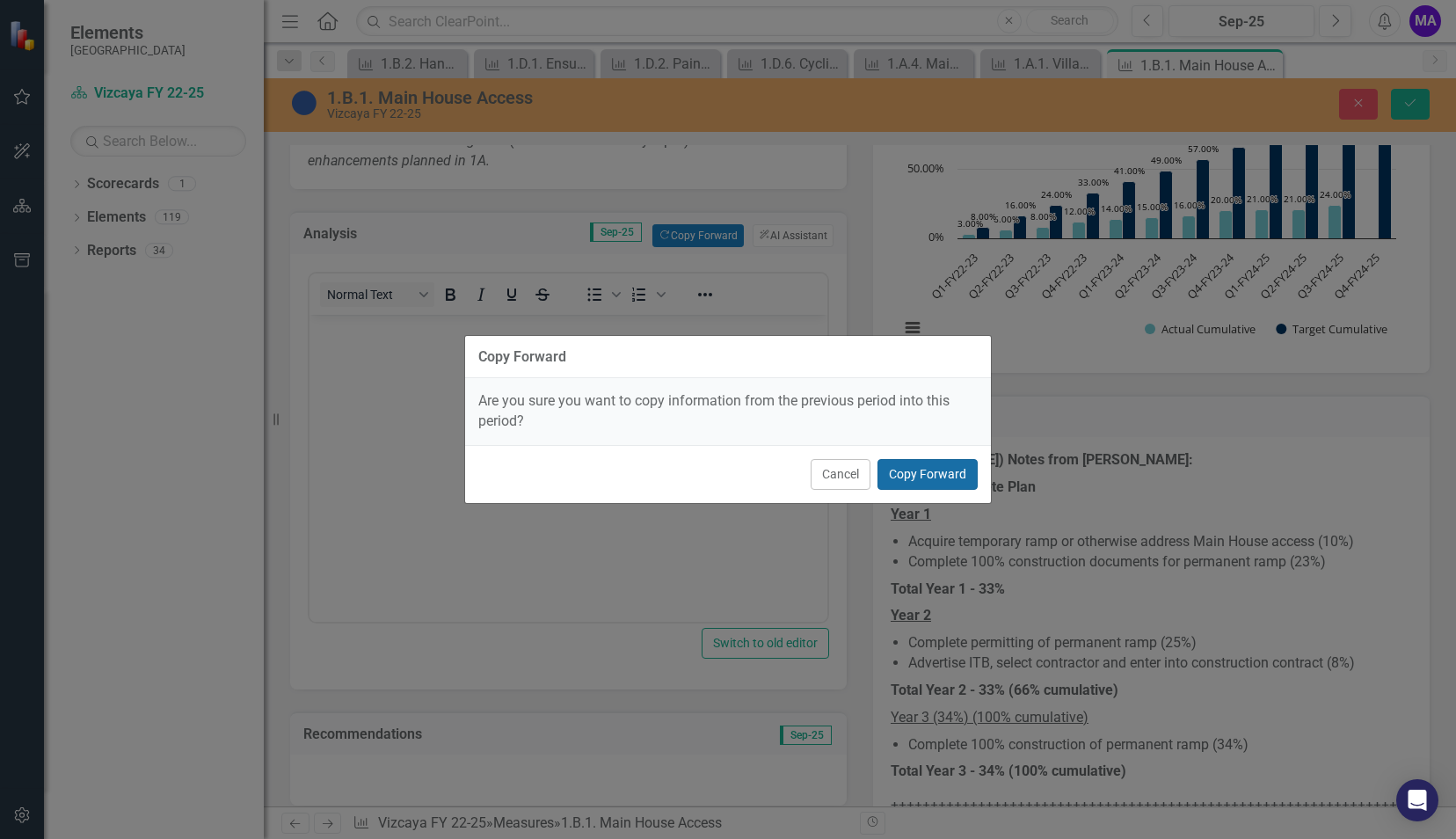
click at [930, 475] on button "Copy Forward" at bounding box center [927, 474] width 101 height 31
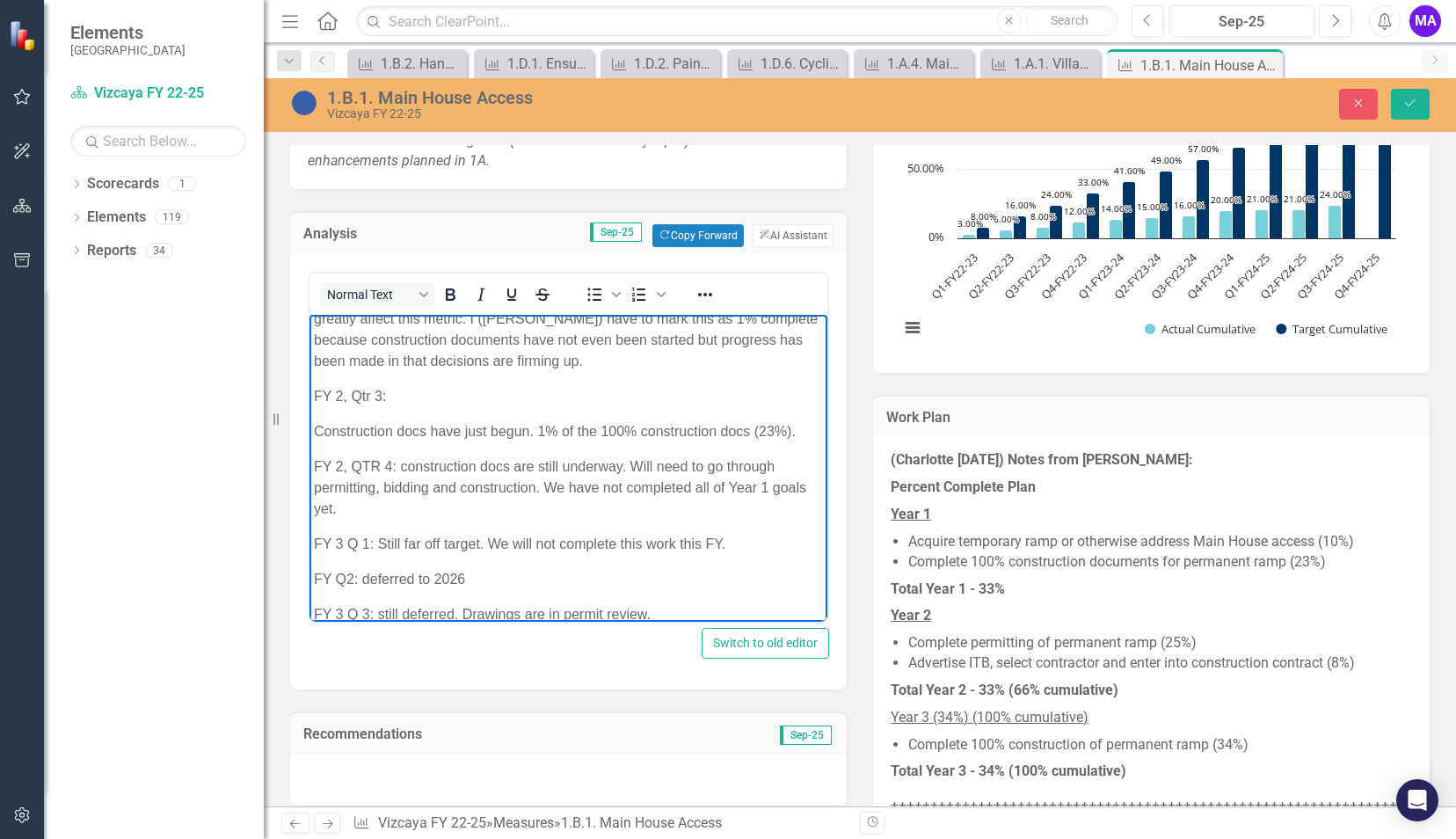
scroll to position [1355, 0]
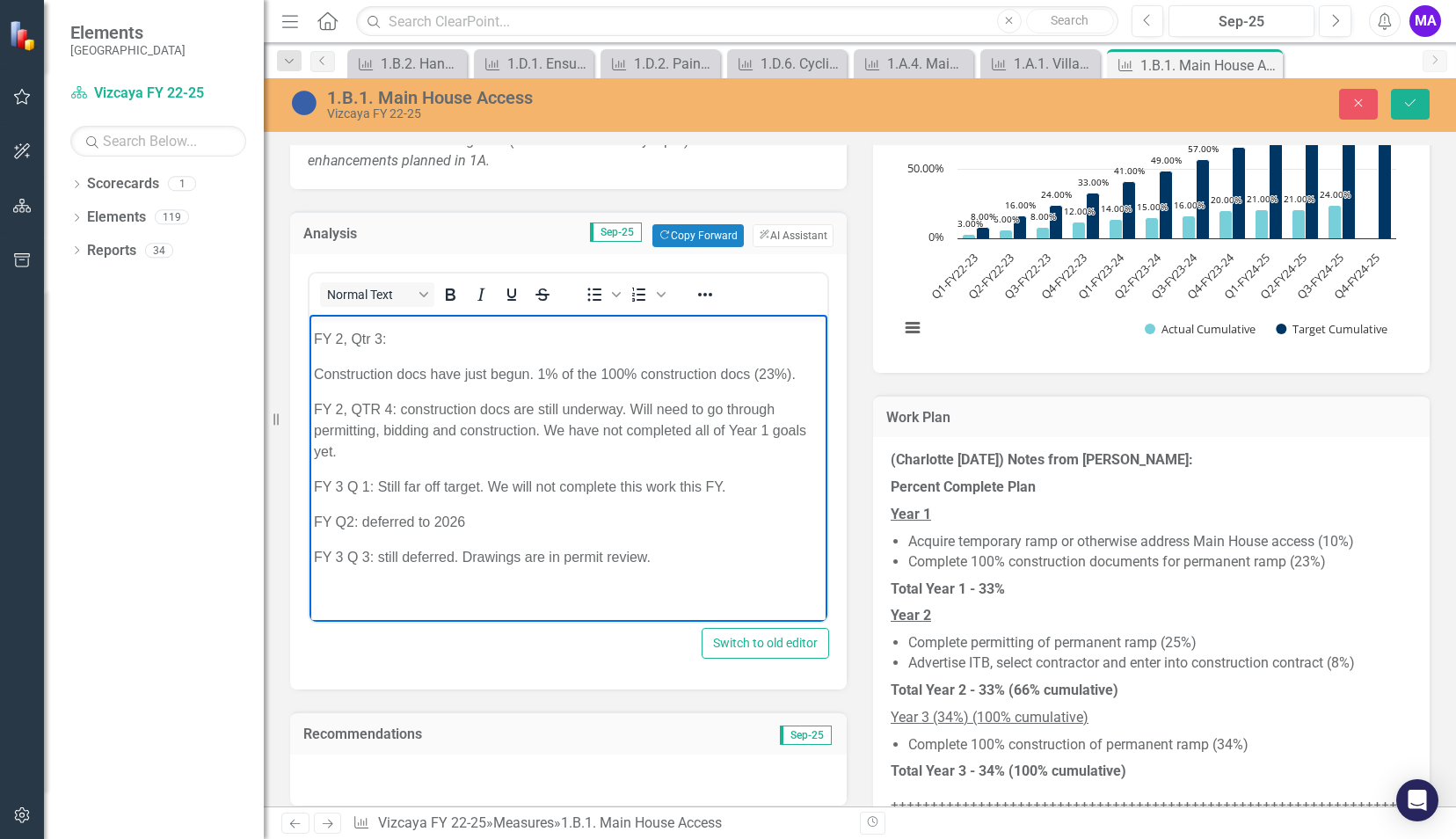
click at [668, 565] on p "FY 3 Q 3: still deferred. Drawings are in permit review." at bounding box center [568, 557] width 509 height 21
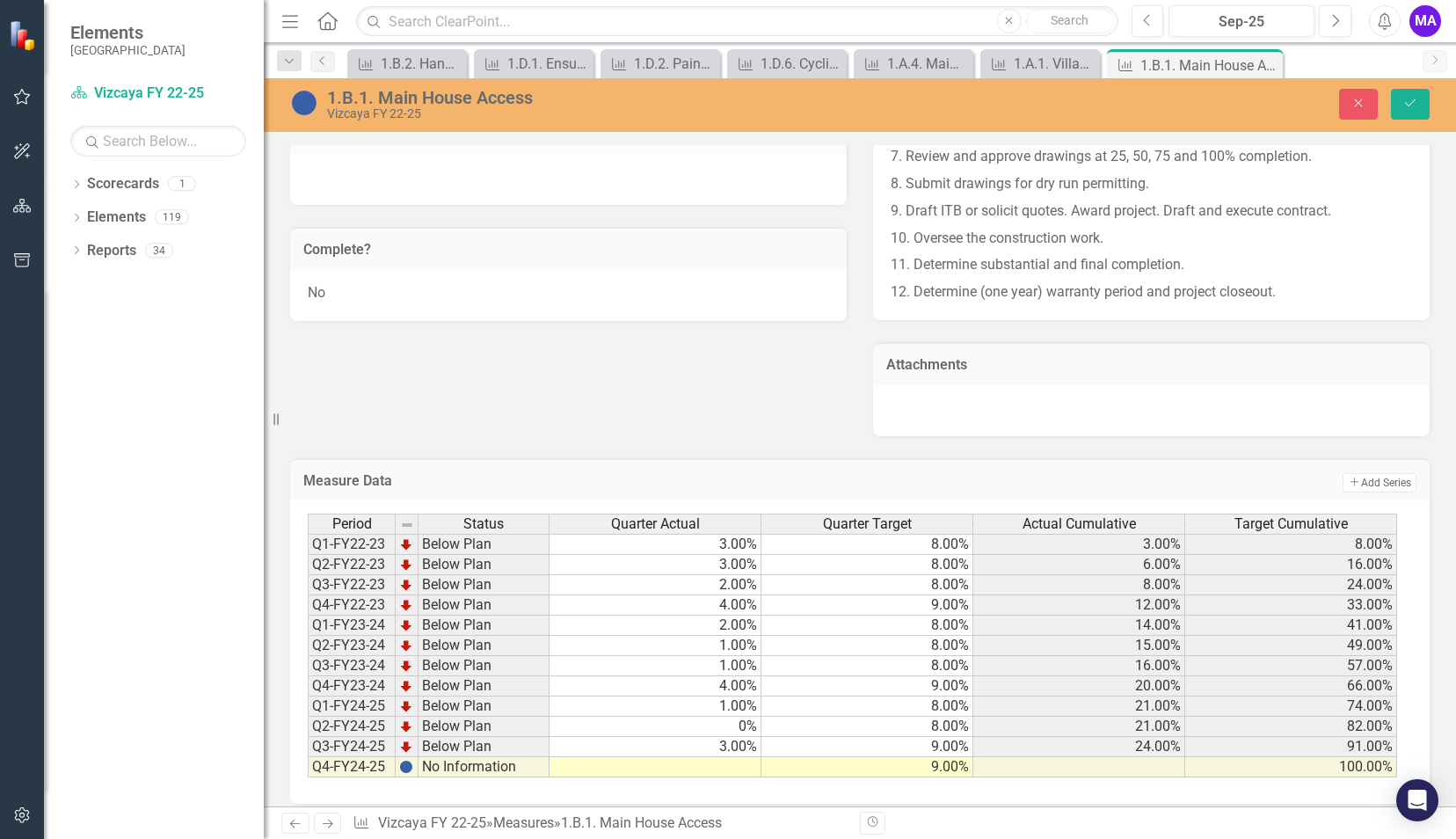
scroll to position [1344, 0]
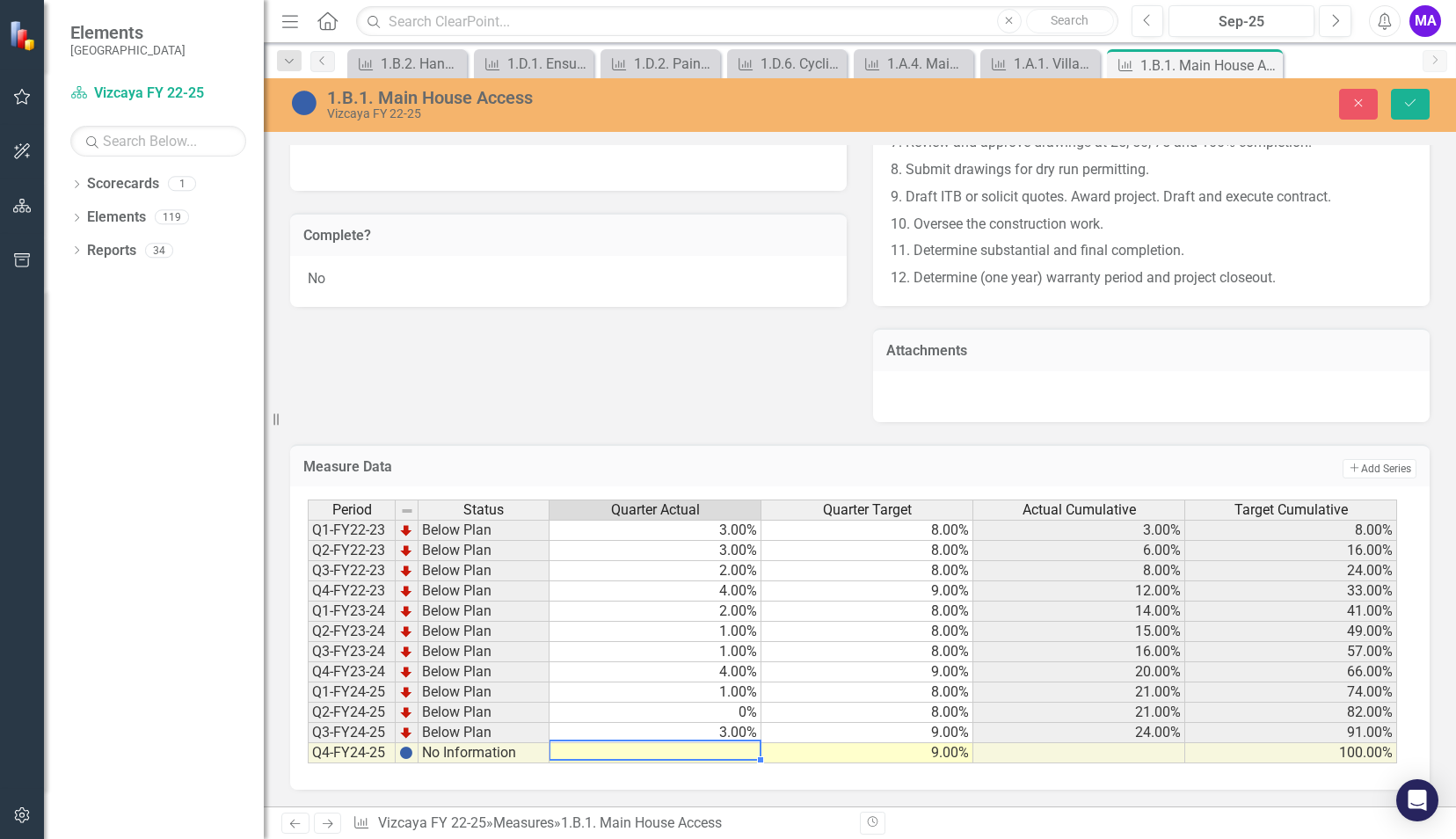
click at [748, 750] on td at bounding box center [655, 753] width 212 height 20
type textarea "0"
click at [1387, 117] on div "Close Save" at bounding box center [1208, 104] width 470 height 31
click at [1407, 109] on icon "Save" at bounding box center [1410, 103] width 16 height 12
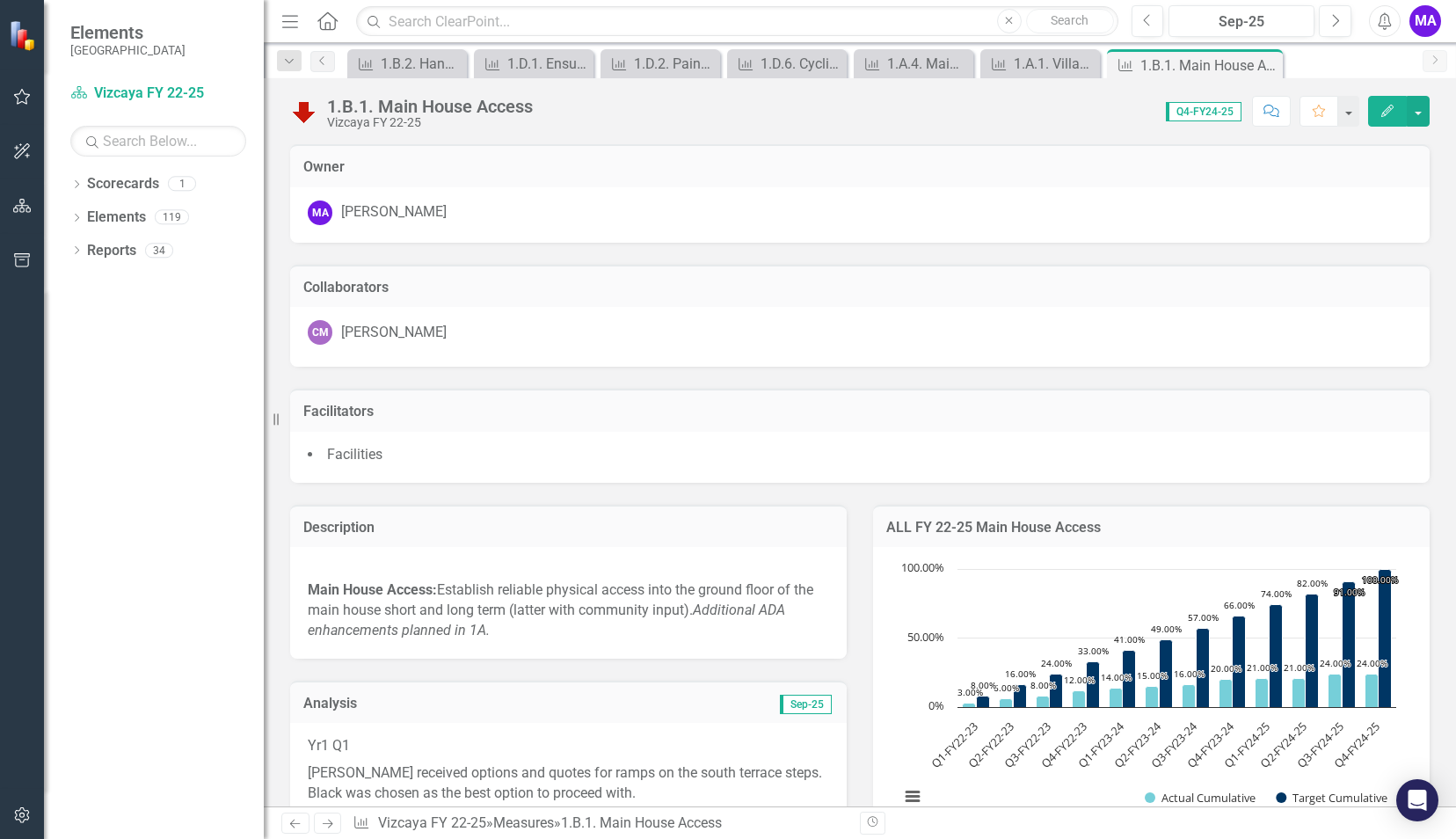
click at [19, 45] on img at bounding box center [24, 34] width 31 height 31
click at [23, 34] on img at bounding box center [24, 35] width 31 height 31
click at [109, 193] on div "Scorecards" at bounding box center [122, 183] width 72 height 29
click at [77, 188] on icon "Dropdown" at bounding box center [77, 186] width 12 height 10
click at [117, 225] on link "Vizcaya FY 22-25" at bounding box center [180, 217] width 167 height 20
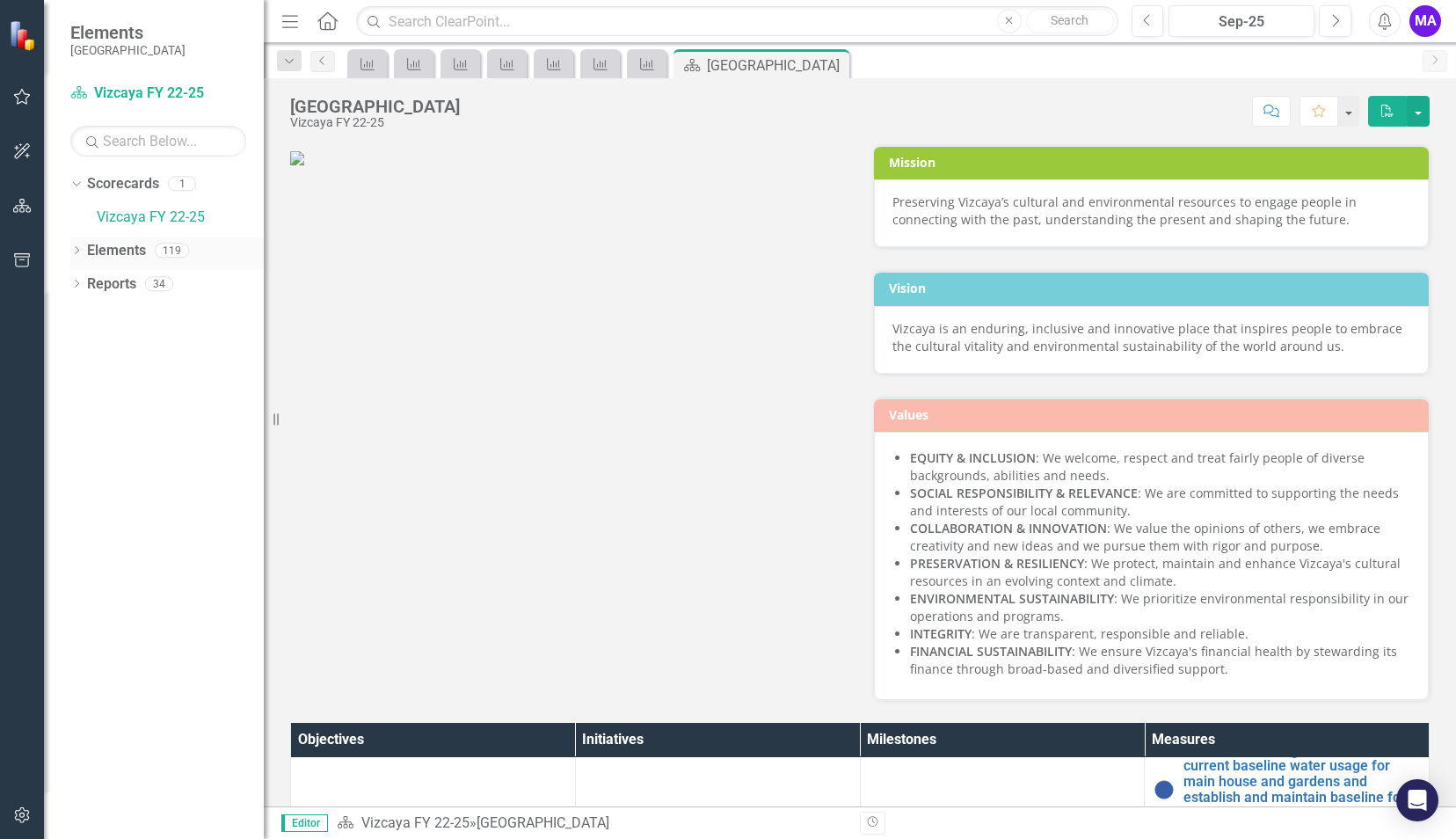
click at [116, 251] on link "Elements" at bounding box center [116, 251] width 59 height 20
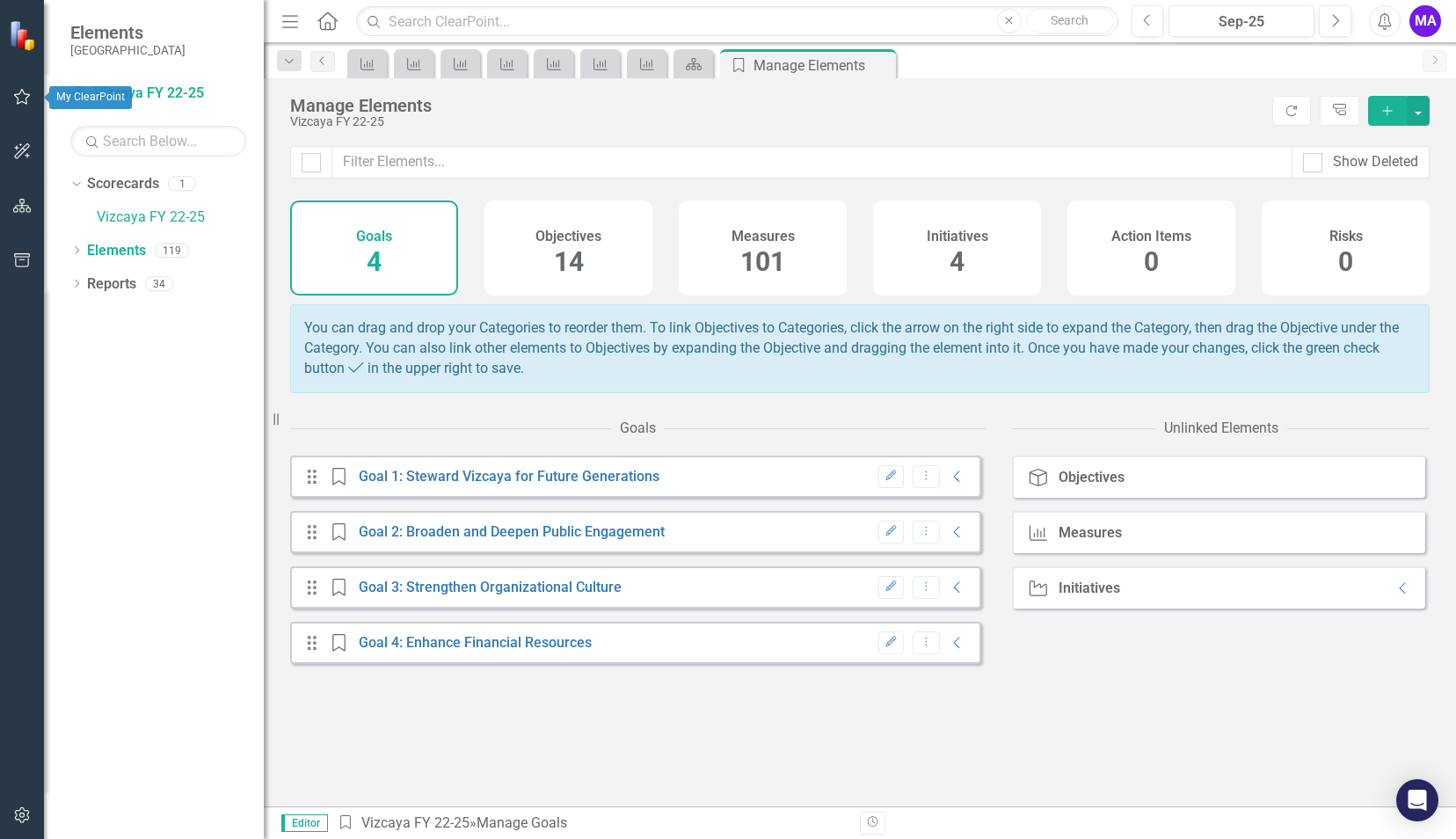
click at [23, 114] on button "button" at bounding box center [23, 97] width 40 height 37
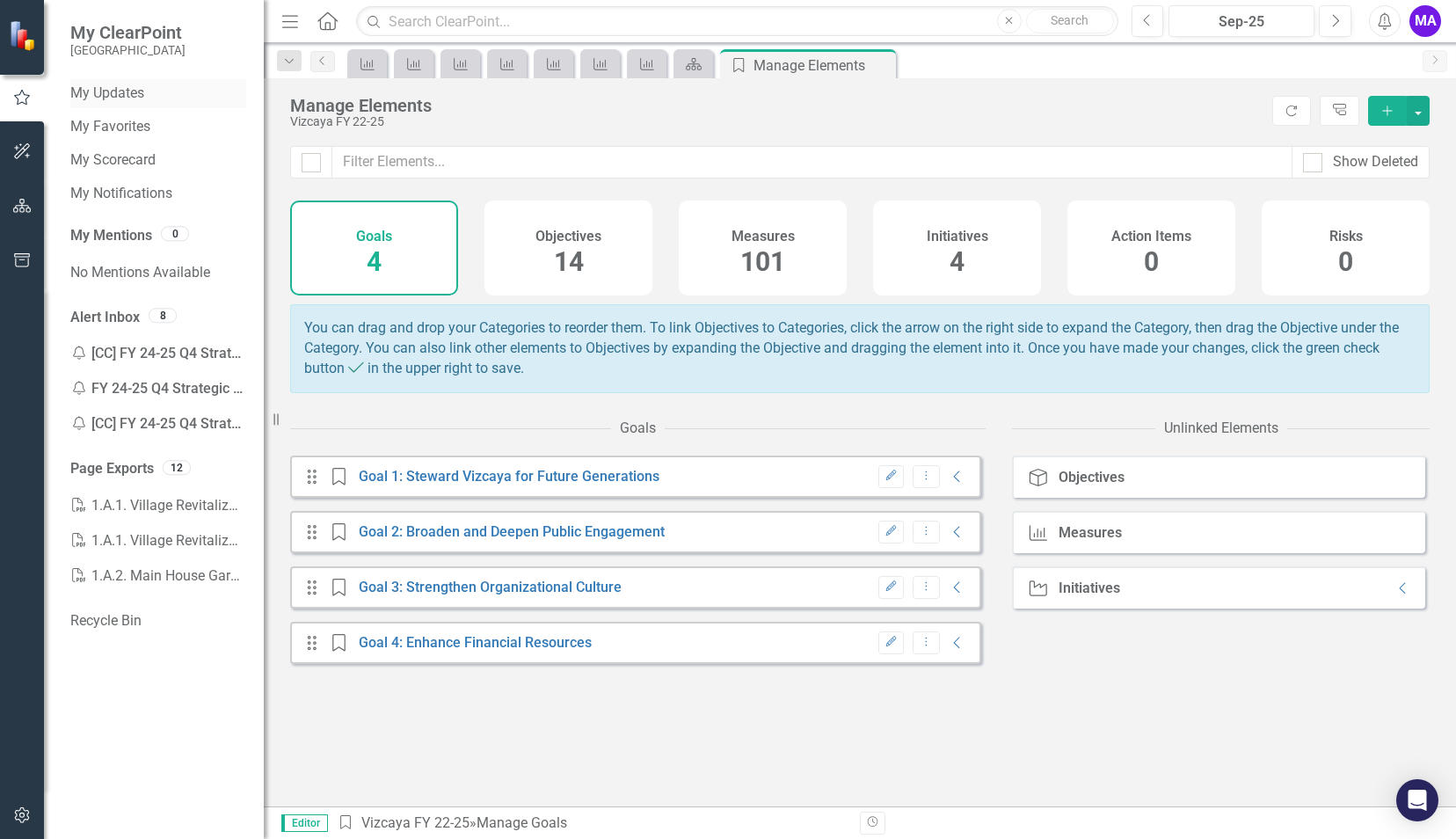
click at [113, 94] on link "My Updates" at bounding box center [158, 94] width 176 height 20
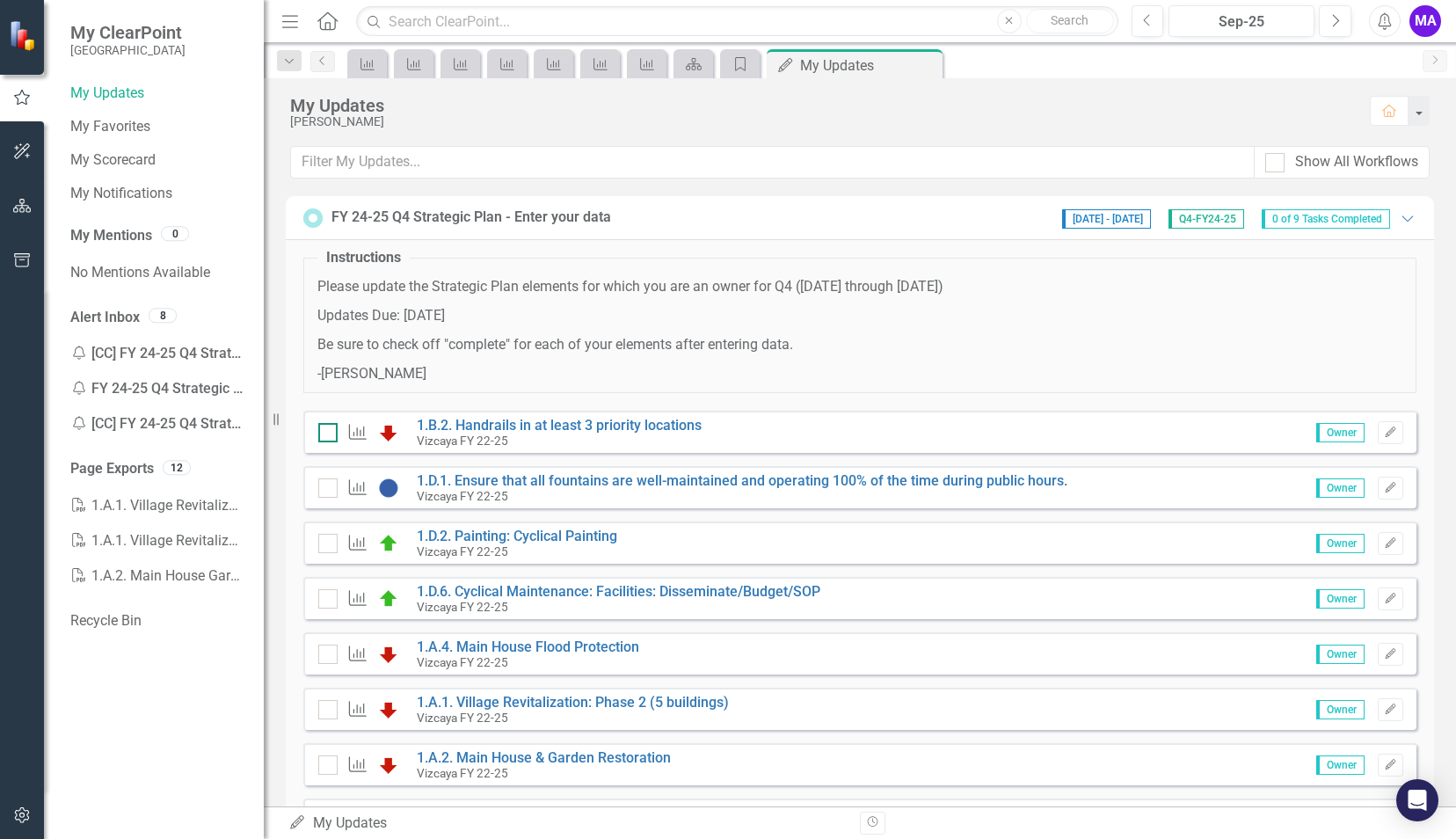
click at [320, 426] on input "checkbox" at bounding box center [324, 428] width 11 height 11
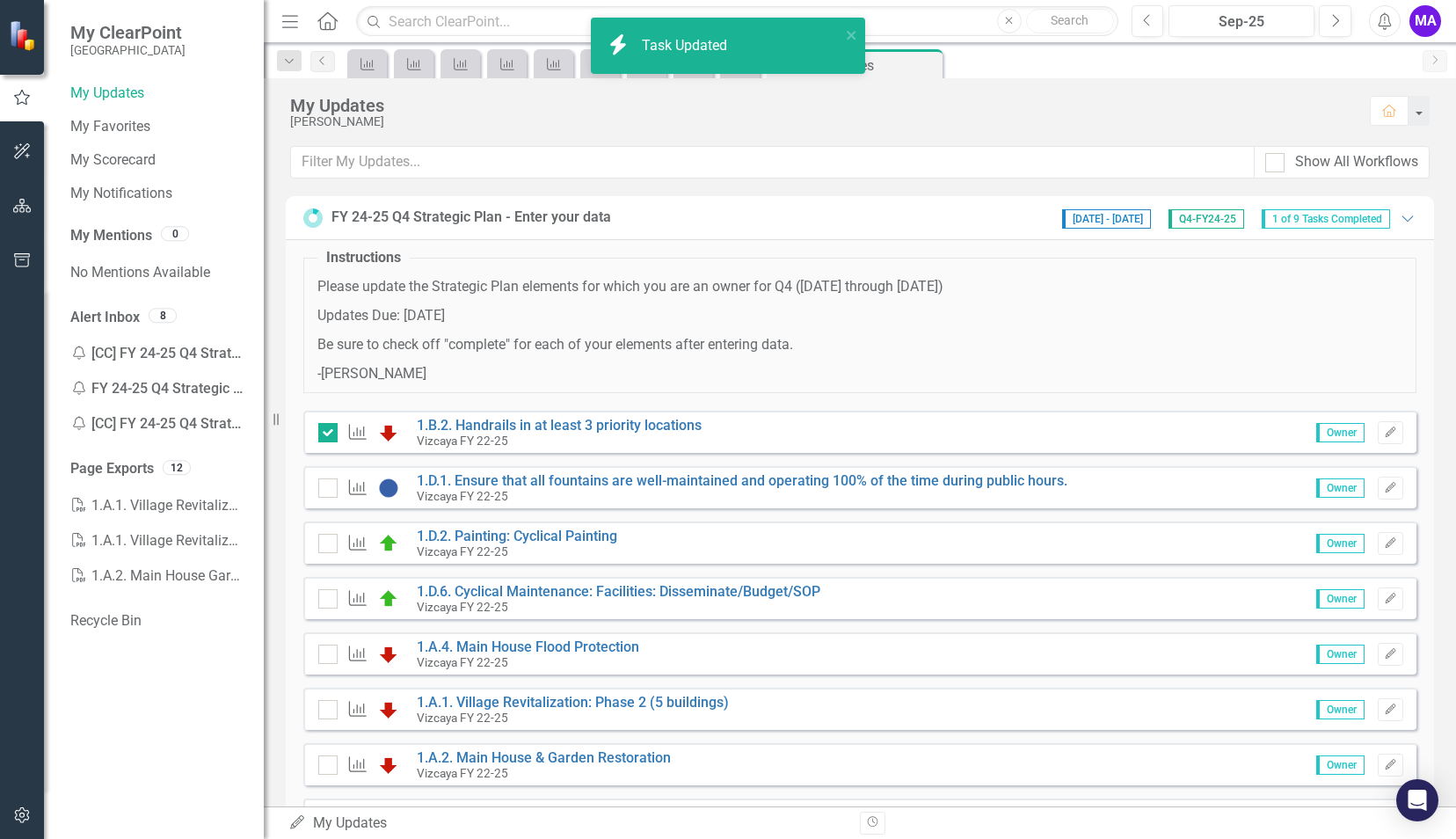
checkbox input "true"
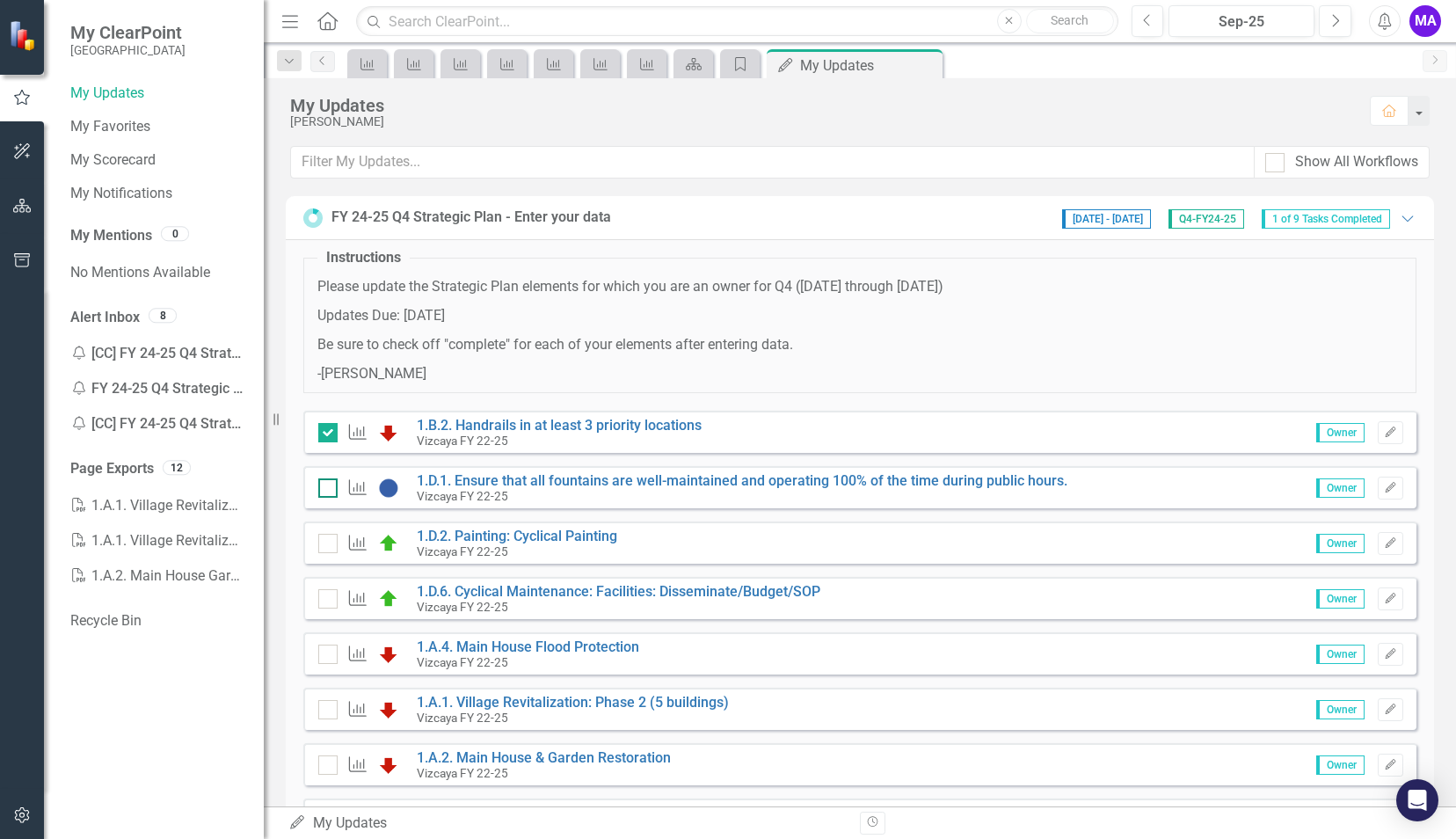
click at [324, 486] on input "checkbox" at bounding box center [324, 483] width 11 height 11
checkbox input "true"
click at [321, 538] on input "checkbox" at bounding box center [324, 539] width 11 height 11
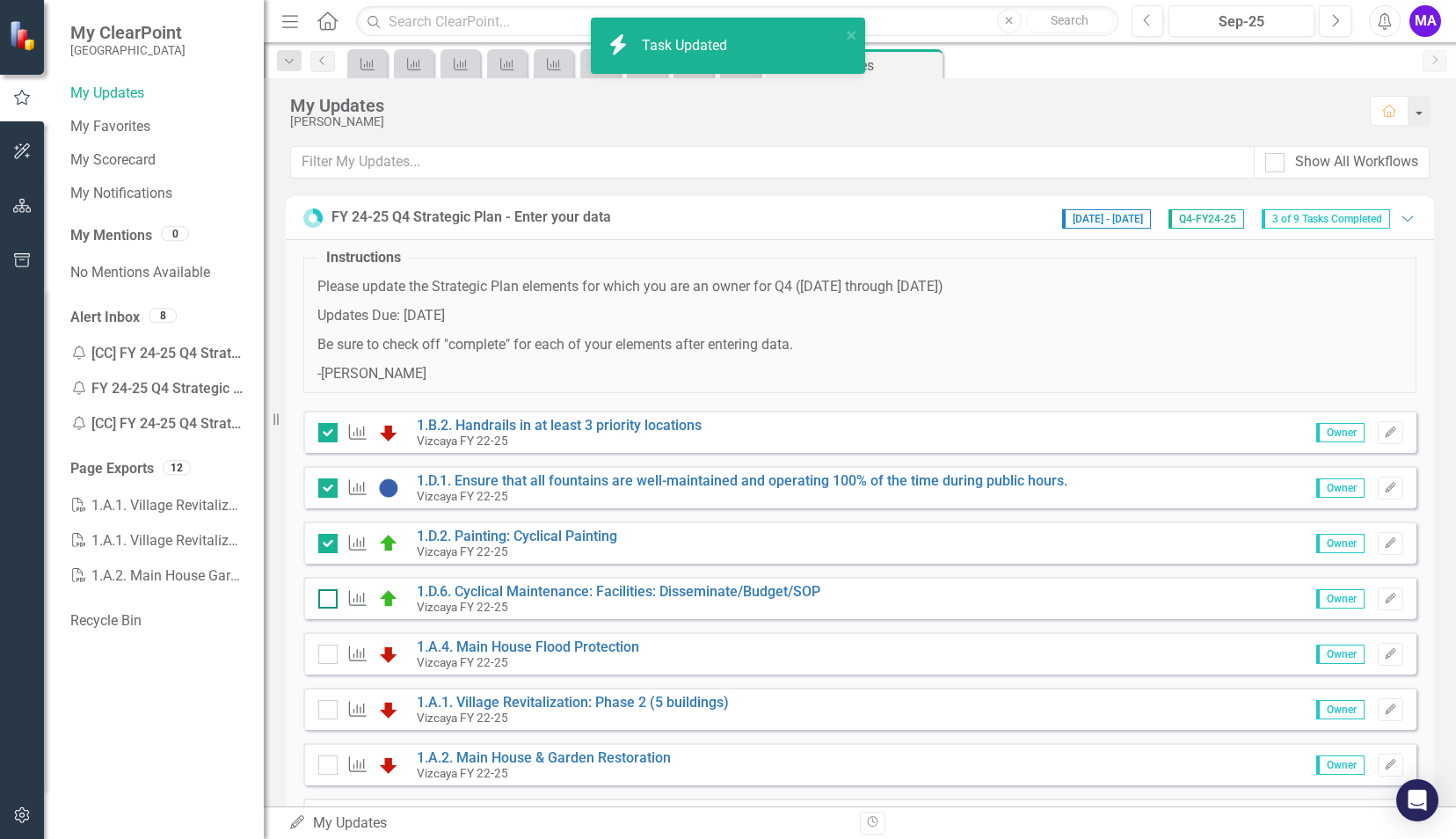
checkbox input "true"
click at [325, 598] on input "checkbox" at bounding box center [324, 595] width 11 height 11
checkbox input "true"
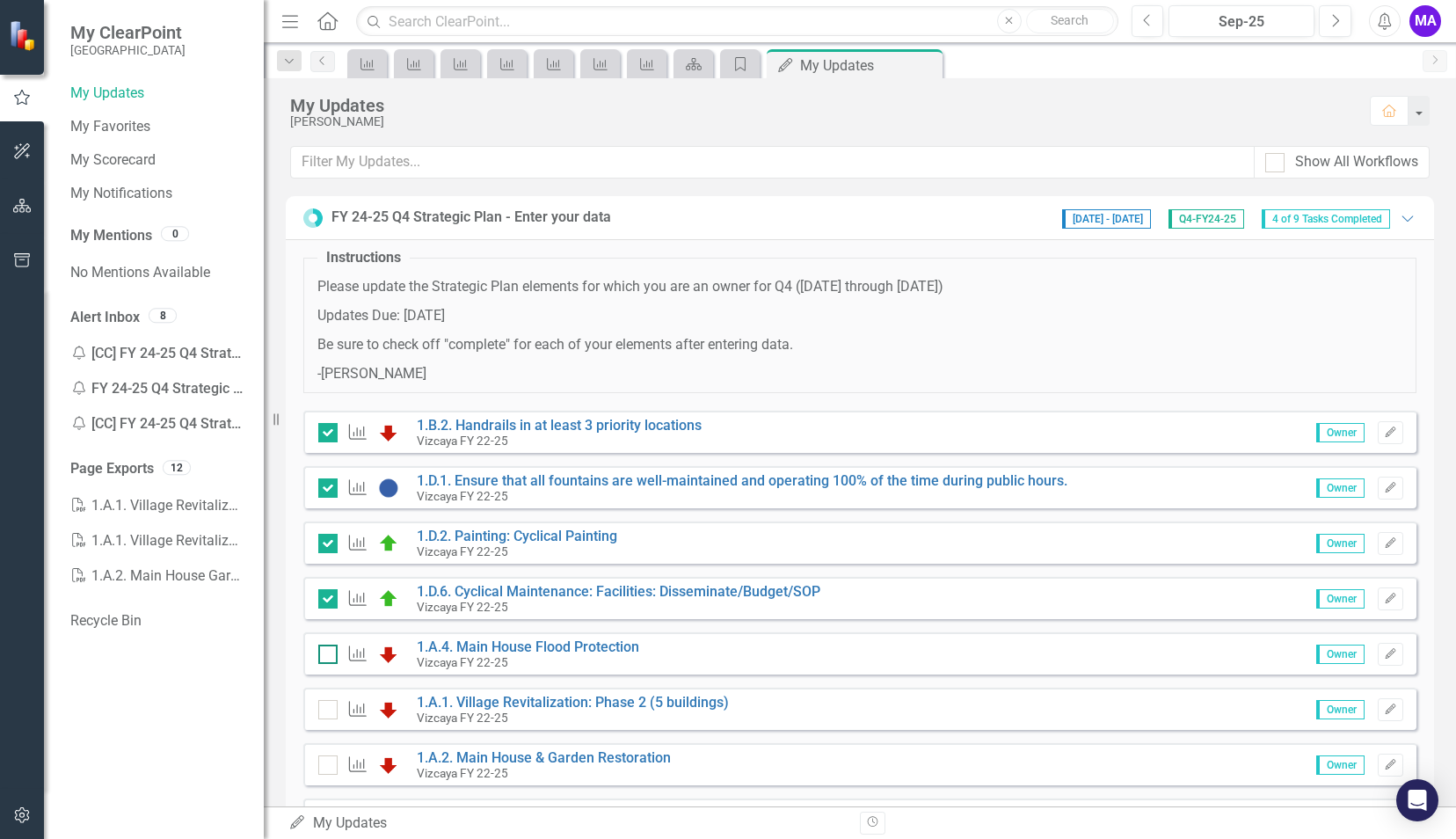
click at [327, 662] on div at bounding box center [328, 654] width 19 height 19
click at [327, 657] on input "checkbox" at bounding box center [324, 650] width 11 height 11
checkbox input "true"
click at [327, 710] on div at bounding box center [328, 709] width 19 height 19
click at [327, 710] on input "checkbox" at bounding box center [324, 705] width 11 height 11
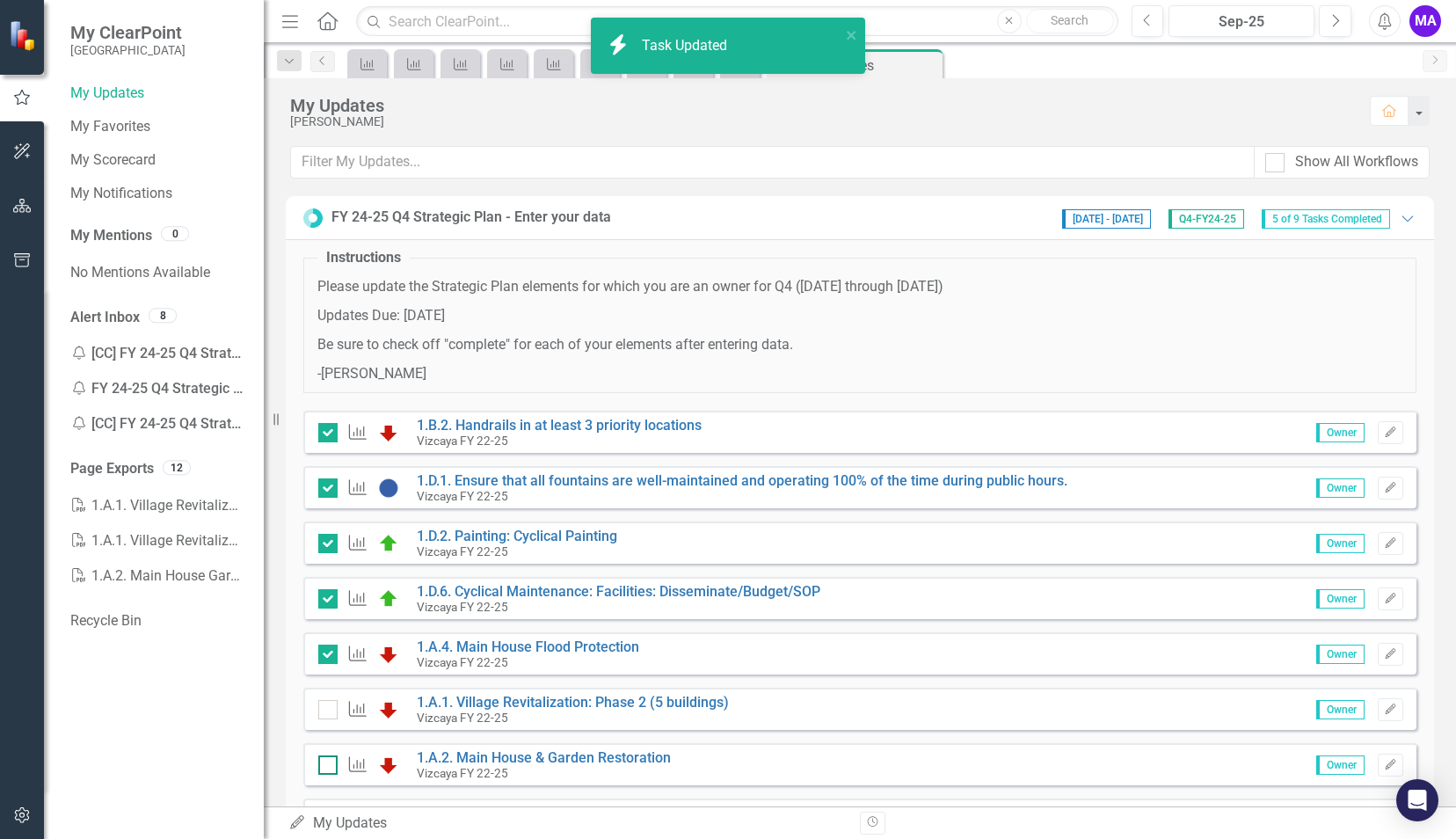
checkbox input "true"
click at [327, 763] on input "checkbox" at bounding box center [324, 760] width 11 height 11
checkbox input "true"
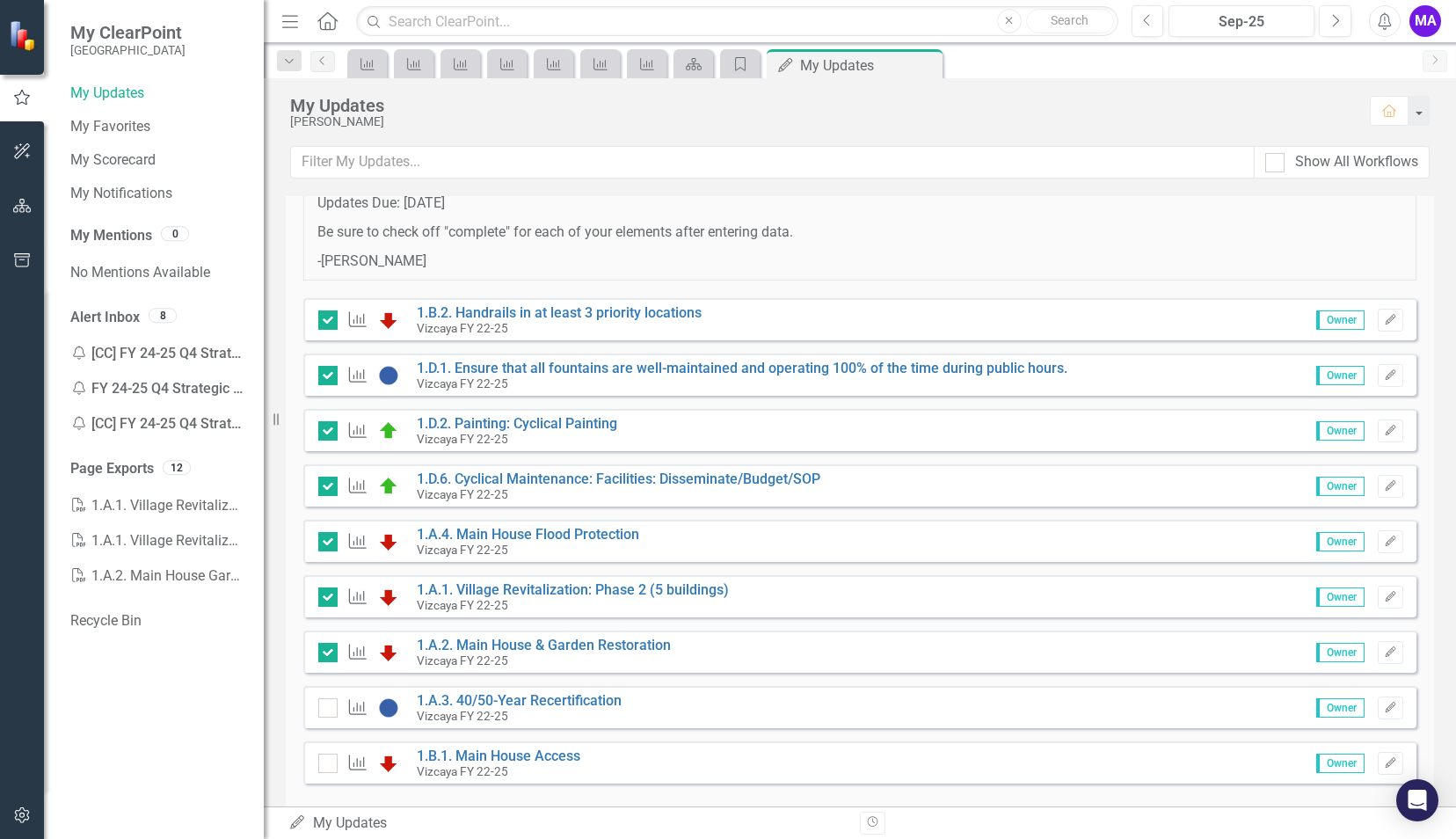
scroll to position [140, 0]
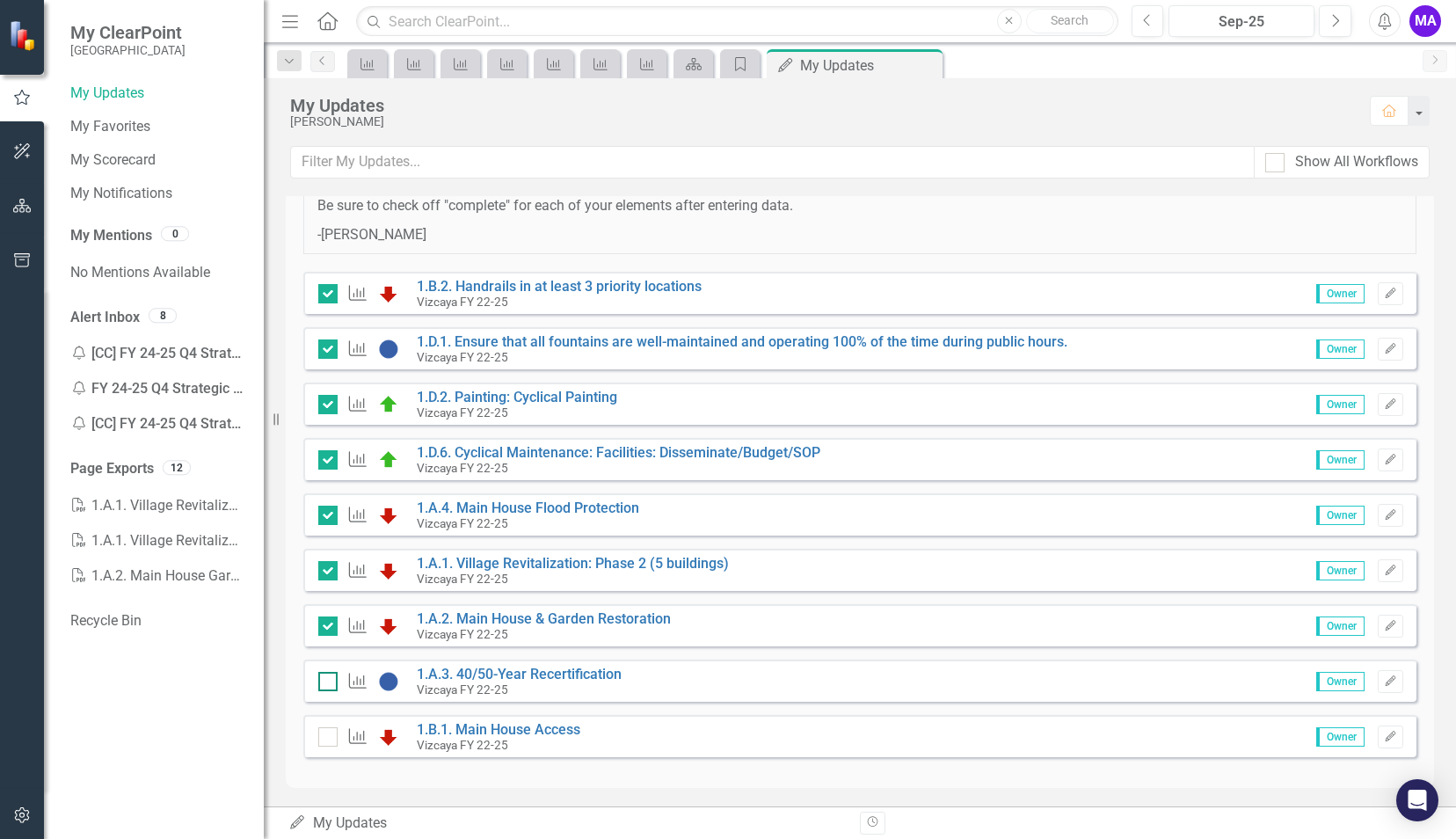
click at [327, 678] on input "checkbox" at bounding box center [324, 678] width 11 height 11
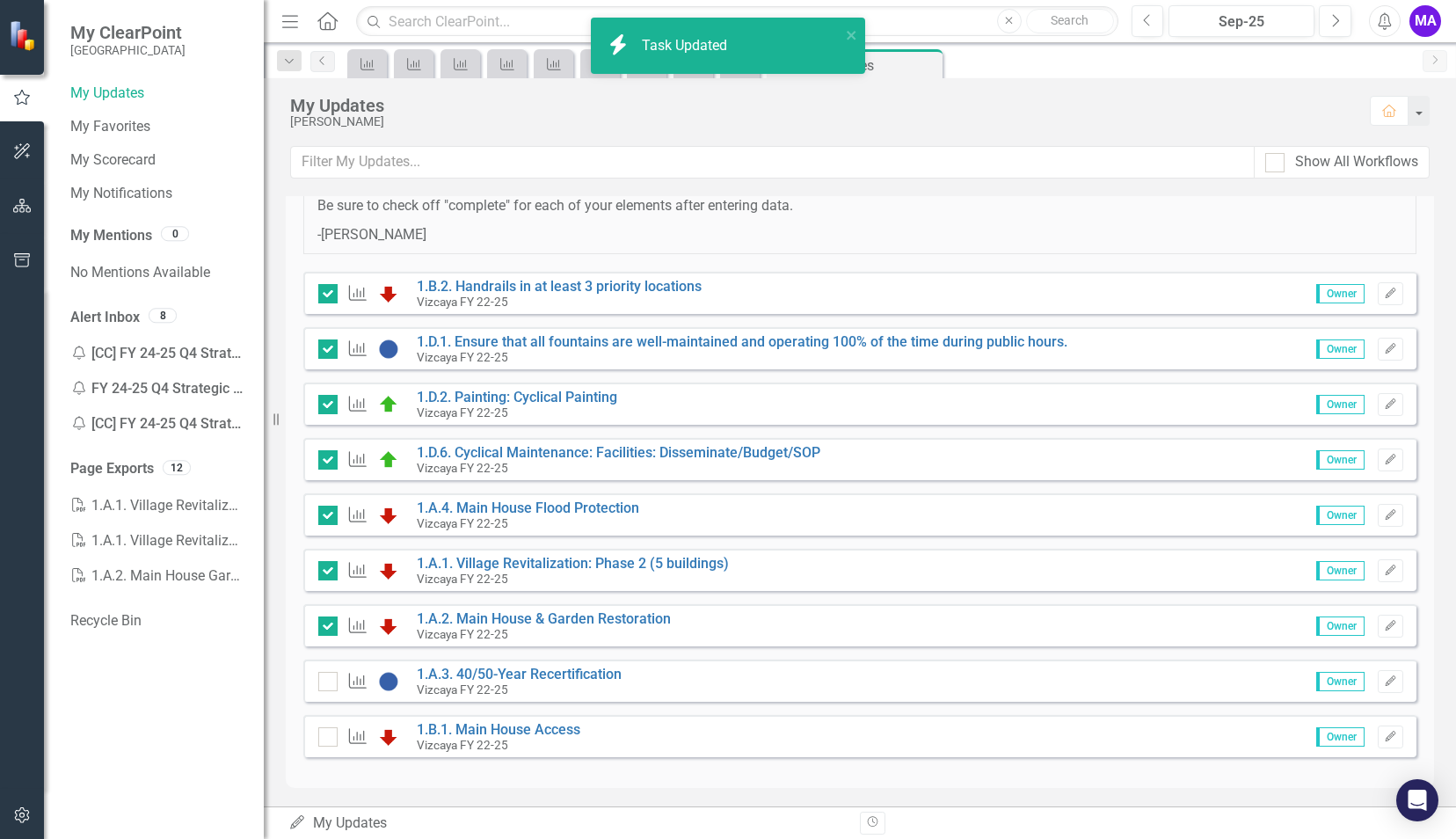
checkbox input "true"
click at [326, 727] on input "checkbox" at bounding box center [324, 732] width 11 height 11
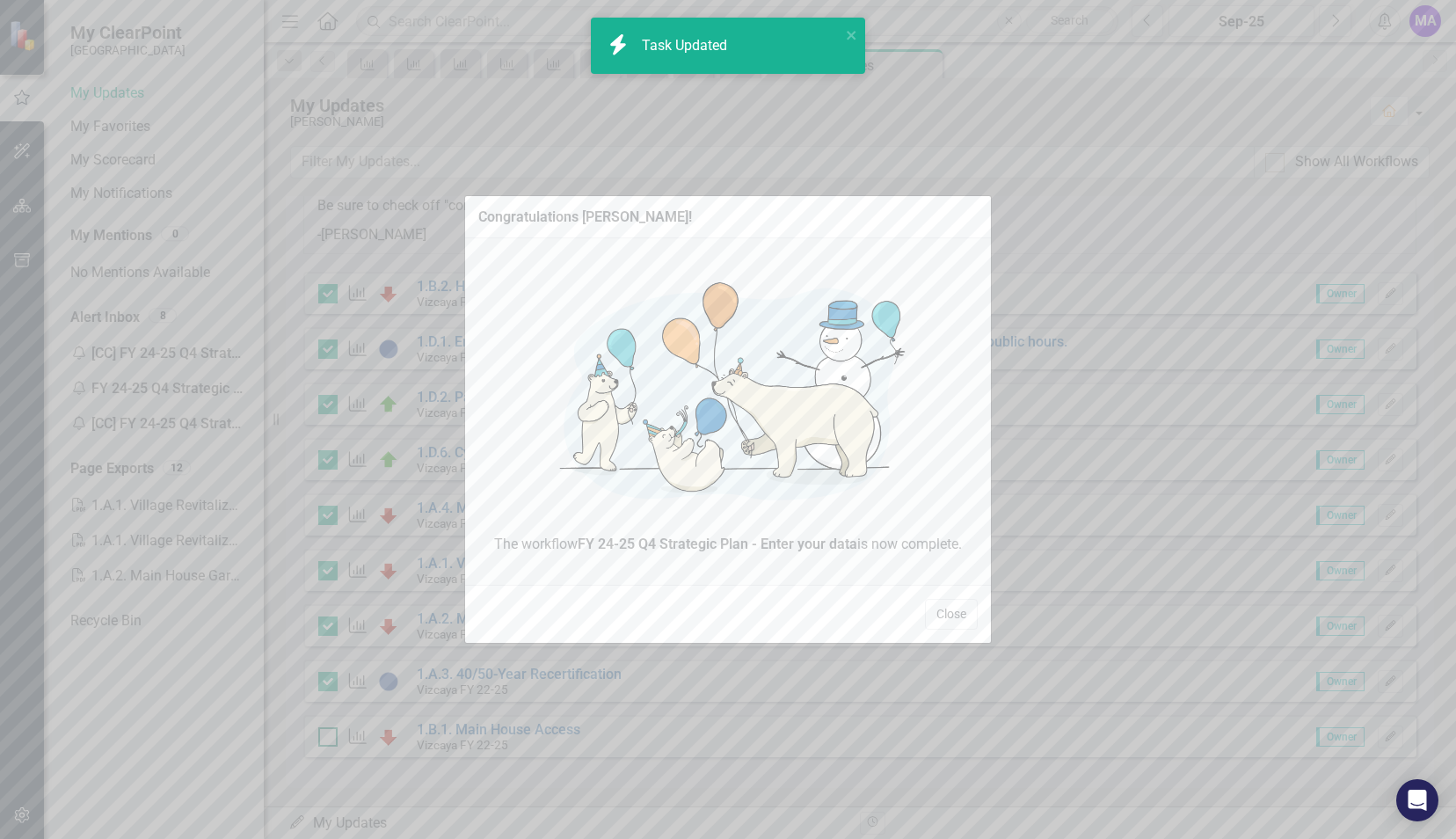
checkbox input "true"
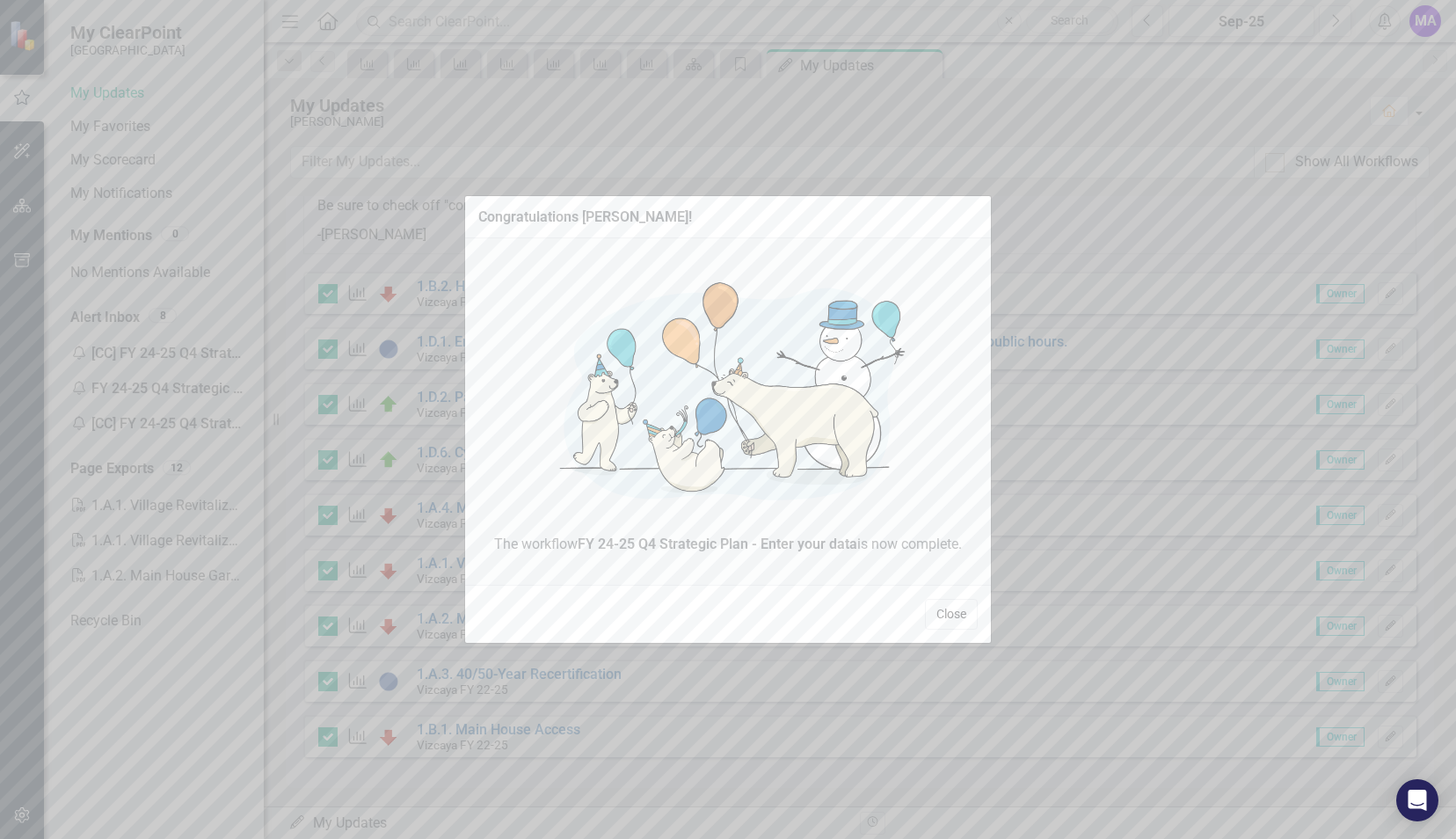
click at [951, 621] on button "Close" at bounding box center [951, 614] width 53 height 31
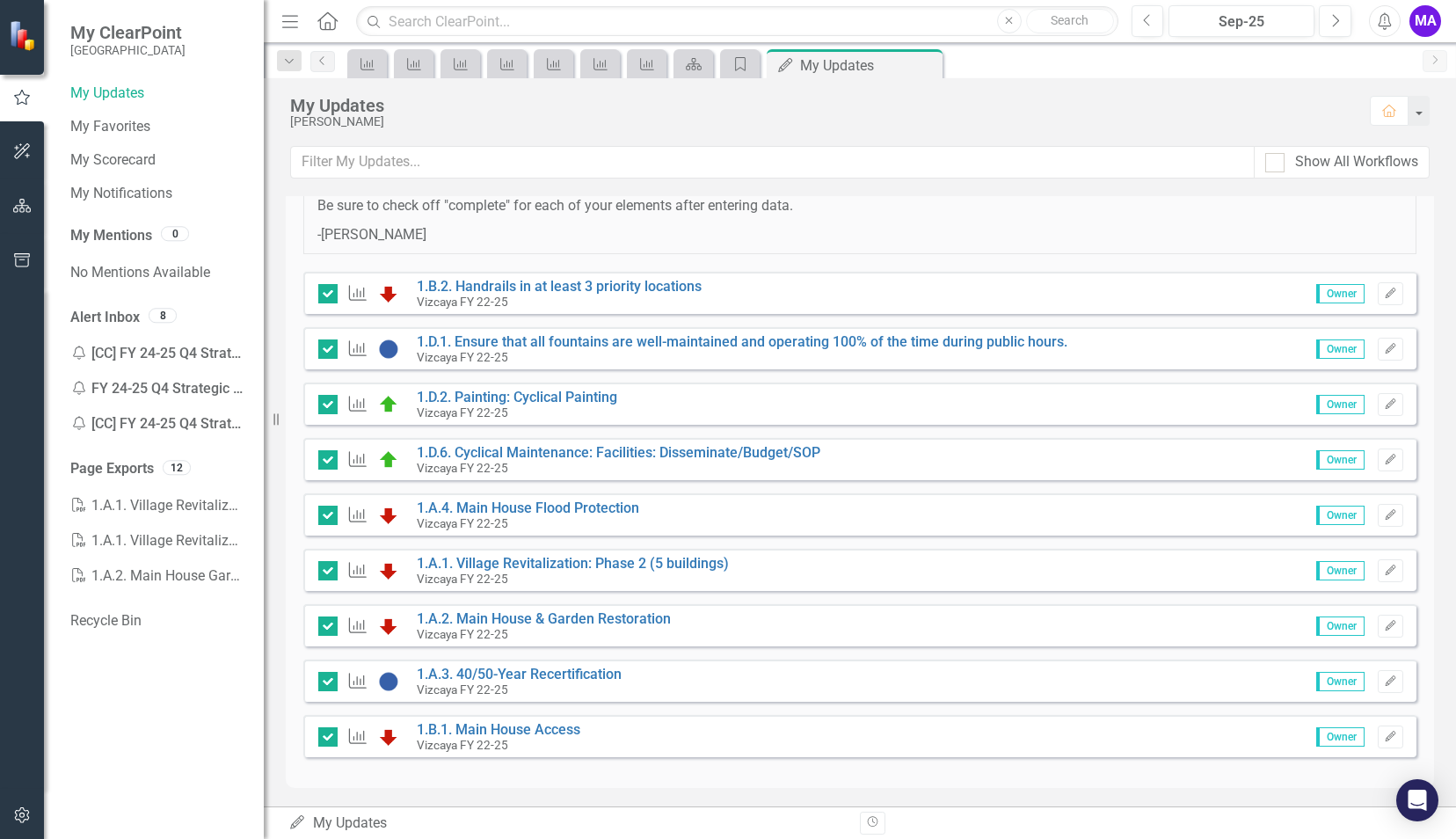
scroll to position [0, 0]
